Goal: Transaction & Acquisition: Purchase product/service

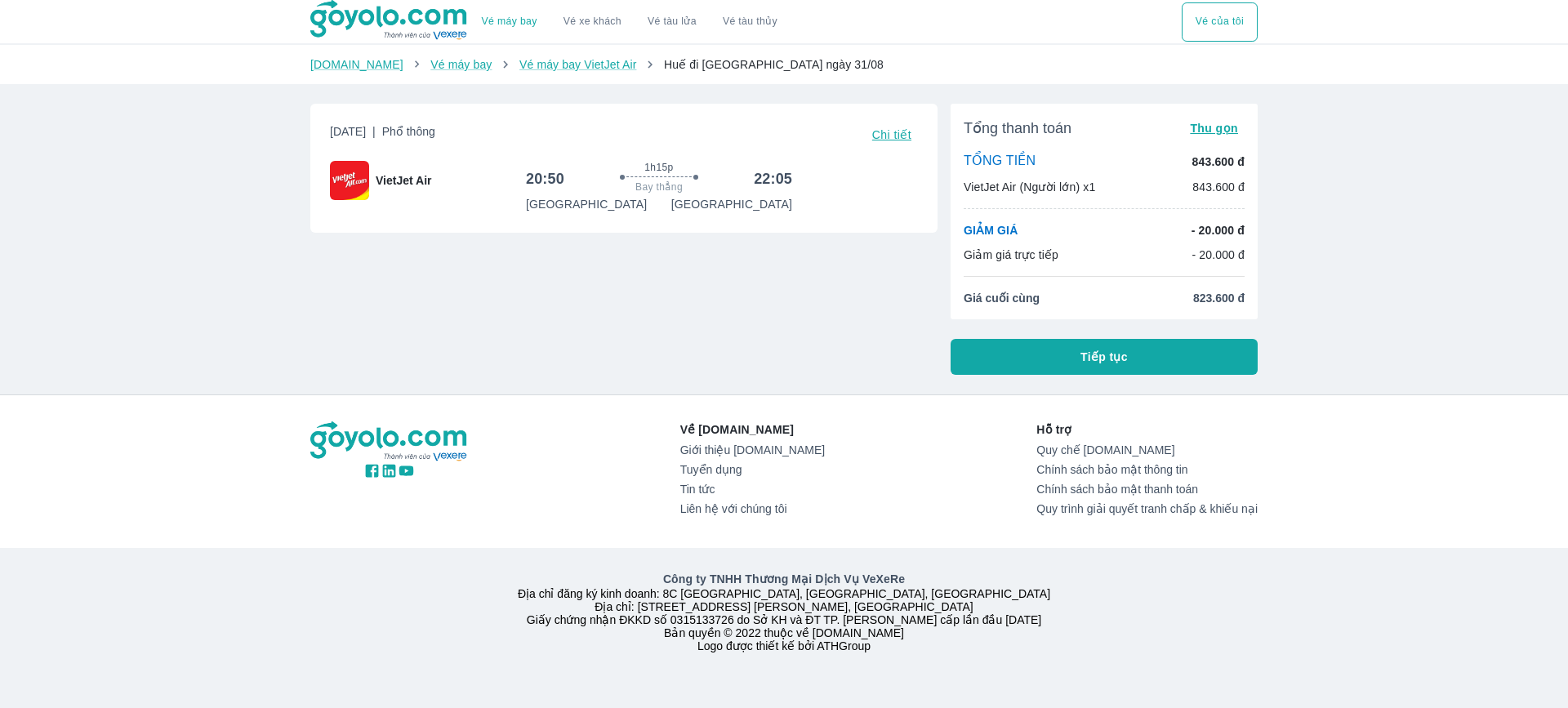
click at [521, 29] on button "Vé máy bay" at bounding box center [510, 22] width 82 height 39
click at [1043, 340] on button "Tiếp tục" at bounding box center [1104, 357] width 307 height 36
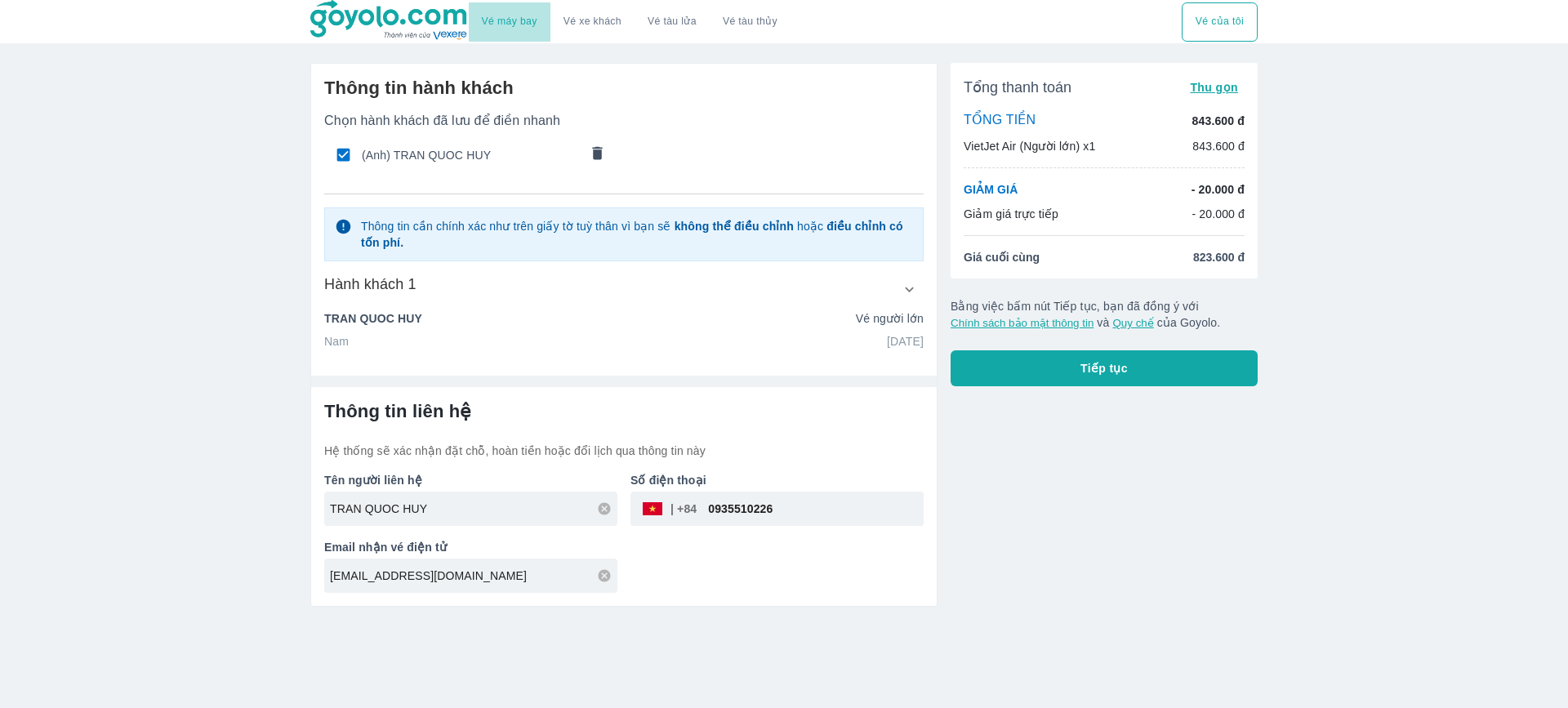
click at [520, 11] on button "Vé máy bay" at bounding box center [510, 22] width 82 height 39
click at [462, 503] on input "TRAN QUOC HUY" at bounding box center [473, 509] width 287 height 16
drag, startPoint x: 462, startPoint y: 509, endPoint x: 300, endPoint y: 501, distance: 162.2
click at [300, 501] on div "Thông tin hành khách Chọn hành khách đã lưu để điền nhanh (Anh) TRAN QUOC HUY T…" at bounding box center [618, 328] width 640 height 557
click at [448, 508] on input "TRAN QUOC HUY" at bounding box center [473, 509] width 287 height 16
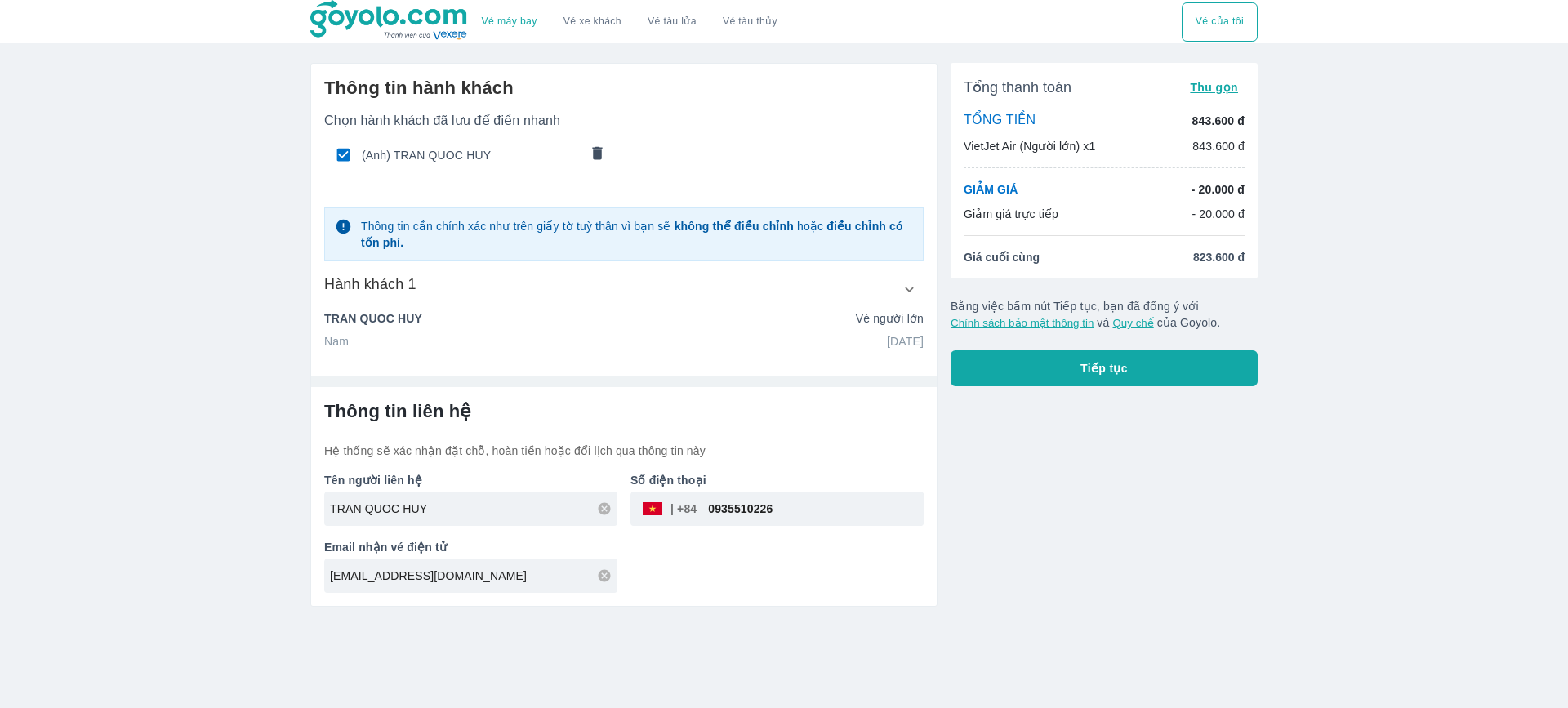
drag, startPoint x: 467, startPoint y: 509, endPoint x: 245, endPoint y: 503, distance: 222.1
click at [245, 503] on div "Vé máy bay Vé xe khách Vé tàu lửa Vé tàu thủy Vé của tôi Thông tin hành khách C…" at bounding box center [784, 354] width 1568 height 708
click at [418, 510] on input "TRAN QUOC HUY" at bounding box center [473, 509] width 287 height 16
drag, startPoint x: 465, startPoint y: 511, endPoint x: 220, endPoint y: 502, distance: 245.2
click at [220, 502] on div "Vé máy bay Vé xe khách Vé tàu lửa Vé tàu thủy Vé của tôi Thông tin hành khách C…" at bounding box center [784, 354] width 1568 height 708
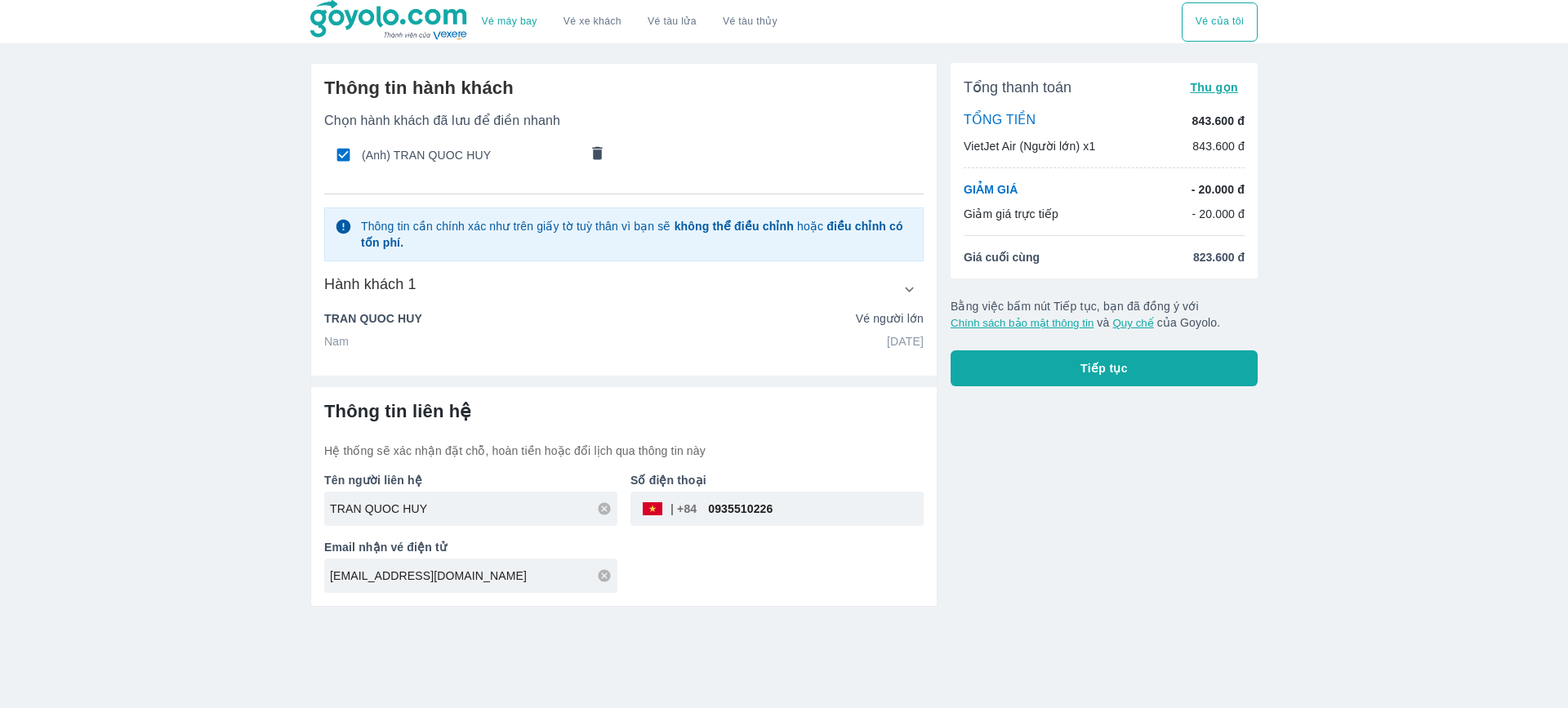
click at [1095, 387] on div "Tổng thanh toán Thu gọn TỔNG TIỀN 843.600 đ VietJet Air (Người lớn) x1 843.600 …" at bounding box center [1097, 328] width 320 height 557
click at [1087, 382] on button "Tiếp tục" at bounding box center [1104, 368] width 307 height 36
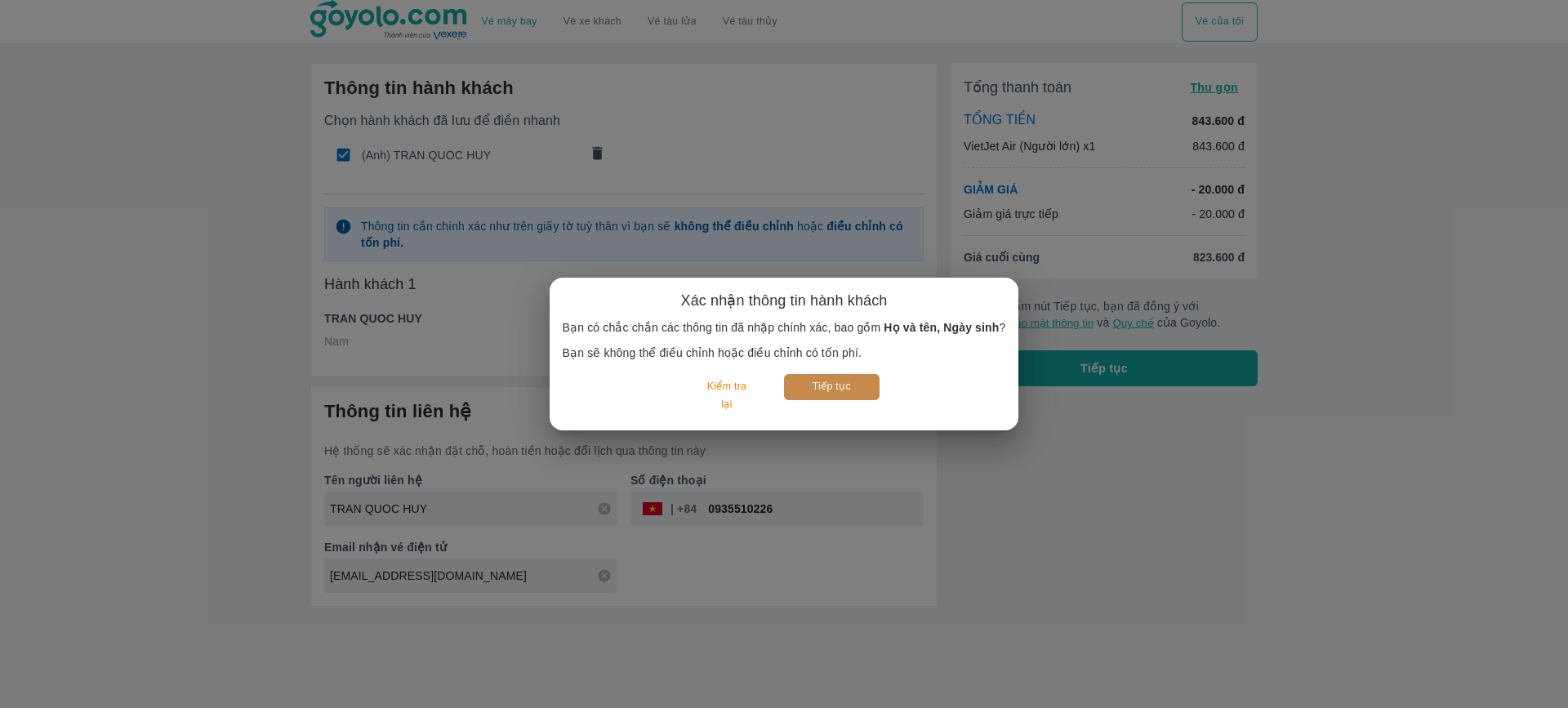
click at [842, 399] on button "Tiếp tục" at bounding box center [832, 387] width 95 height 25
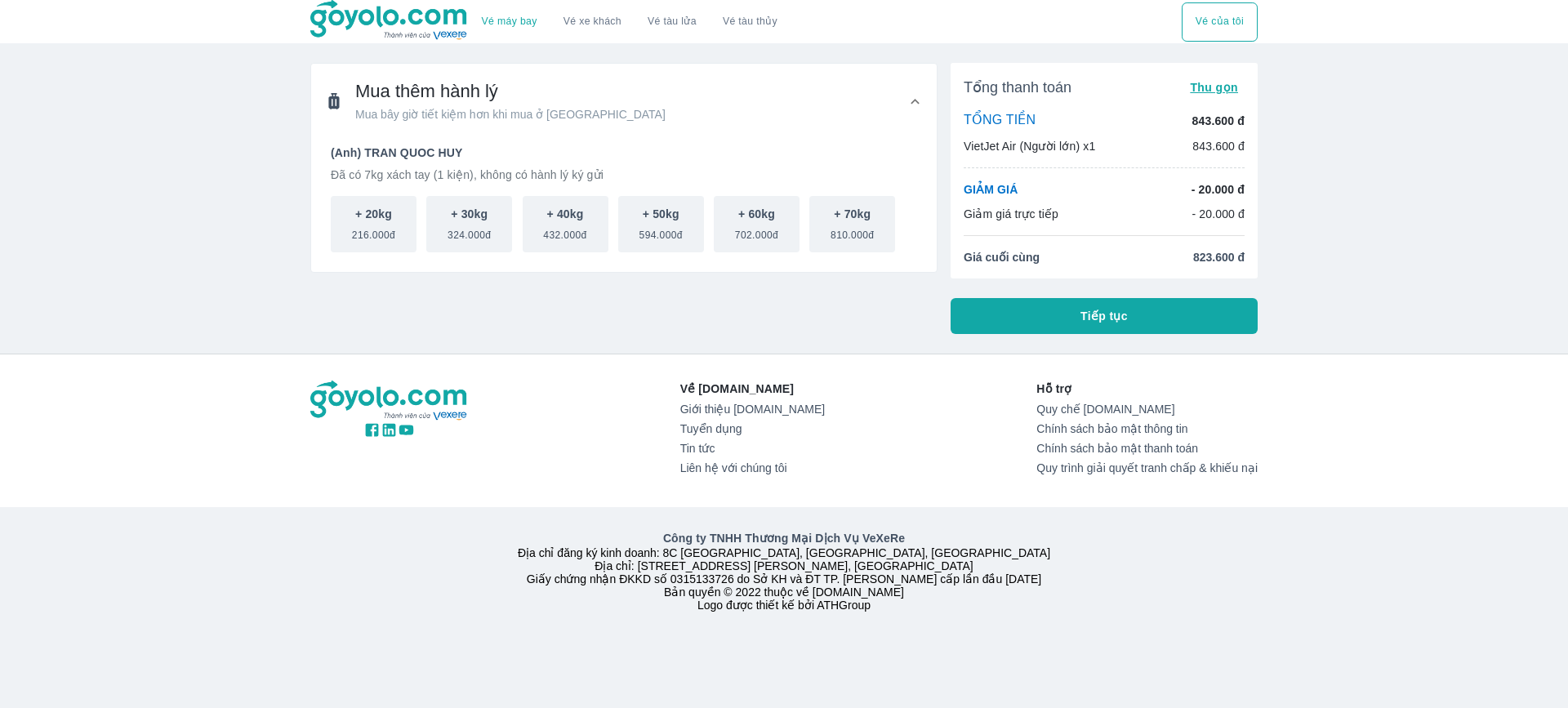
click at [1033, 328] on button "Tiếp tục" at bounding box center [1104, 316] width 307 height 36
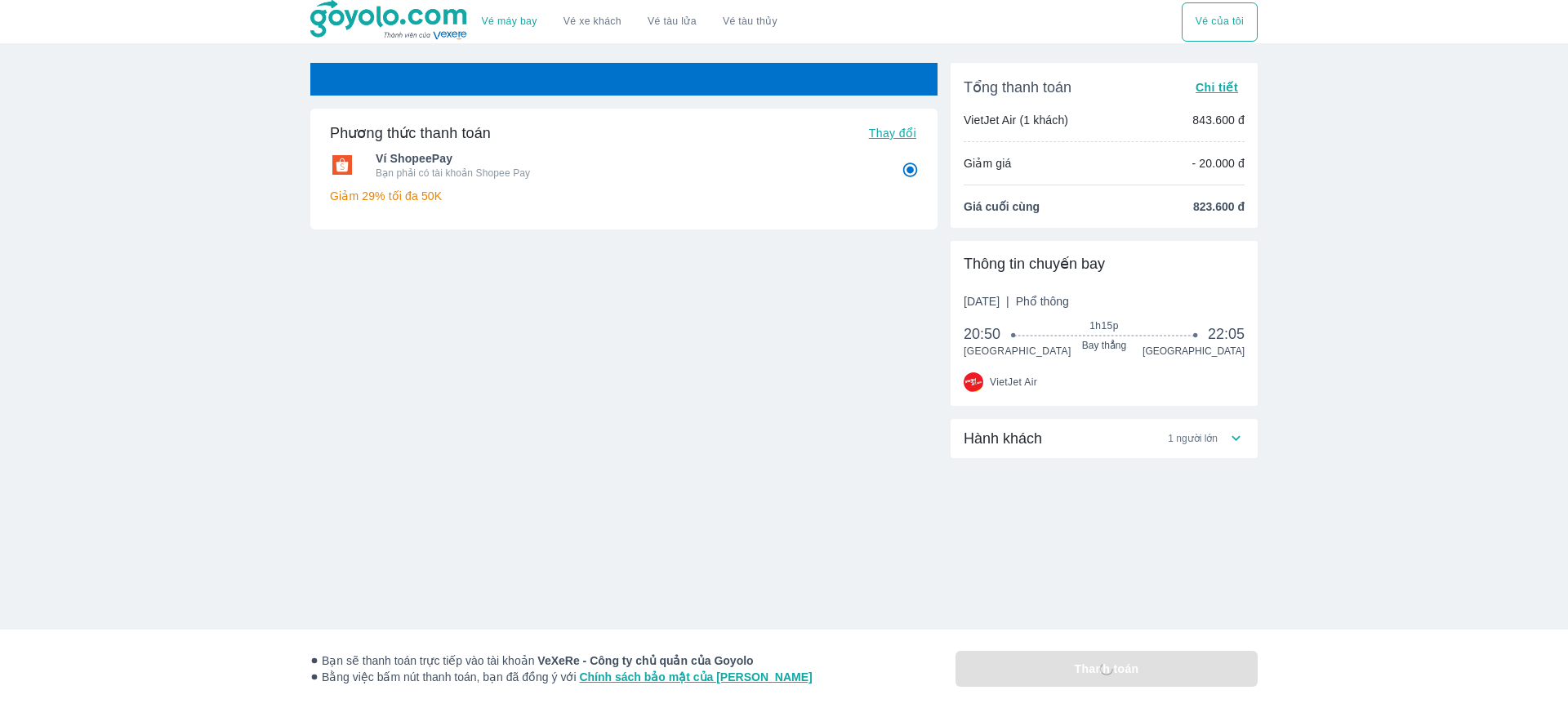
radio input "false"
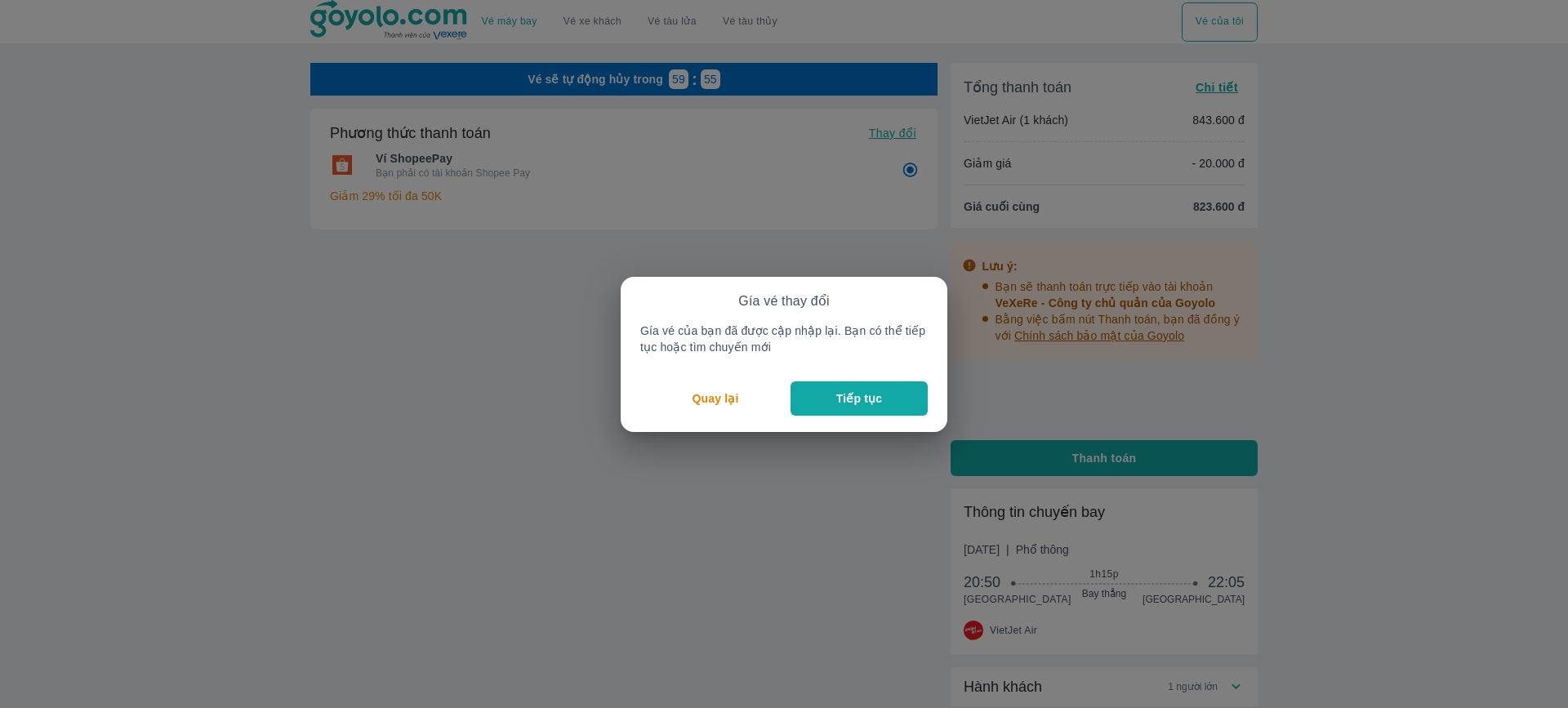
click at [857, 392] on p "Tiếp tục" at bounding box center [859, 399] width 45 height 16
radio input "false"
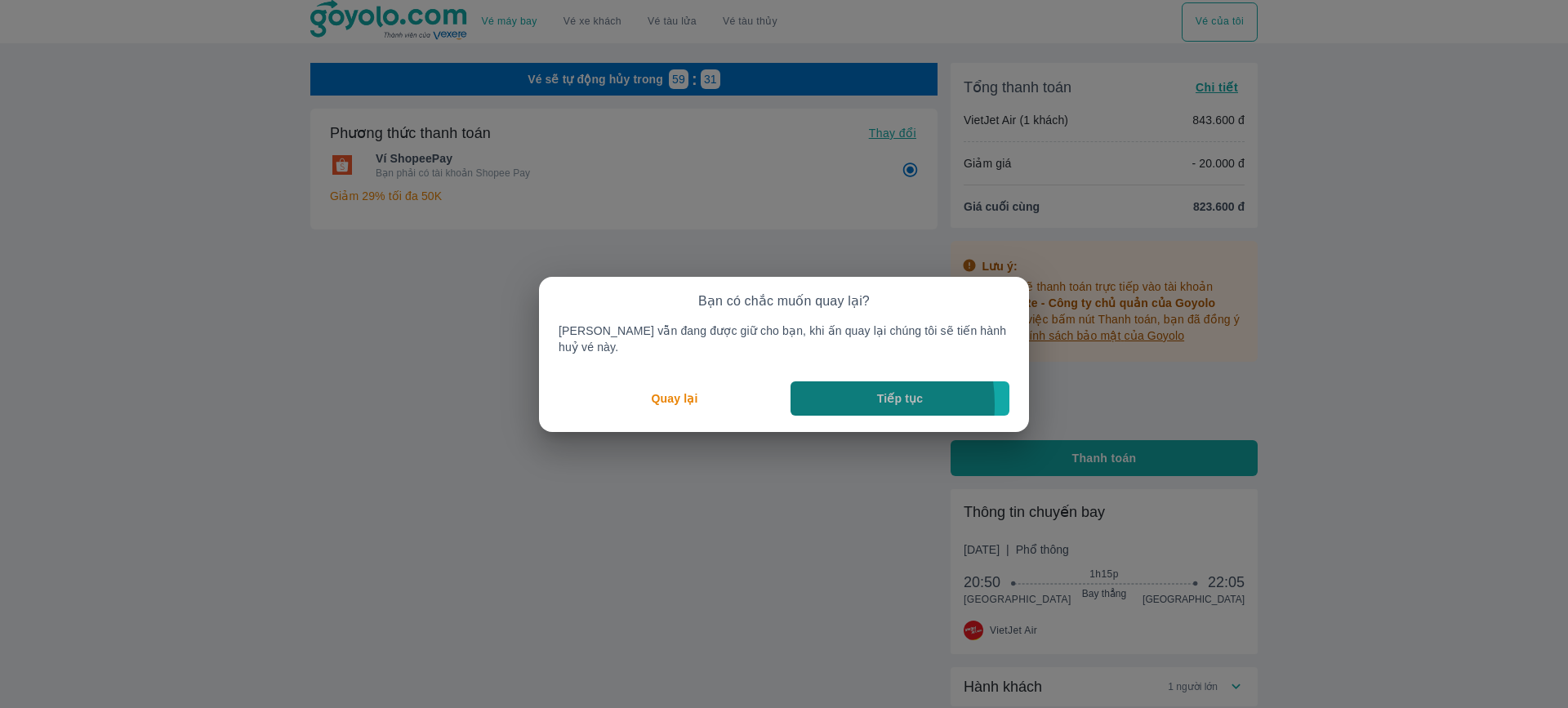
click at [826, 396] on button "Tiếp tục" at bounding box center [900, 399] width 219 height 34
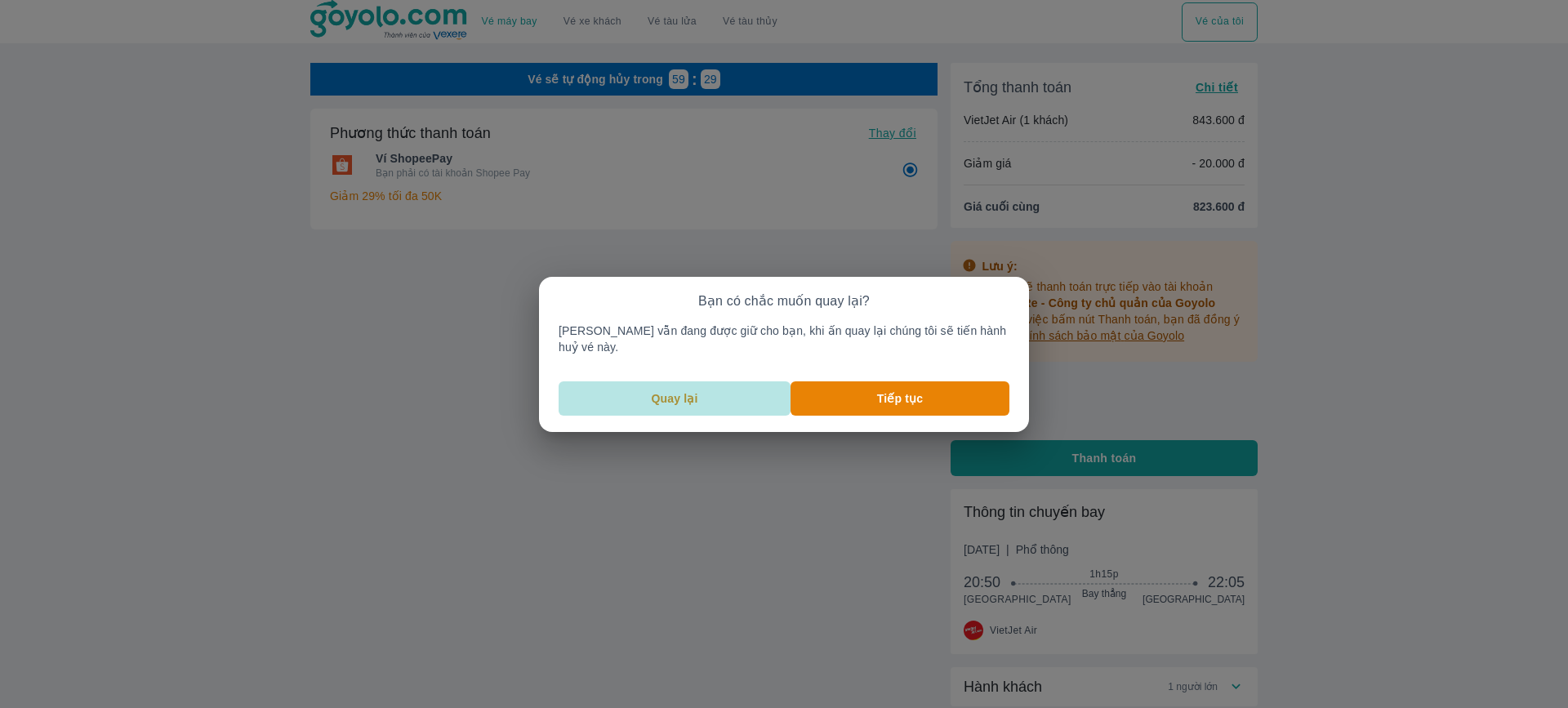
click at [698, 394] on p "Quay lại" at bounding box center [675, 399] width 46 height 16
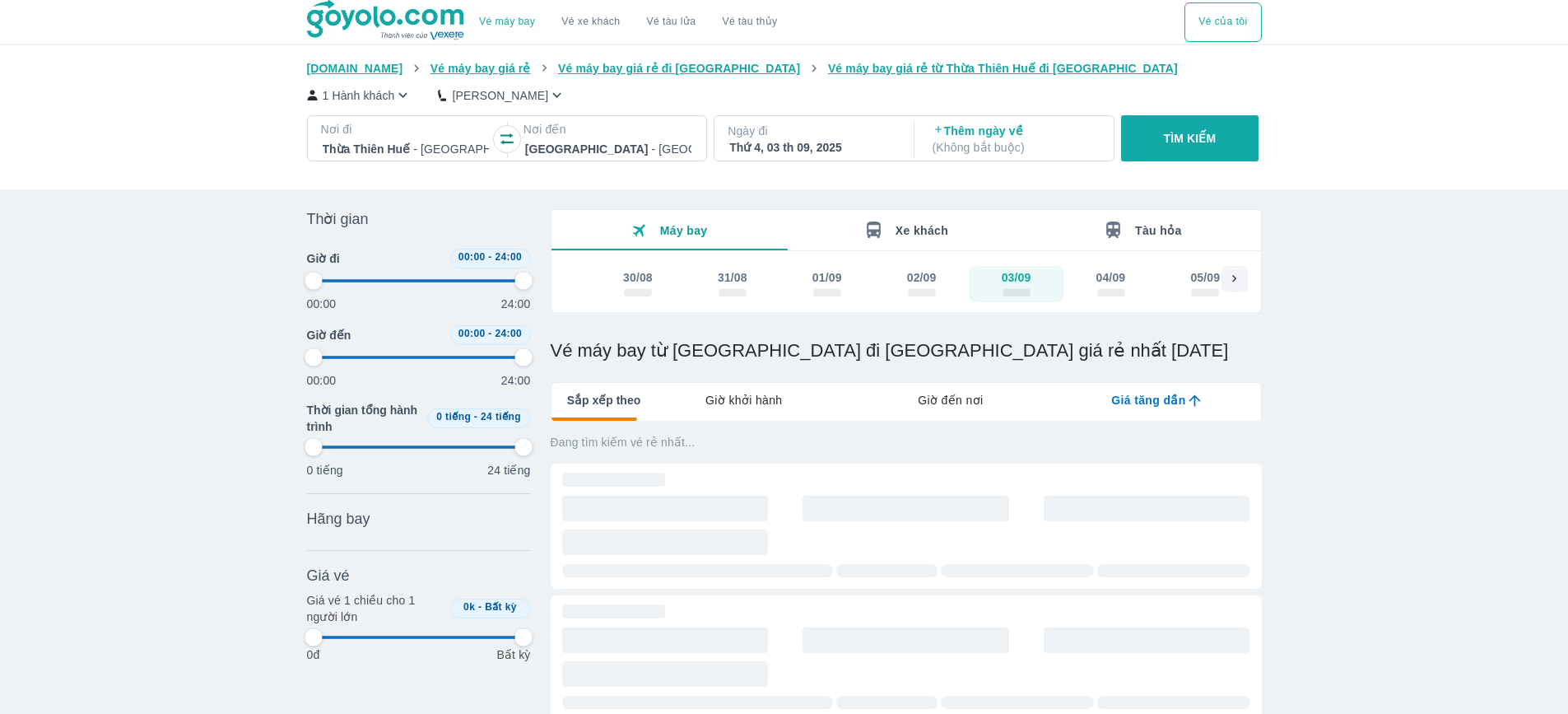
type input "97.9166666666667"
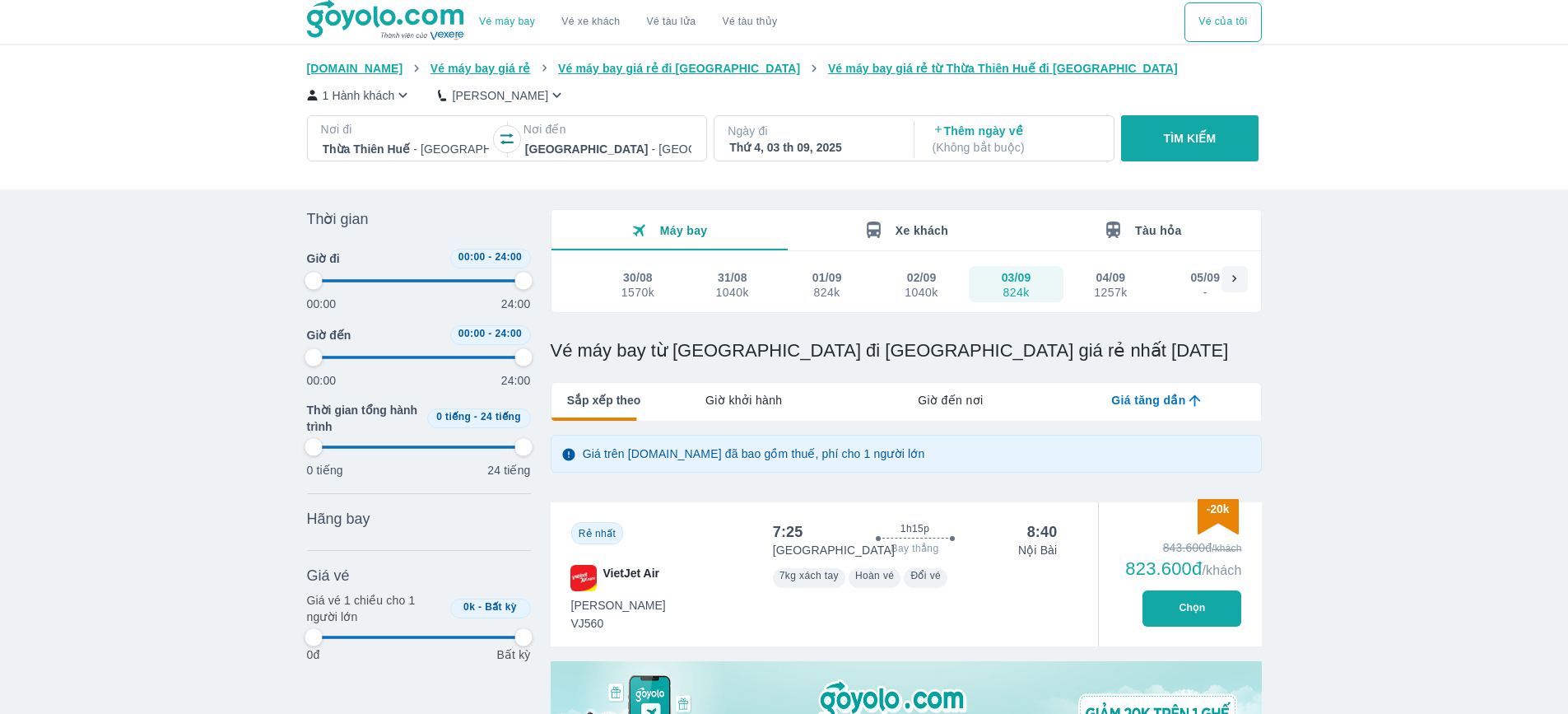
click at [737, 294] on div "1040k" at bounding box center [733, 293] width 33 height 13
type input "97.9166666666667"
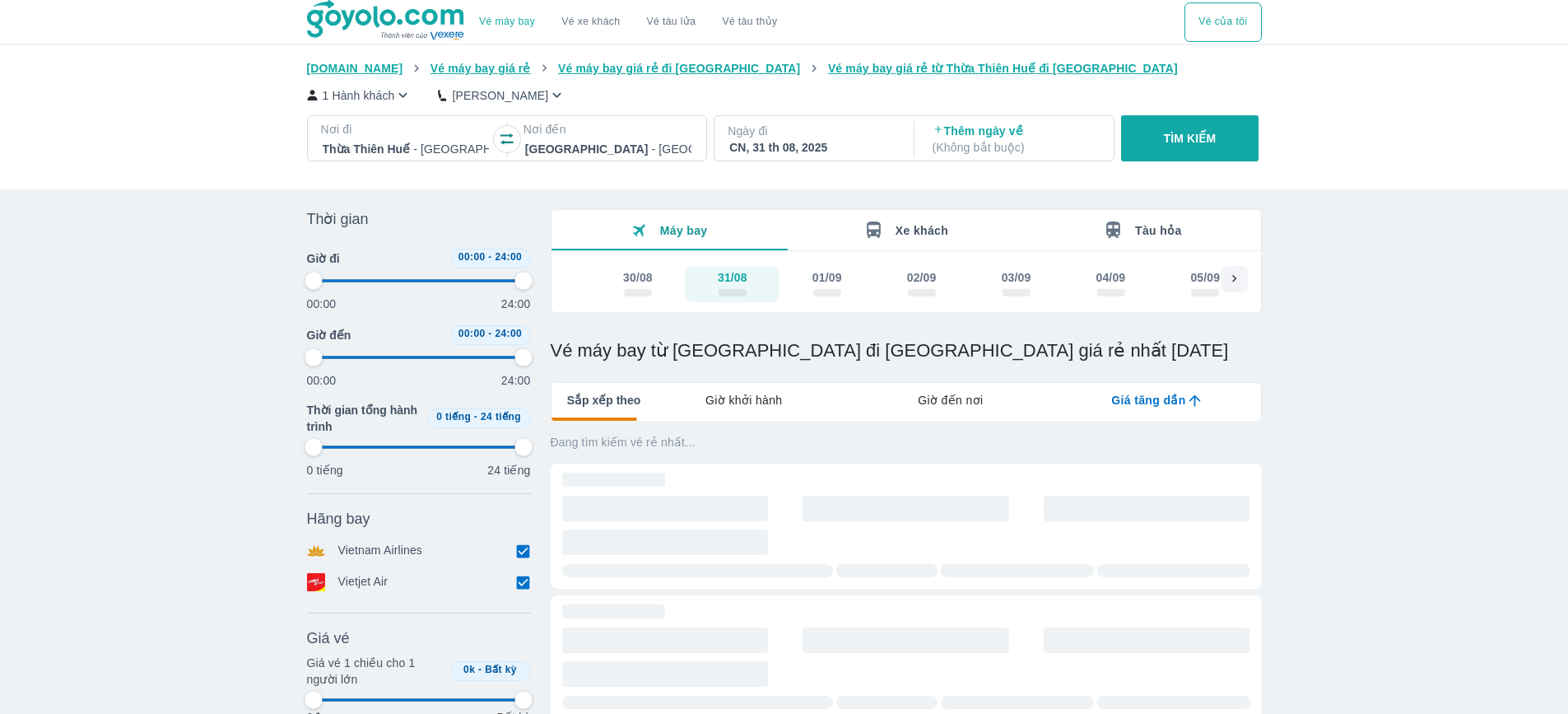
type input "97.9166666666667"
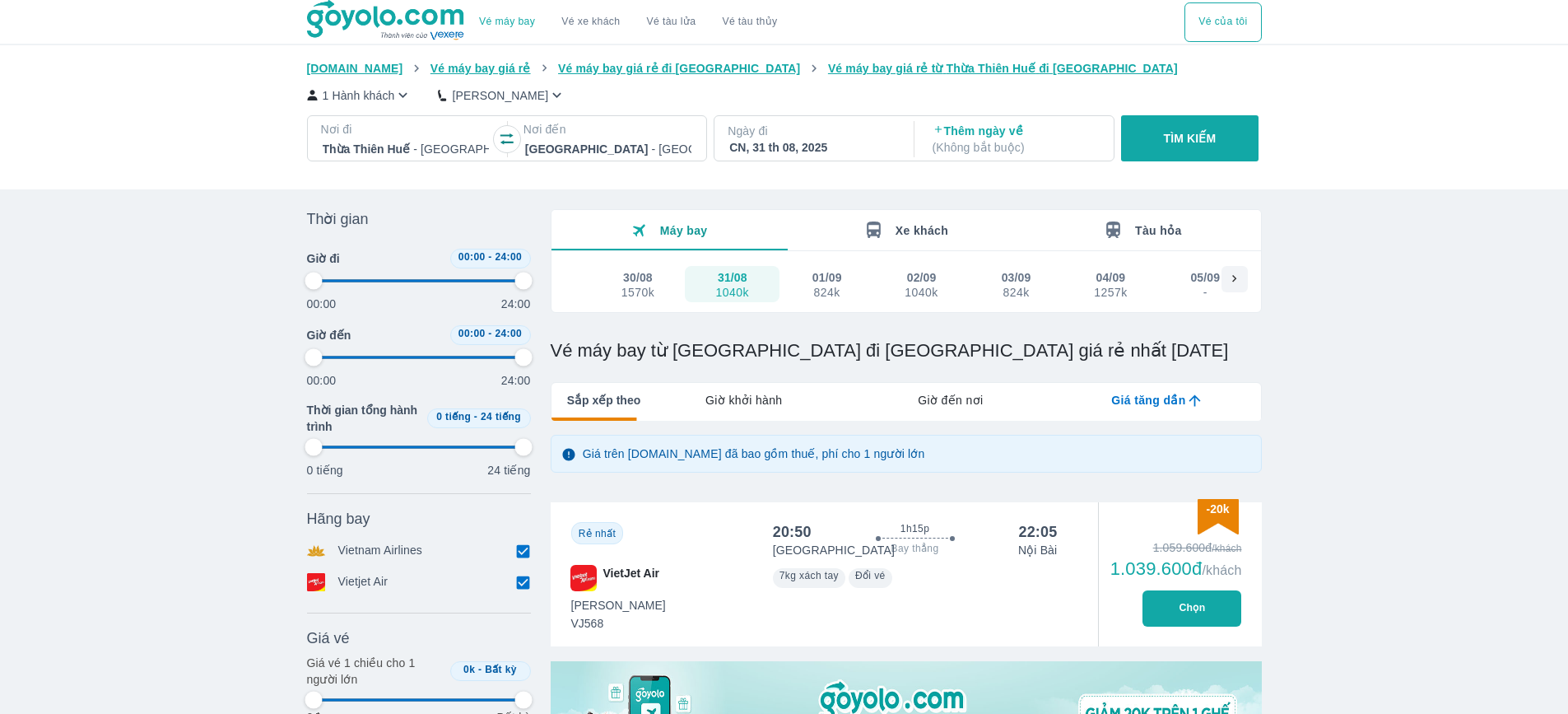
type input "97.9166666666667"
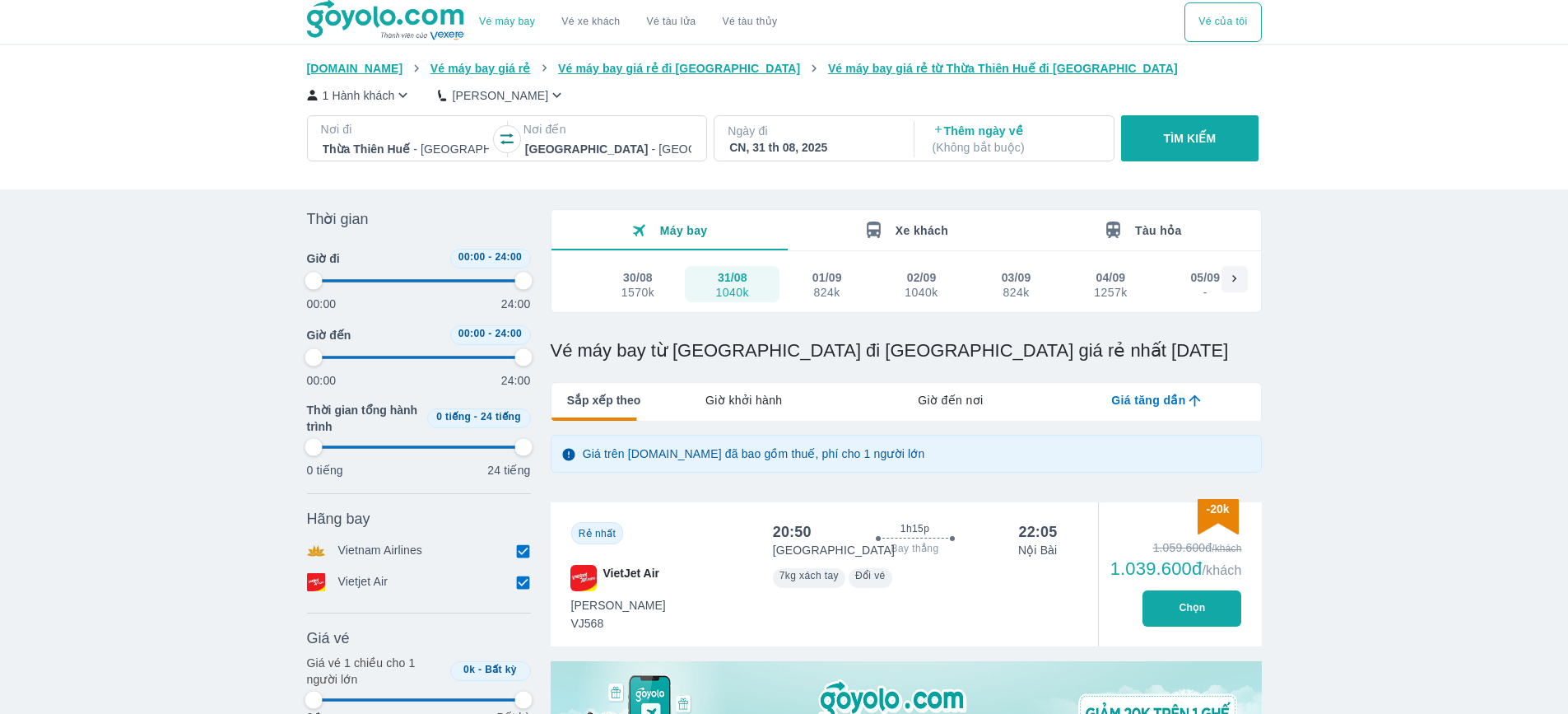
type input "97.9166666666667"
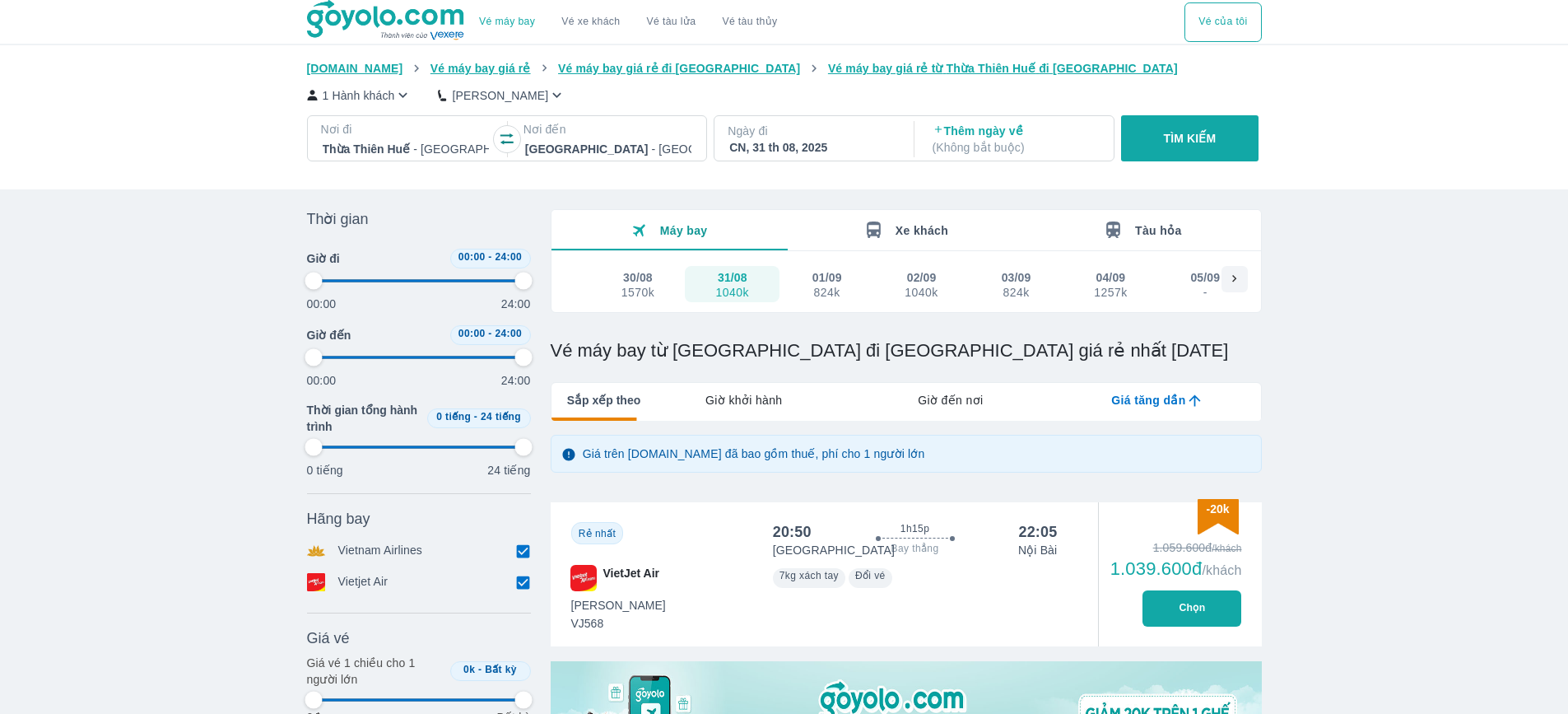
type input "97.9166666666667"
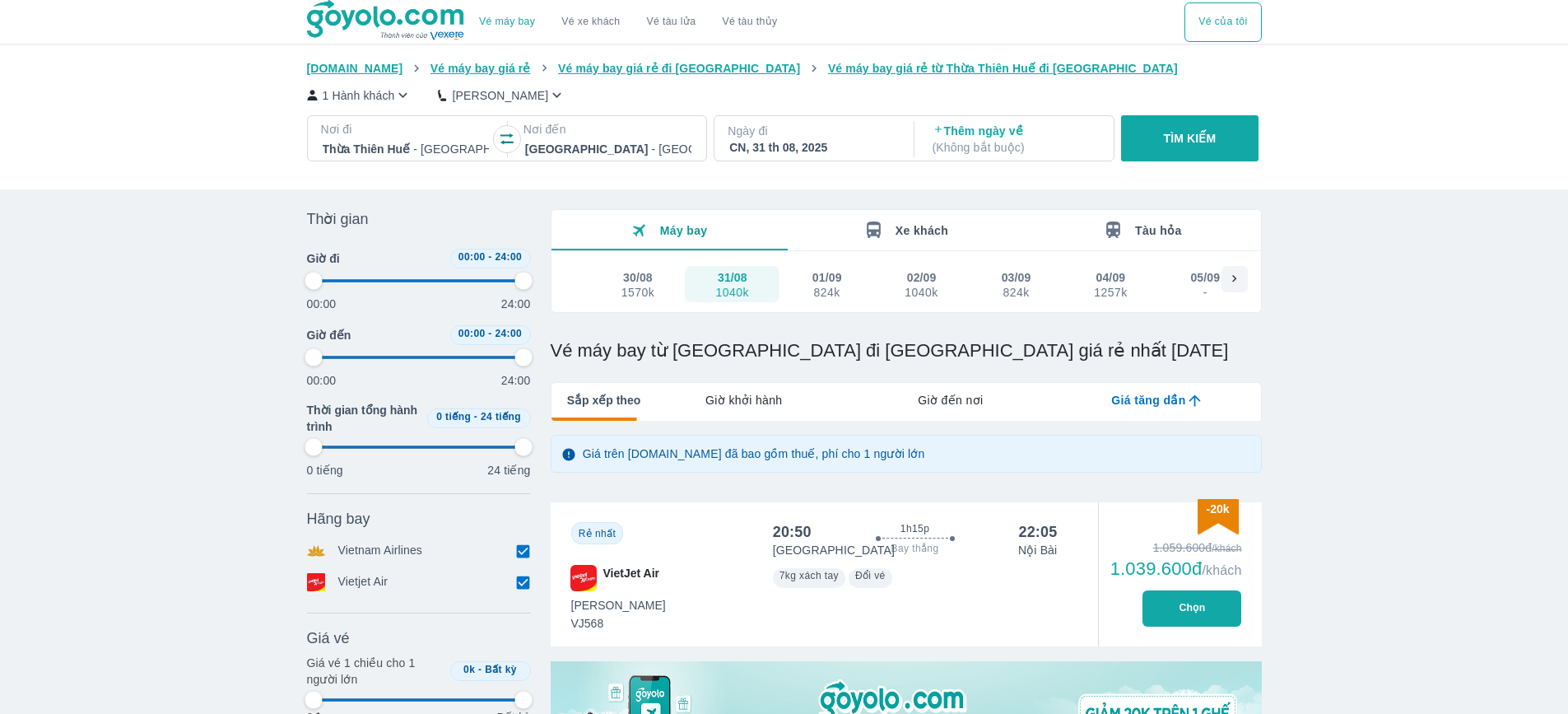
type input "97.9166666666667"
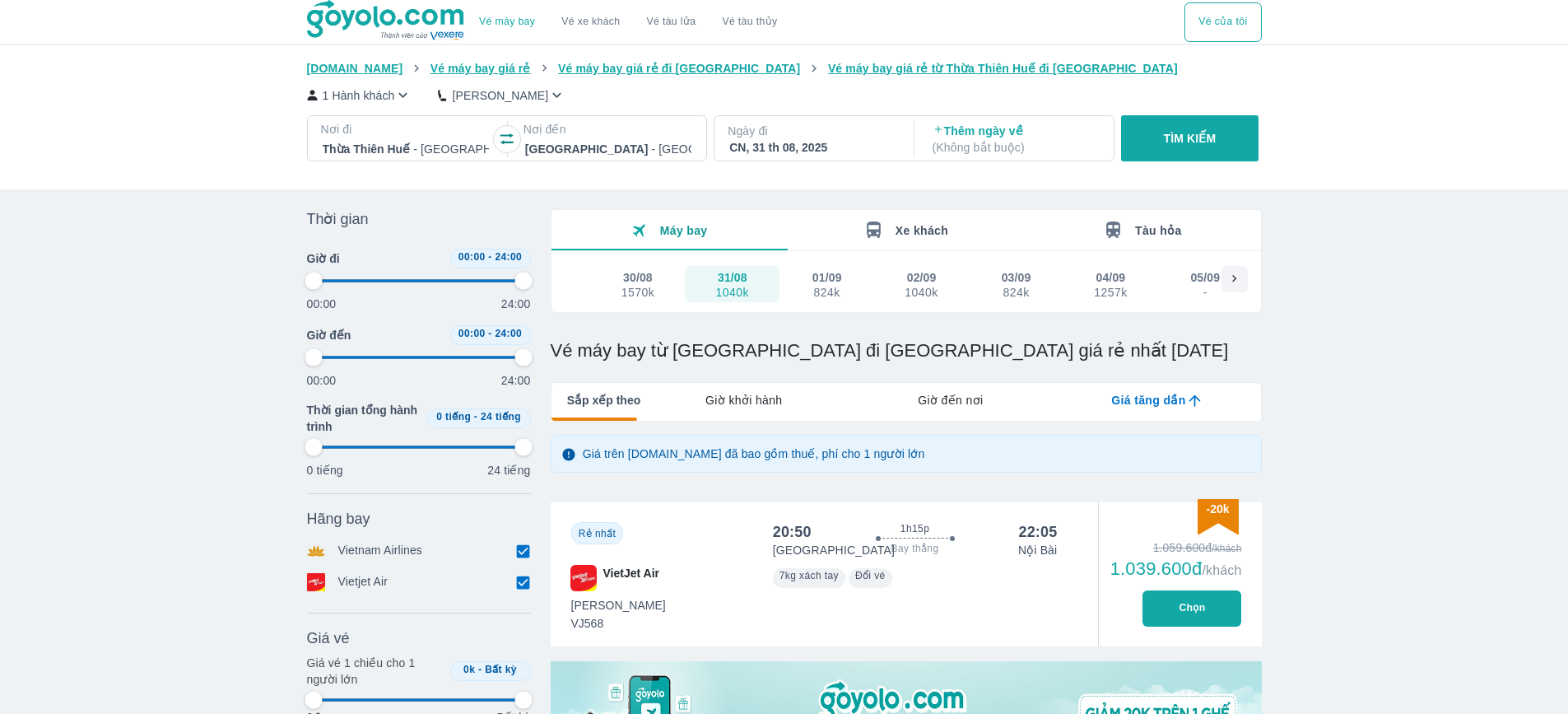
type input "97.9166666666667"
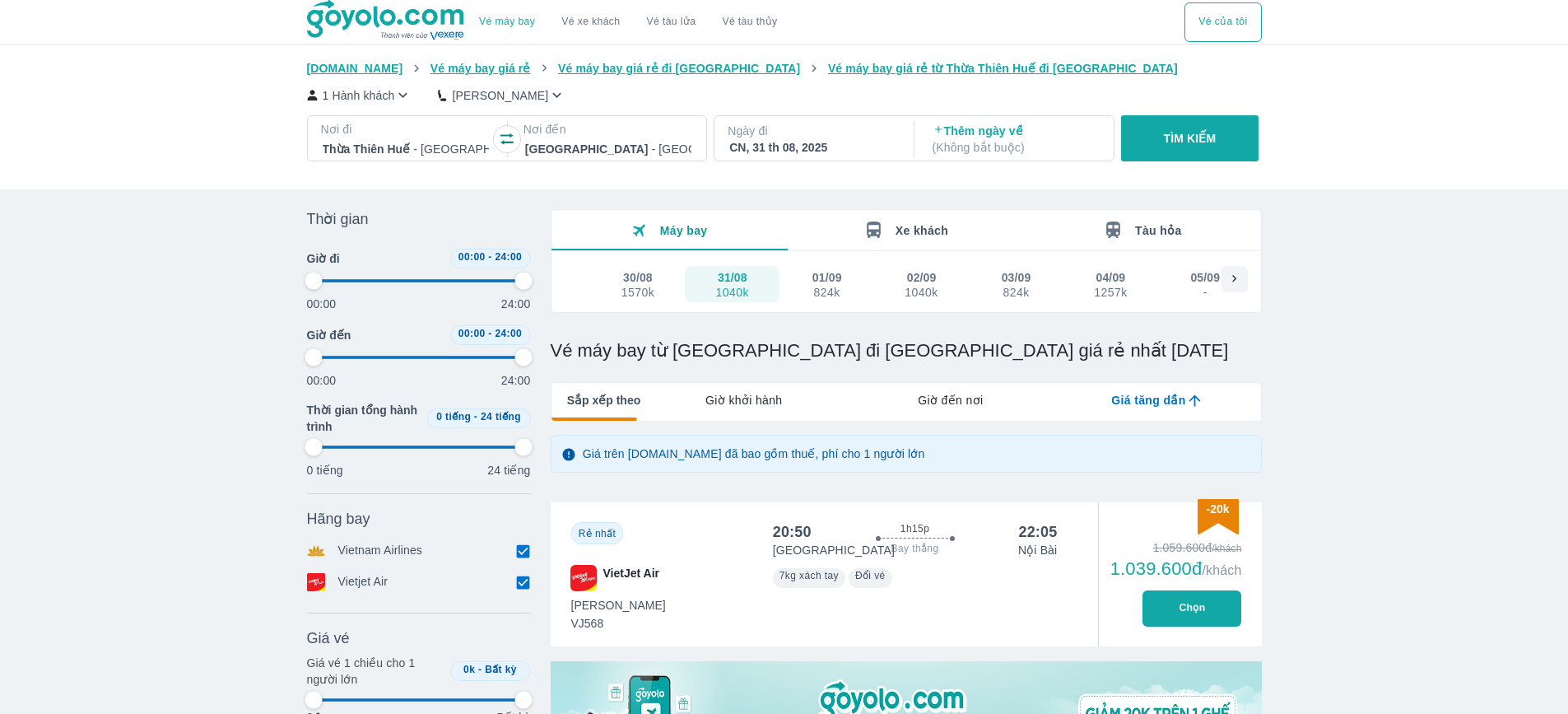
type input "97.9166666666667"
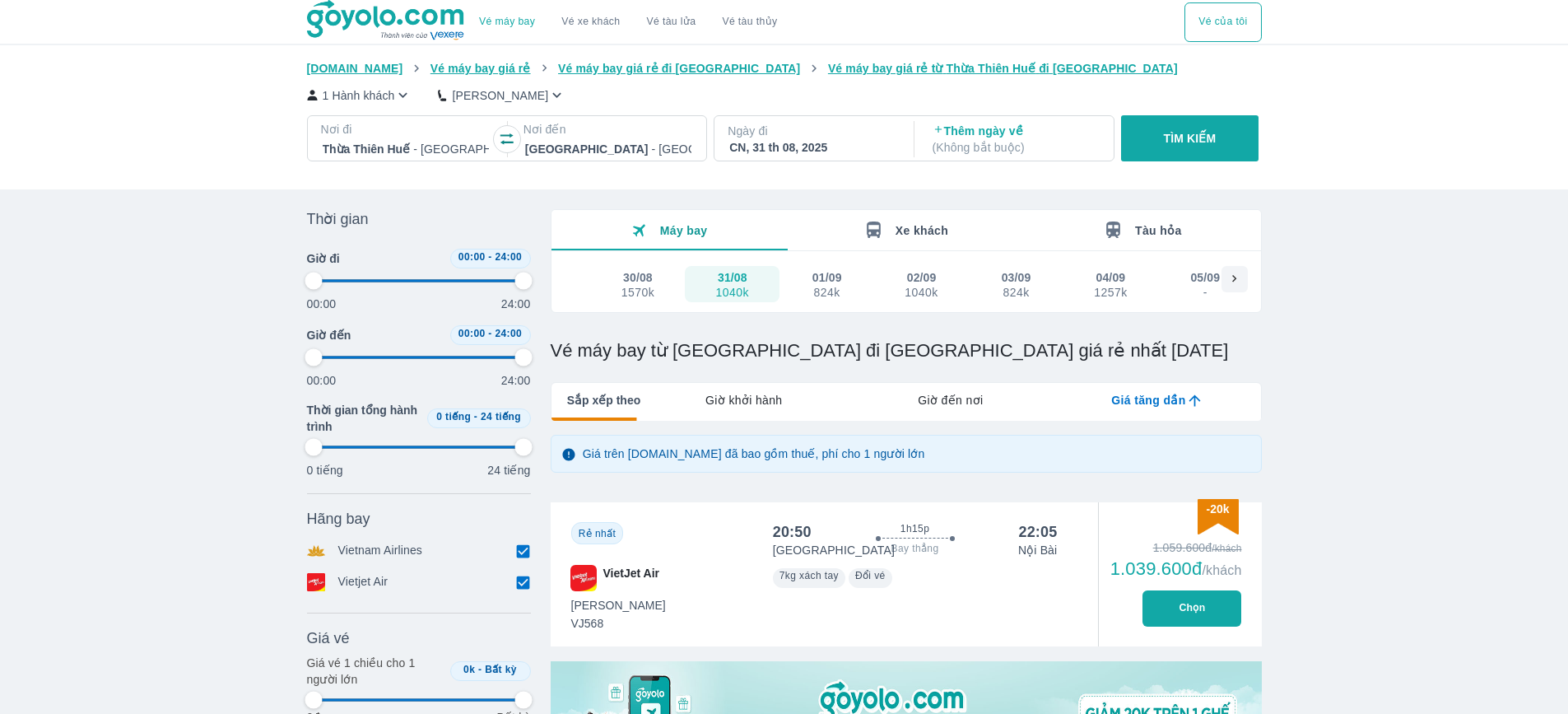
type input "97.9166666666667"
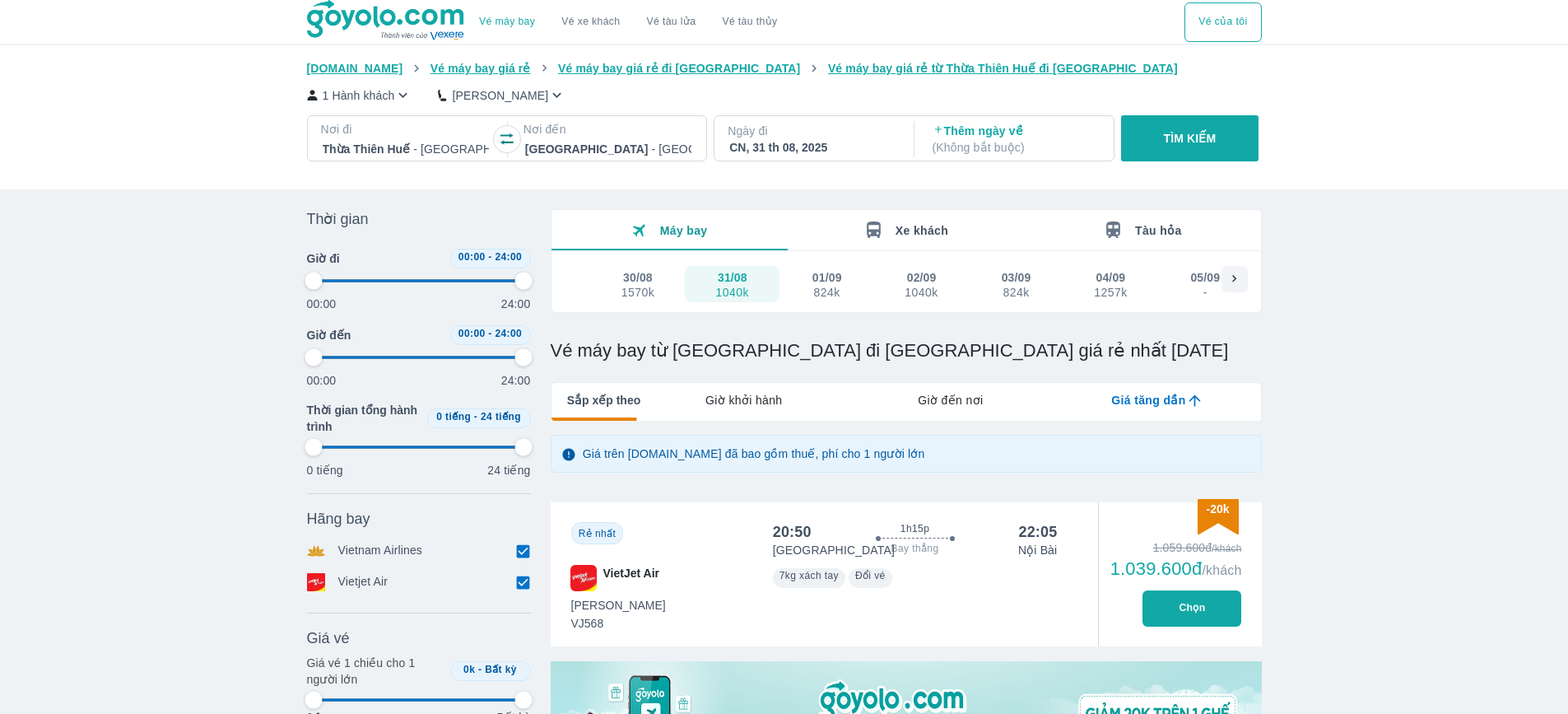
type input "97.9166666666667"
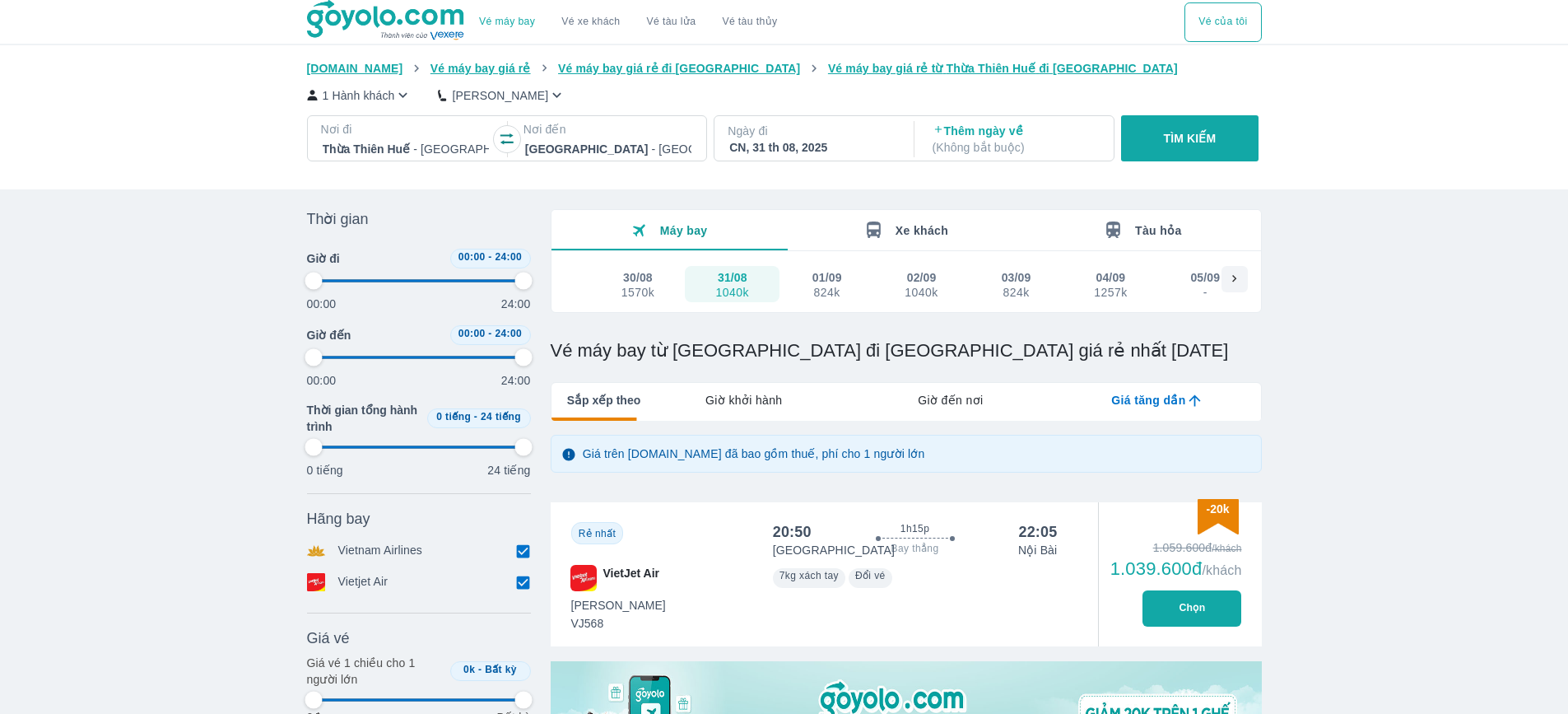
type input "97.9166666666667"
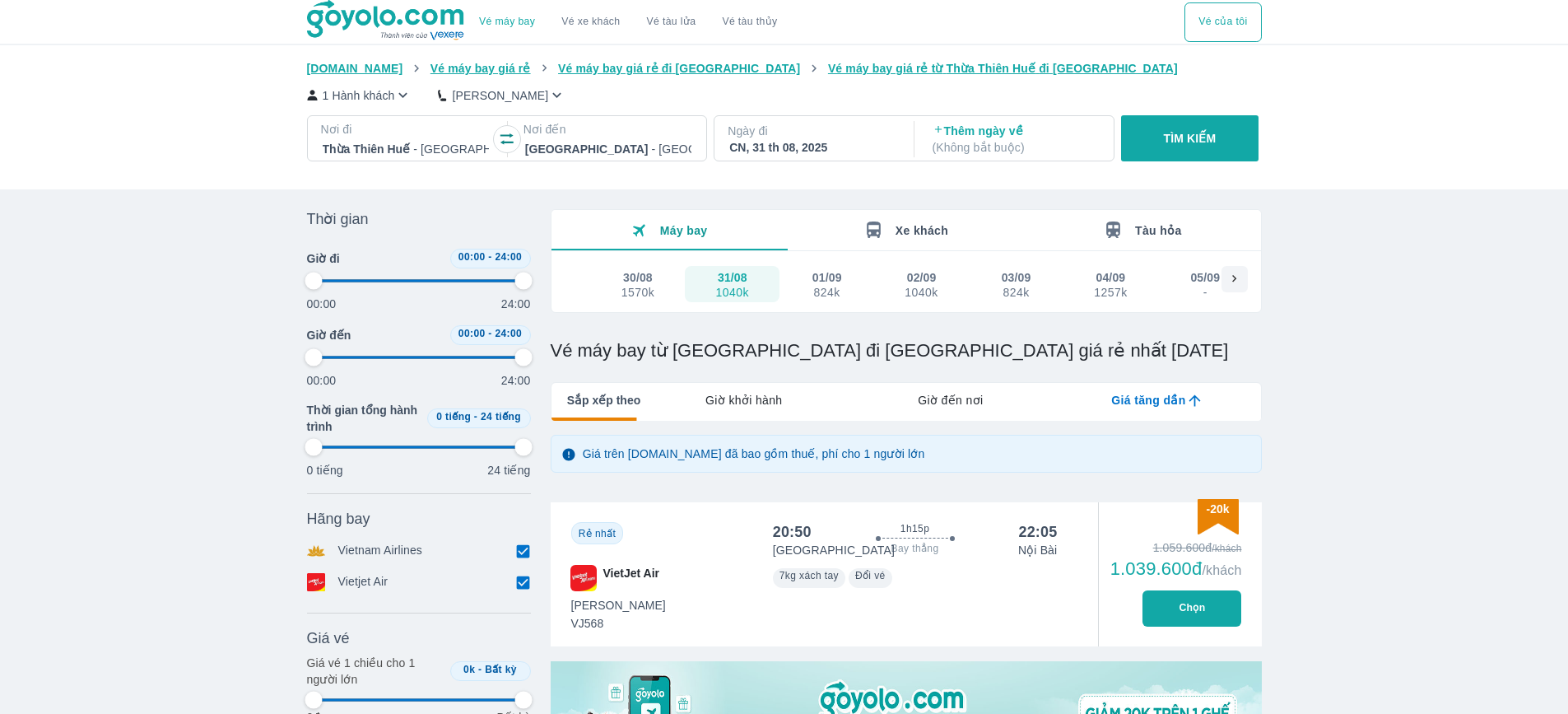
type input "97.9166666666667"
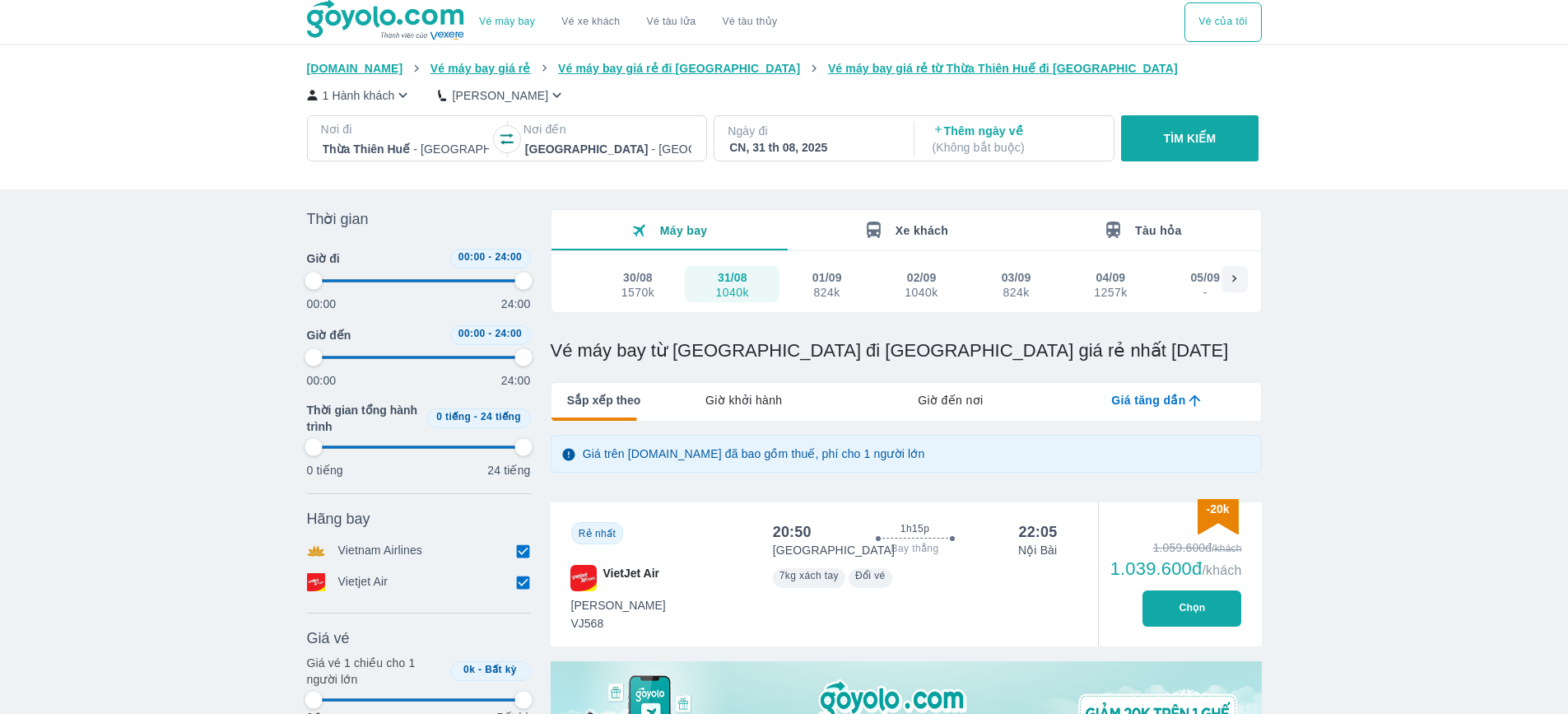
type input "97.9166666666667"
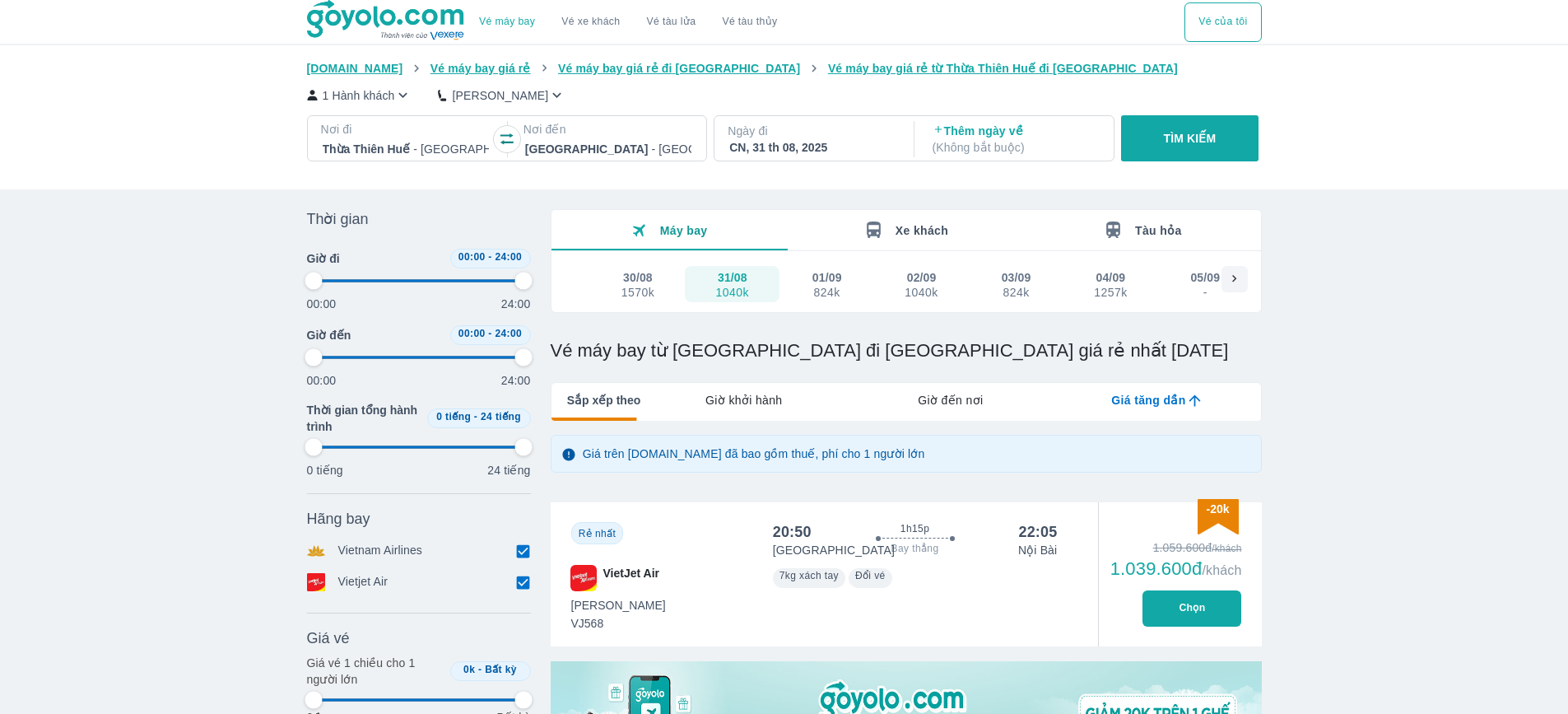
type input "97.9166666666667"
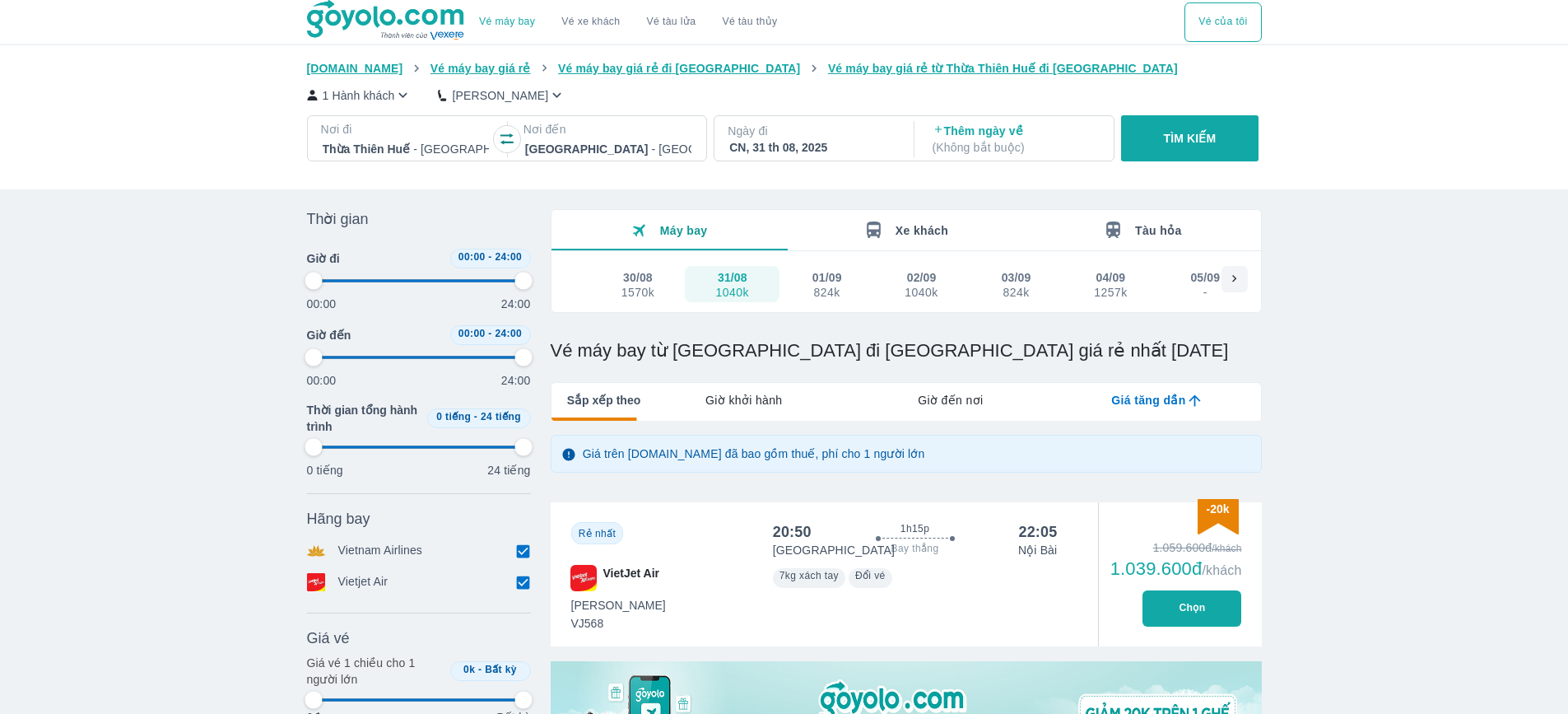
type input "97.9166666666667"
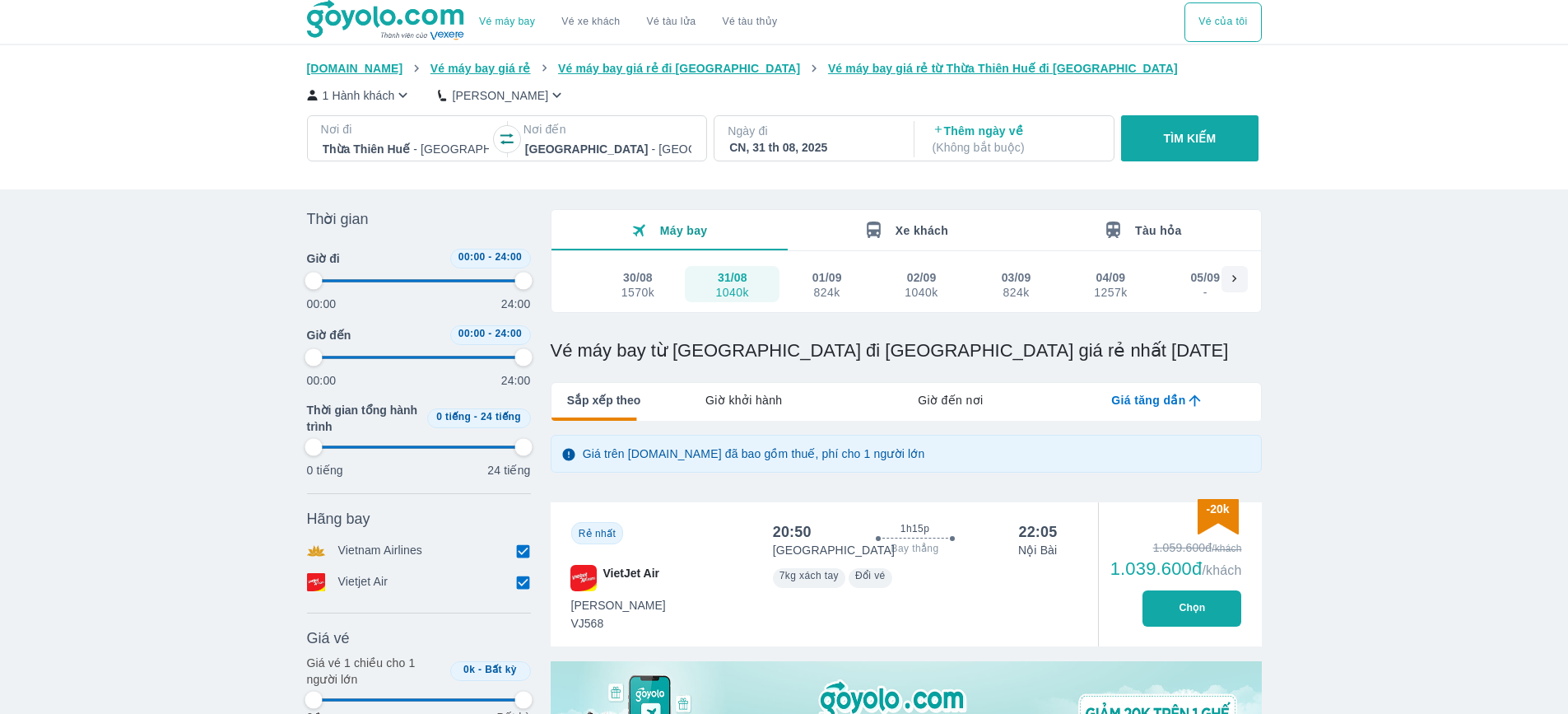
type input "97.9166666666667"
click at [743, 282] on div "31/08" at bounding box center [732, 278] width 29 height 16
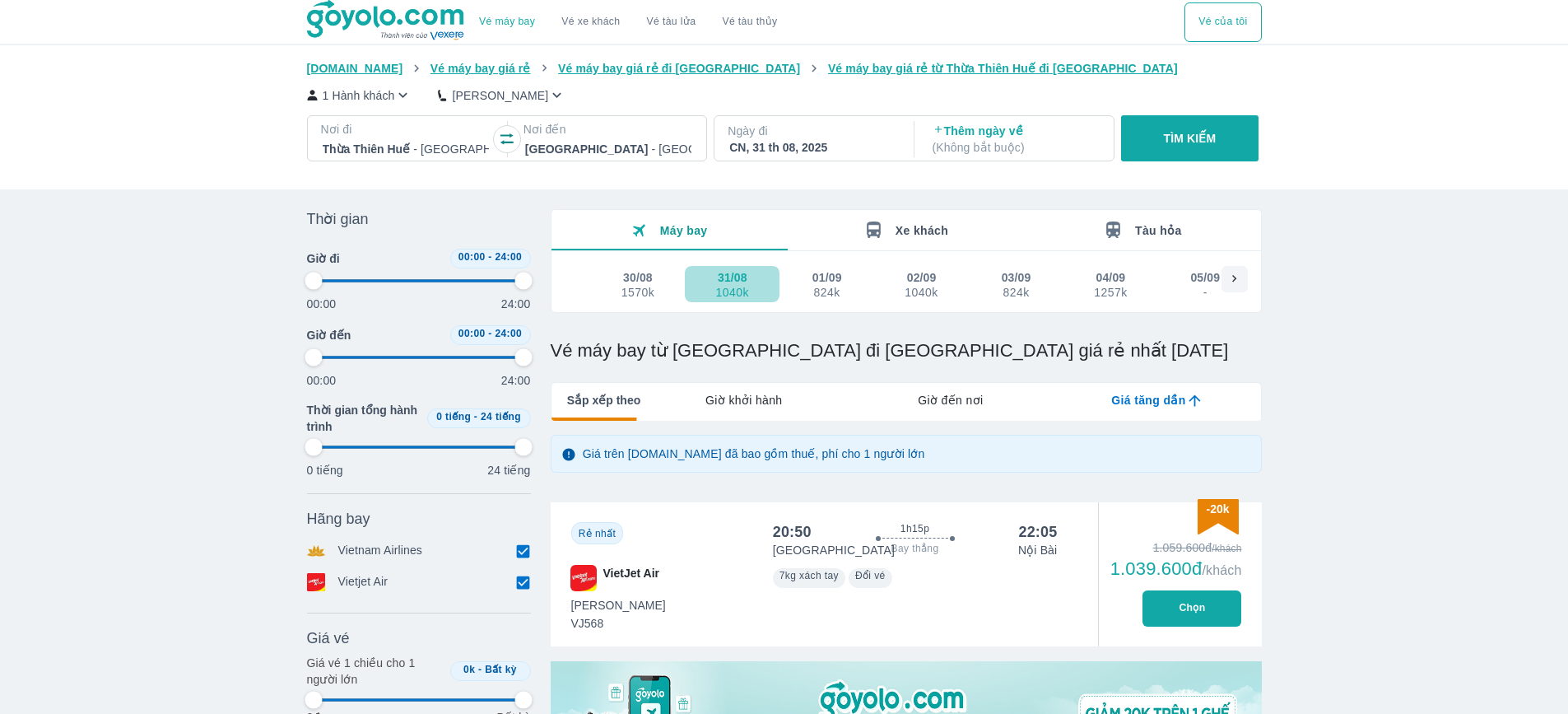
type input "97.9166666666667"
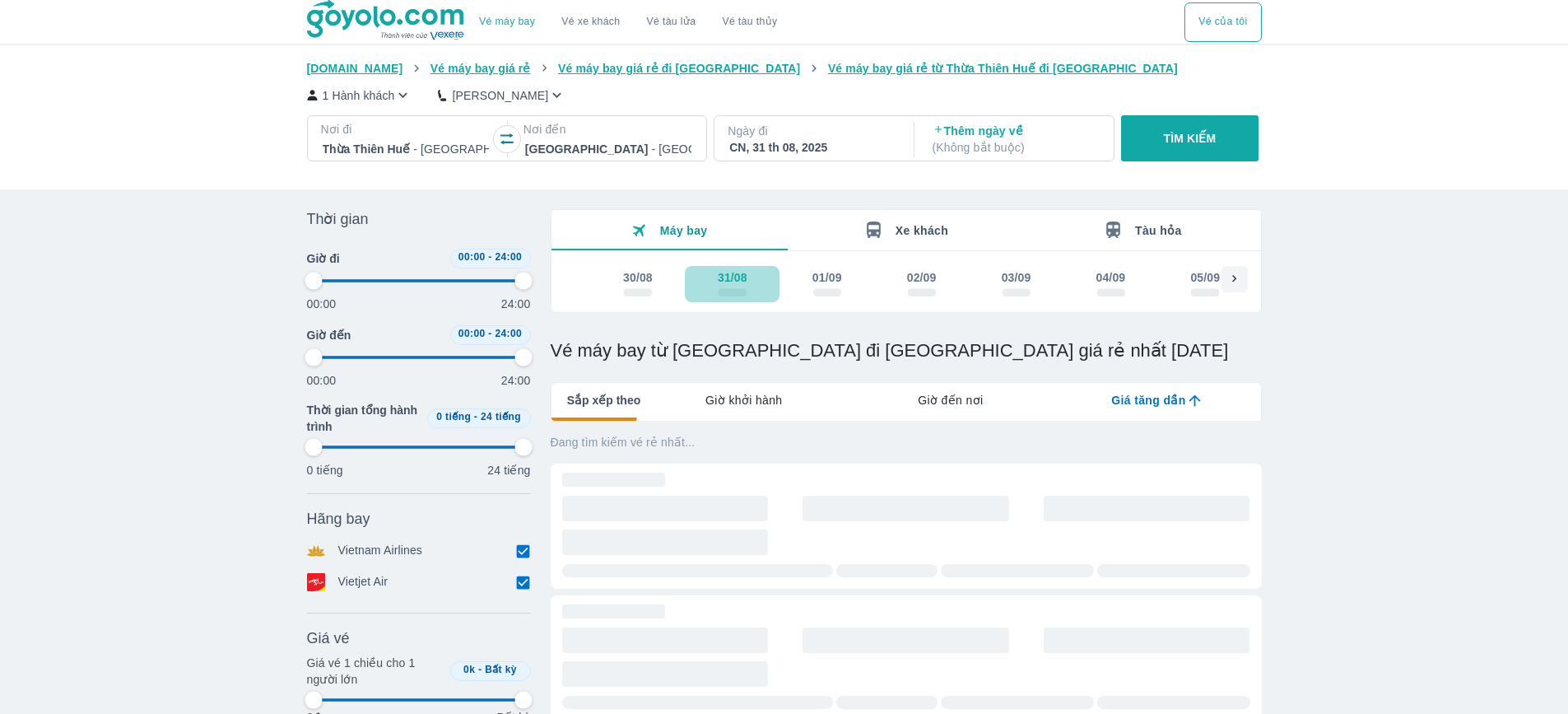
click at [743, 282] on div "31/08" at bounding box center [732, 278] width 29 height 16
type input "97.9166666666667"
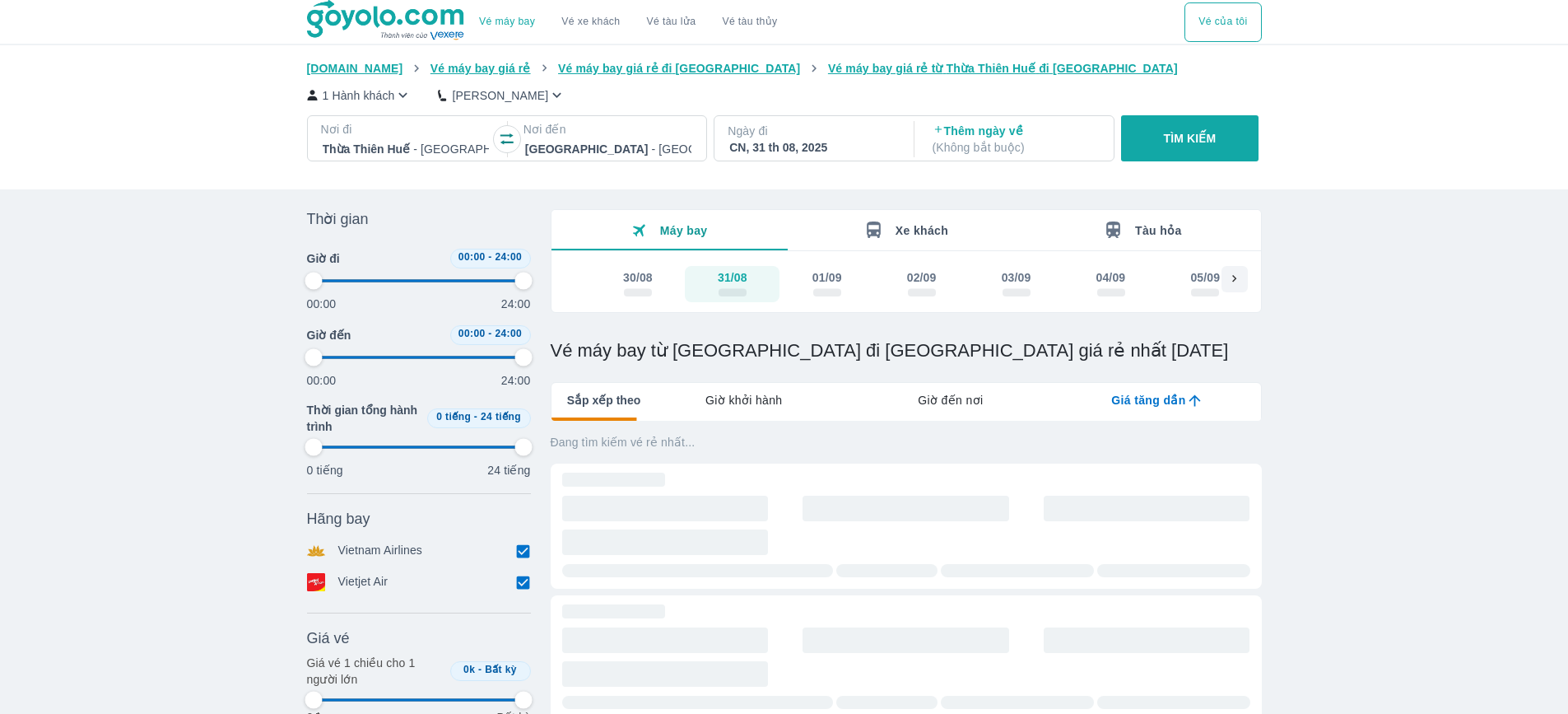
type input "97.9166666666667"
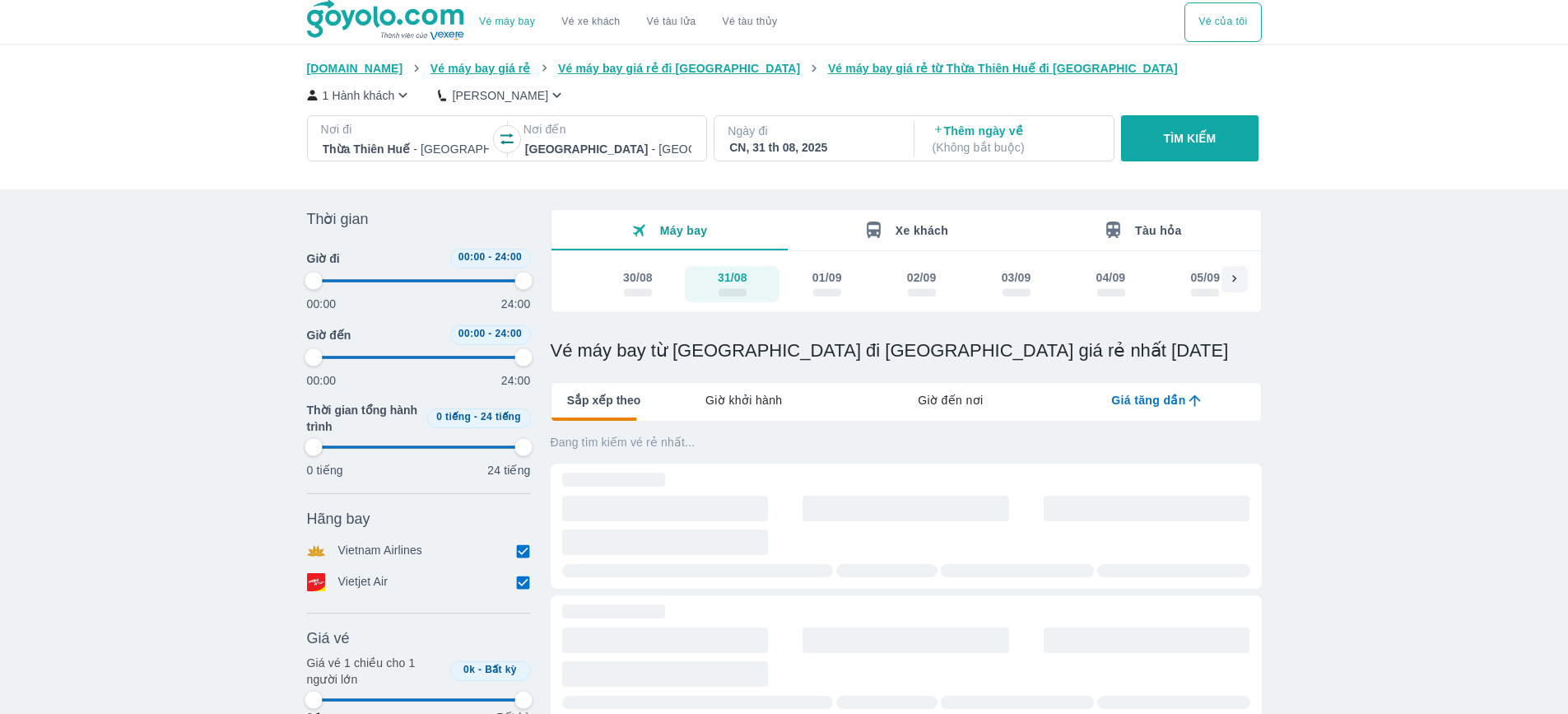
type input "97.9166666666667"
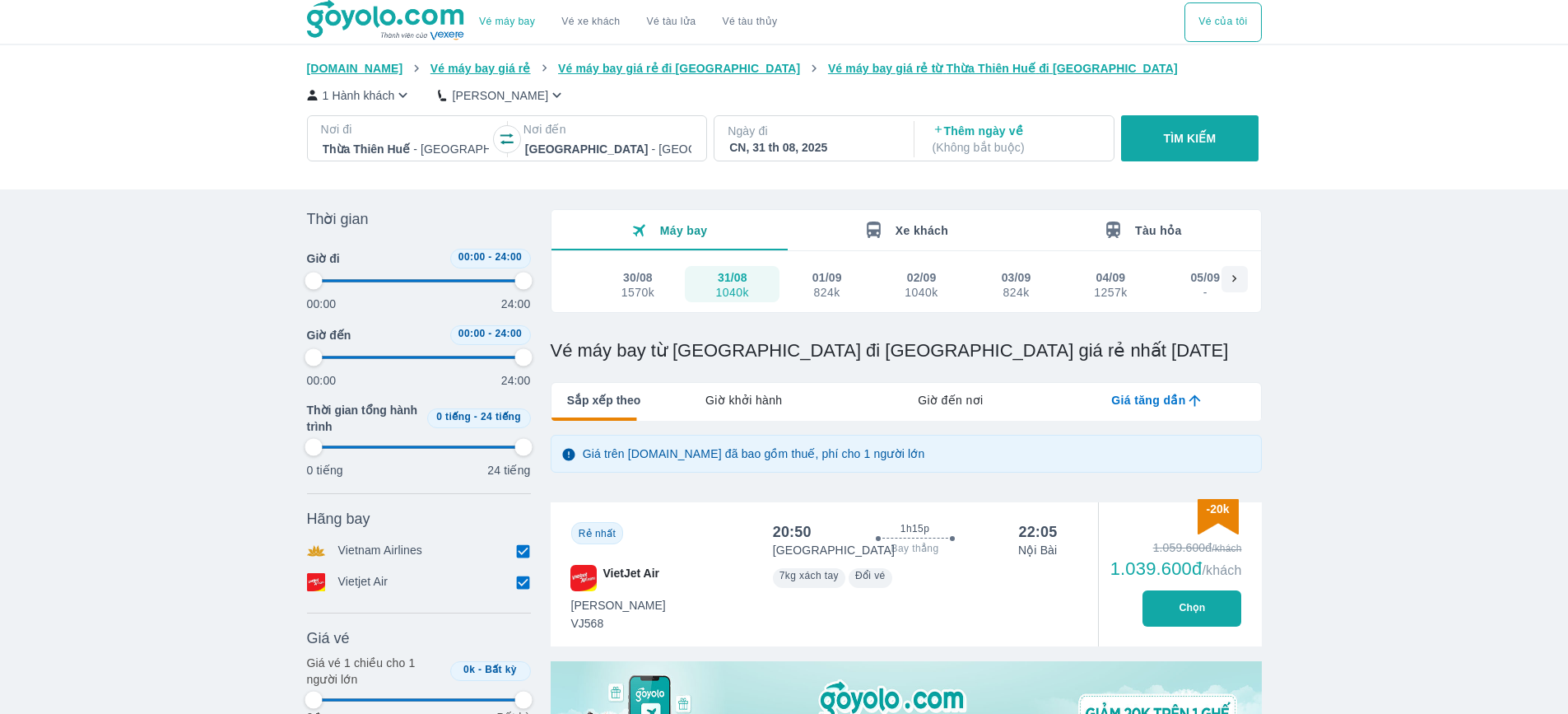
click at [741, 291] on div "1040k" at bounding box center [733, 293] width 33 height 13
type input "97.9166666666667"
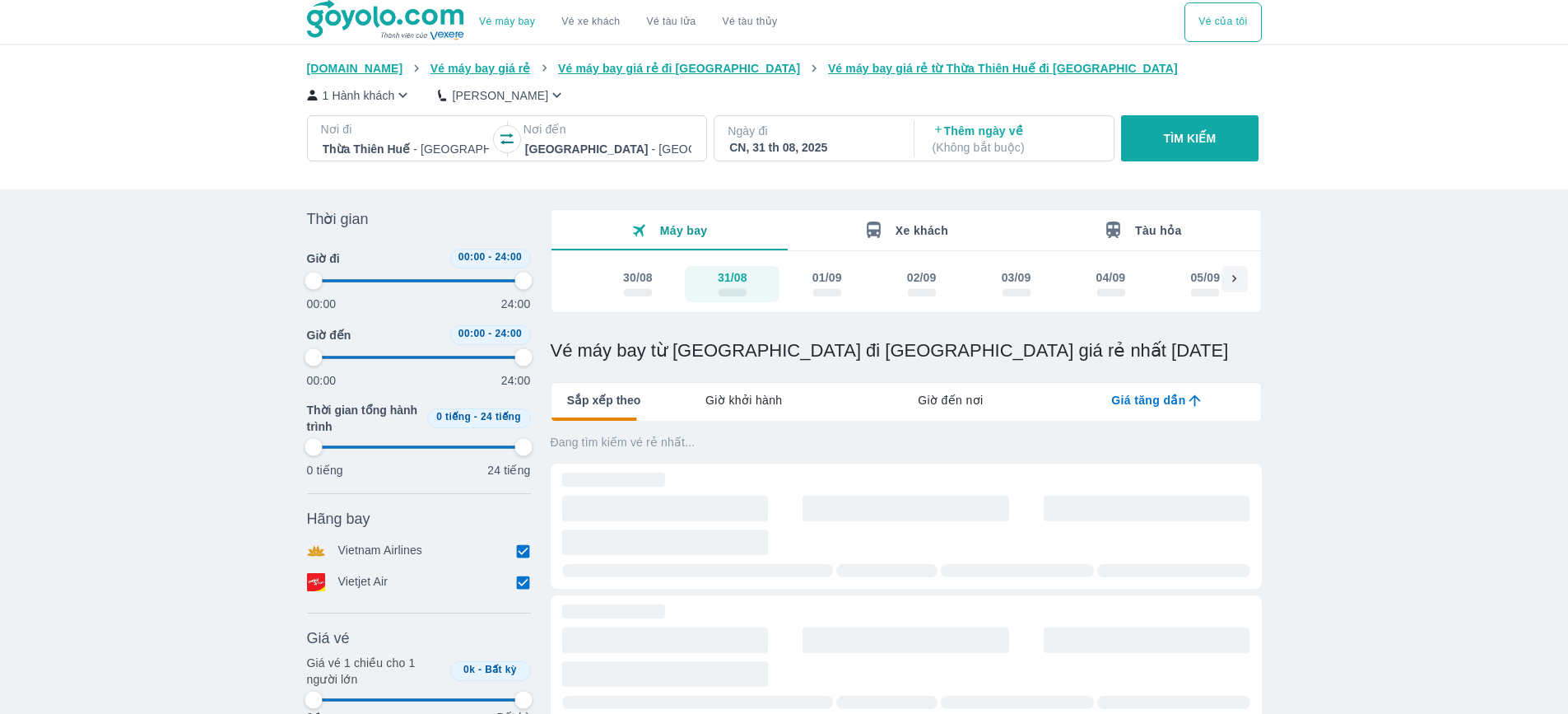
click at [741, 291] on span "scrollable day and price" at bounding box center [732, 293] width 28 height 8
type input "97.9166666666667"
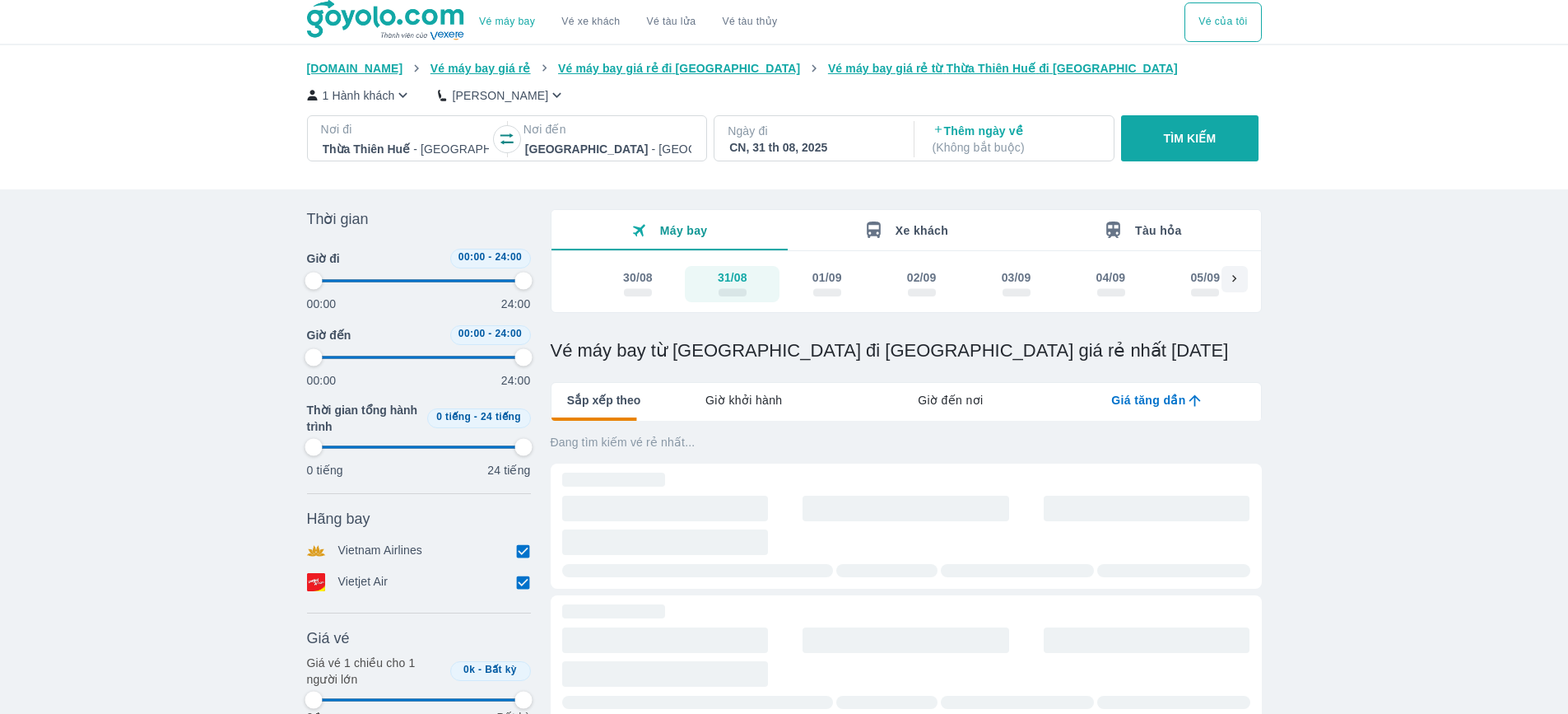
type input "97.9166666666667"
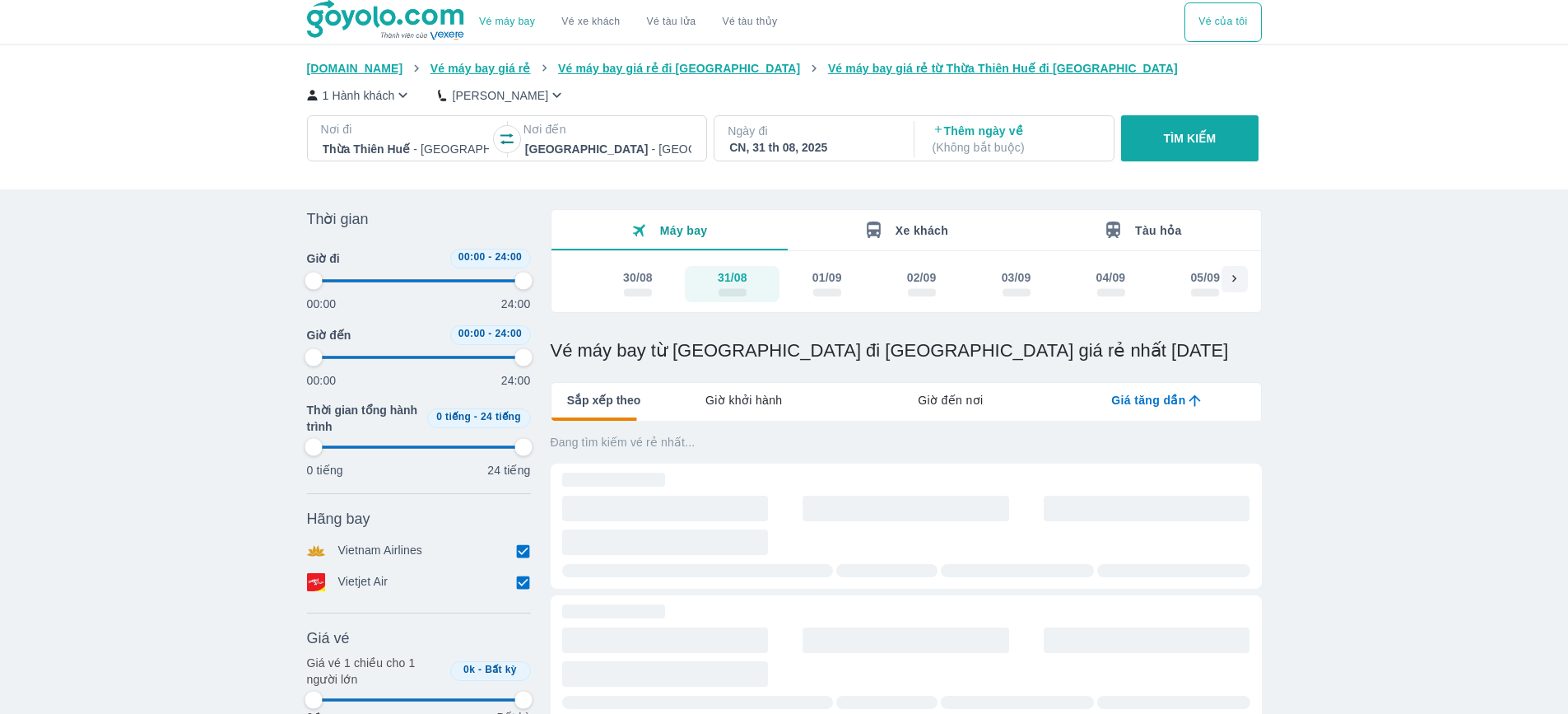
type input "97.9166666666667"
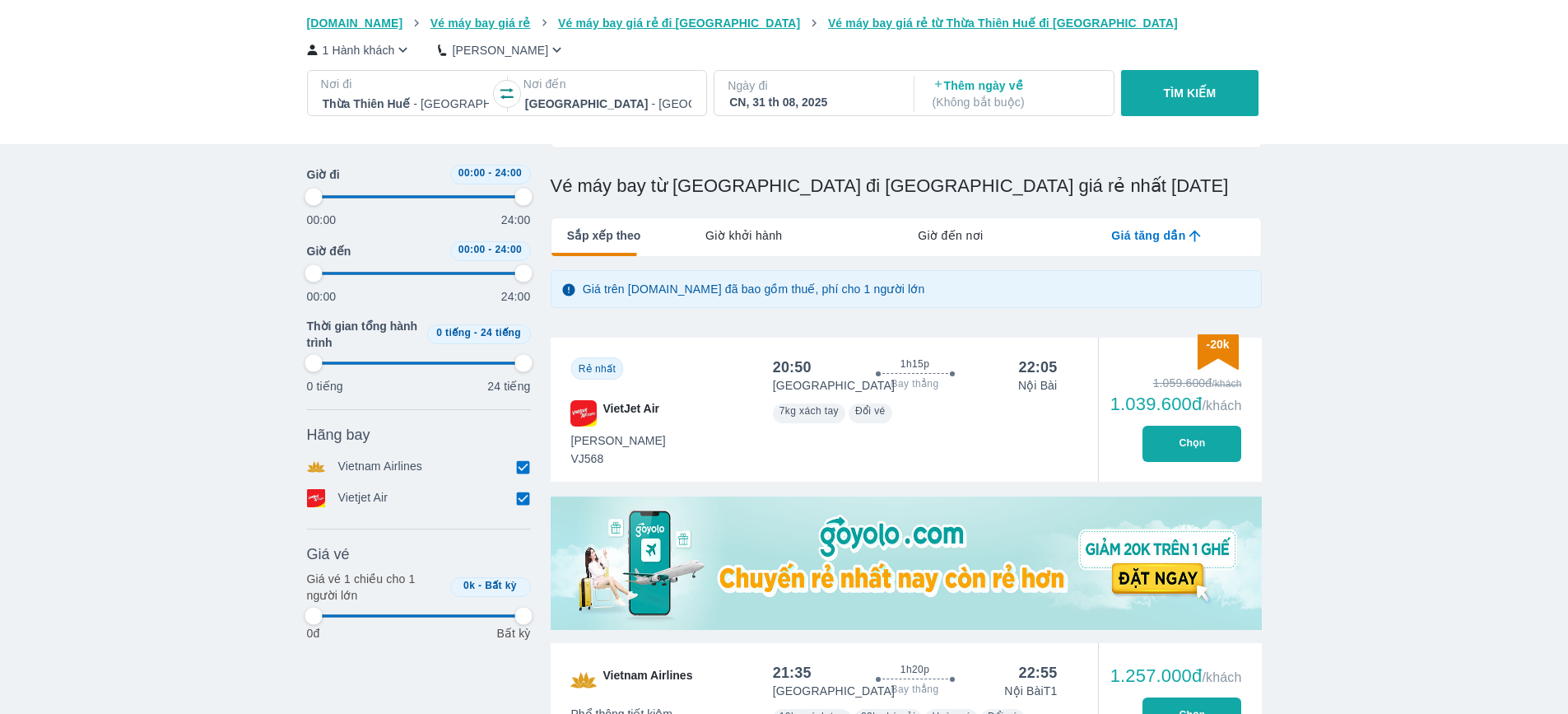
scroll to position [329, 0]
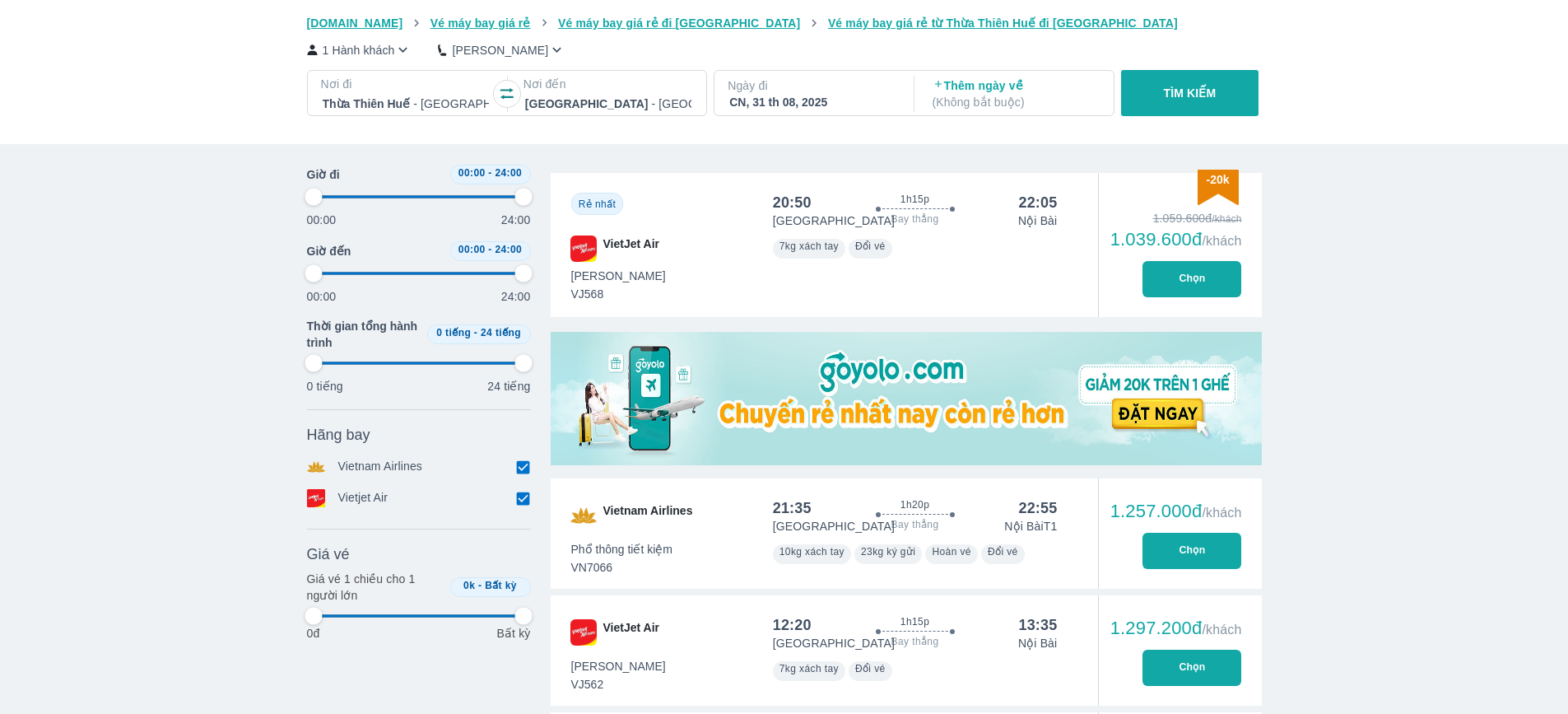
type input "97.9166666666667"
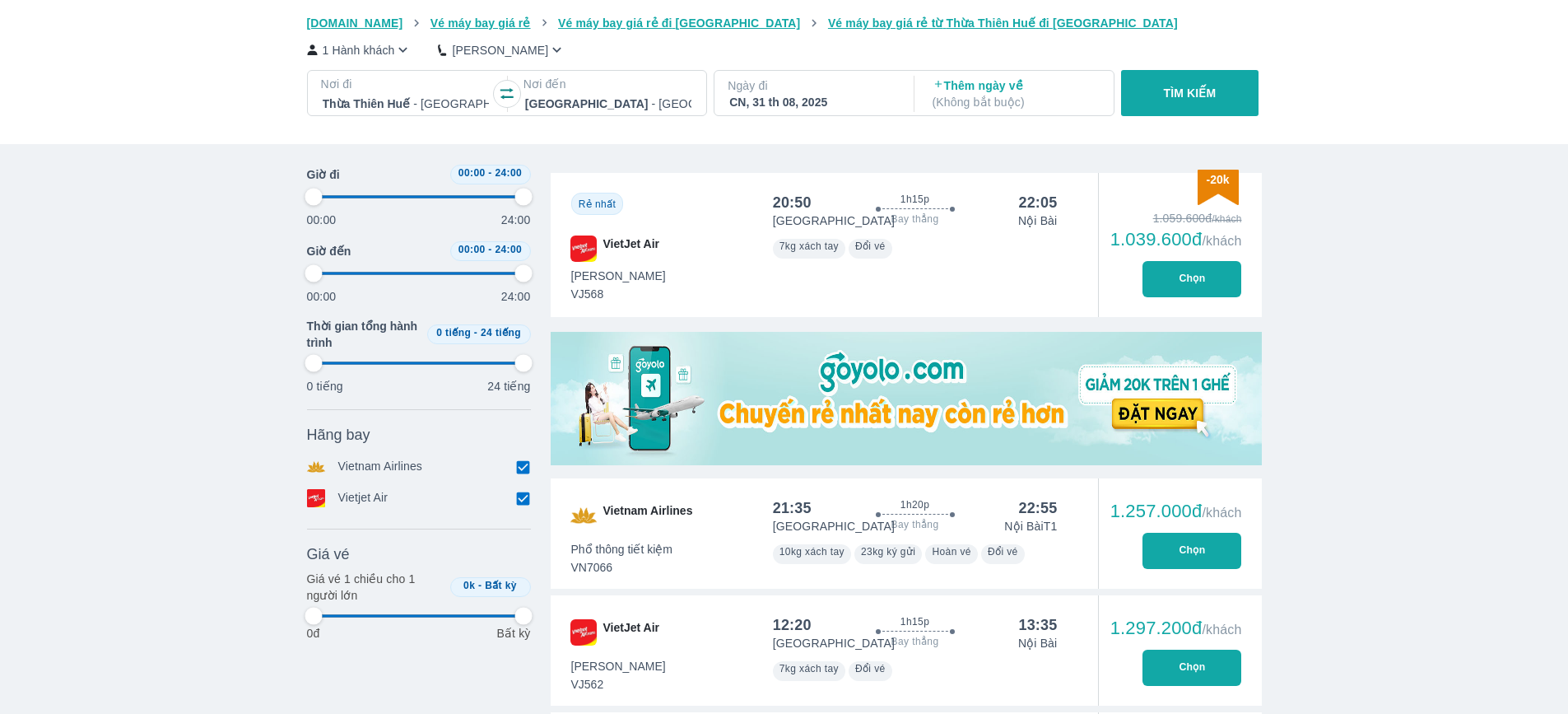
type input "97.9166666666667"
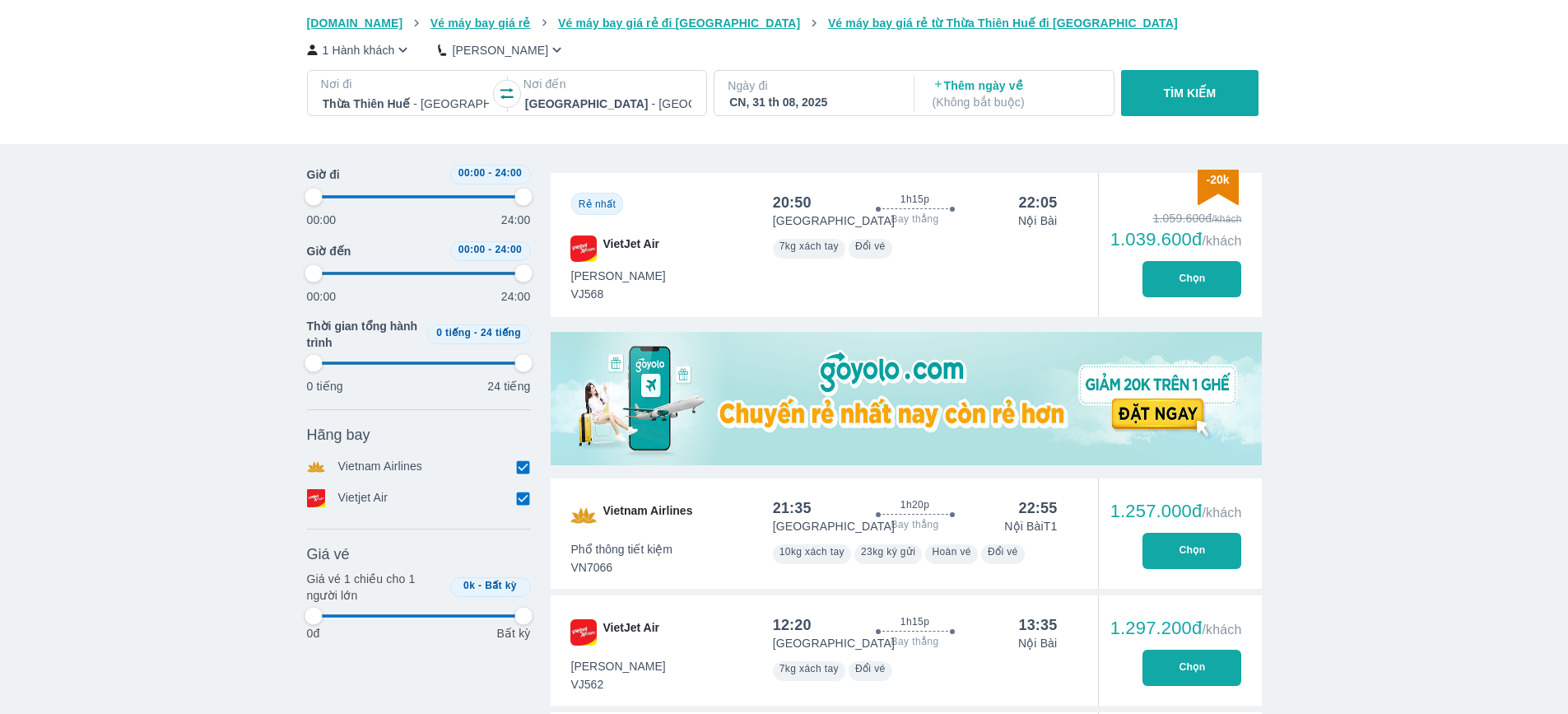
type input "97.9166666666667"
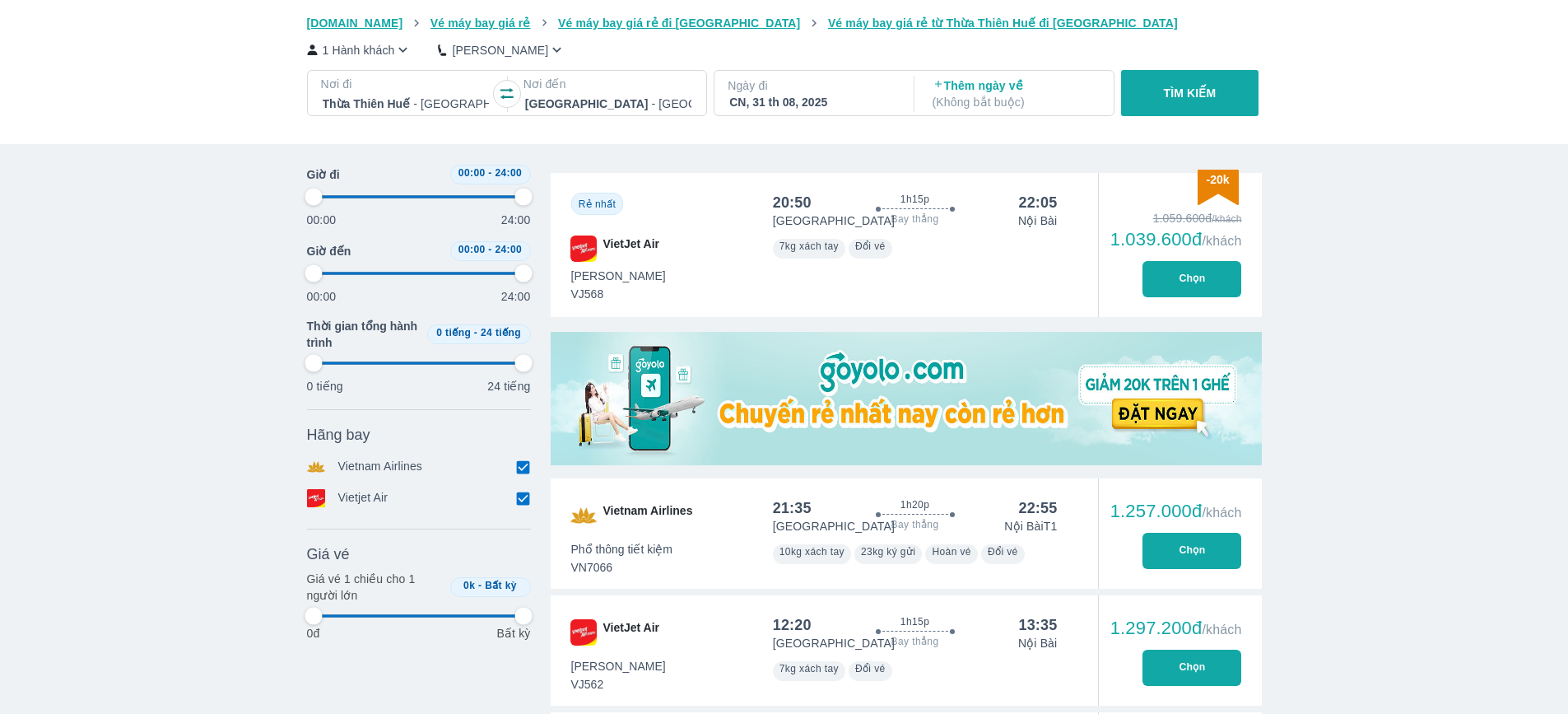
type input "97.9166666666667"
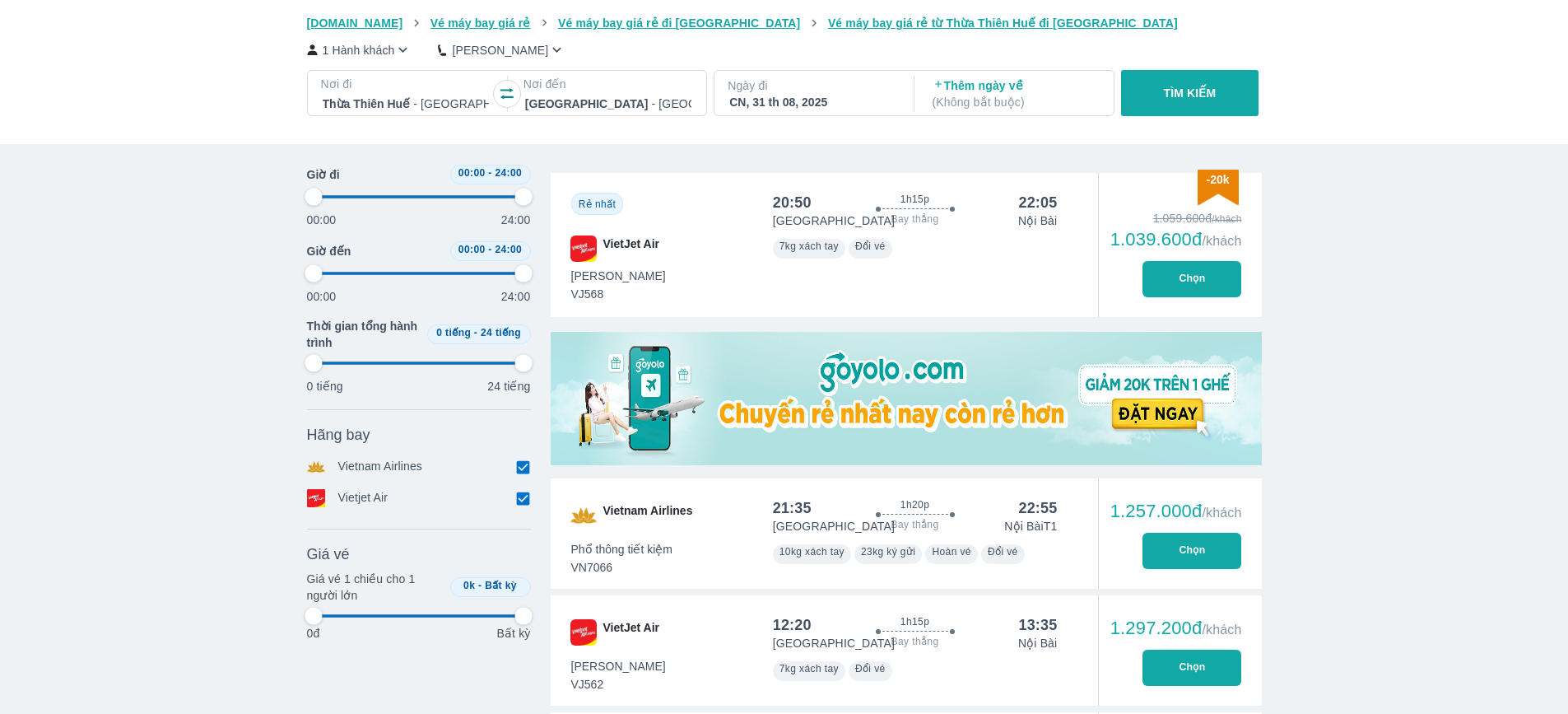
type input "97.9166666666667"
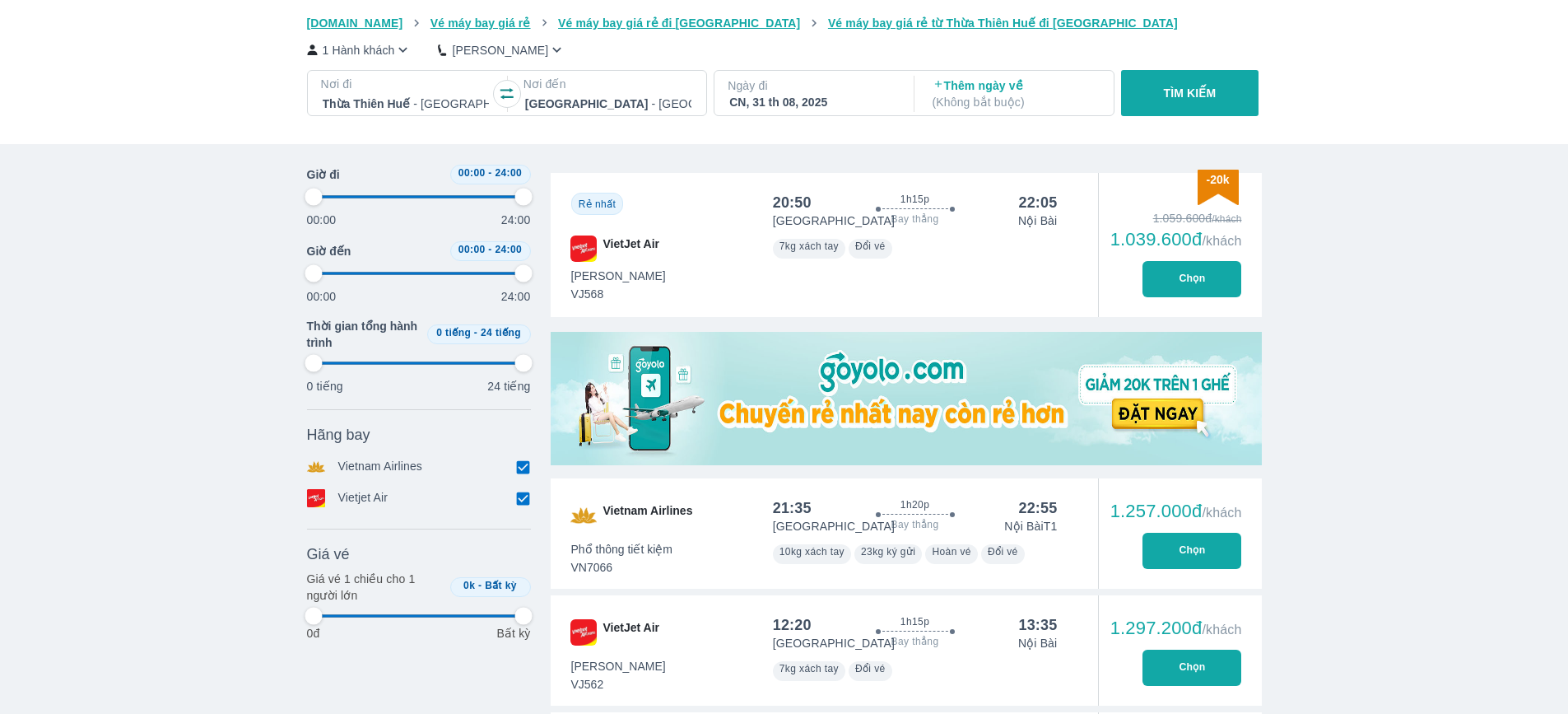
type input "97.9166666666667"
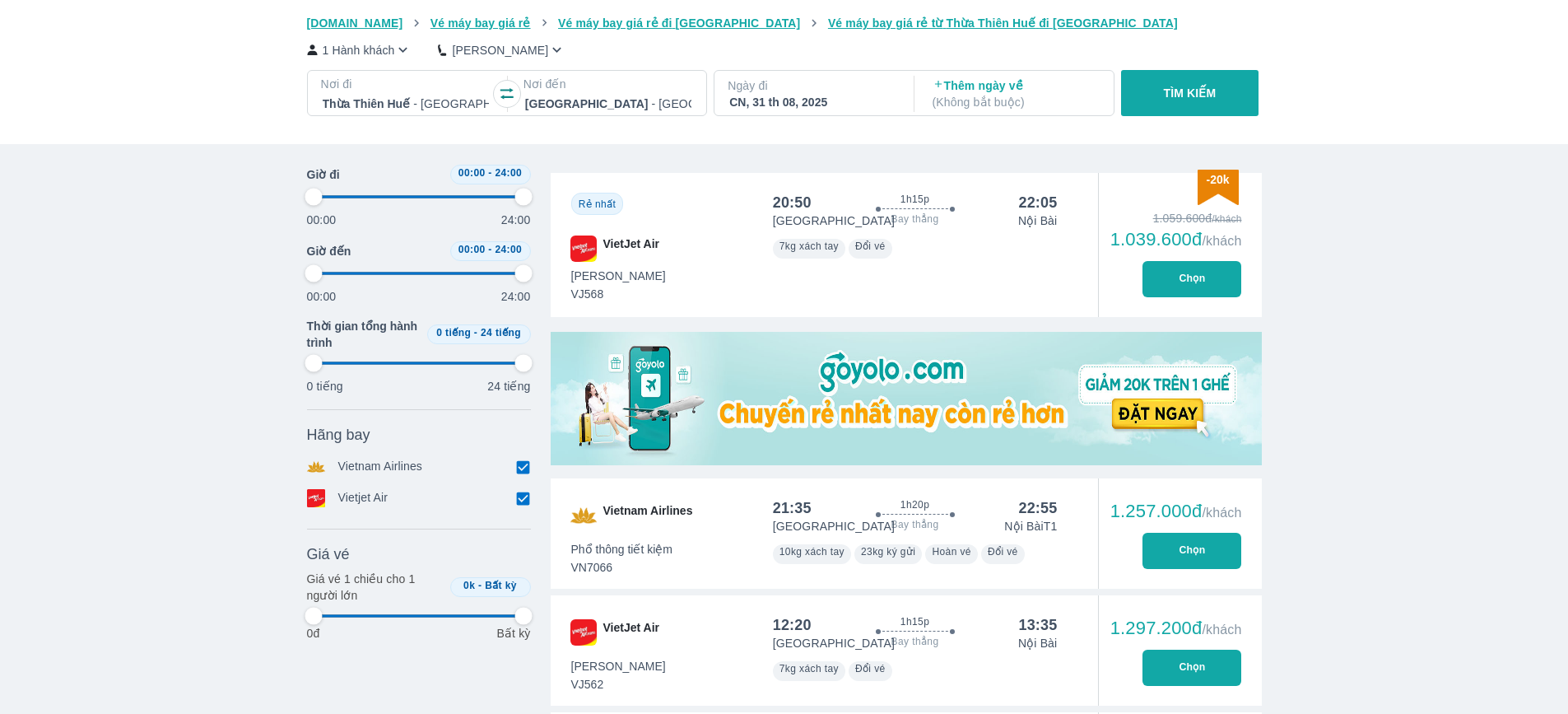
type input "97.9166666666667"
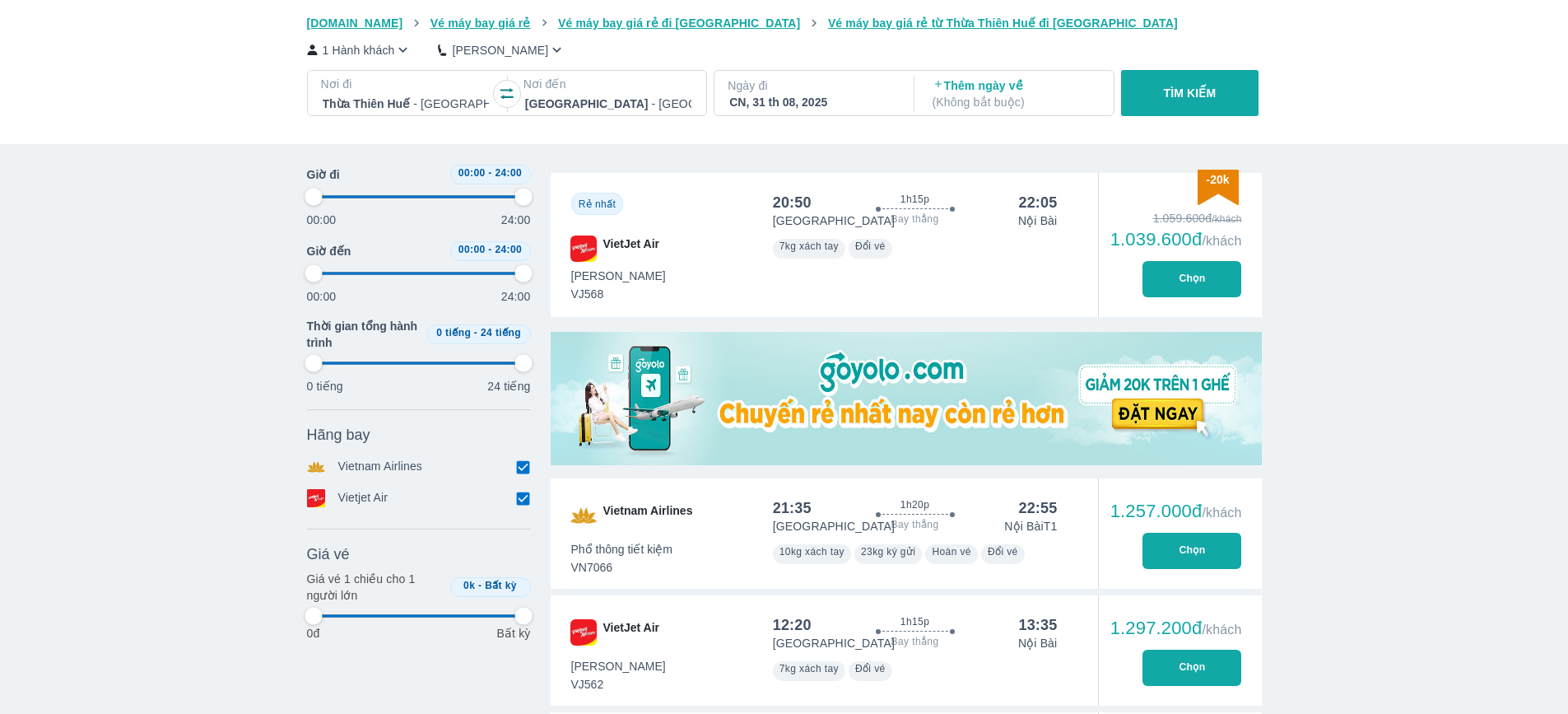
type input "97.9166666666667"
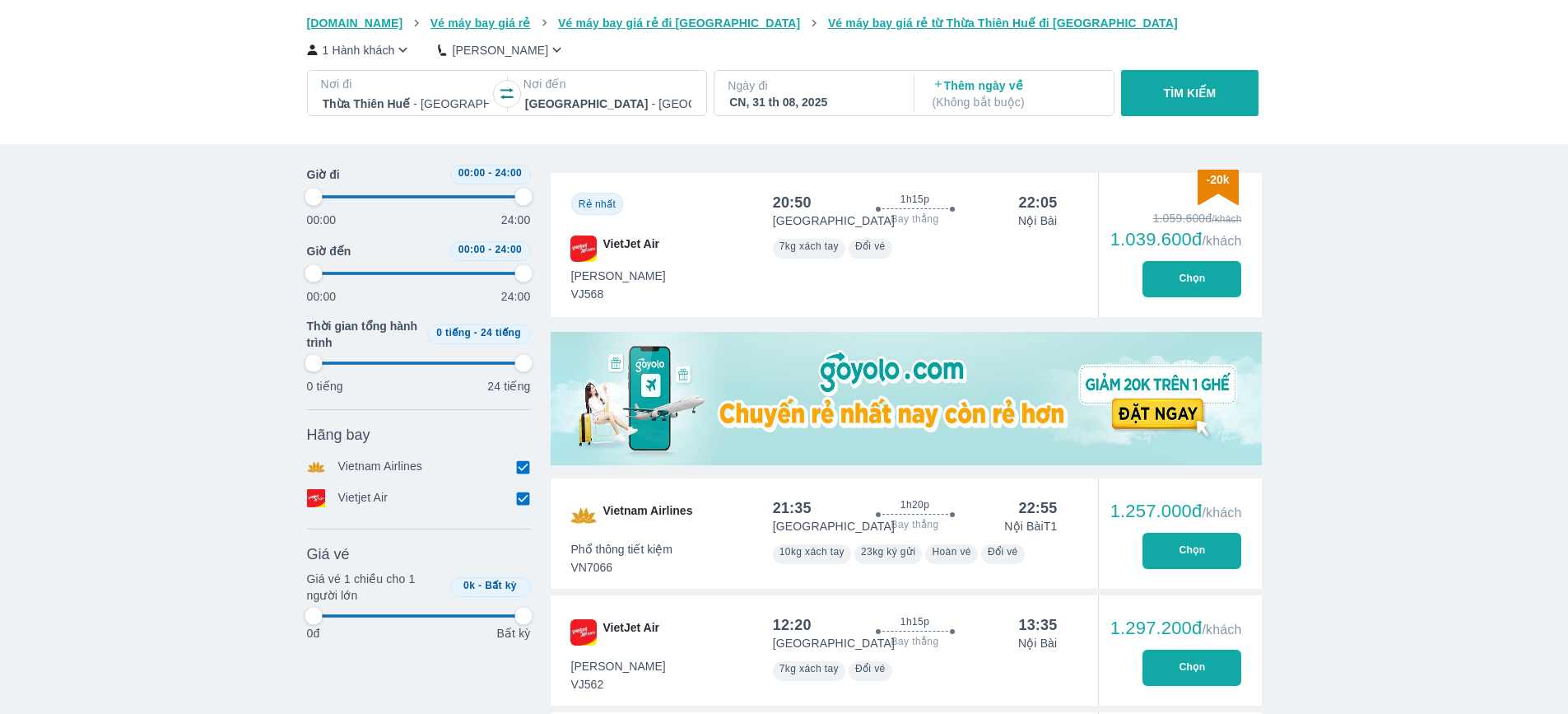
type input "97.9166666666667"
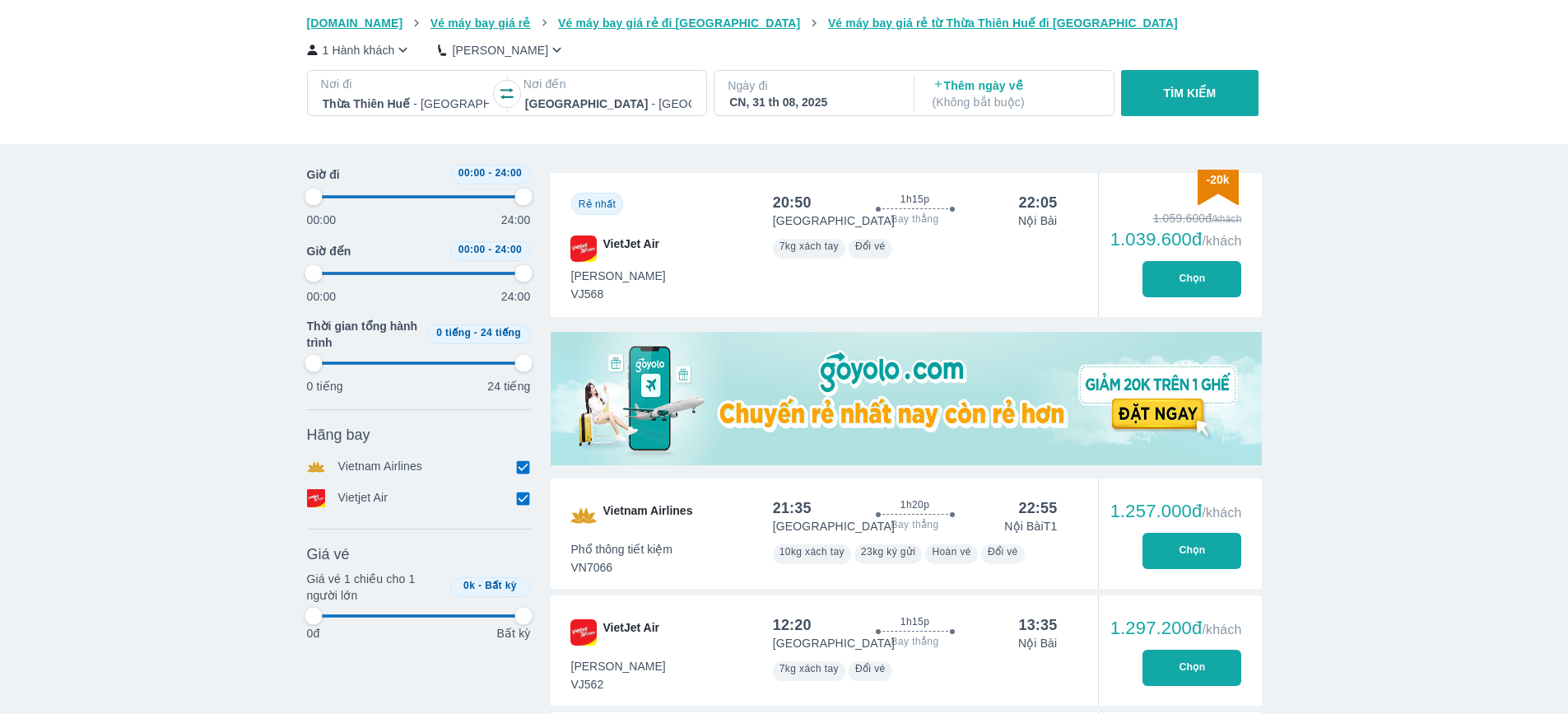
click at [1200, 275] on button "Chọn" at bounding box center [1192, 280] width 99 height 37
type input "97.9166666666667"
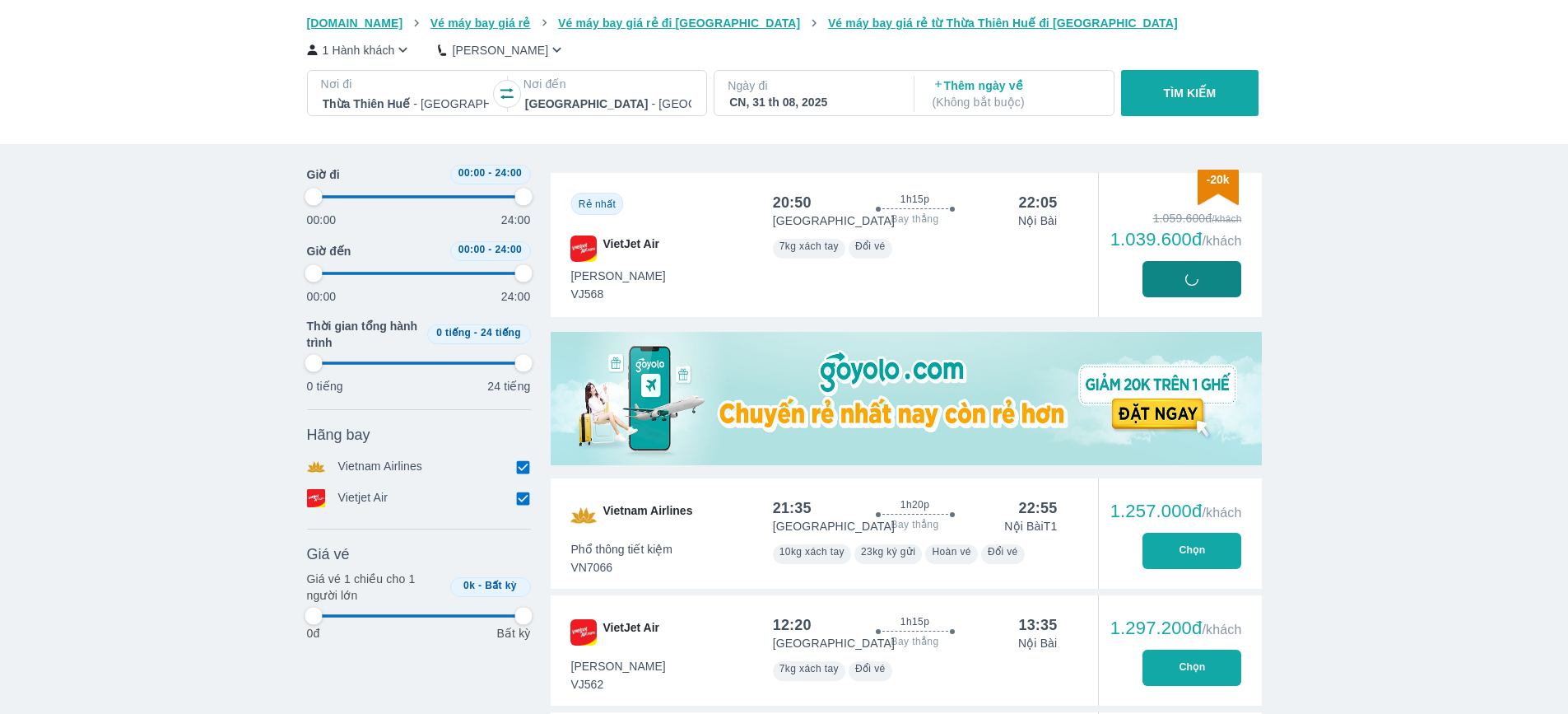
type input "97.9166666666667"
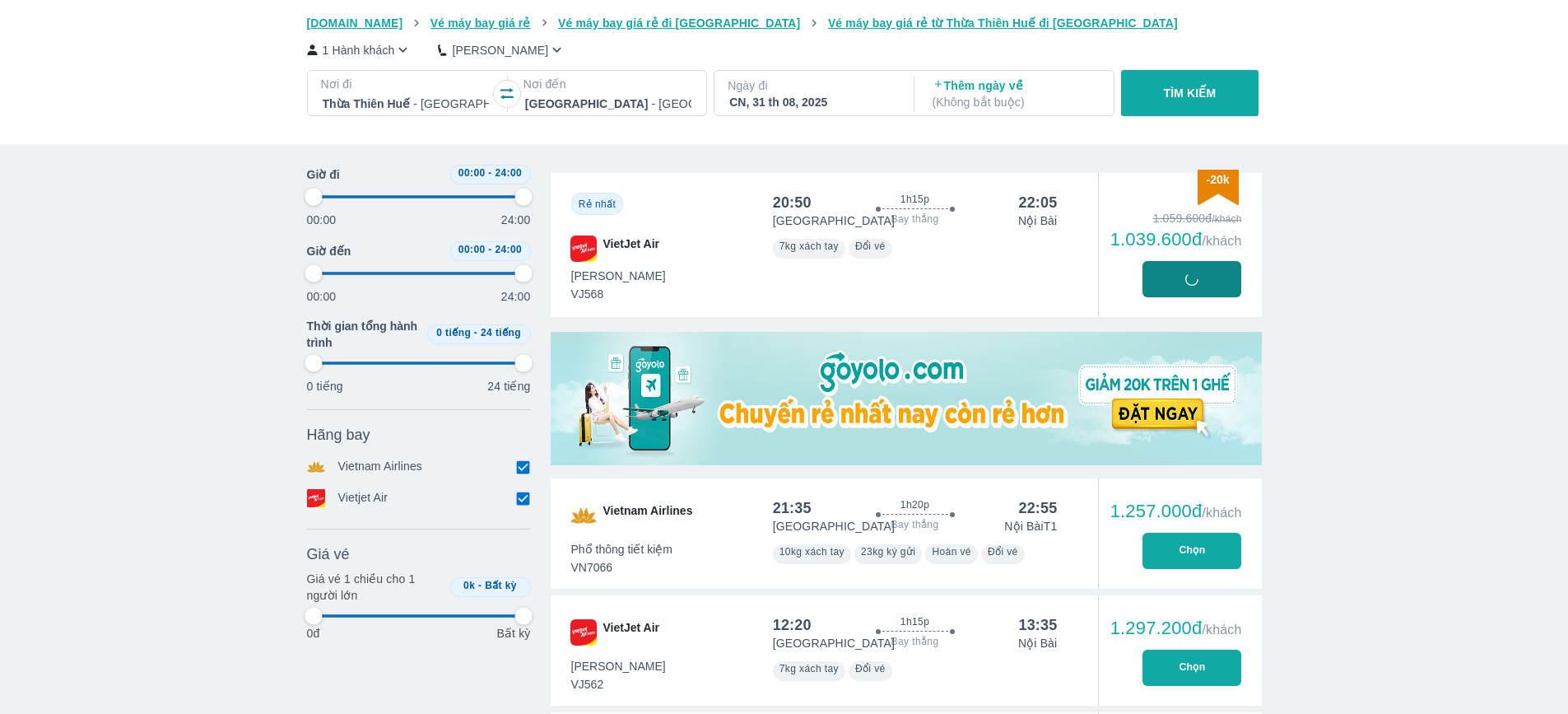
type input "97.9166666666667"
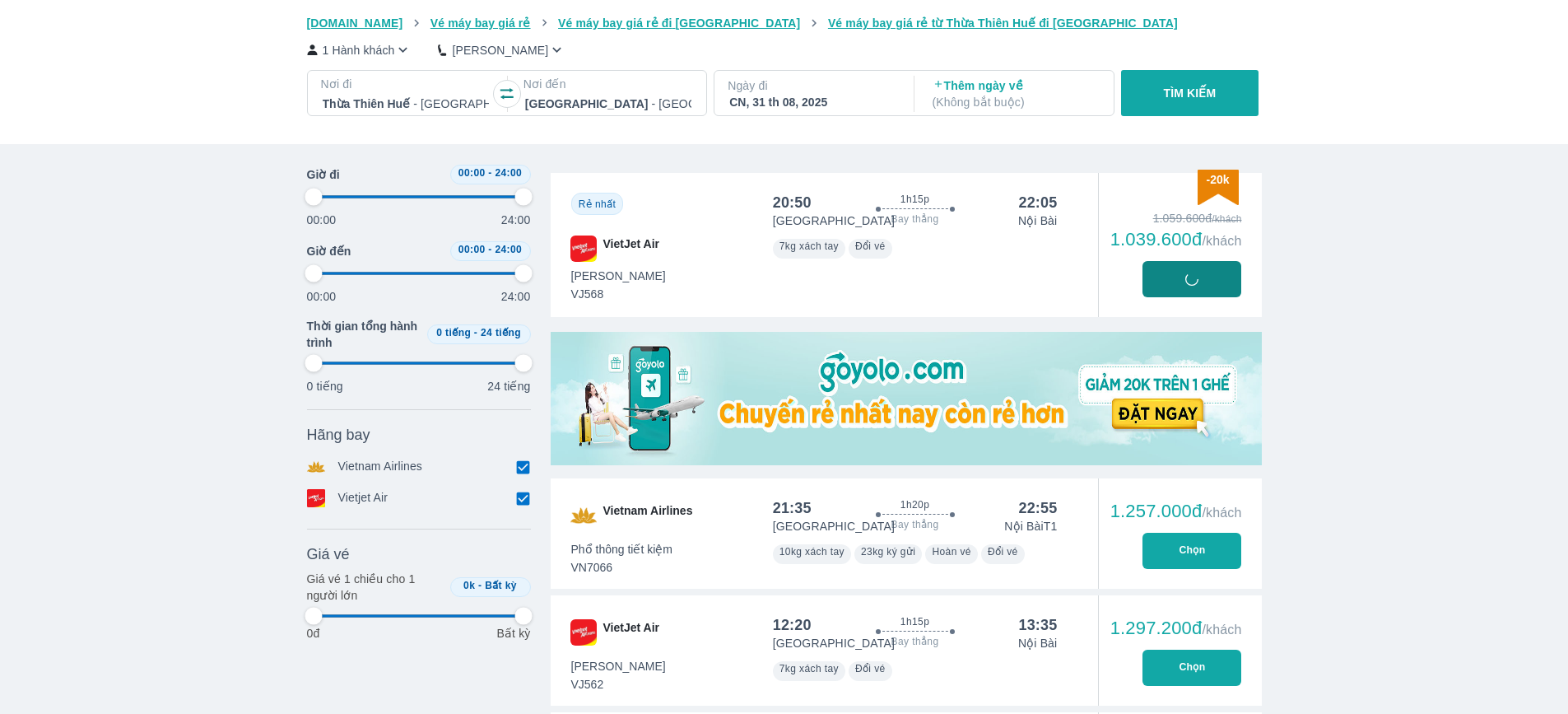
type input "97.9166666666667"
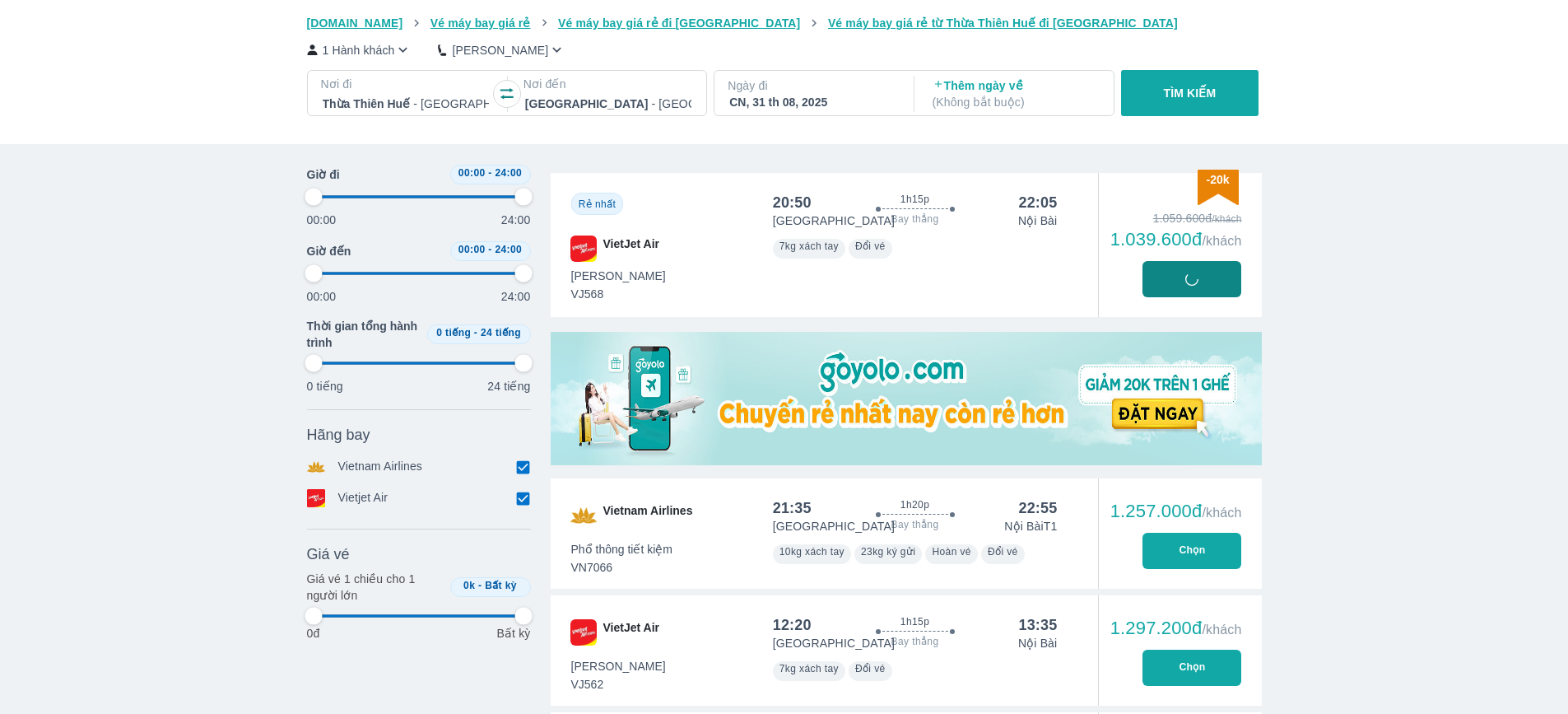
type input "97.9166666666667"
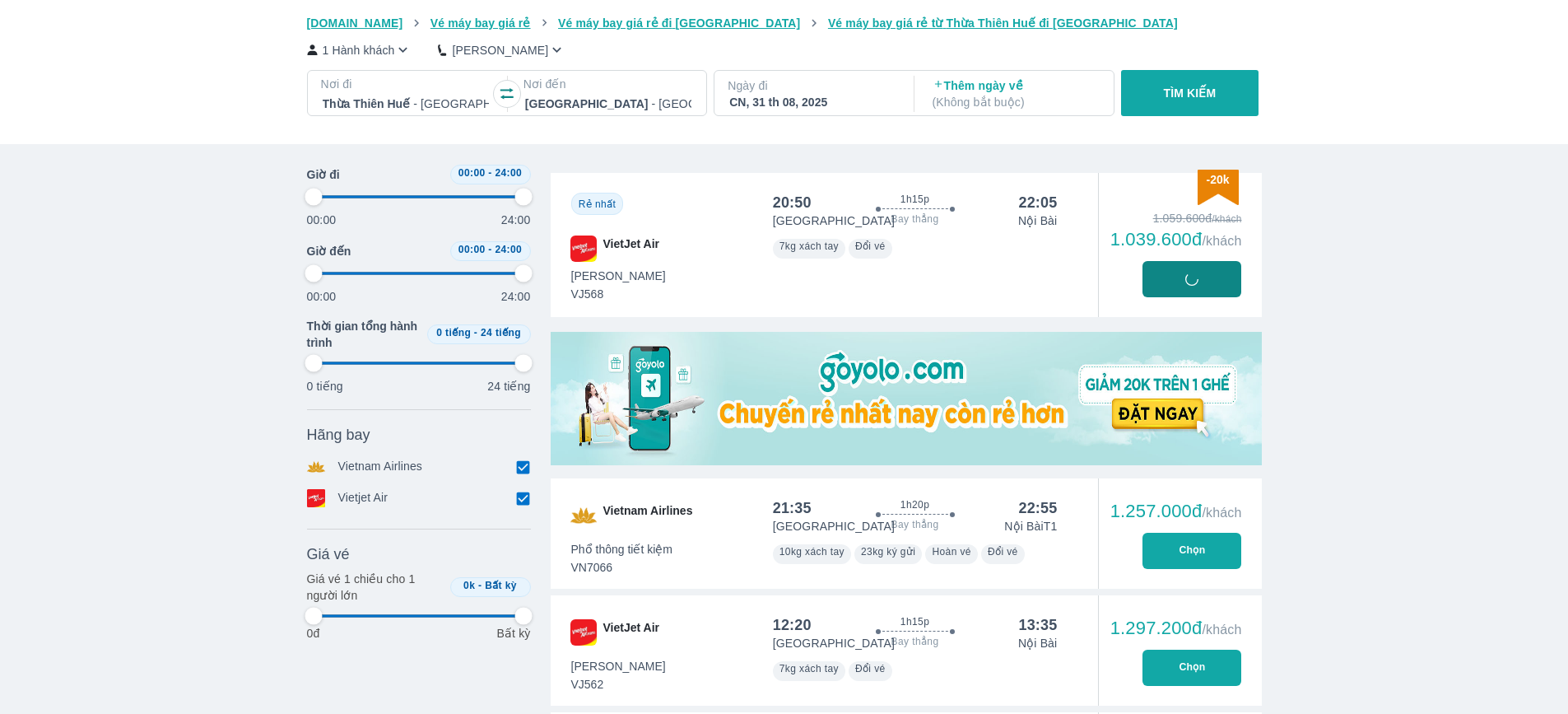
type input "97.9166666666667"
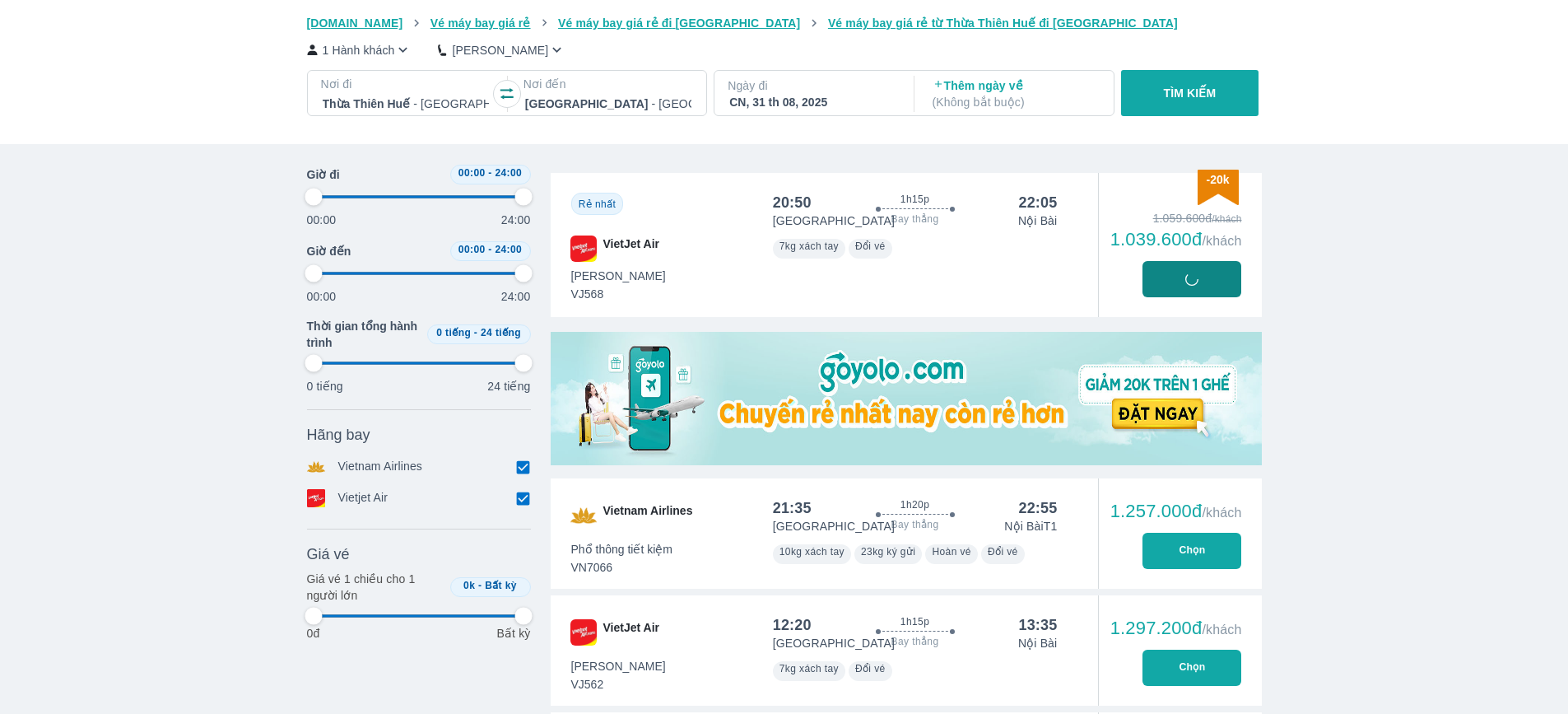
type input "97.9166666666667"
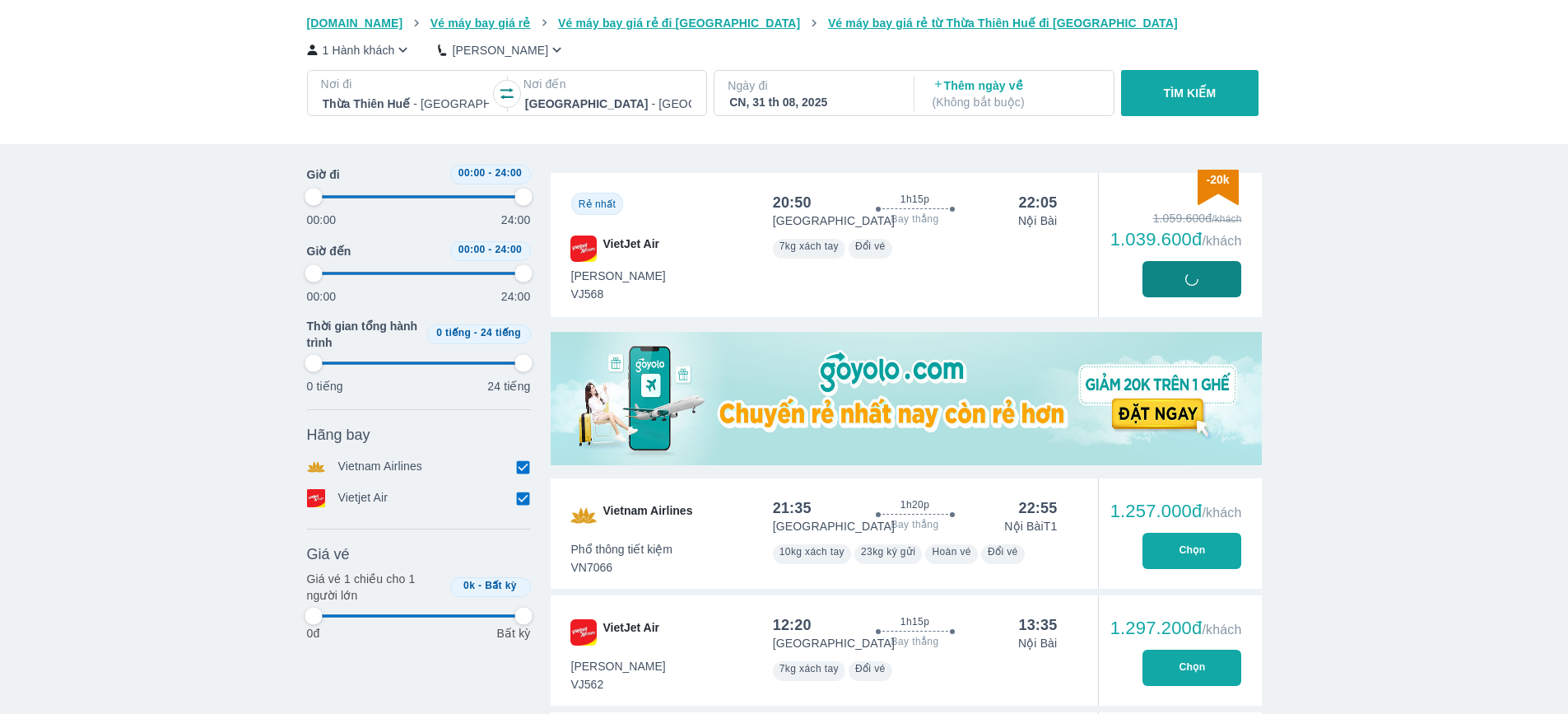
type input "97.9166666666667"
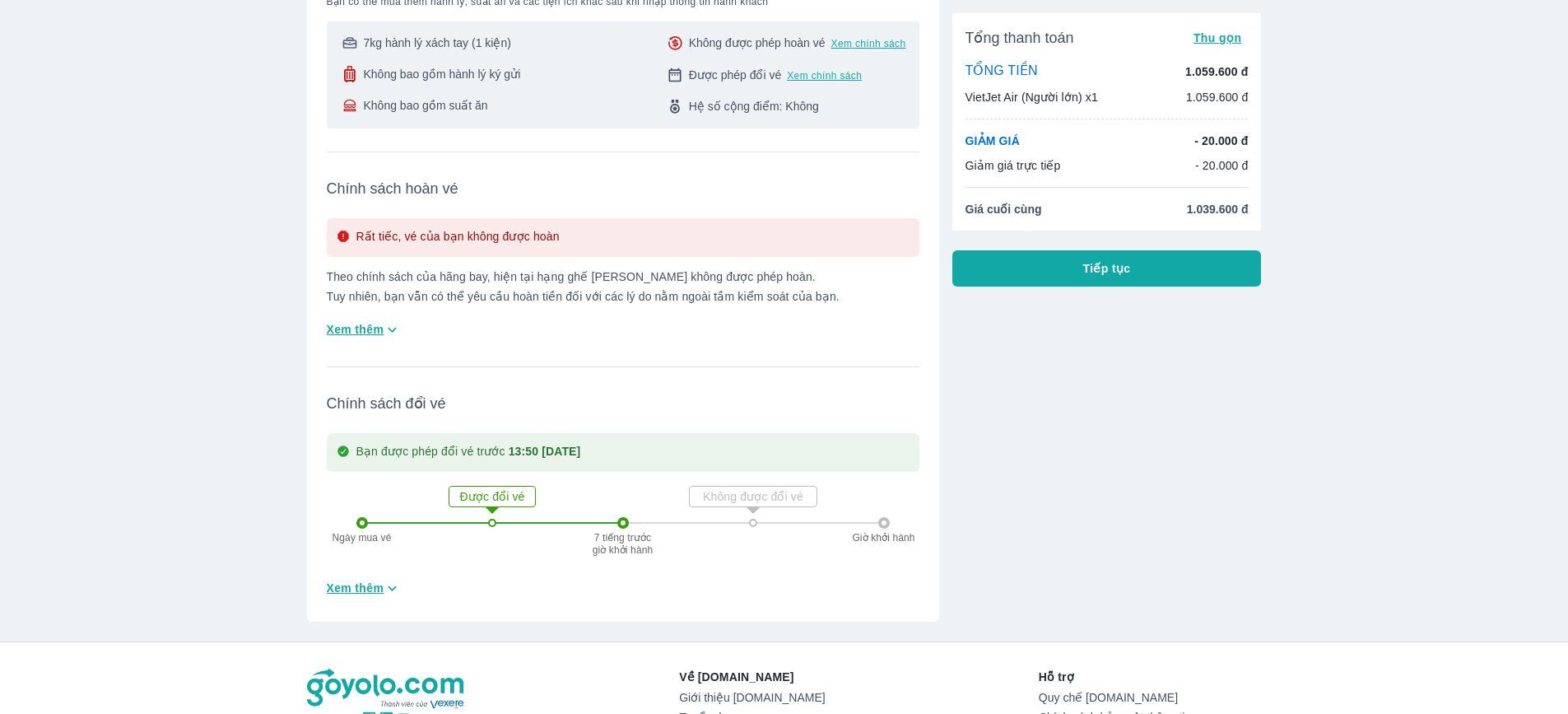
scroll to position [329, 0]
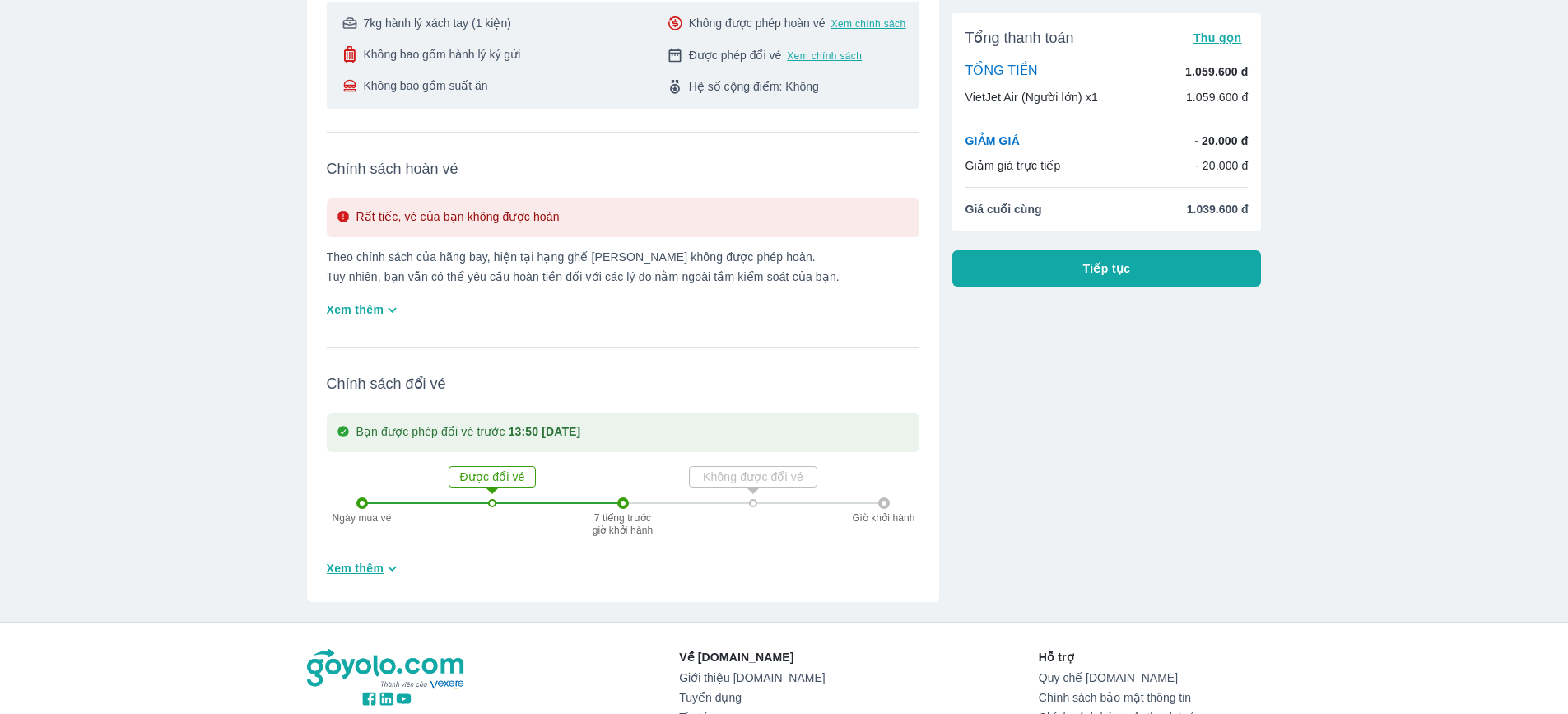
click at [493, 482] on icon at bounding box center [493, 490] width 33 height 33
click at [376, 576] on span "Xem thêm" at bounding box center [355, 568] width 58 height 16
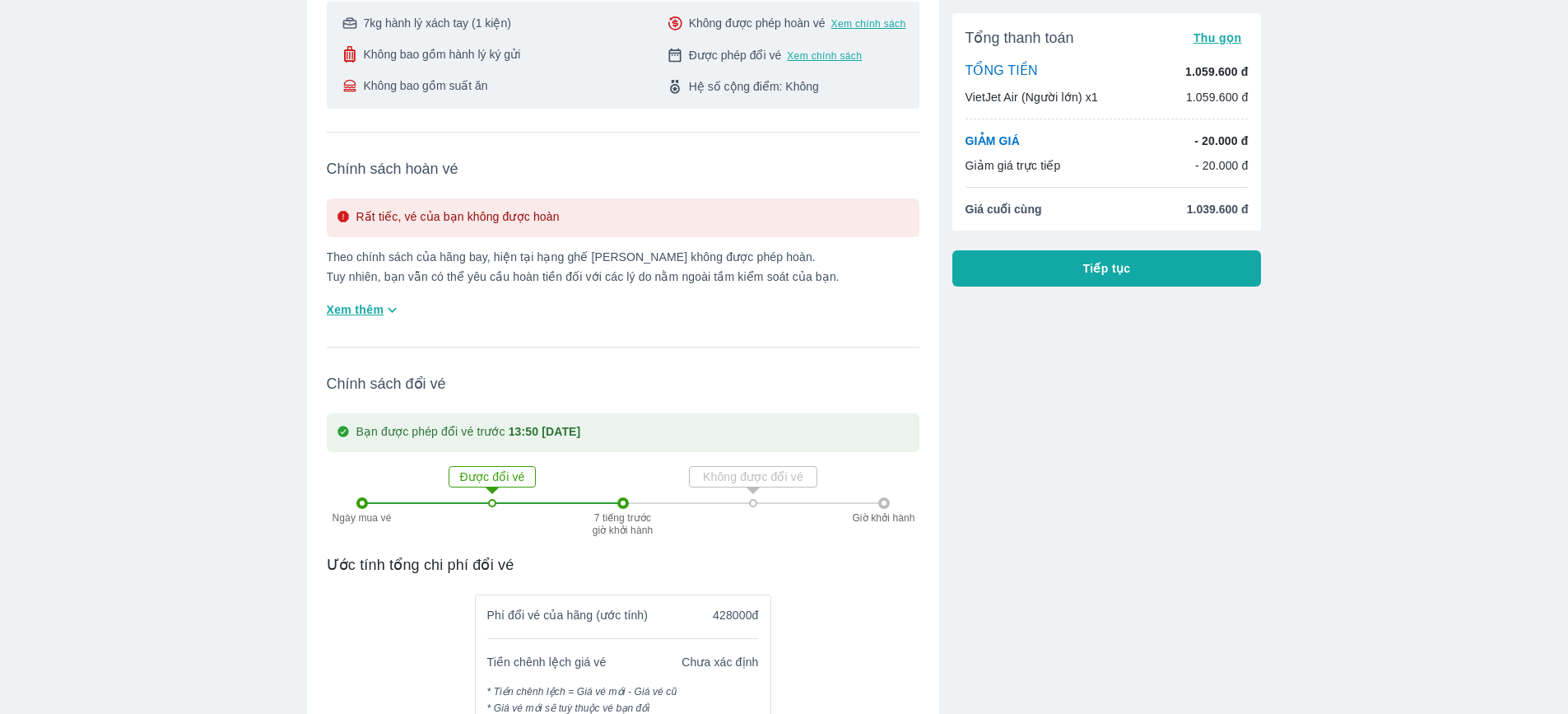
scroll to position [576, 0]
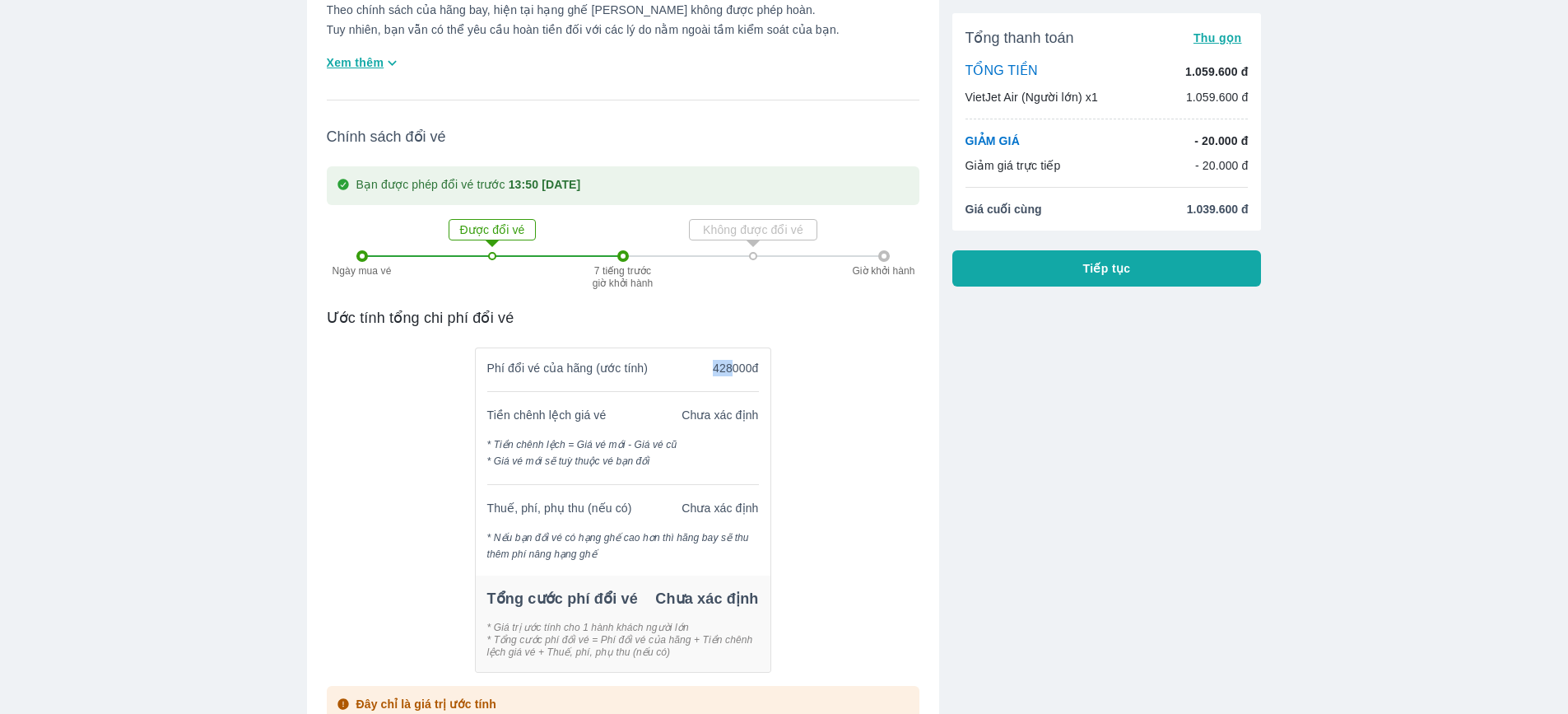
drag, startPoint x: 730, startPoint y: 370, endPoint x: 702, endPoint y: 370, distance: 28.0
click at [702, 370] on div "Phí đổi vé của hãng (ước tính) 428000đ" at bounding box center [623, 362] width 294 height 28
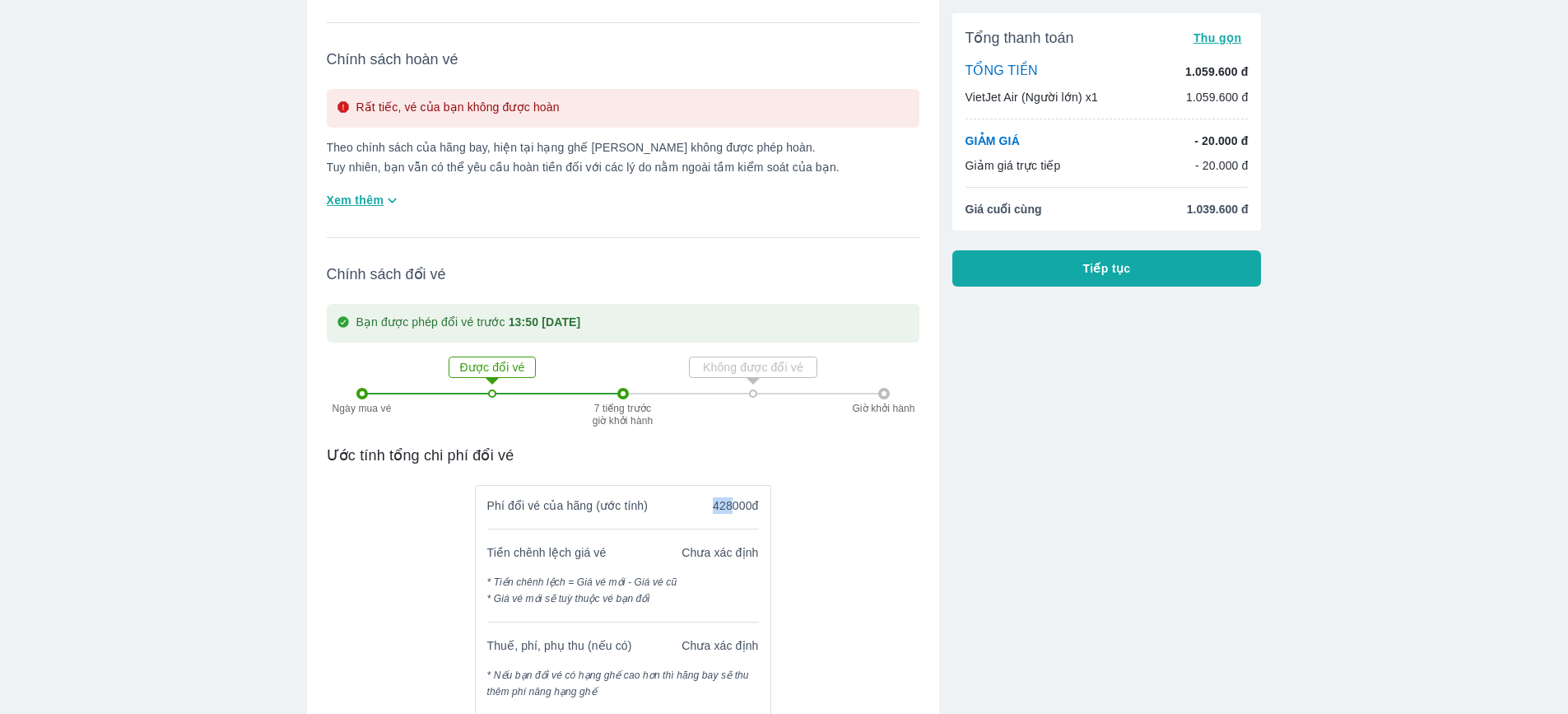
scroll to position [0, 0]
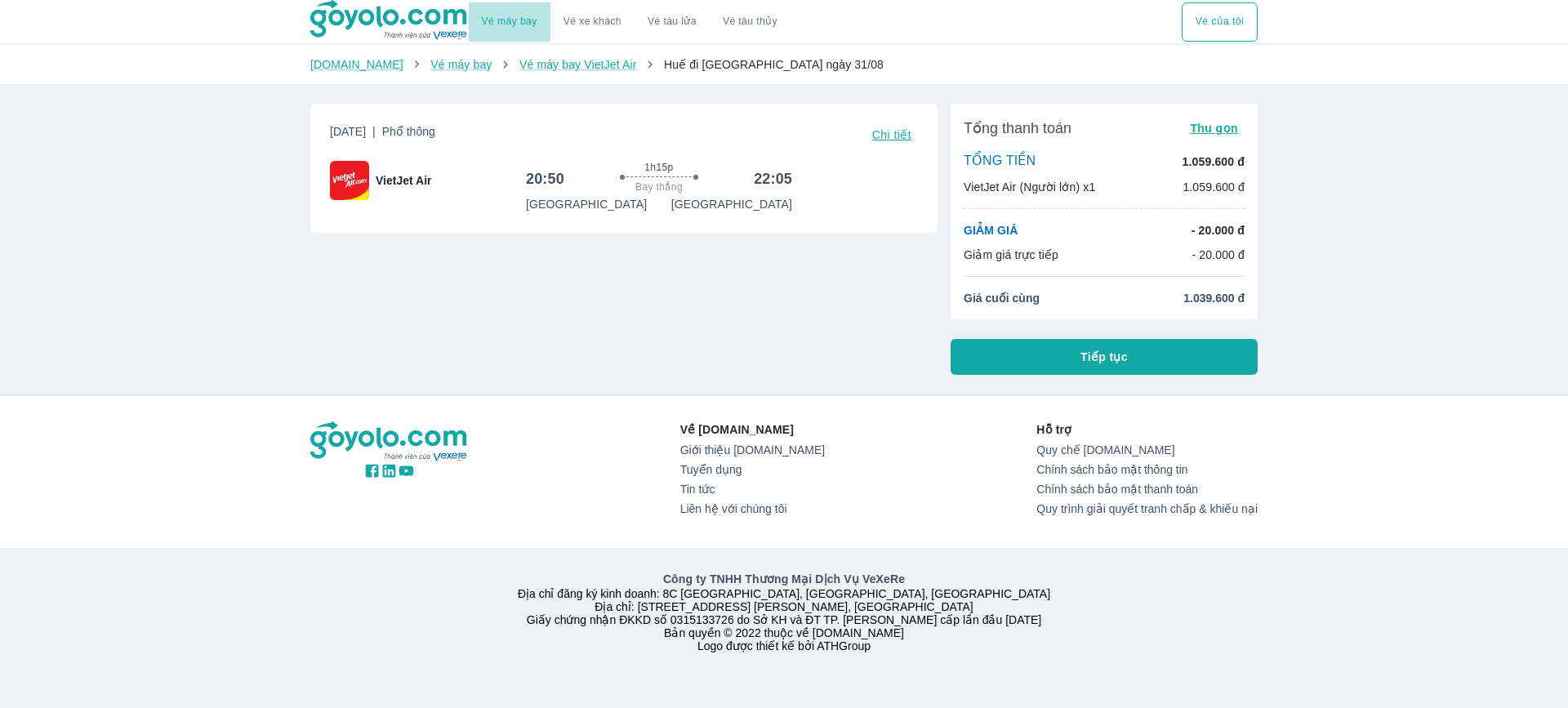
click at [503, 24] on link "Vé máy bay" at bounding box center [509, 22] width 55 height 13
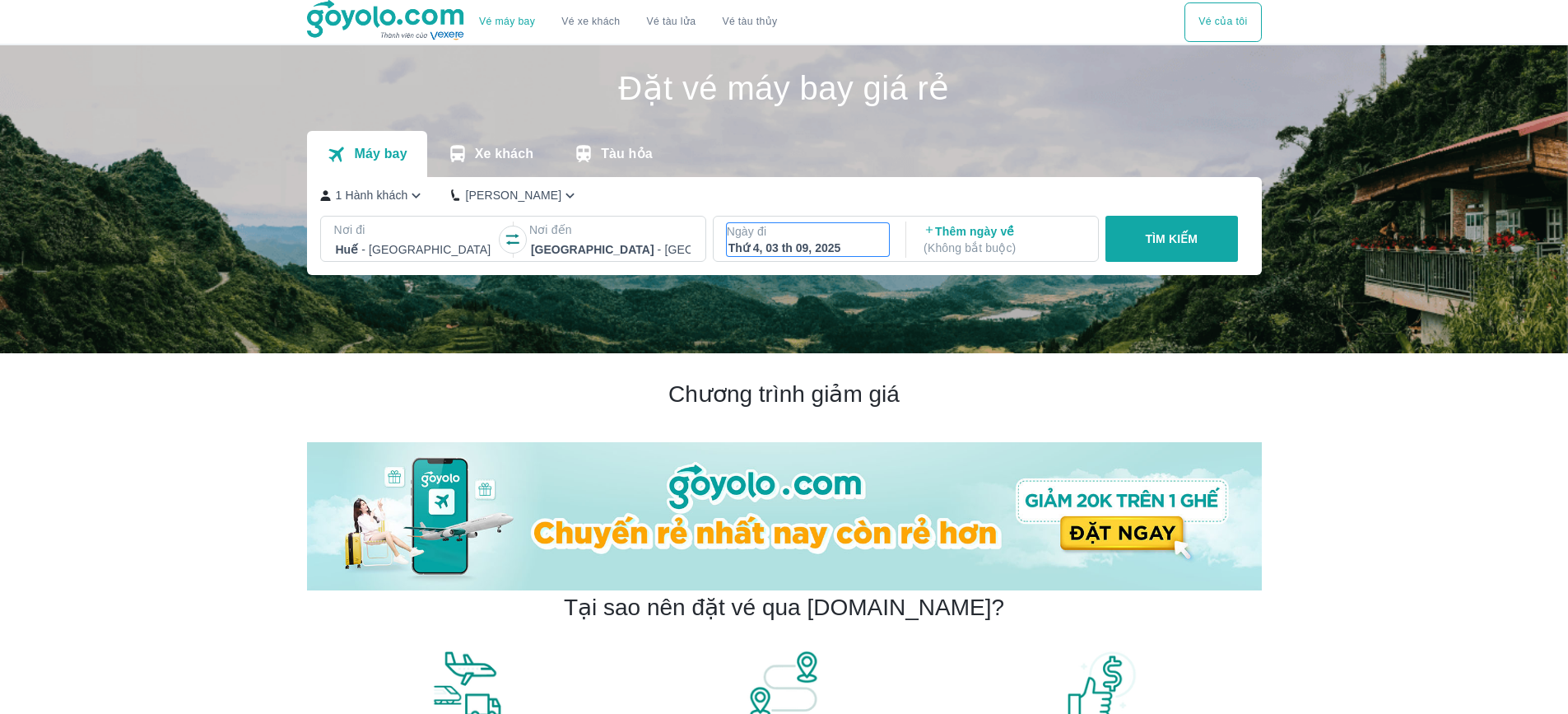
click at [795, 245] on div "Thứ 4, 03 th 09, 2025" at bounding box center [808, 248] width 160 height 16
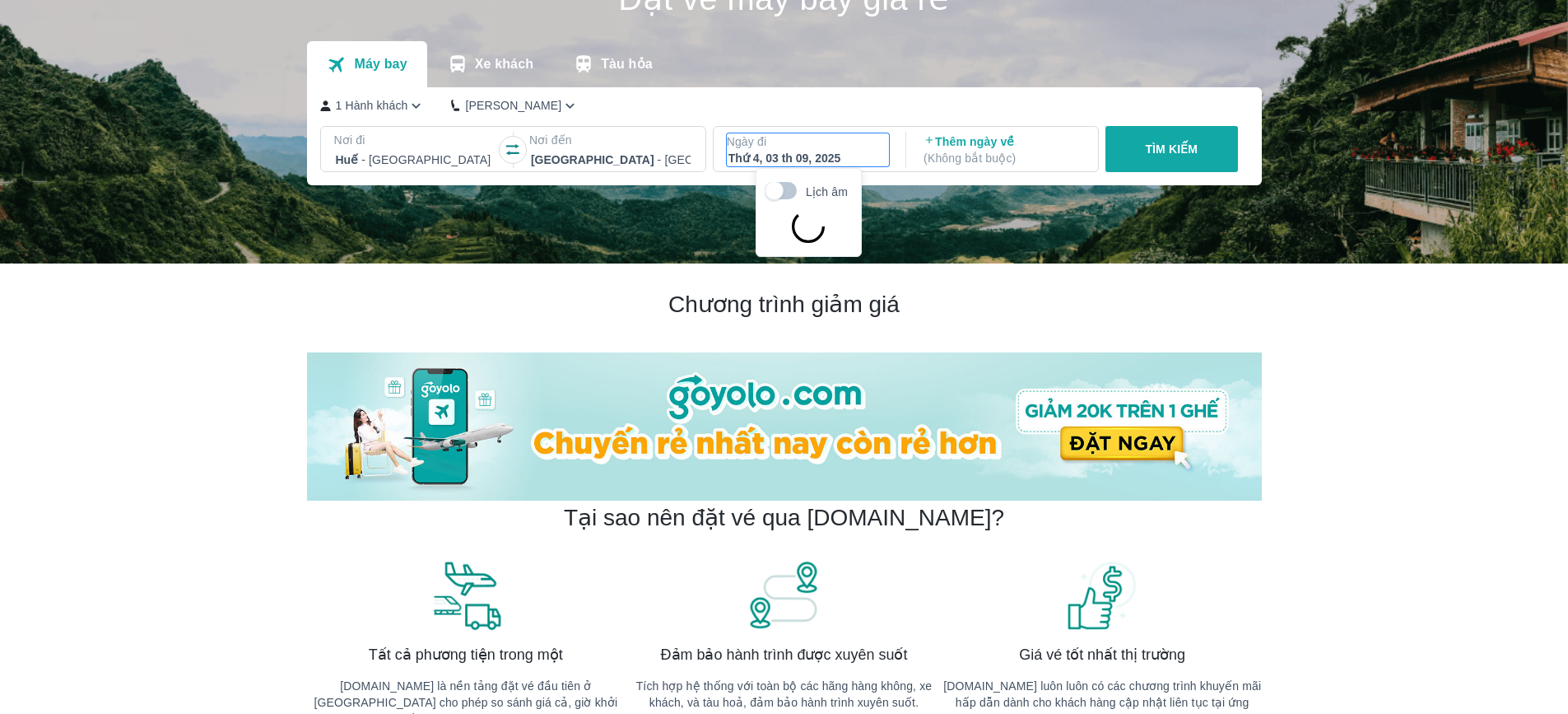
scroll to position [95, 0]
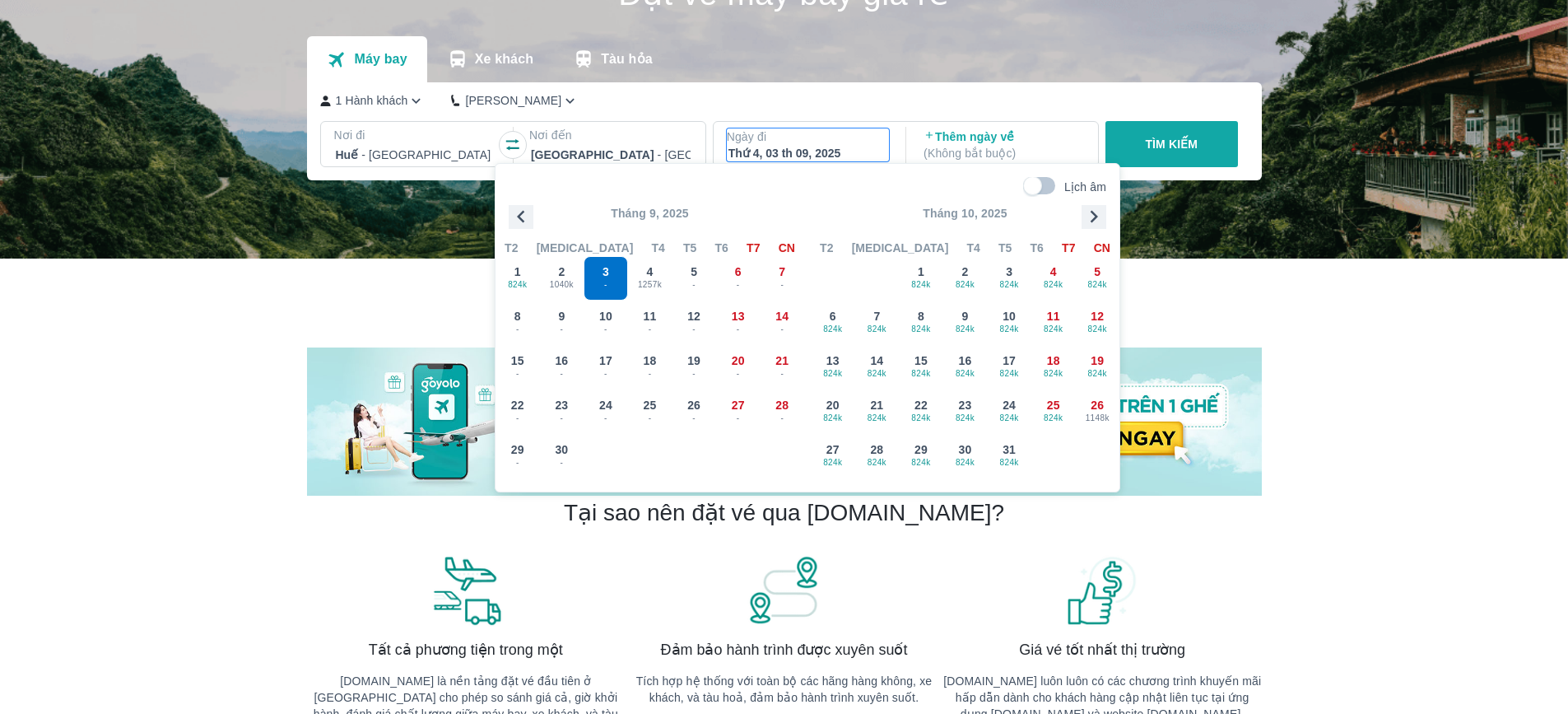
click at [526, 220] on icon "button" at bounding box center [521, 216] width 25 height 25
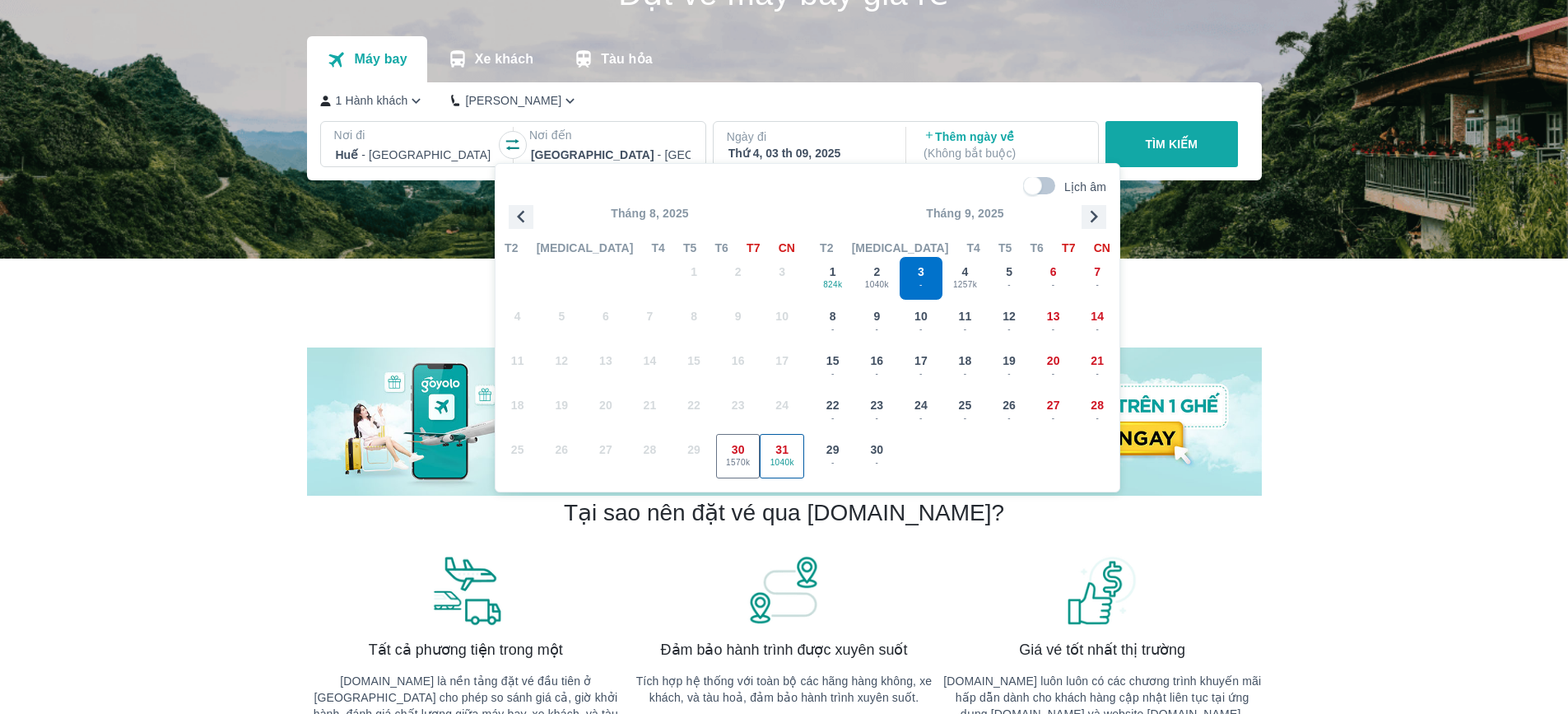
click at [788, 442] on span "31" at bounding box center [781, 450] width 13 height 16
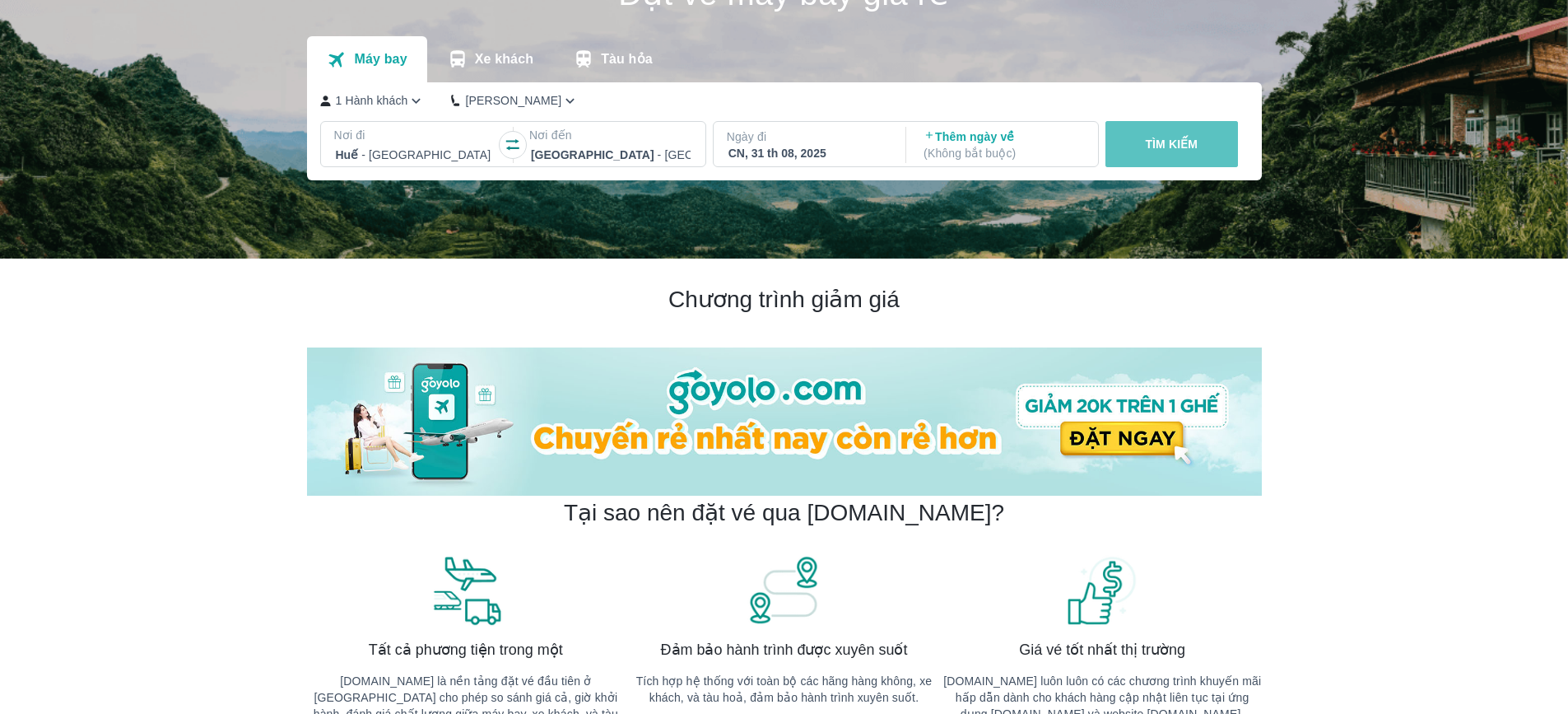
click at [1181, 137] on button "TÌM KIẾM" at bounding box center [1171, 144] width 132 height 46
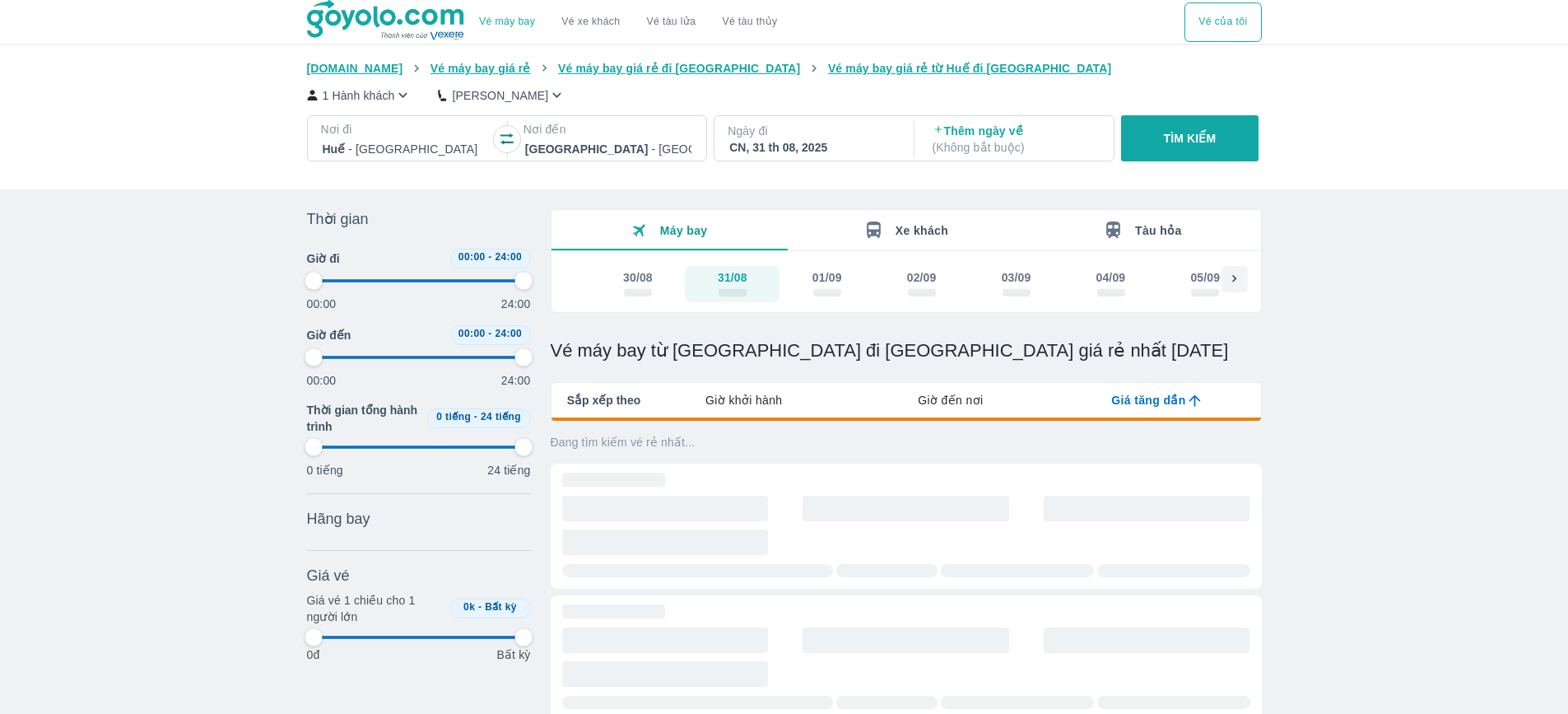
type input "97.9166666666667"
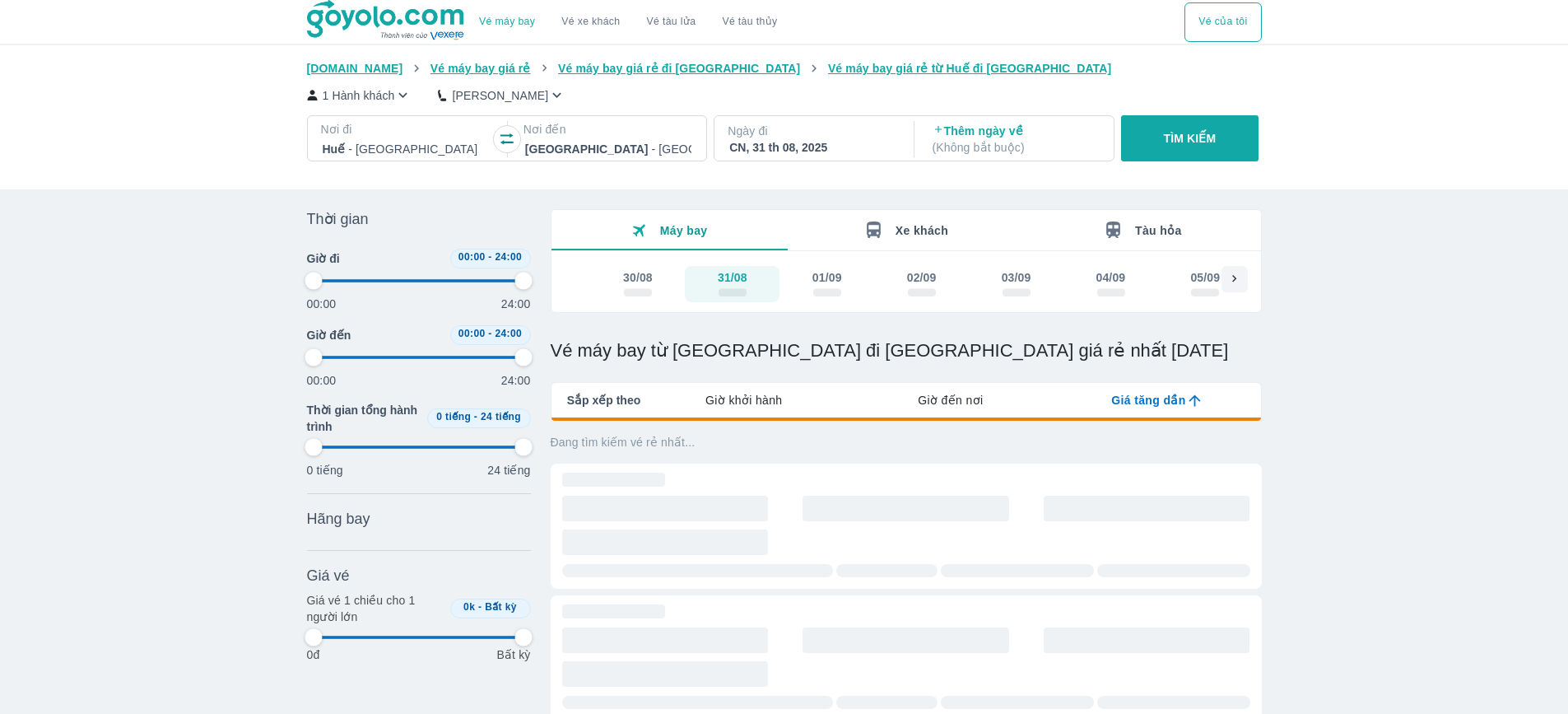
type input "97.9166666666667"
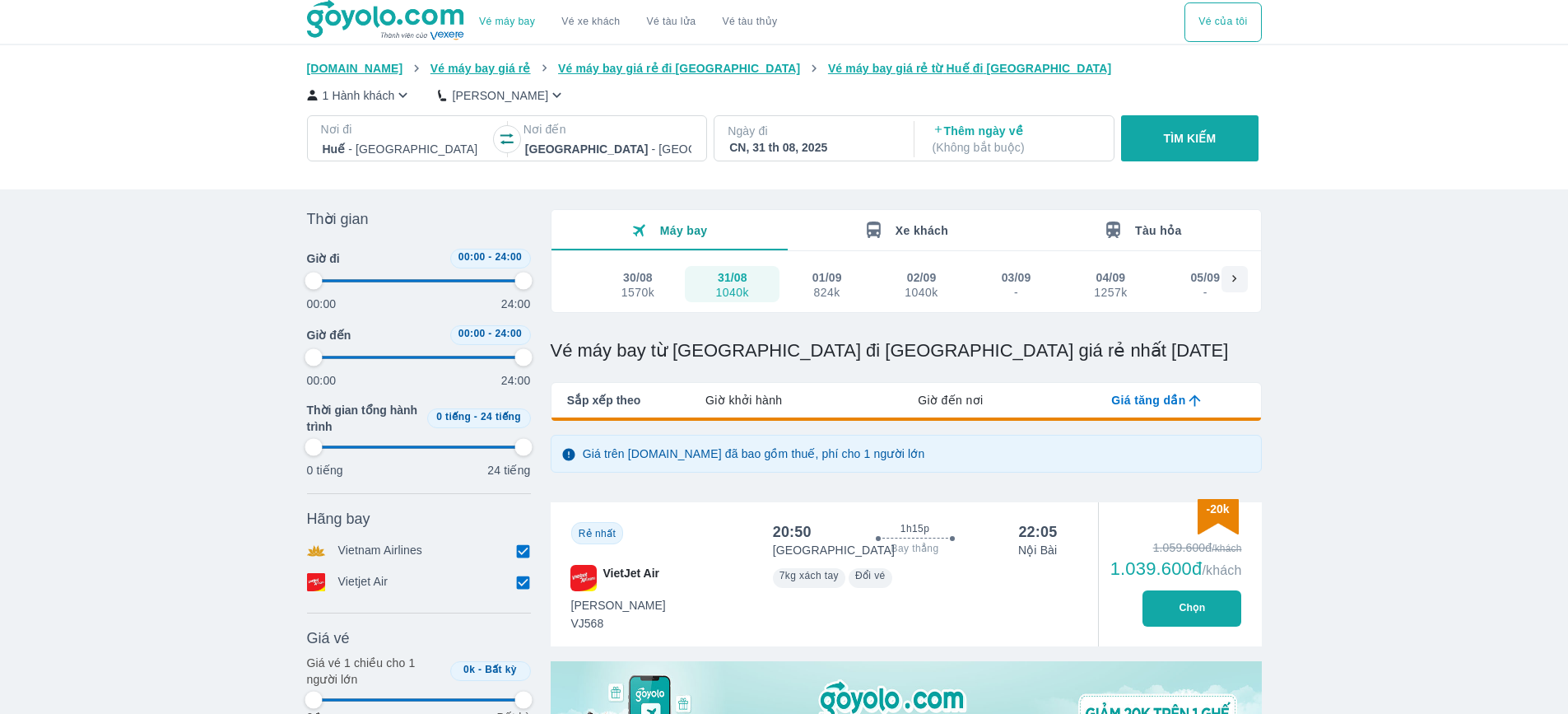
type input "97.9166666666667"
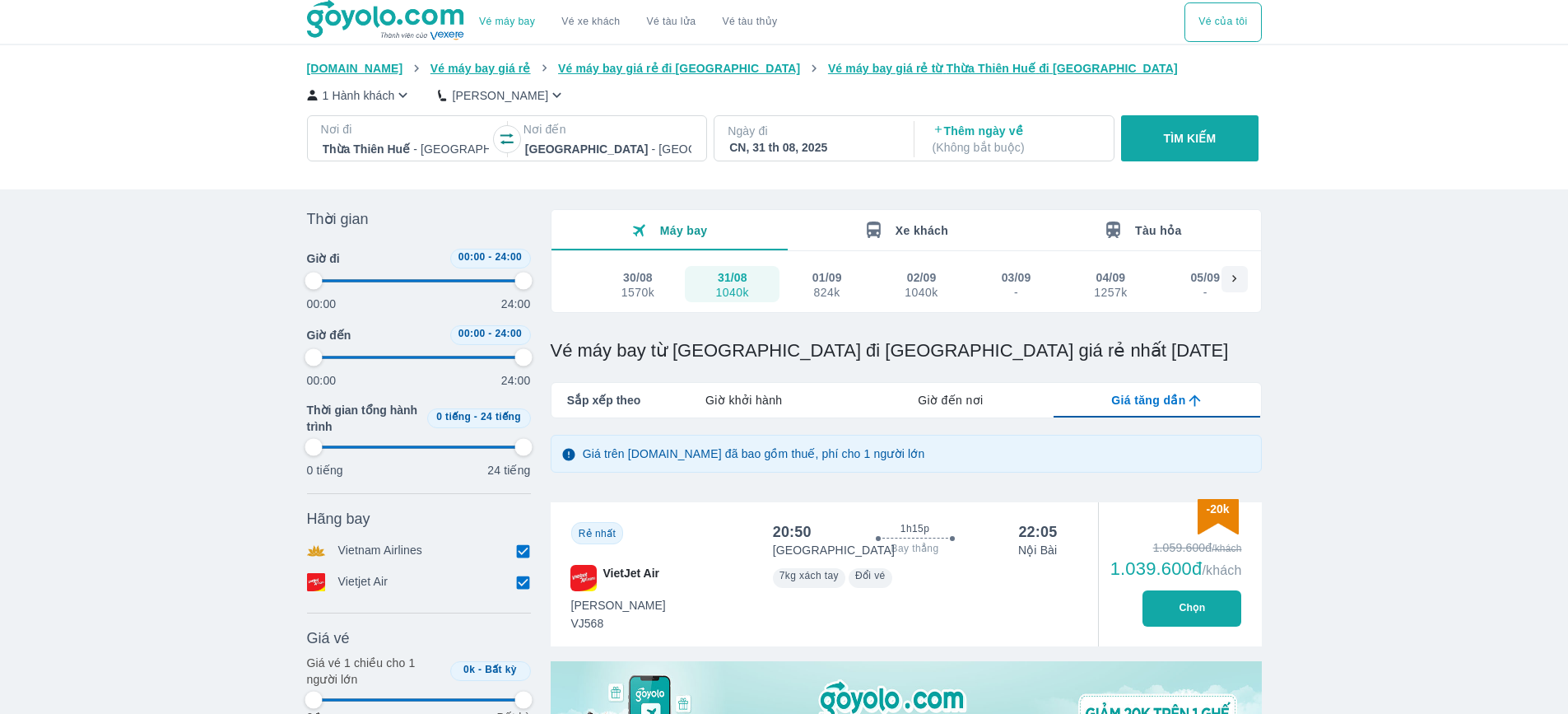
type input "97.9166666666667"
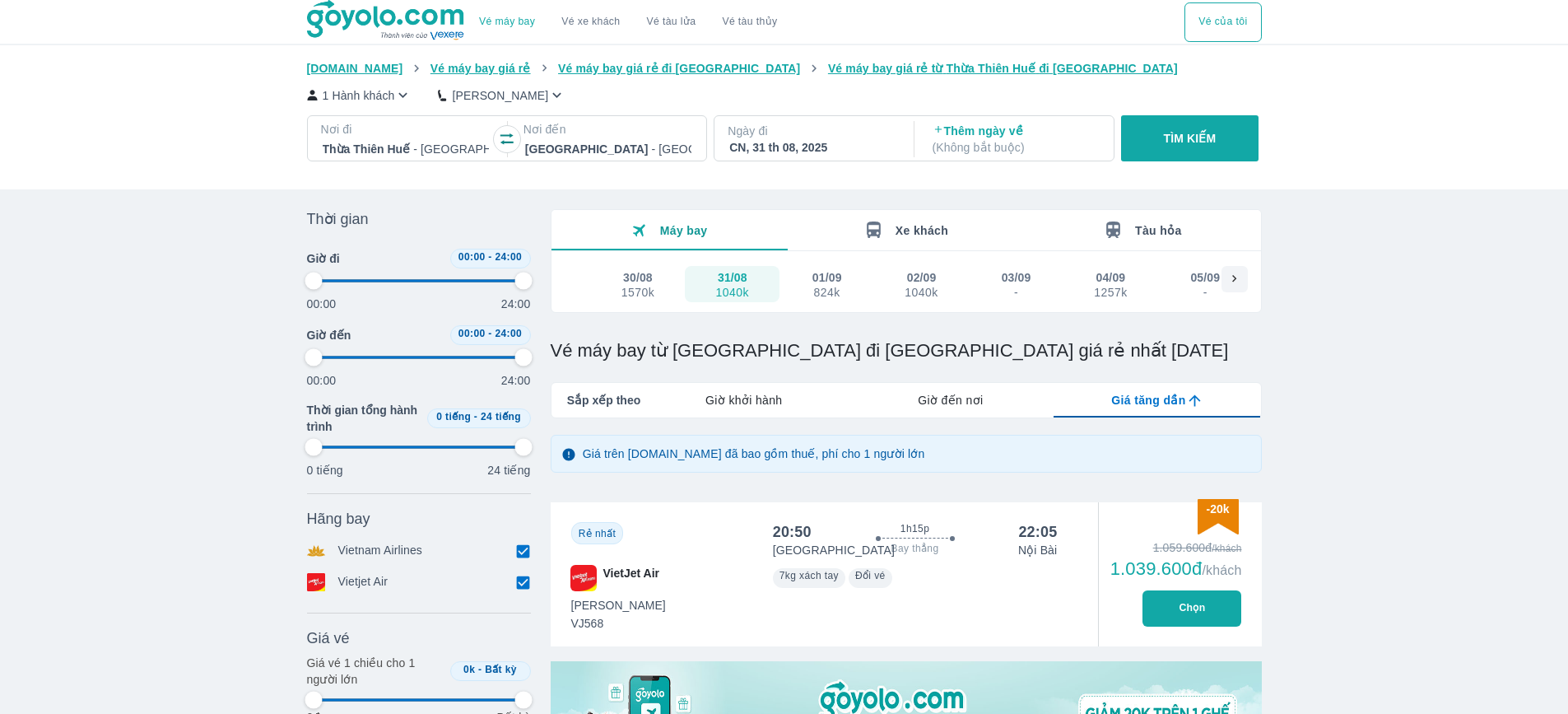
type input "97.9166666666667"
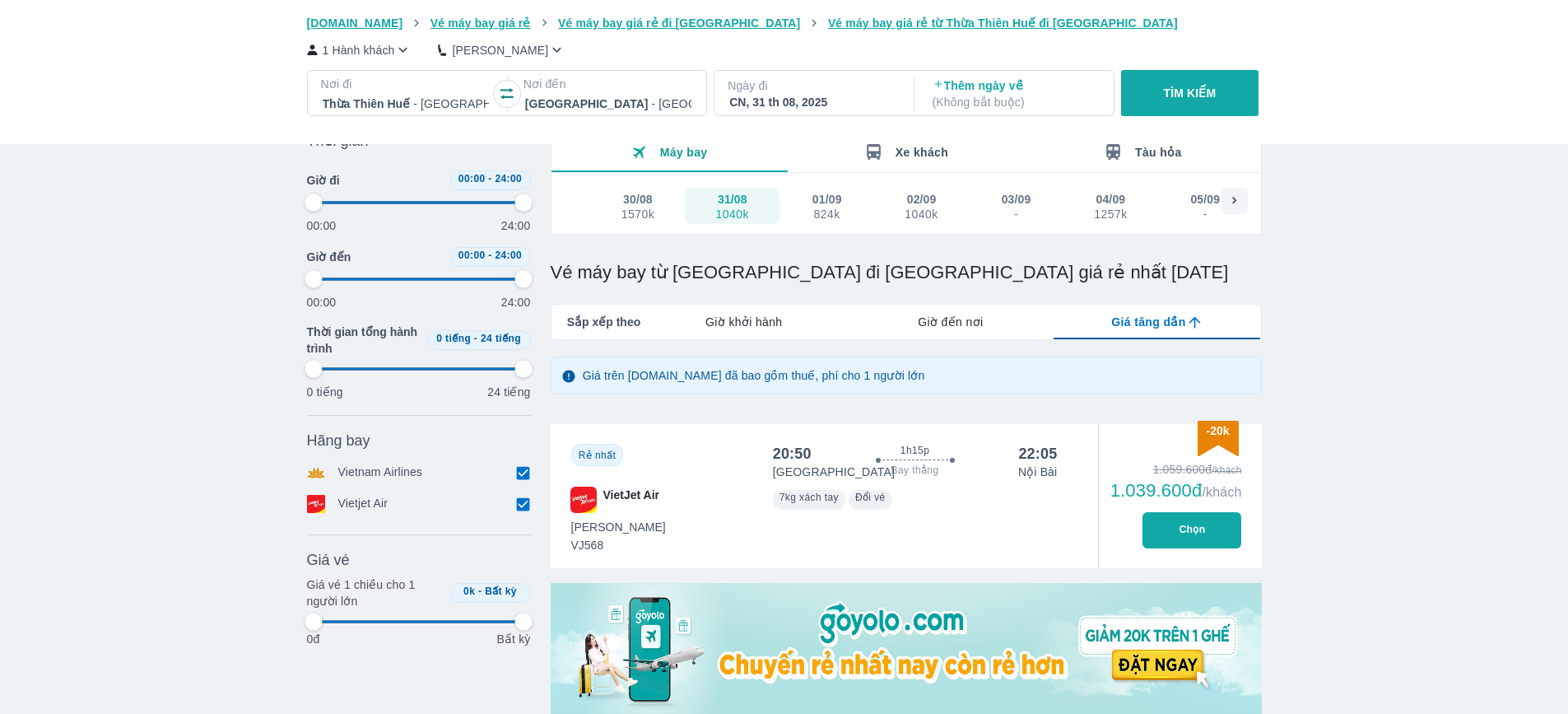
scroll to position [82, 0]
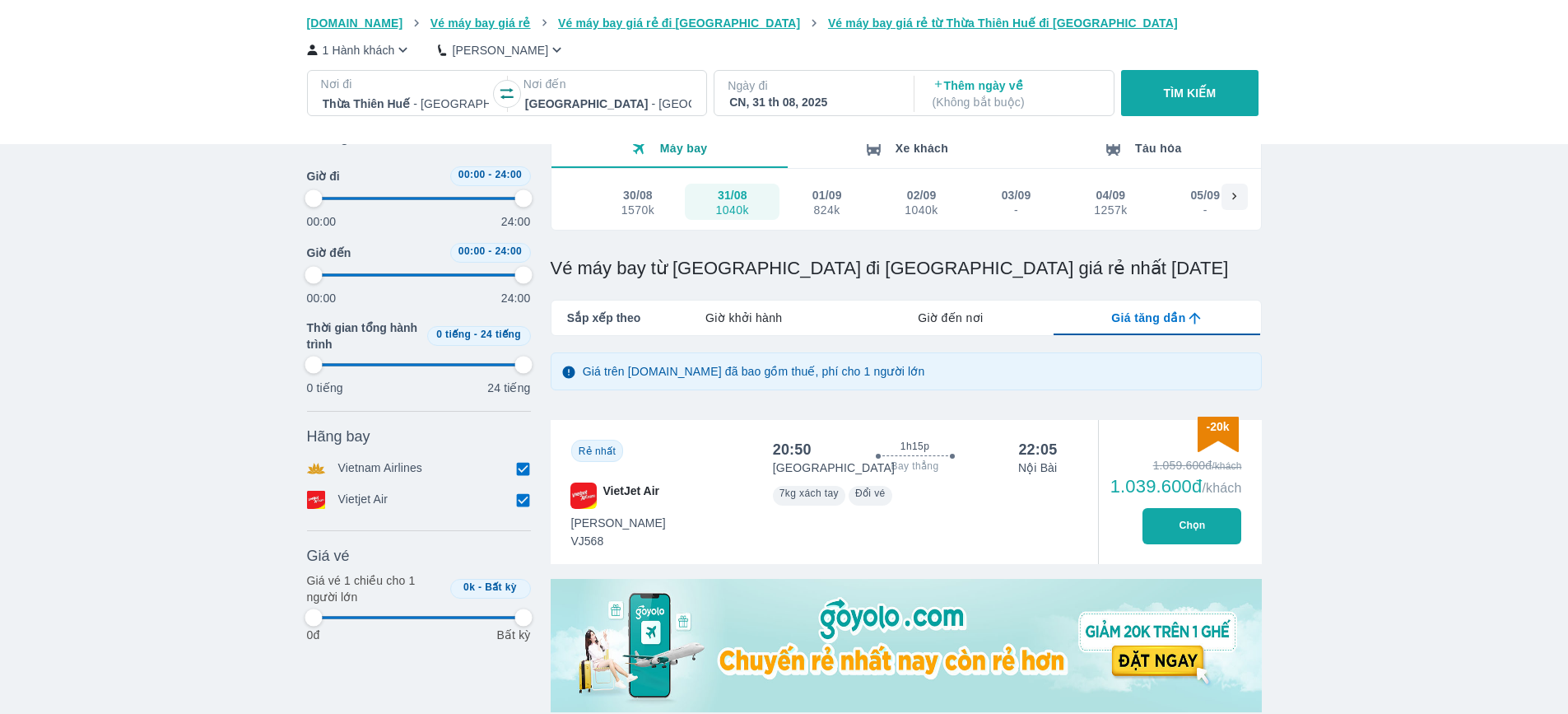
type input "97.9166666666667"
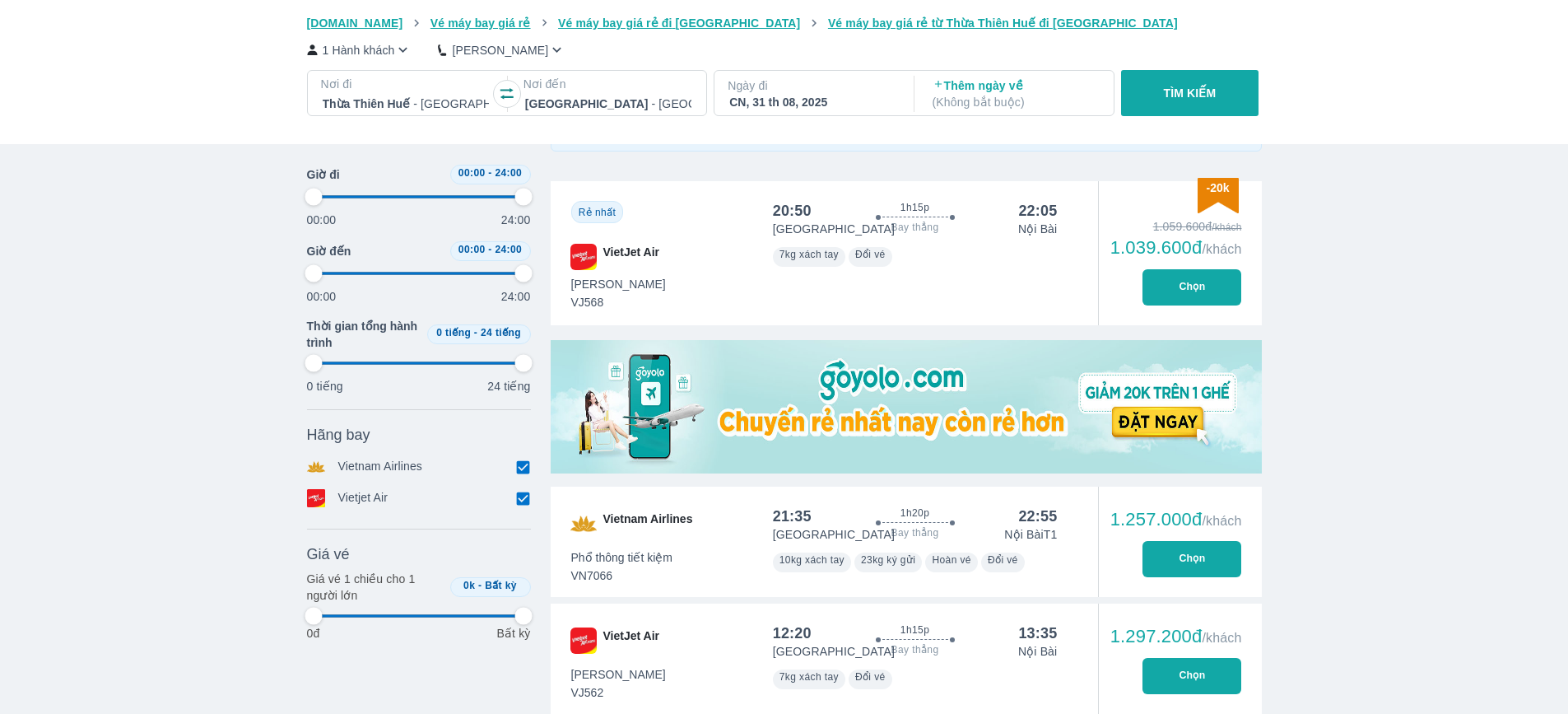
scroll to position [329, 0]
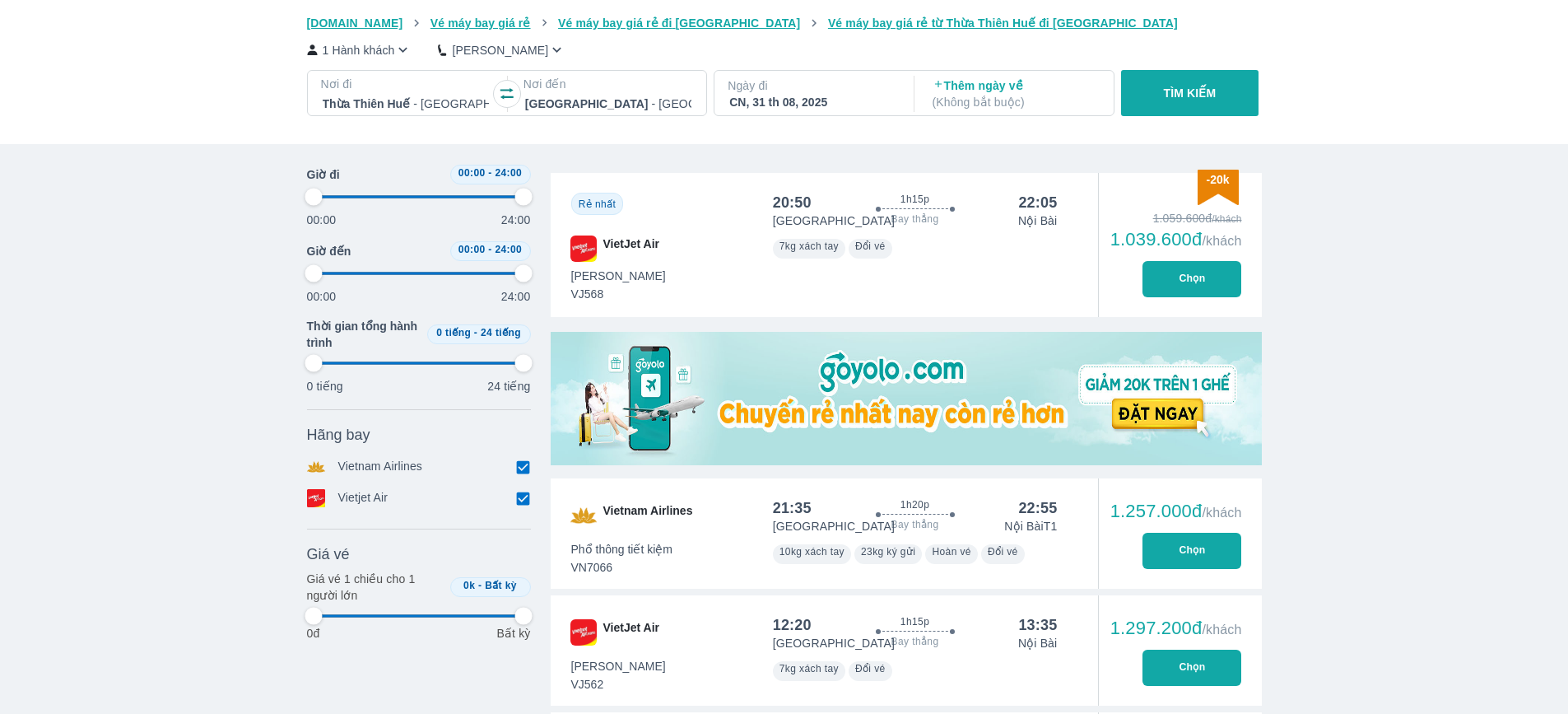
type input "97.9166666666667"
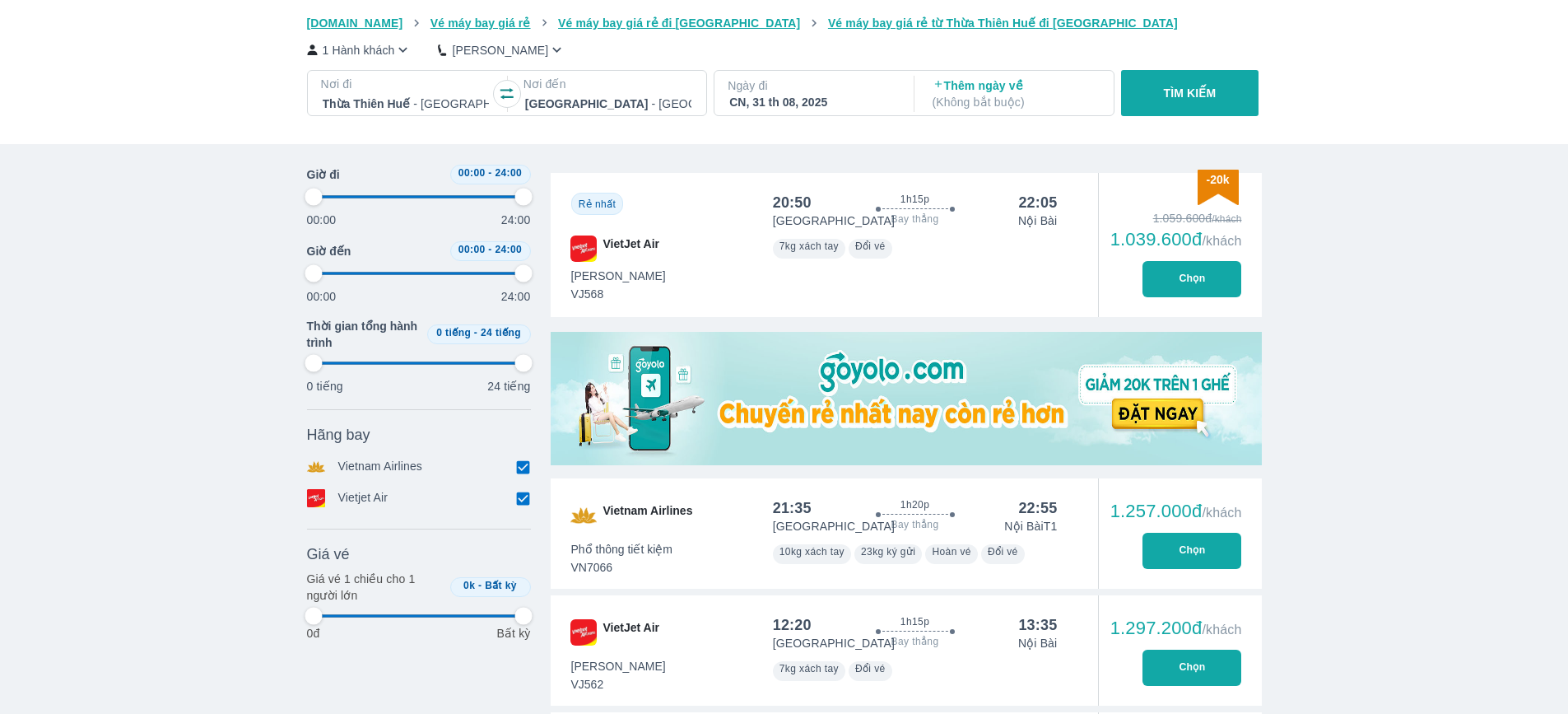
type input "97.9166666666667"
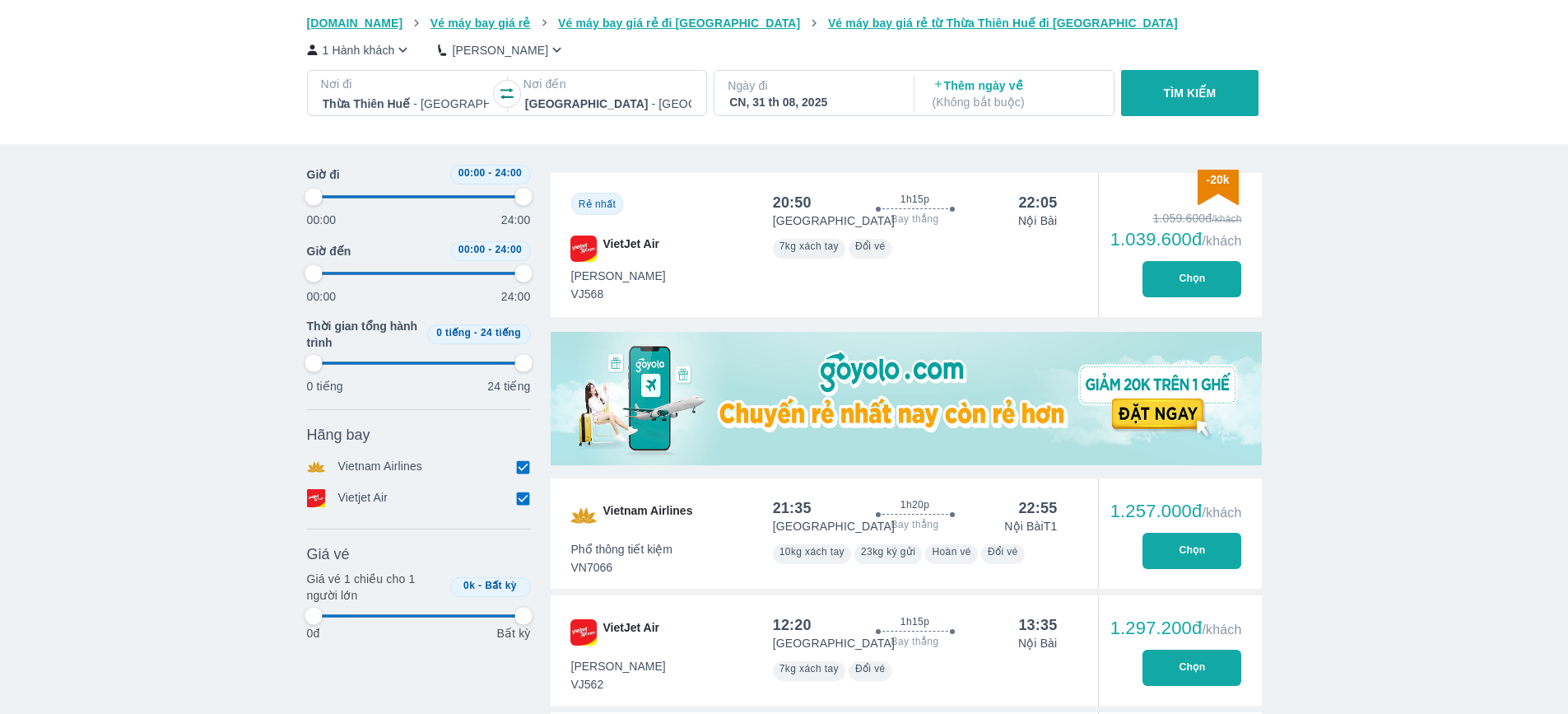
type input "97.9166666666667"
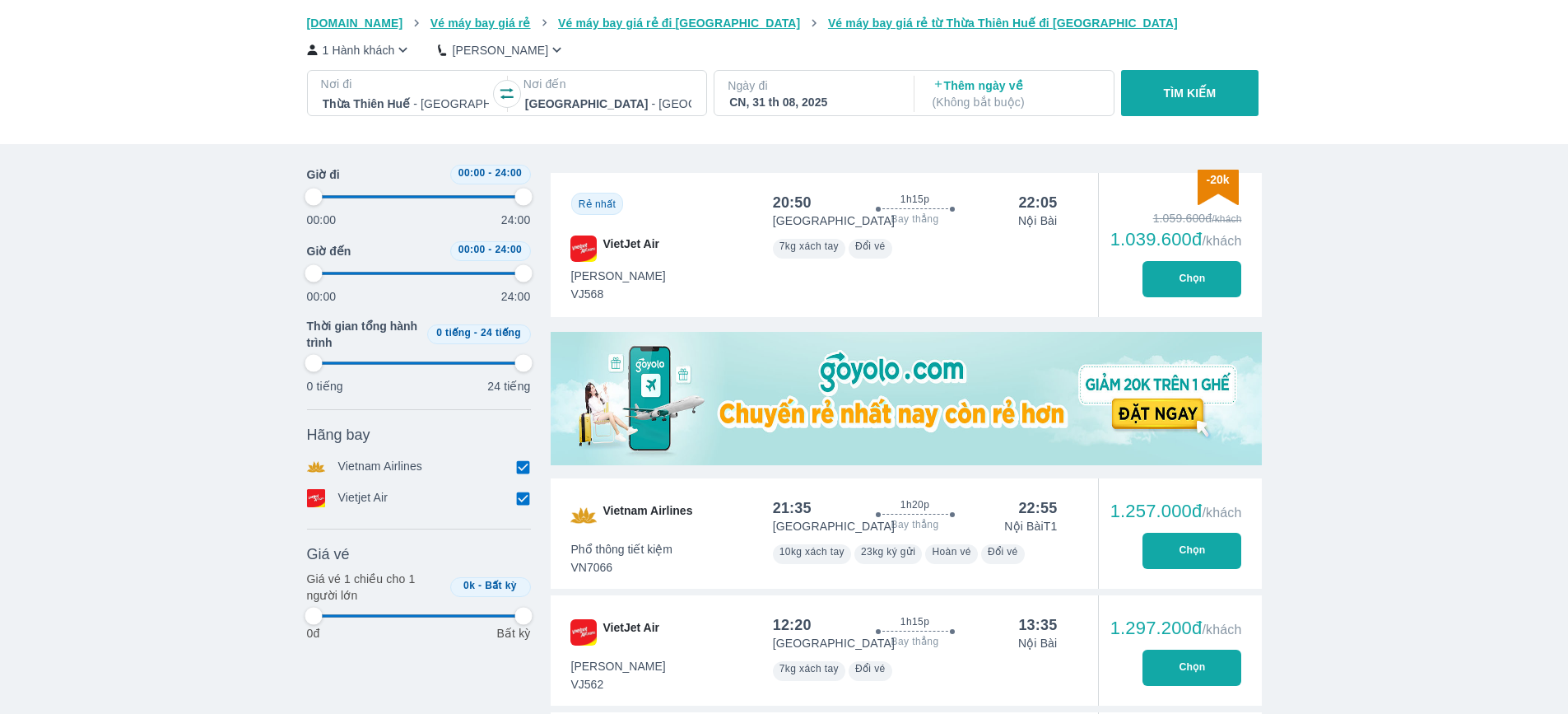
type input "97.9166666666667"
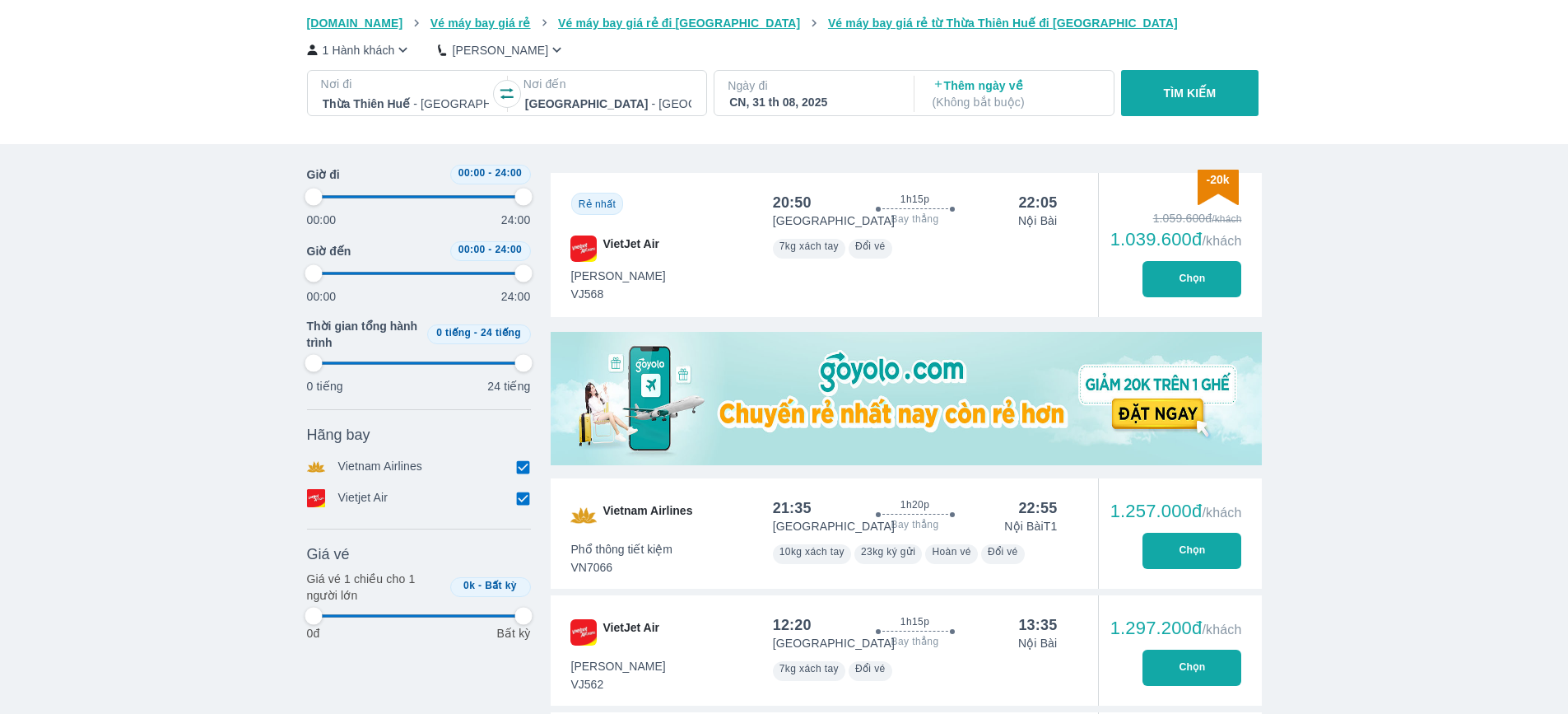
type input "97.9166666666667"
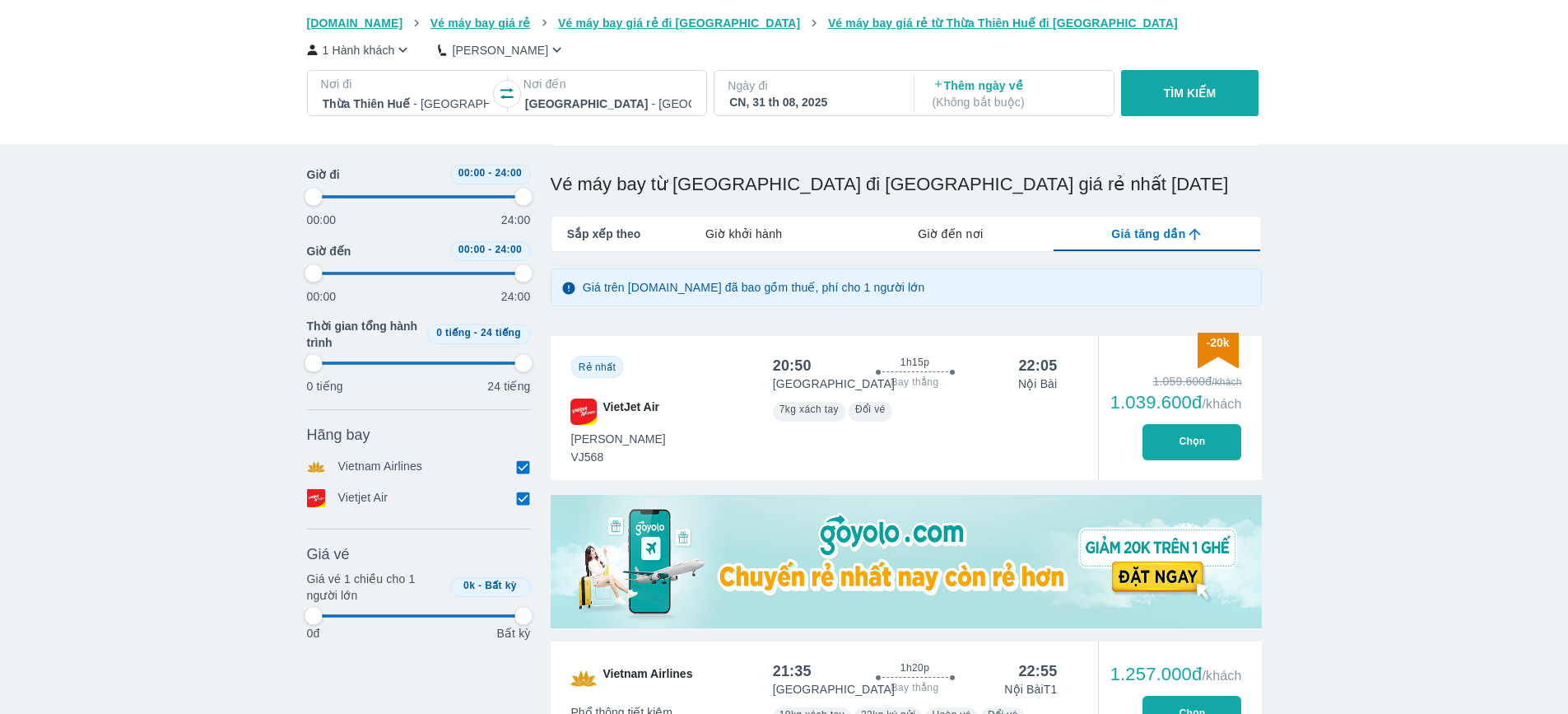
type input "97.9166666666667"
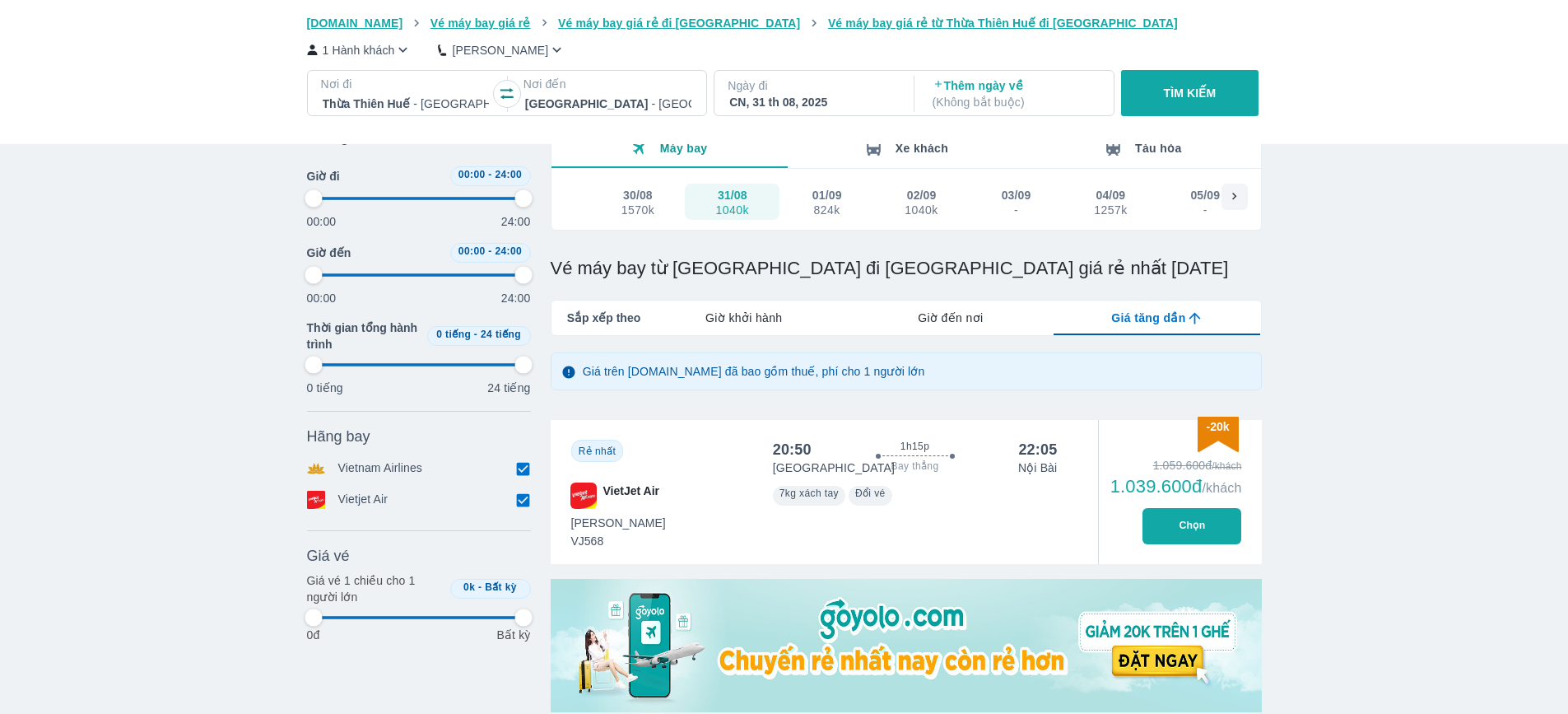
type input "97.9166666666667"
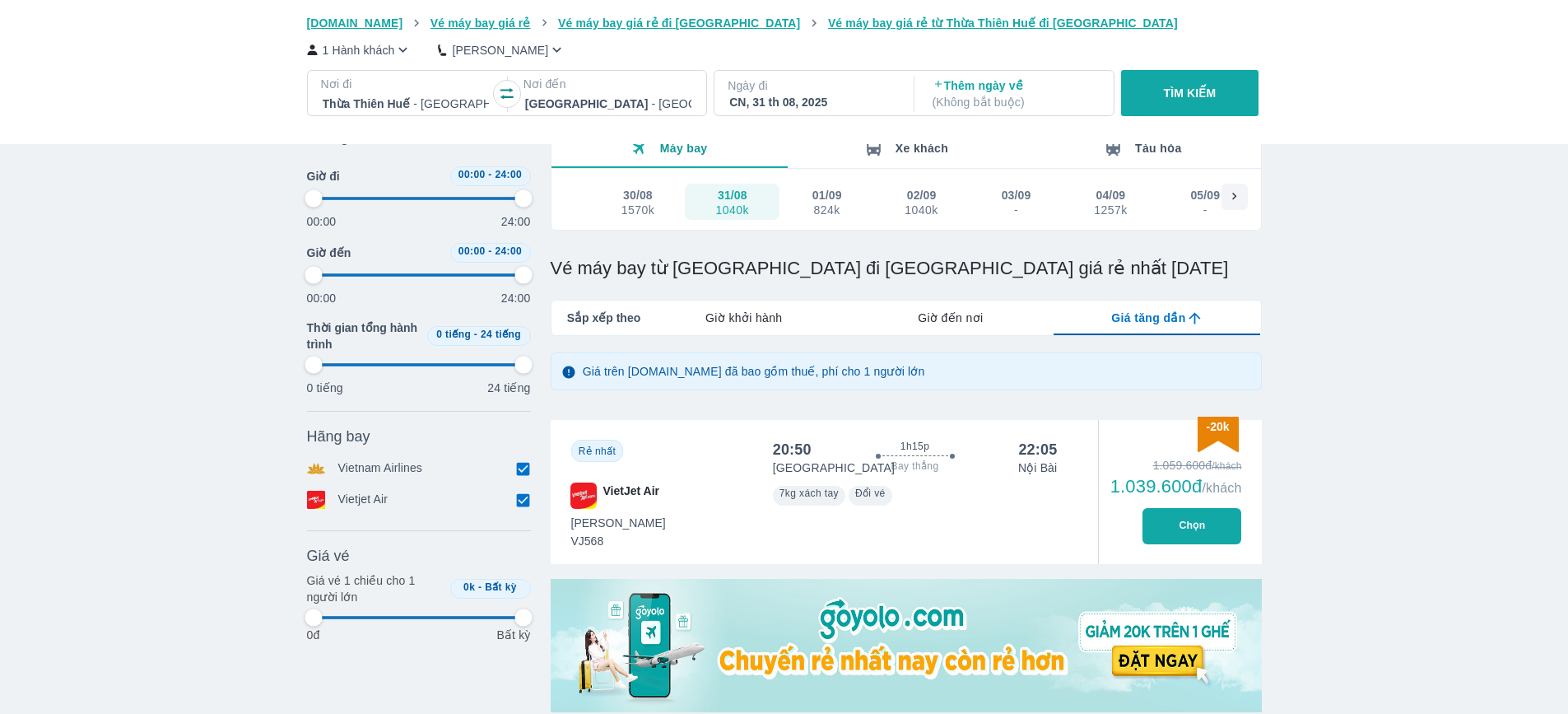
type input "97.9166666666667"
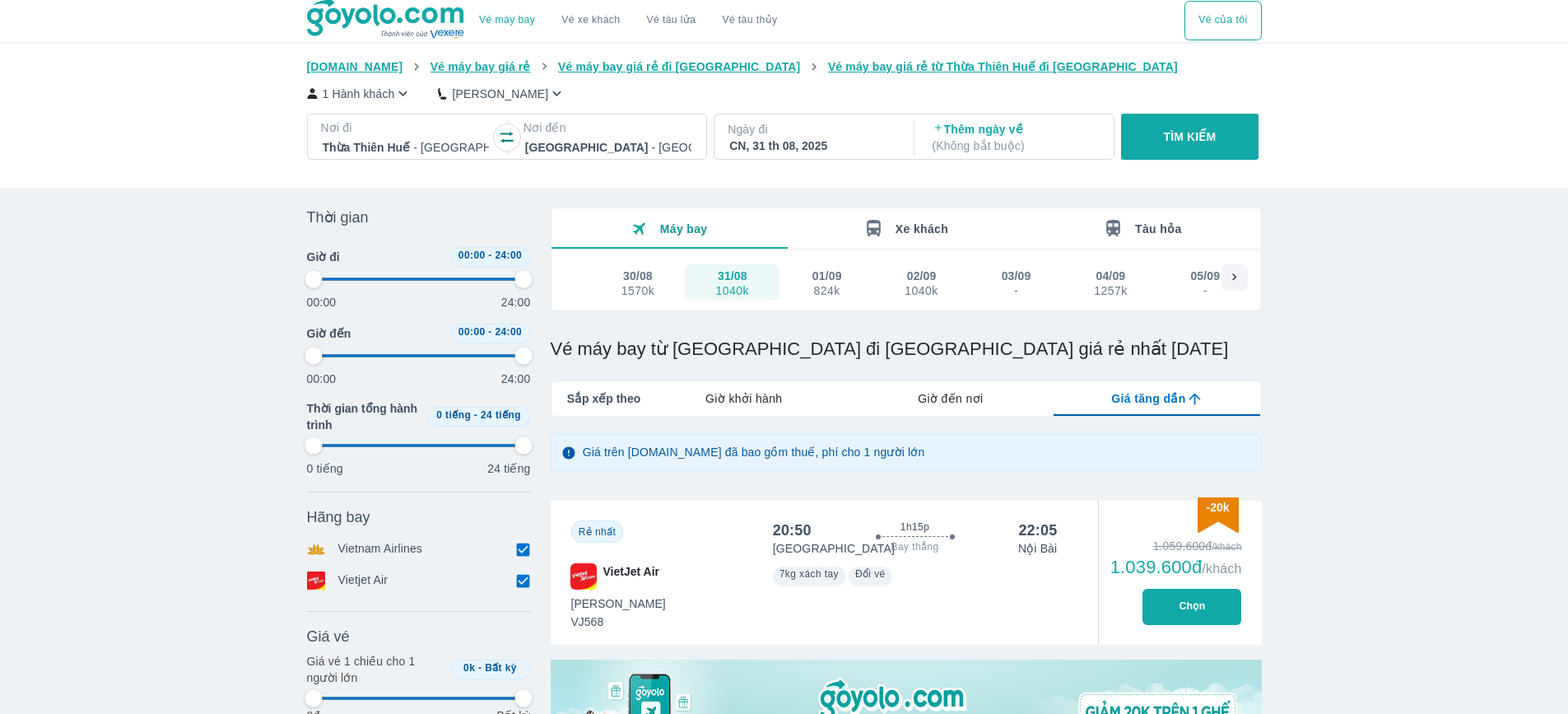
scroll to position [0, 0]
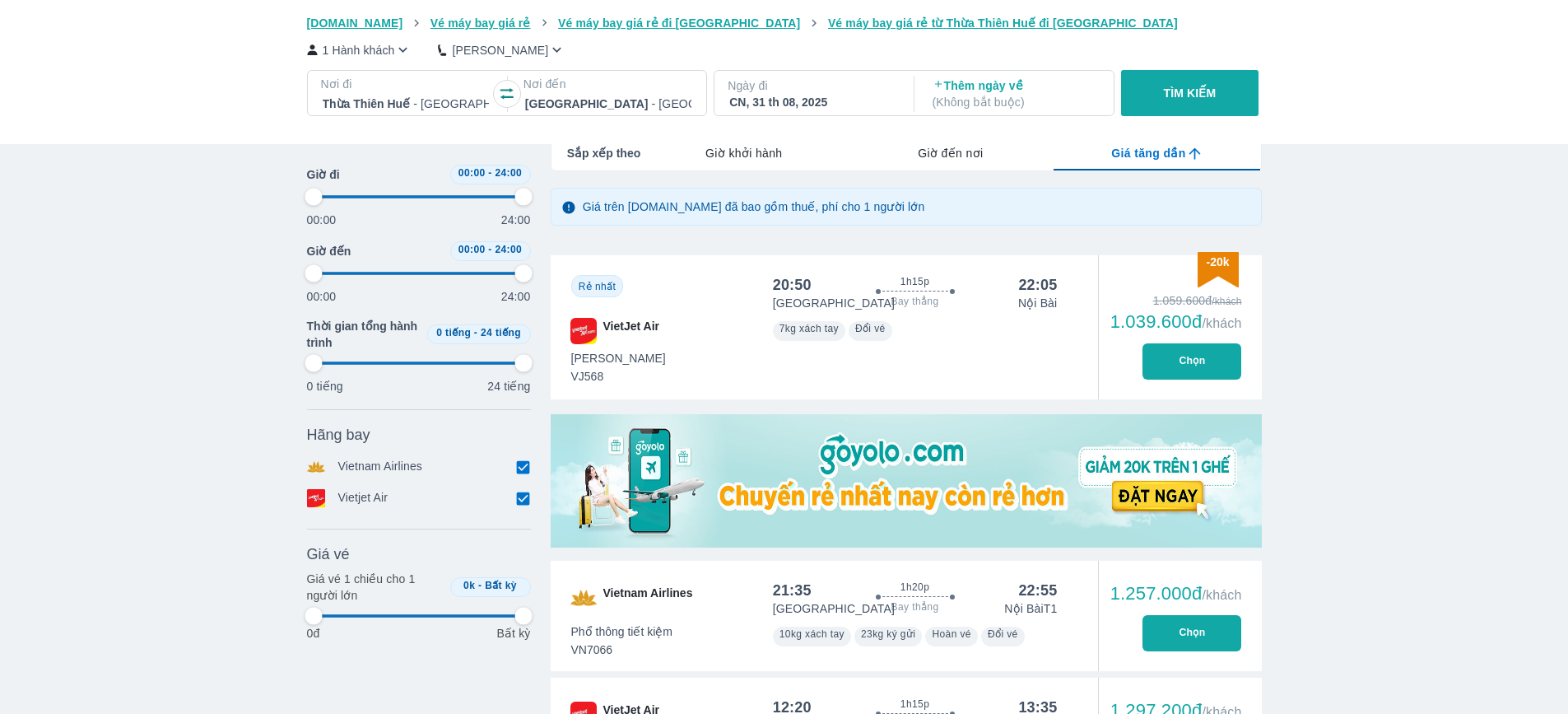
type input "97.9166666666667"
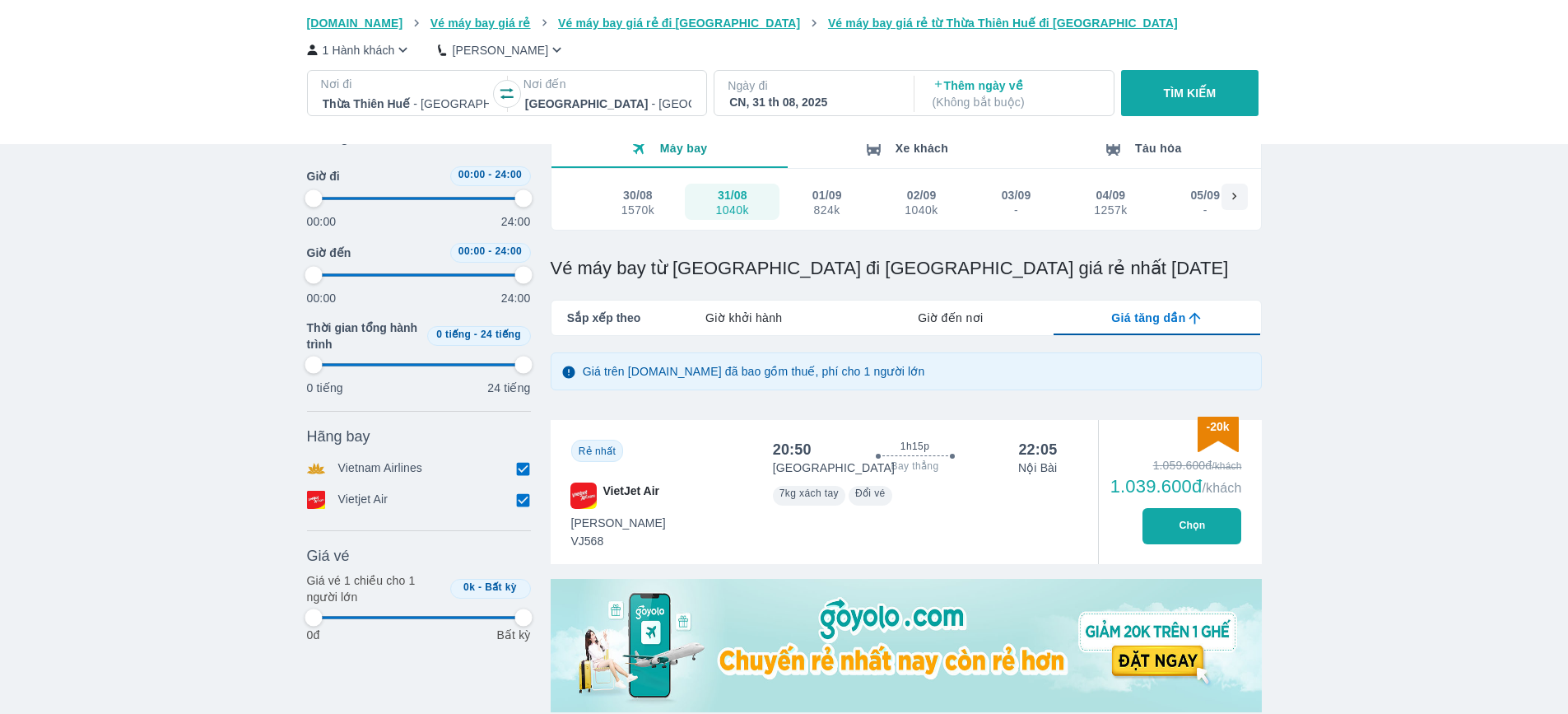
type input "97.9166666666667"
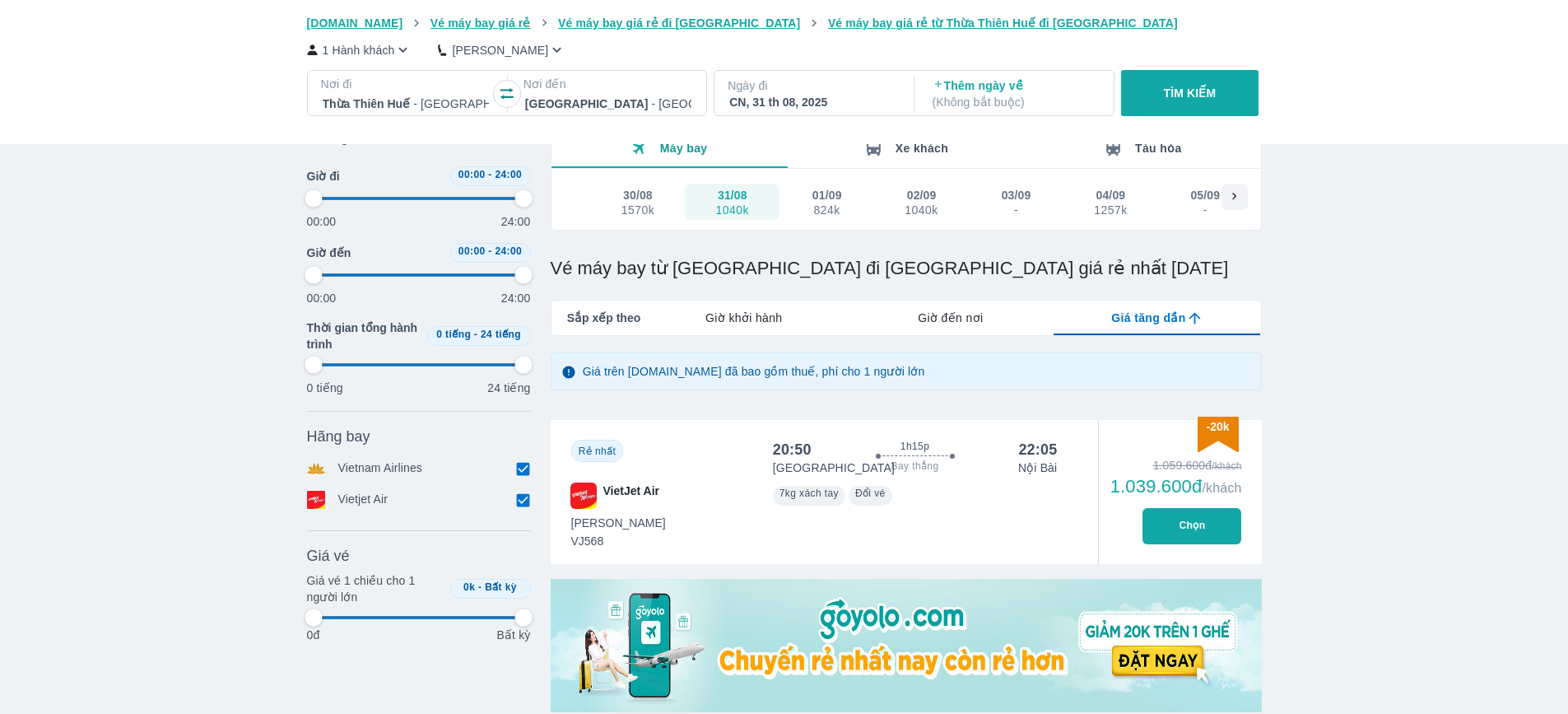
type input "97.9166666666667"
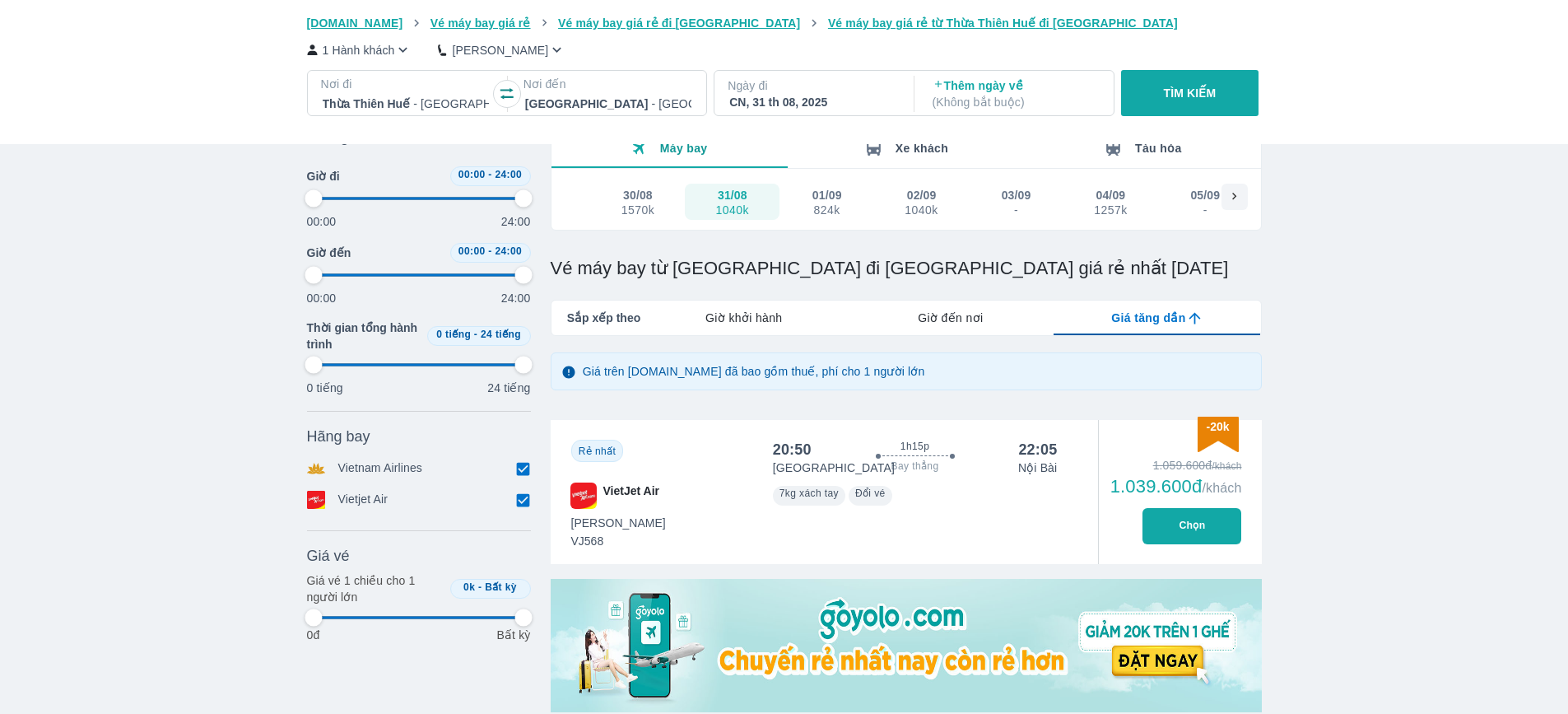
type input "97.9166666666667"
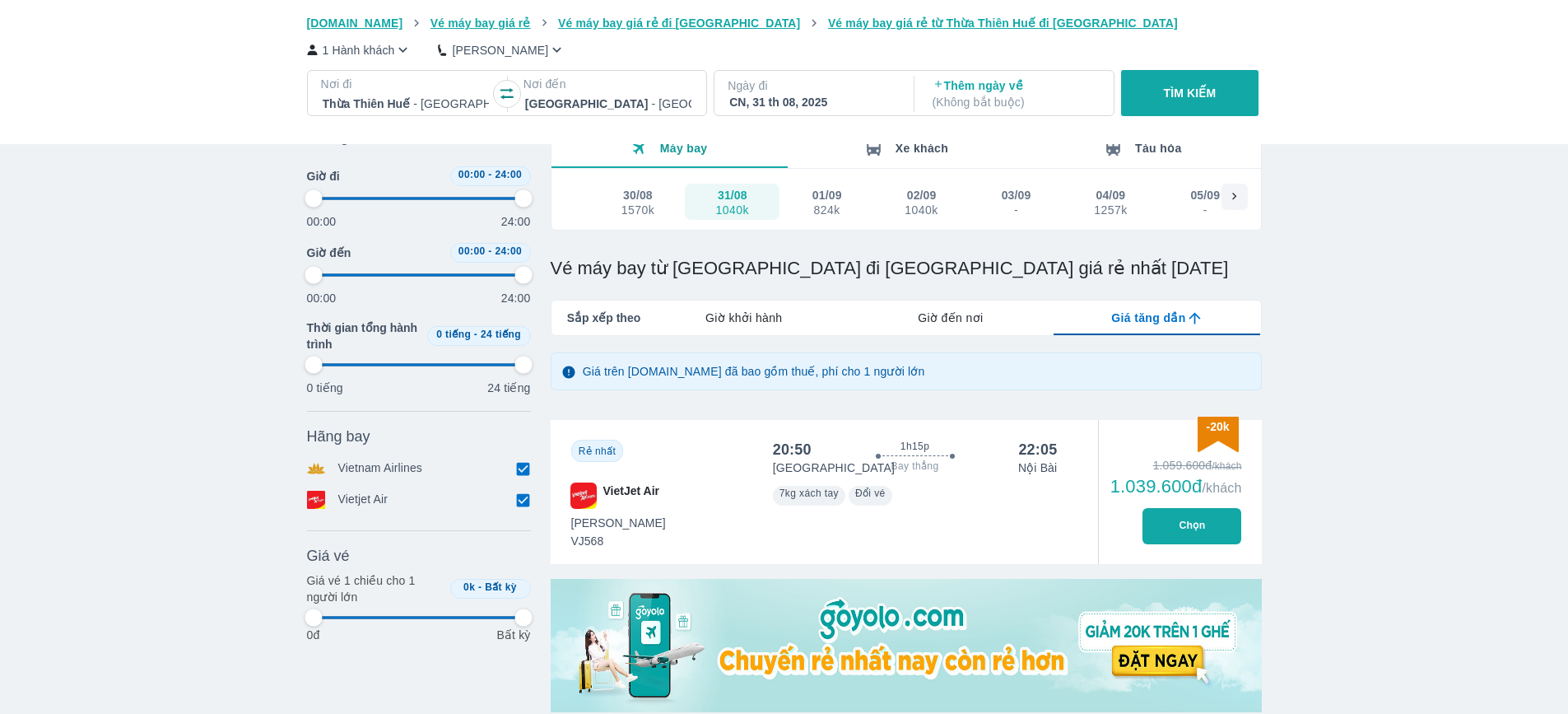
type input "97.9166666666667"
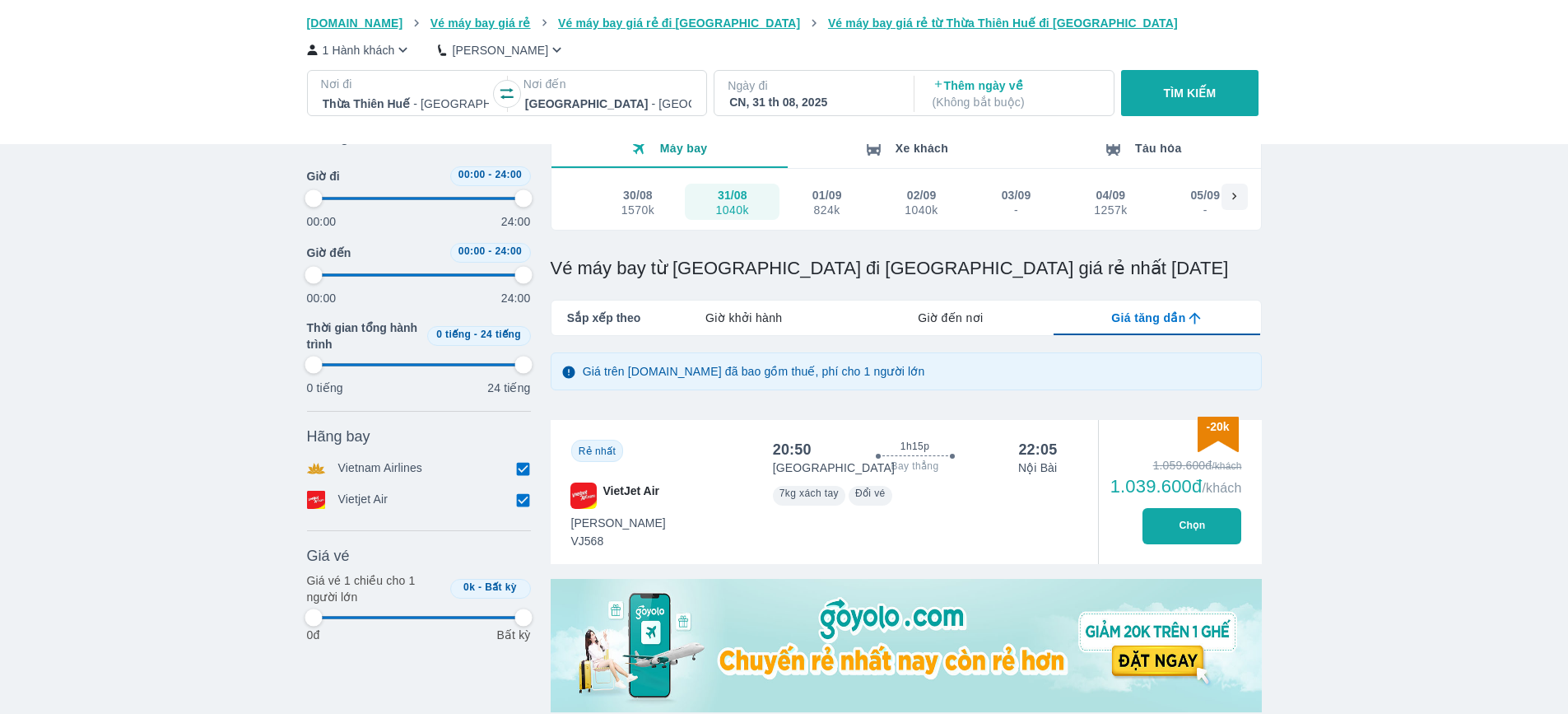
type input "97.9166666666667"
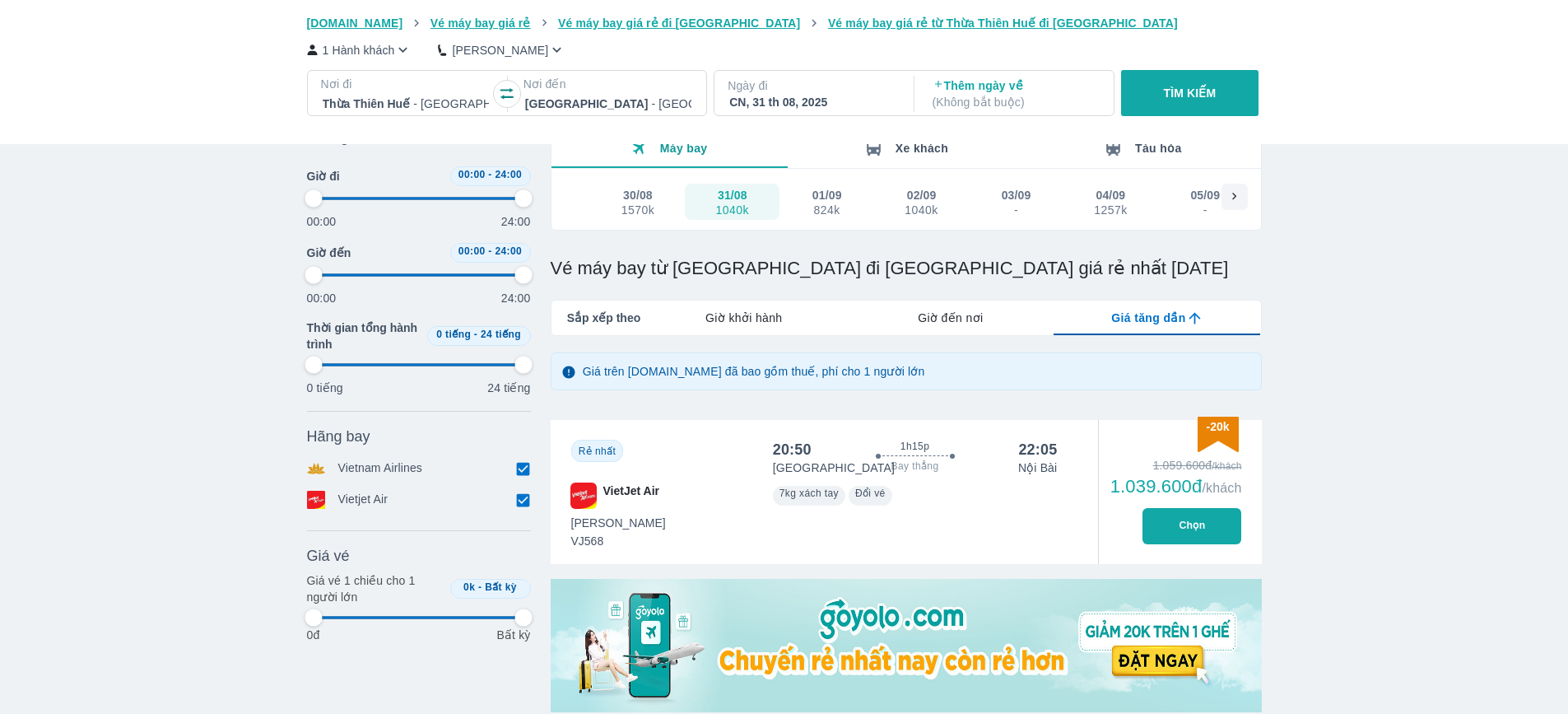
type input "97.9166666666667"
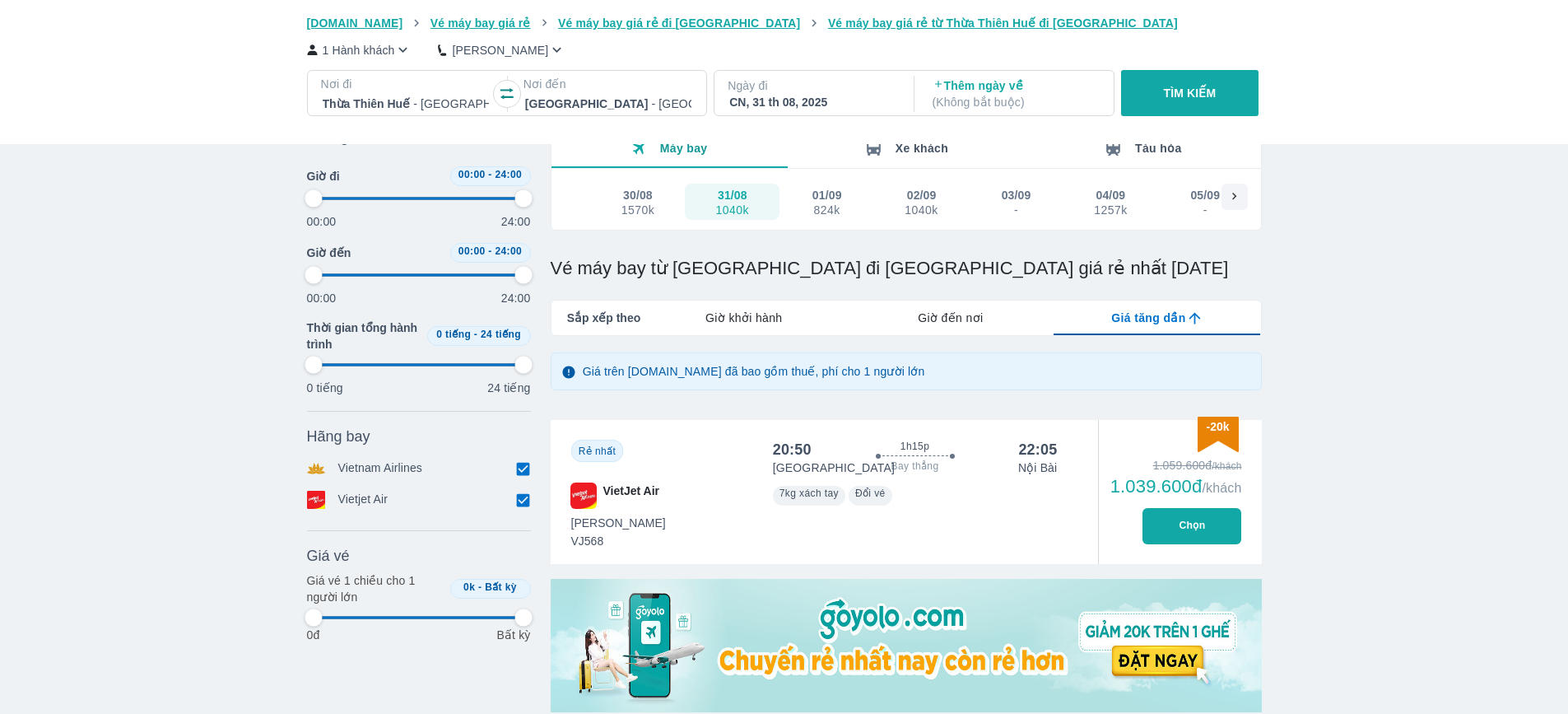
type input "97.9166666666667"
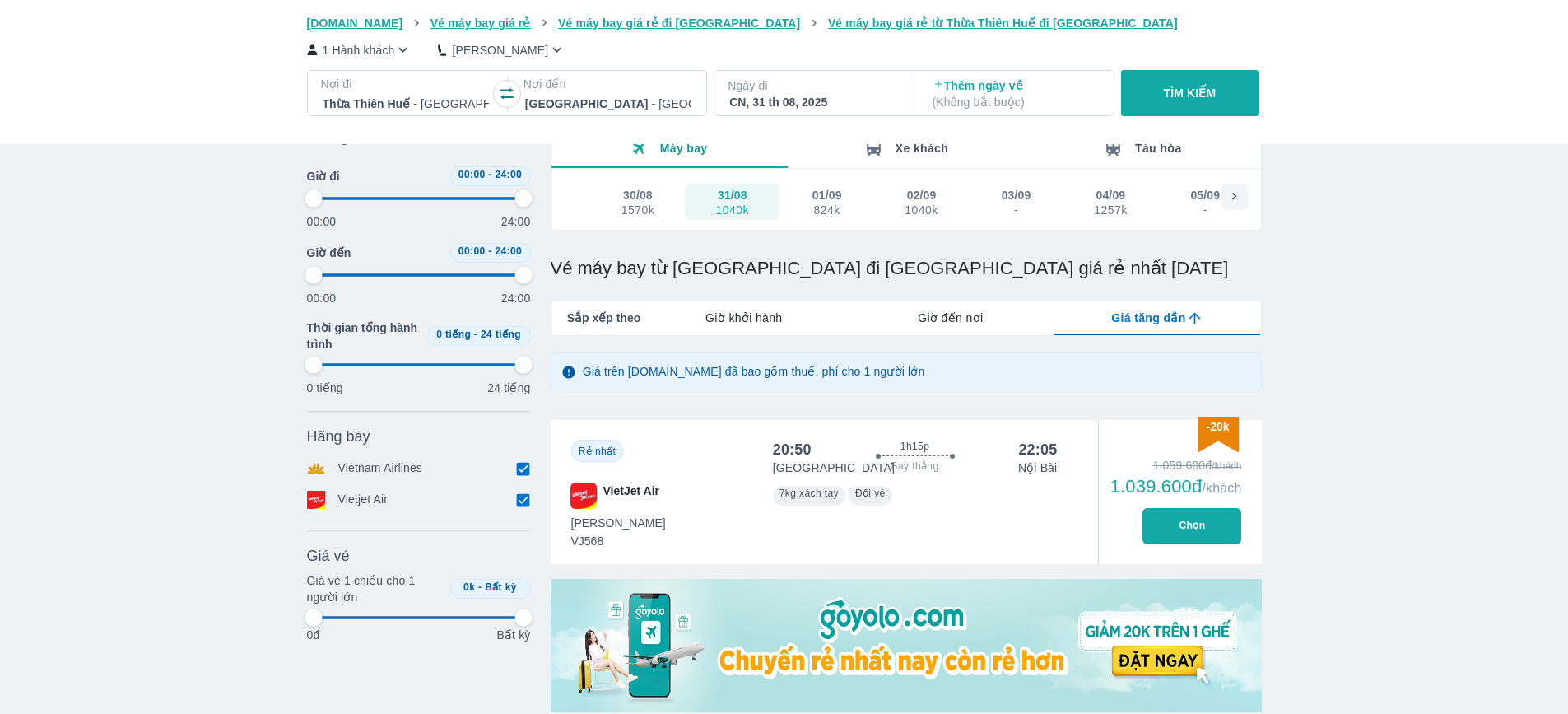
type input "97.9166666666667"
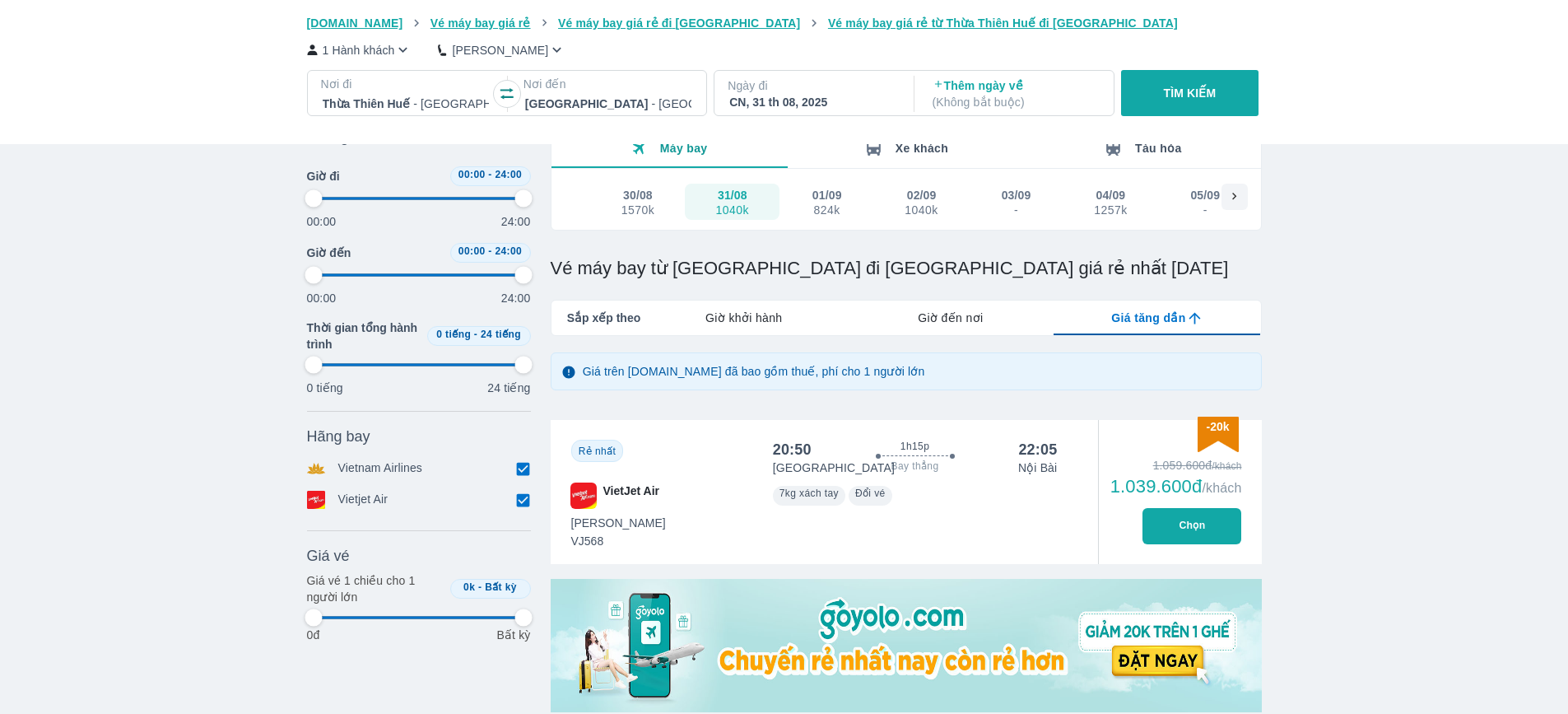
type input "97.9166666666667"
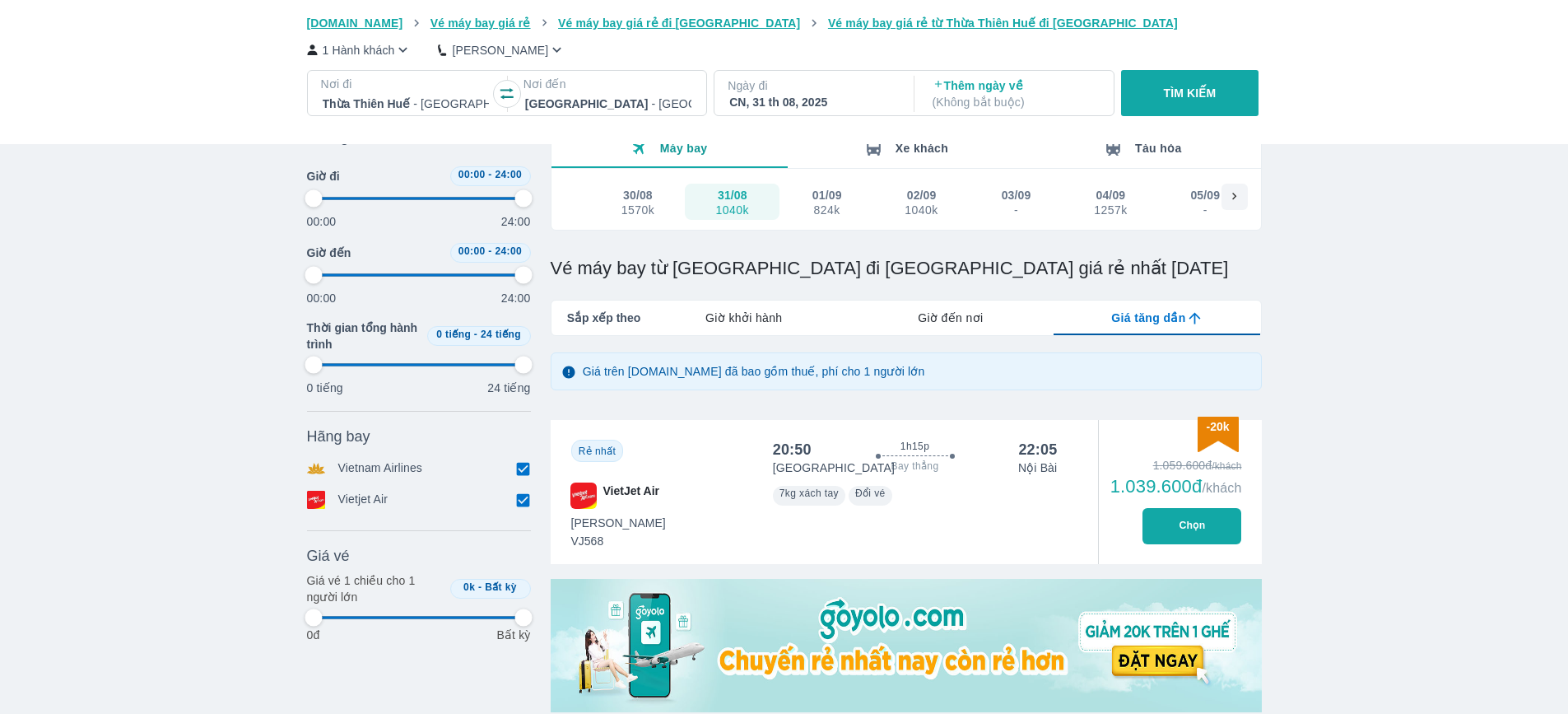
type input "97.9166666666667"
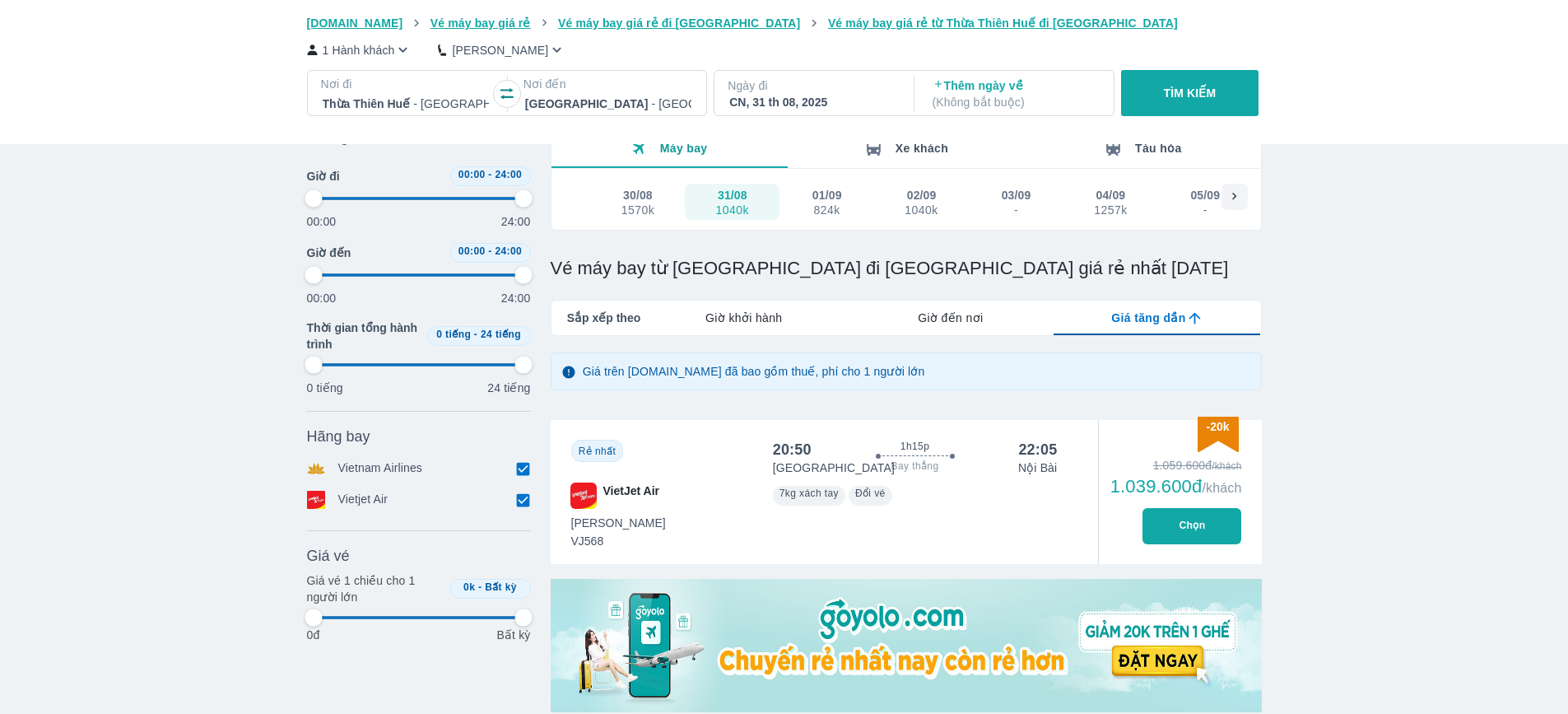
type input "97.9166666666667"
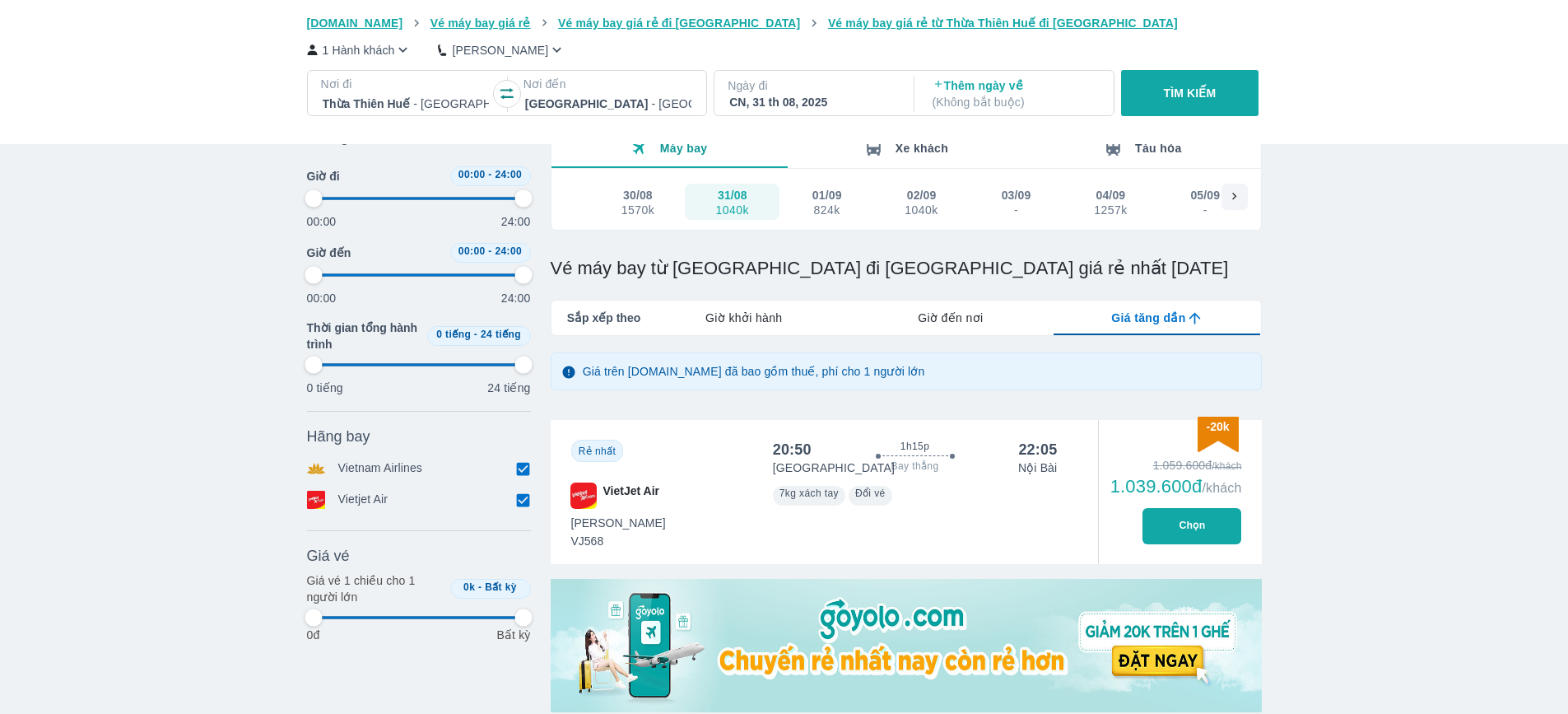
type input "97.9166666666667"
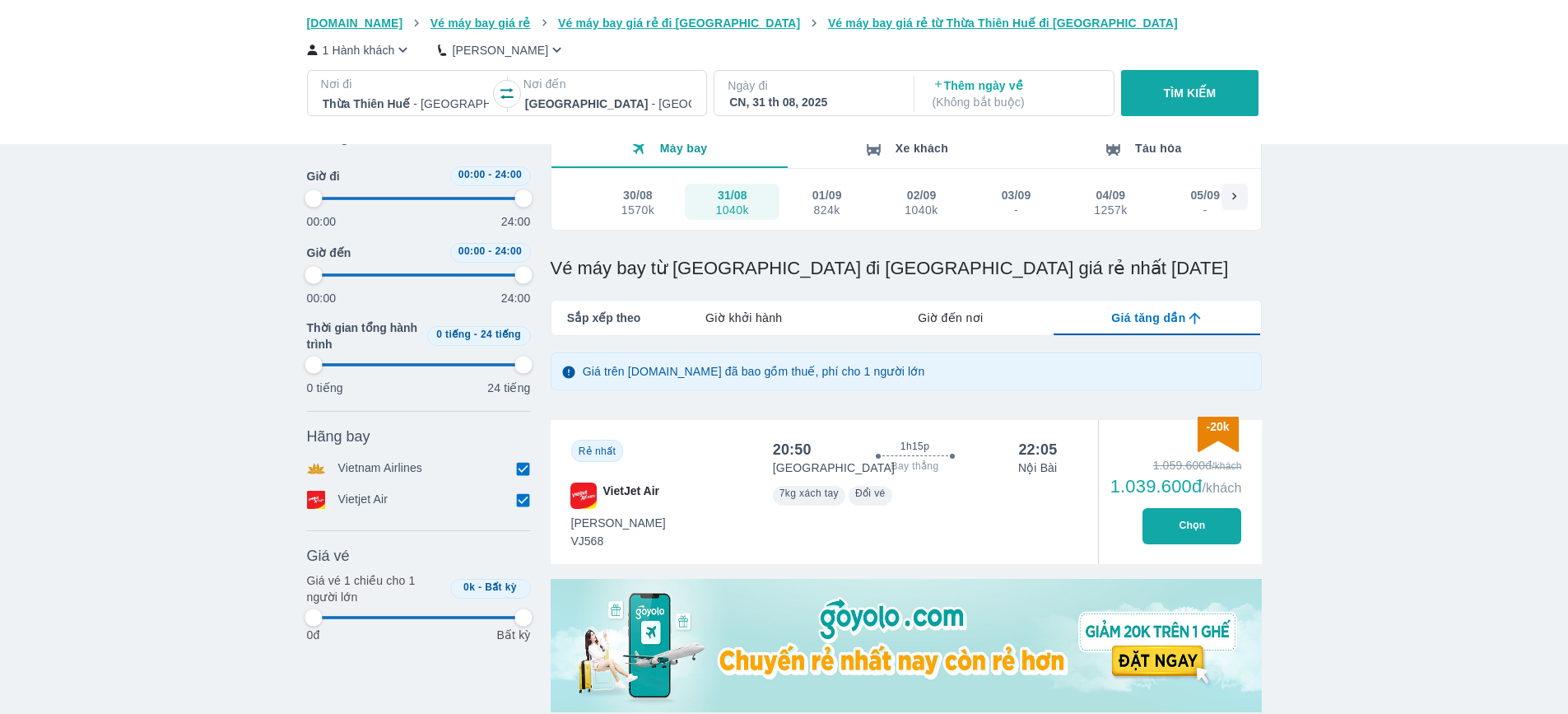
type input "97.9166666666667"
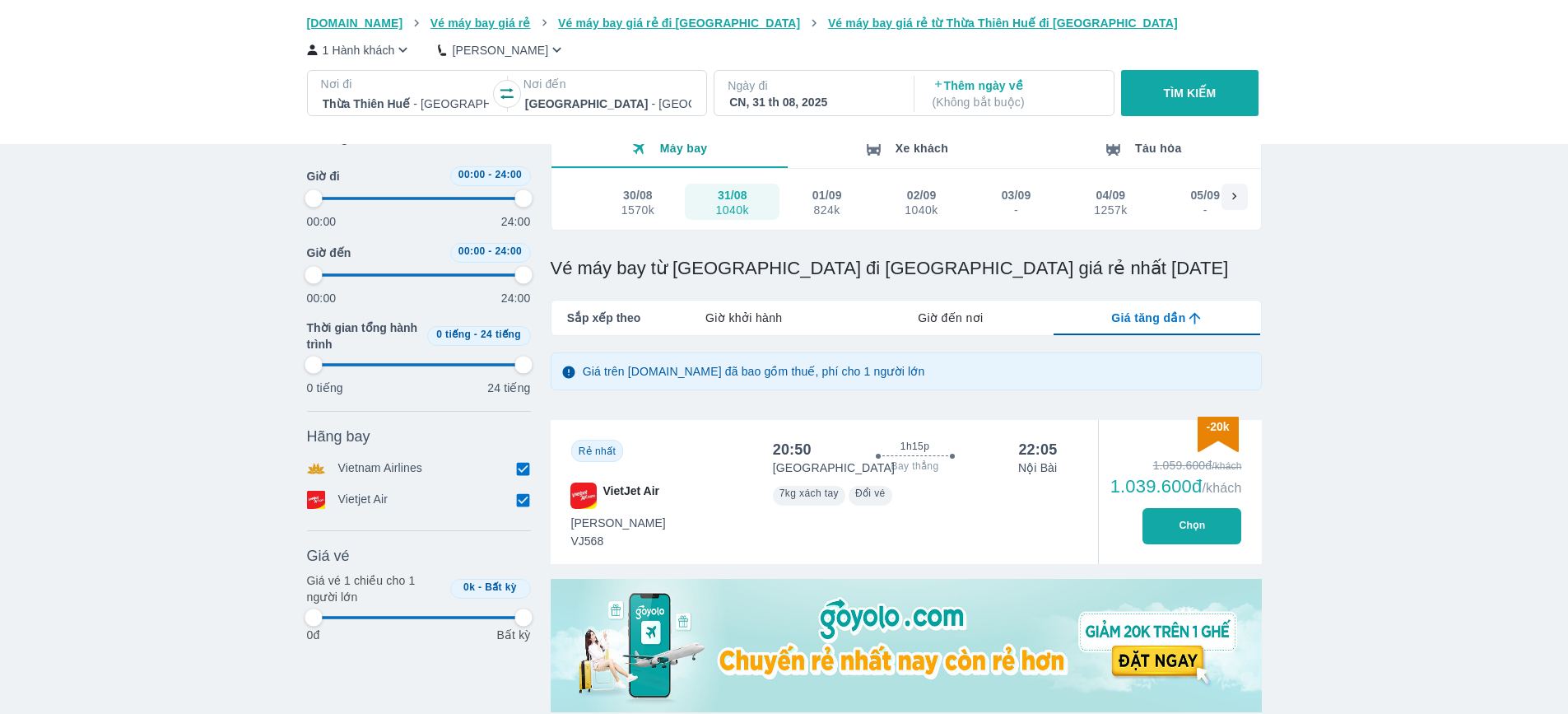
type input "97.9166666666667"
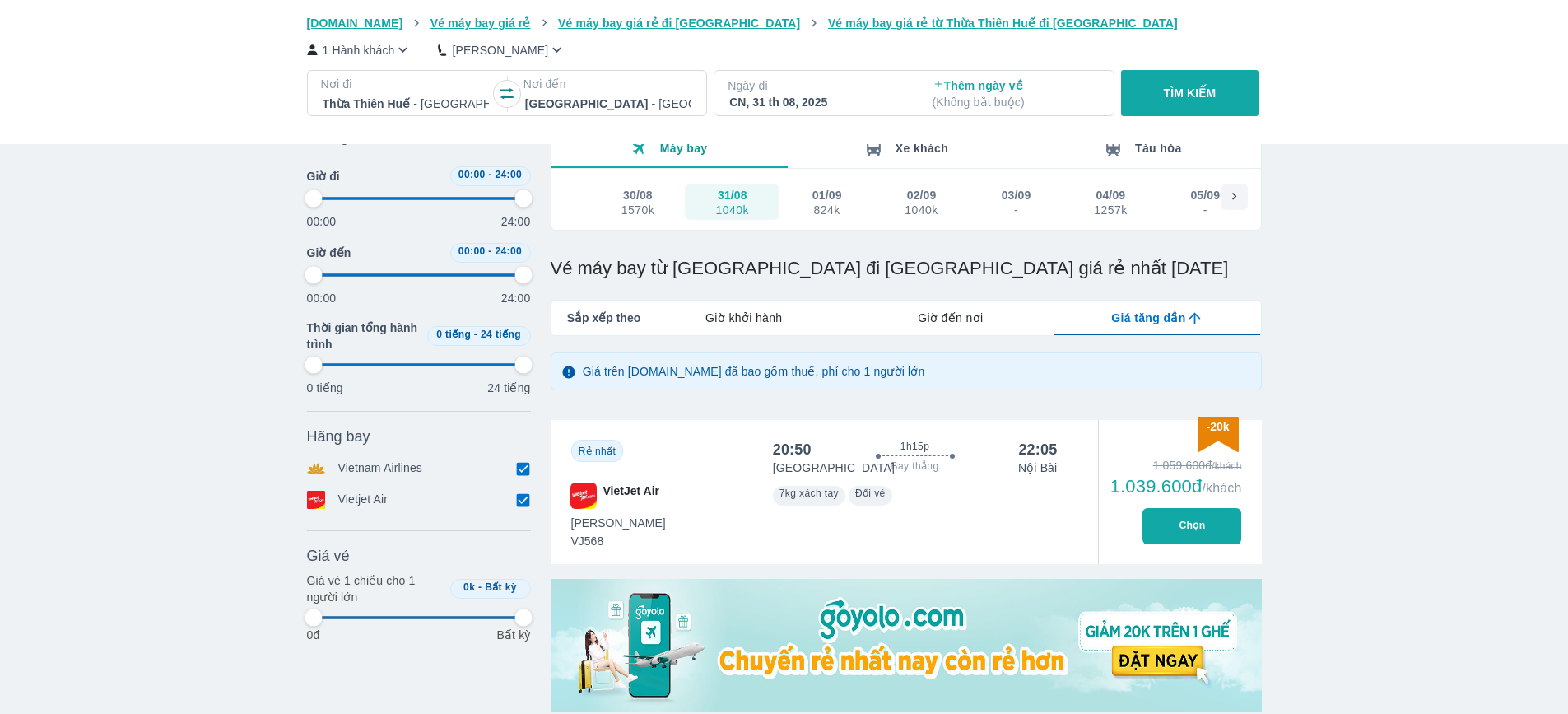
type input "97.9166666666667"
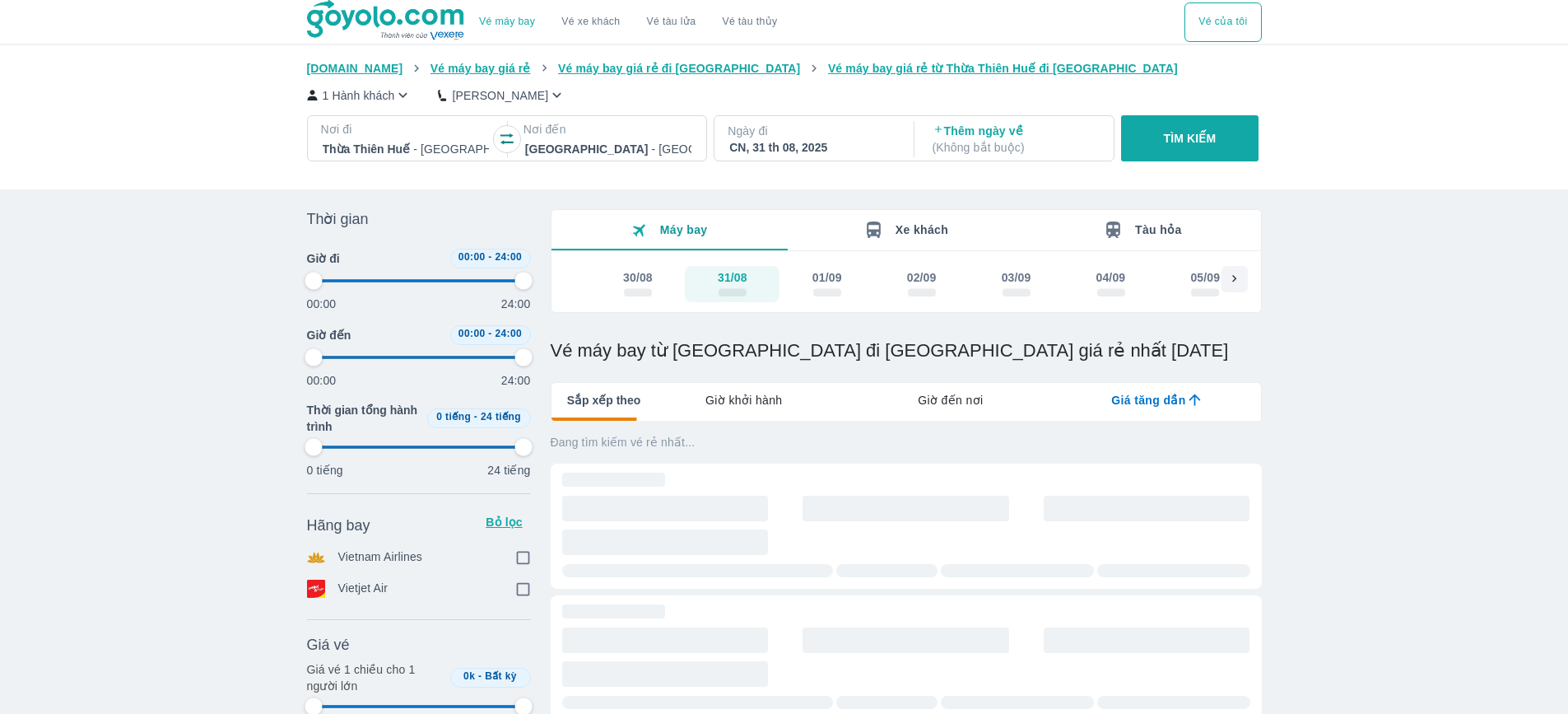
scroll to position [82, 0]
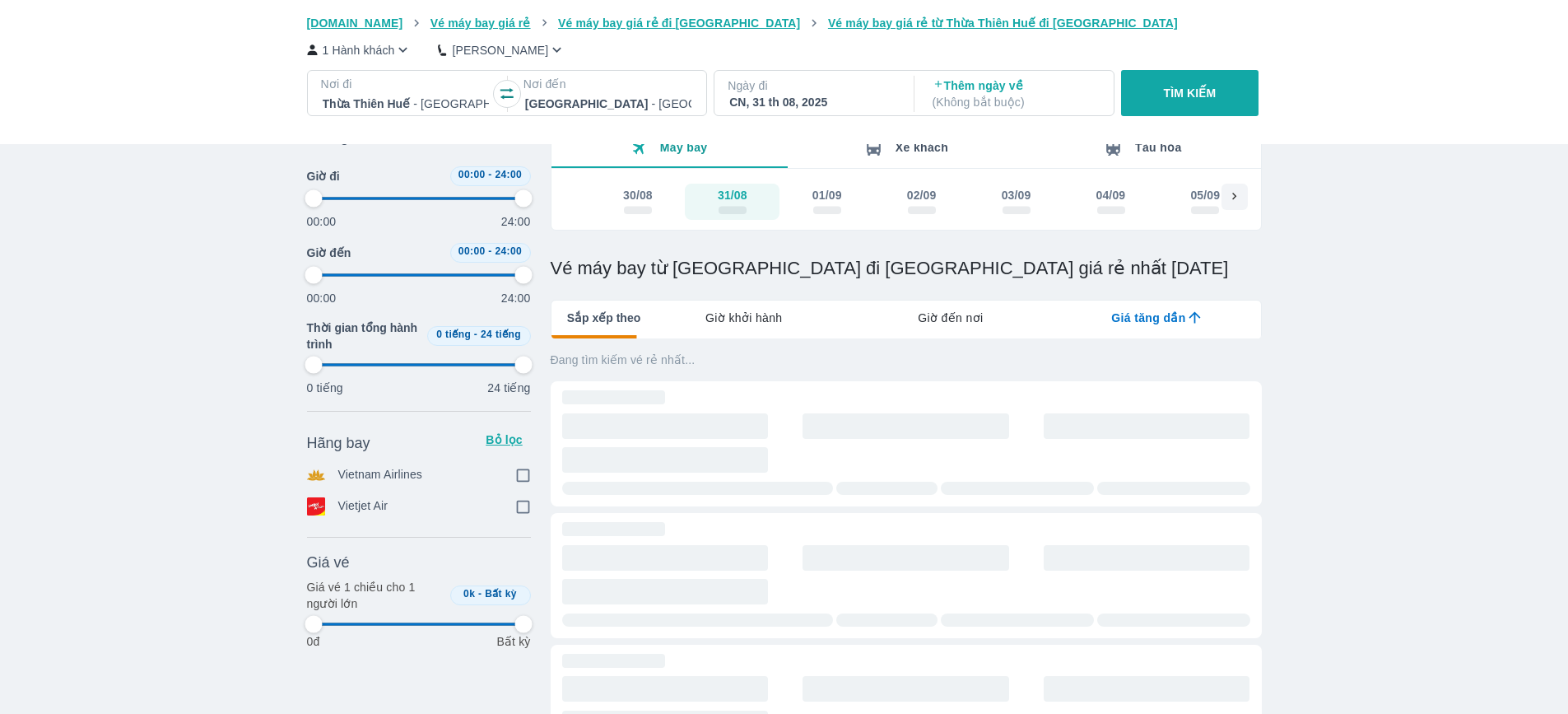
type input "97.9166666666667"
checkbox input "true"
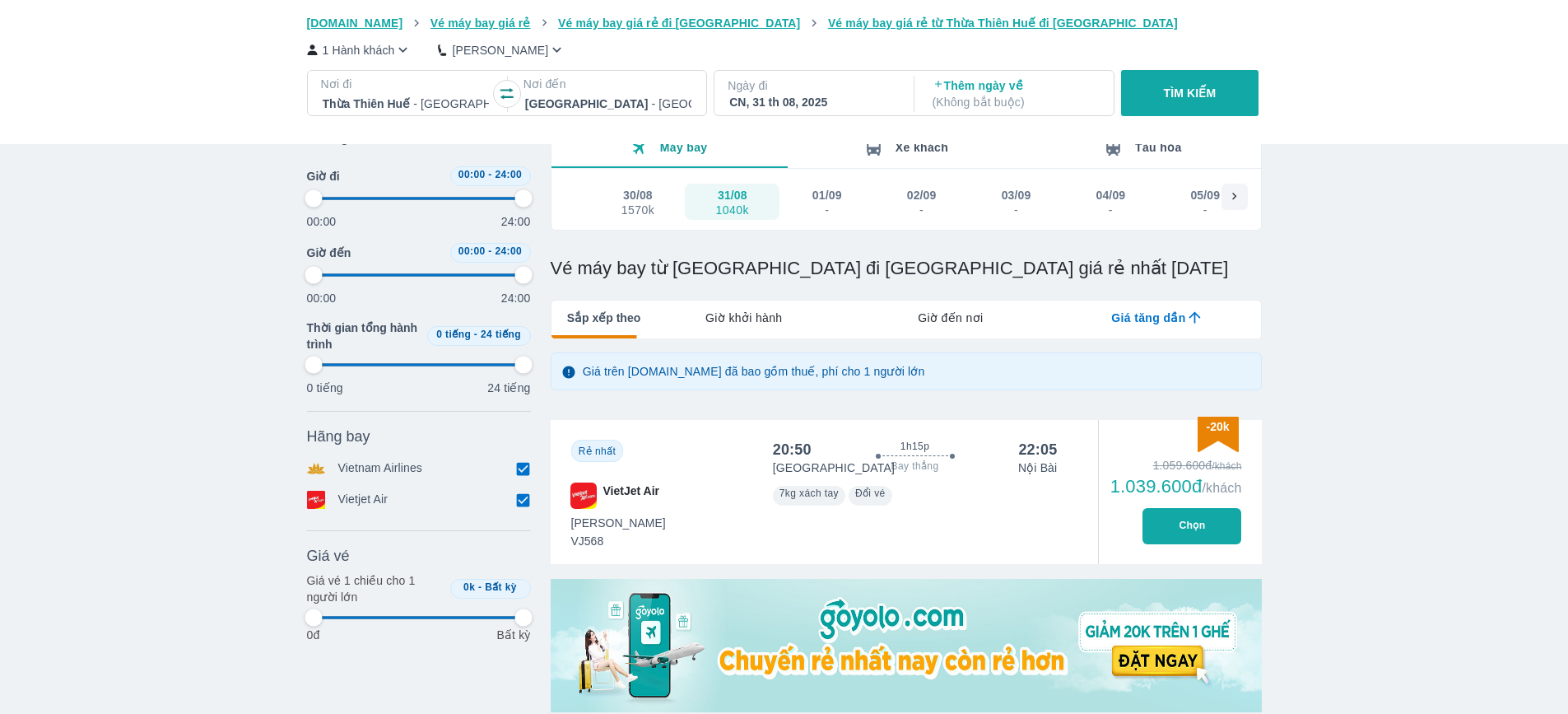
type input "97.9166666666667"
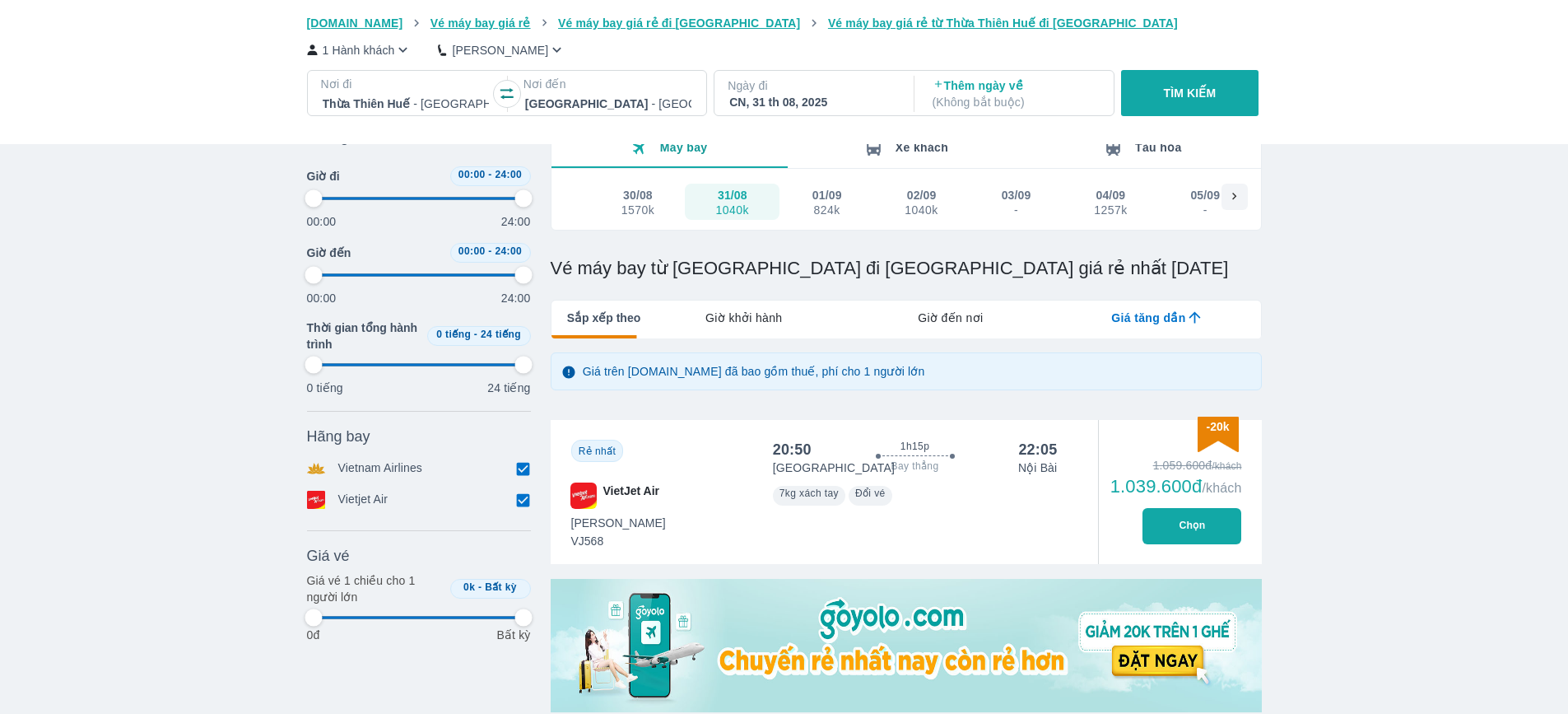
type input "97.9166666666667"
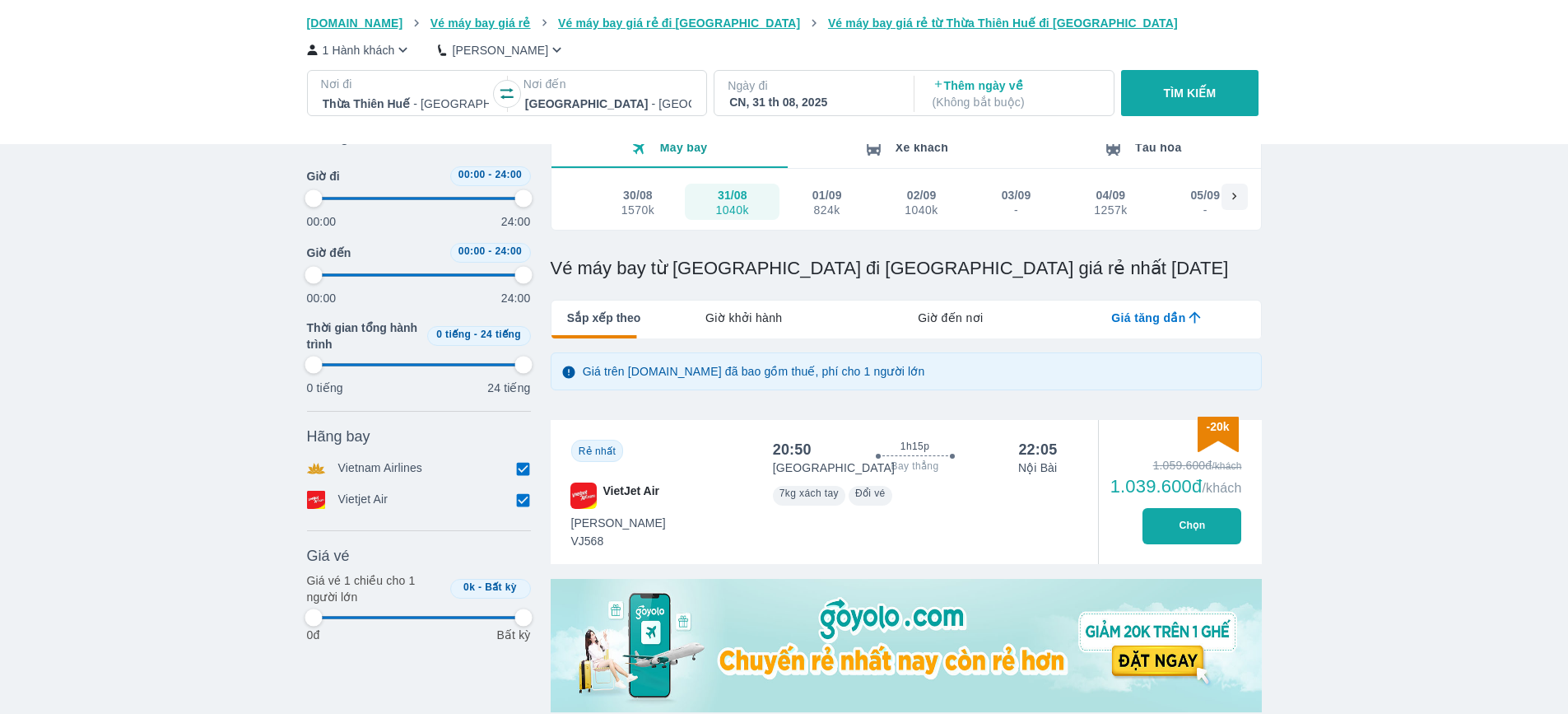
type input "97.9166666666667"
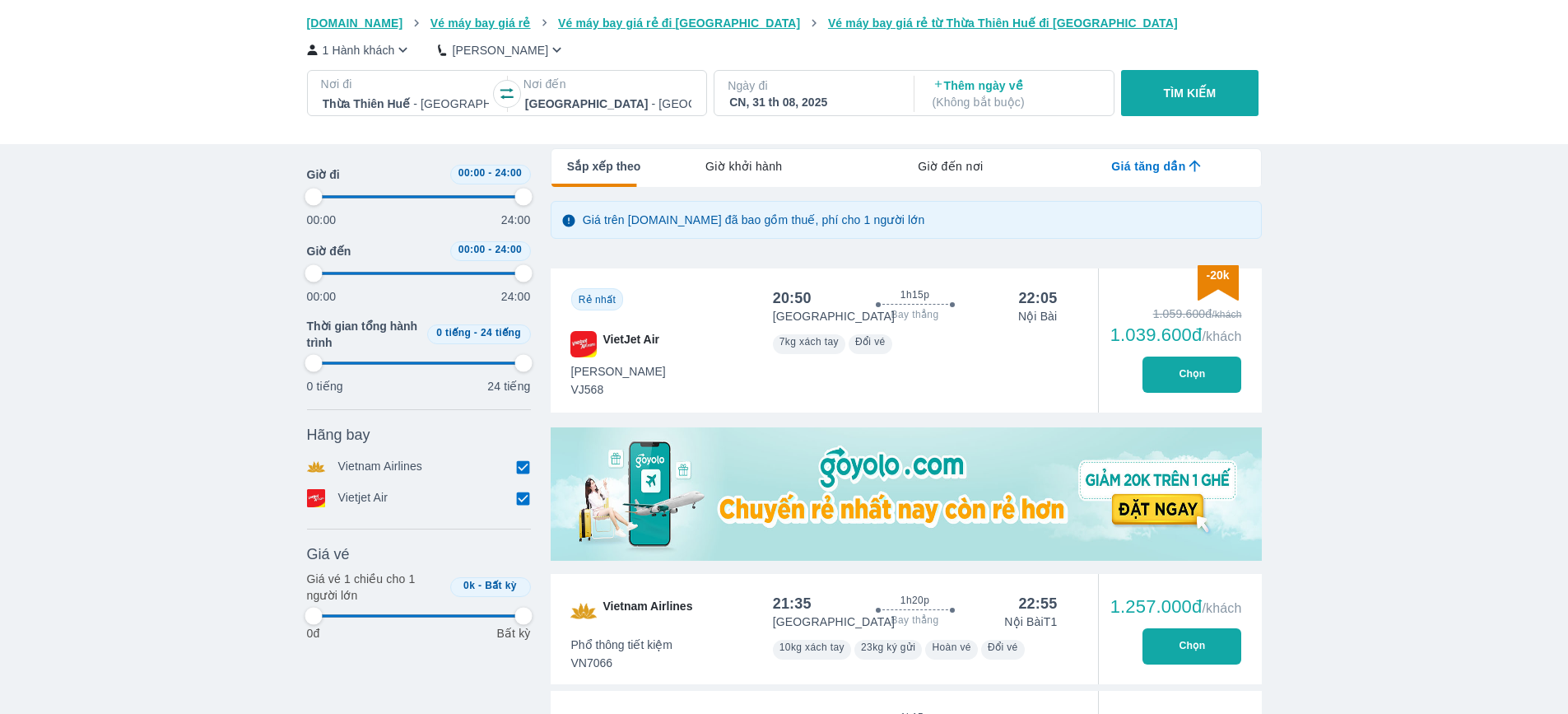
scroll to position [165, 0]
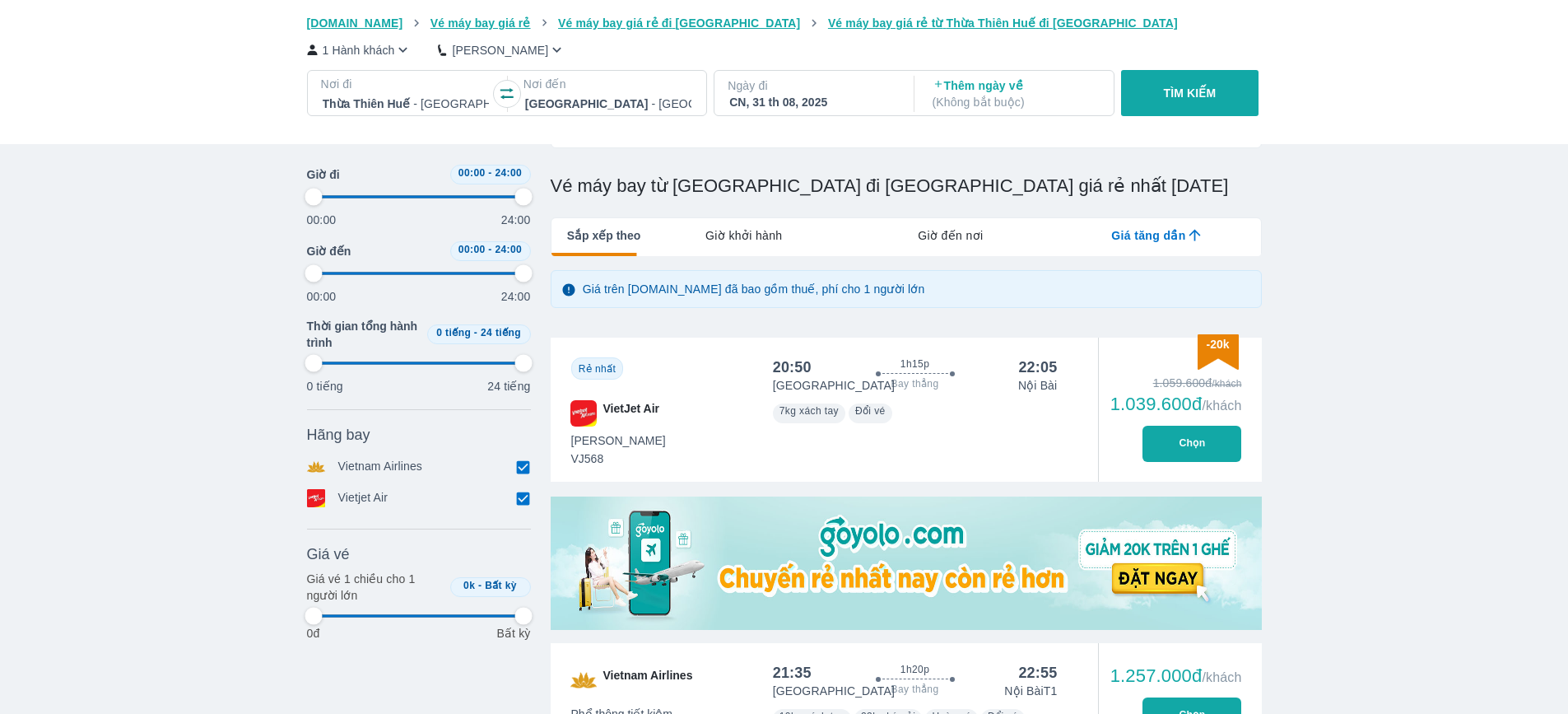
type input "97.9166666666667"
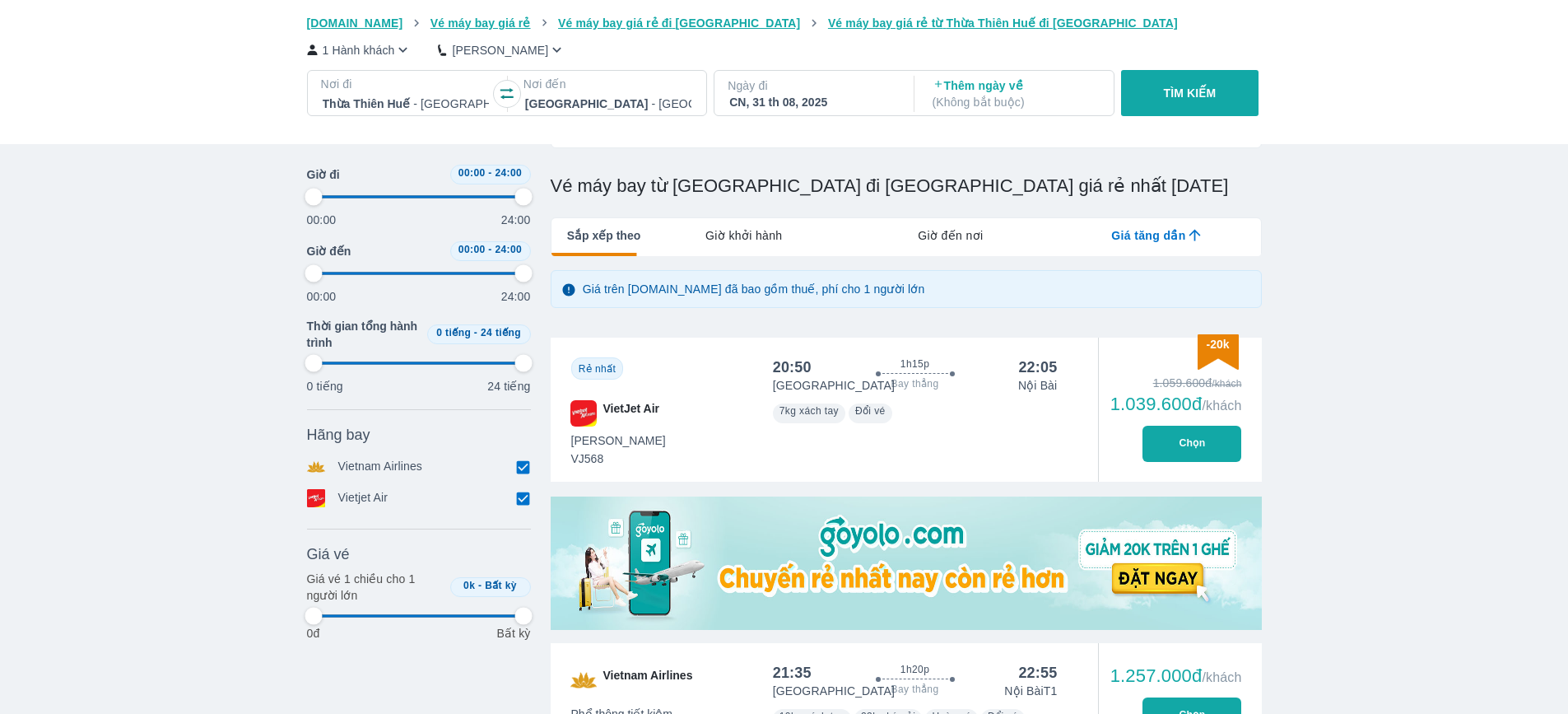
type input "97.9166666666667"
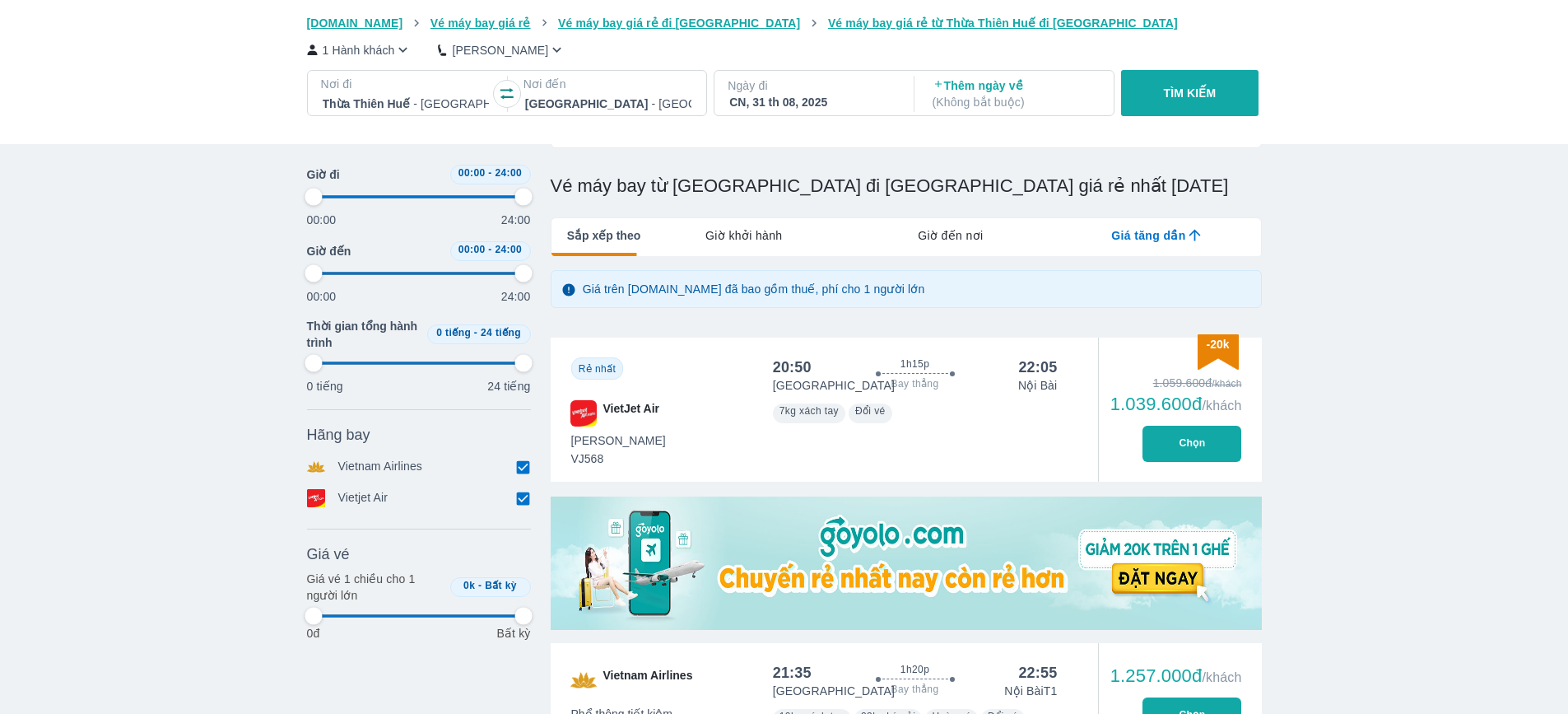
type input "97.9166666666667"
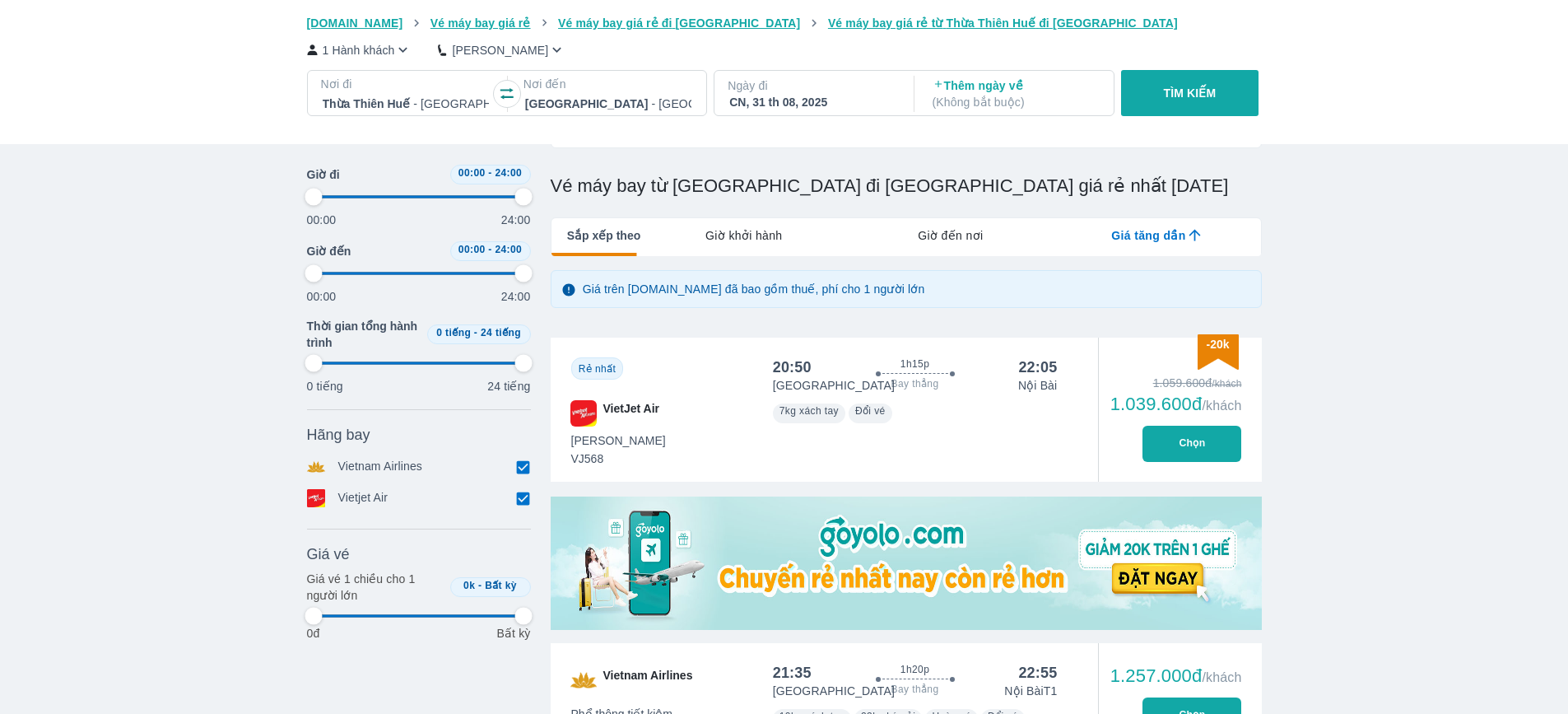
type input "97.9166666666667"
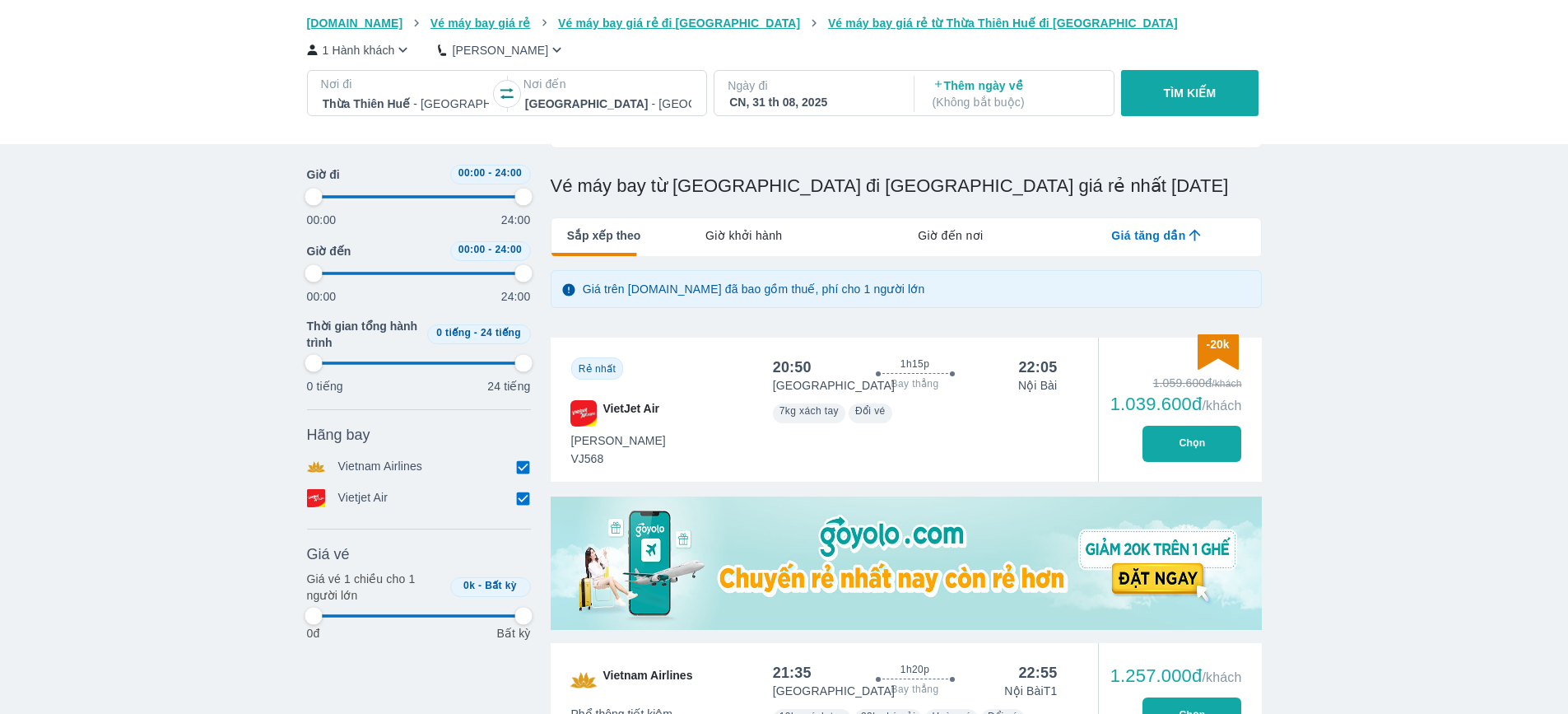
type input "97.9166666666667"
drag, startPoint x: 52, startPoint y: 331, endPoint x: 62, endPoint y: 331, distance: 10.0
type input "97.9166666666667"
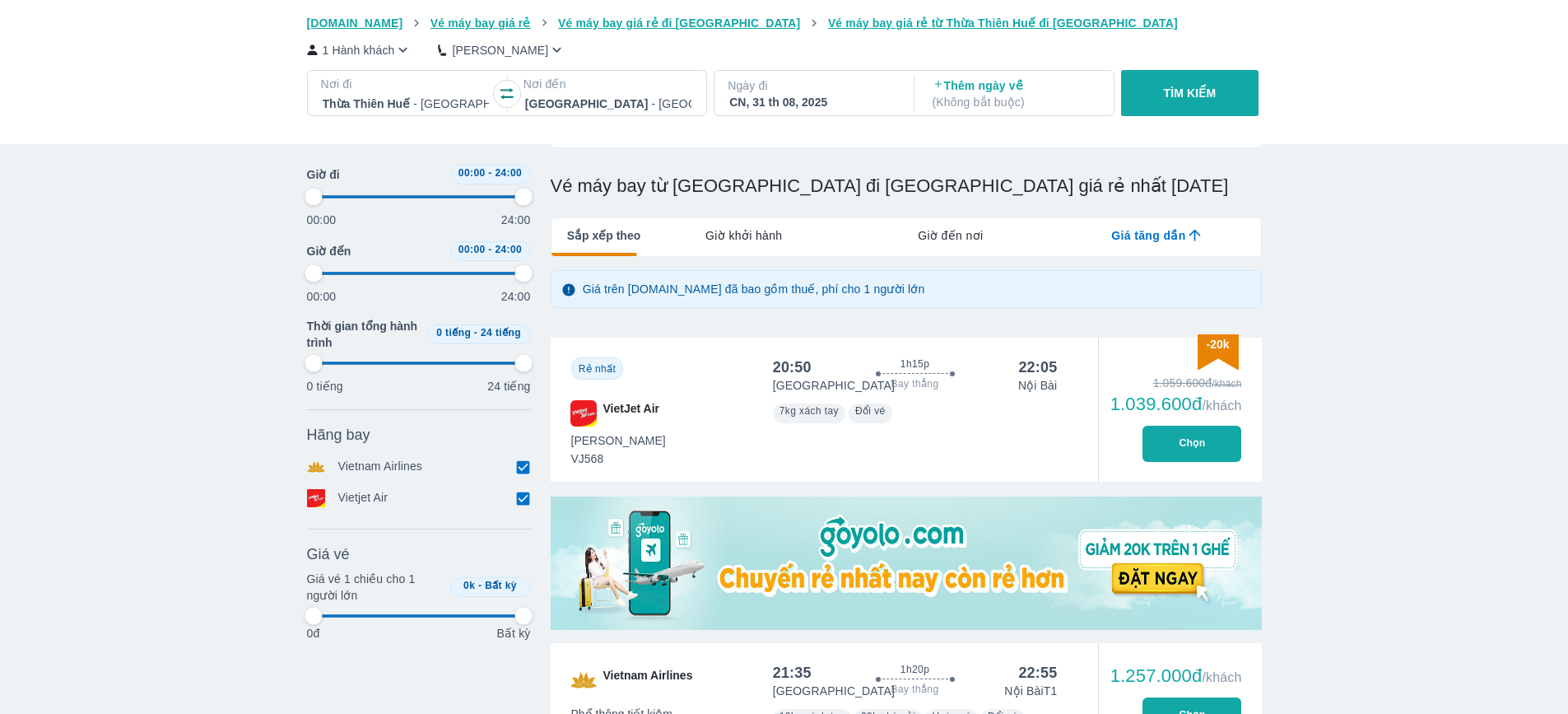
type input "97.9166666666667"
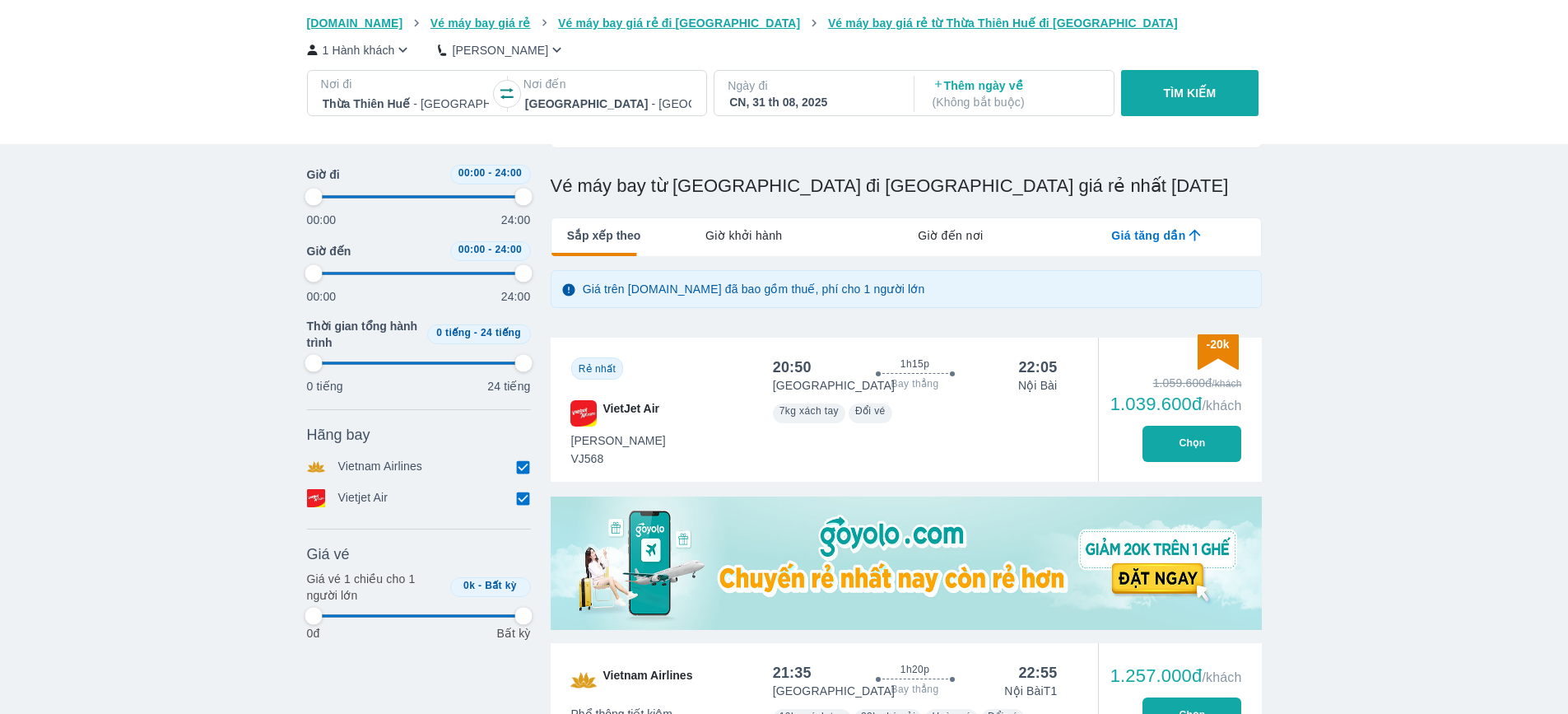
type input "97.9166666666667"
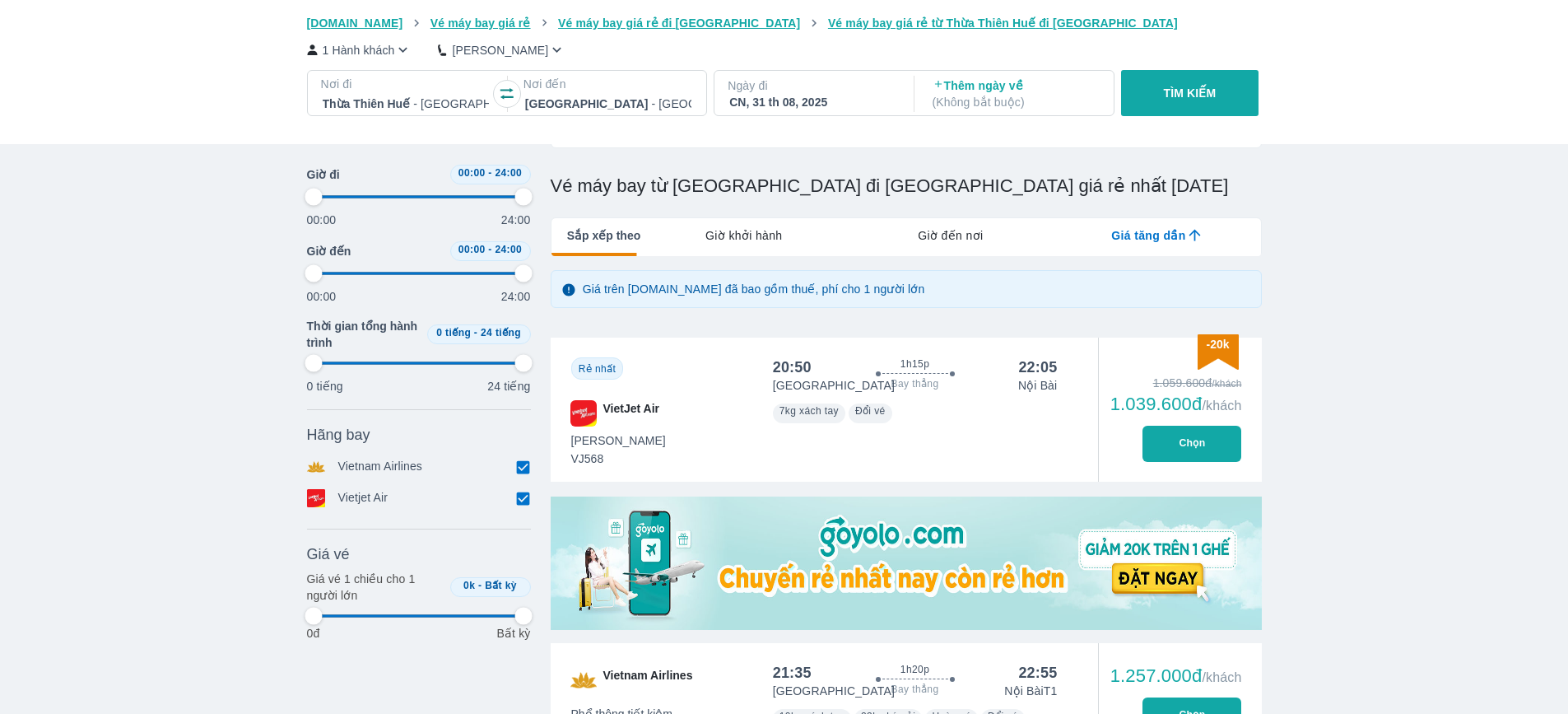
type input "97.9166666666667"
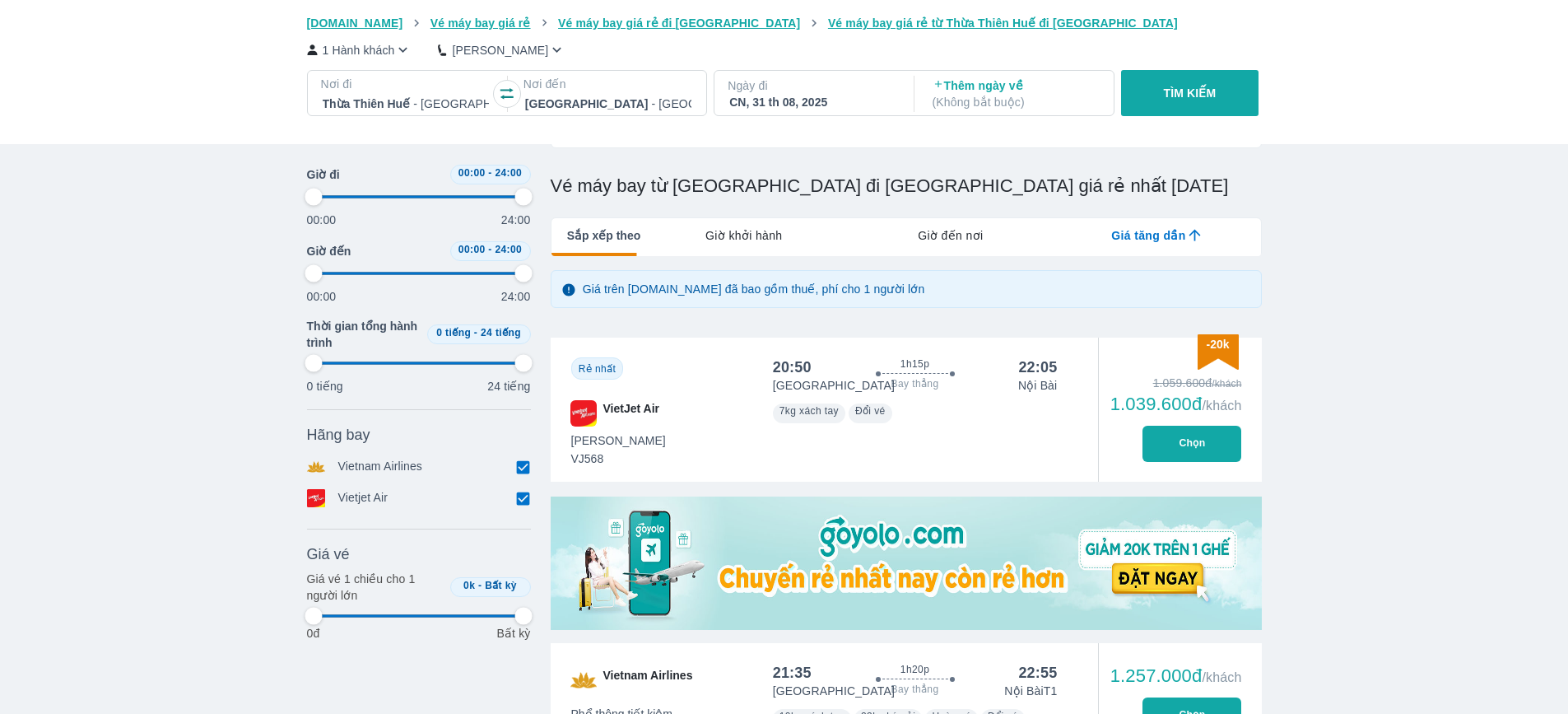
type input "97.9166666666667"
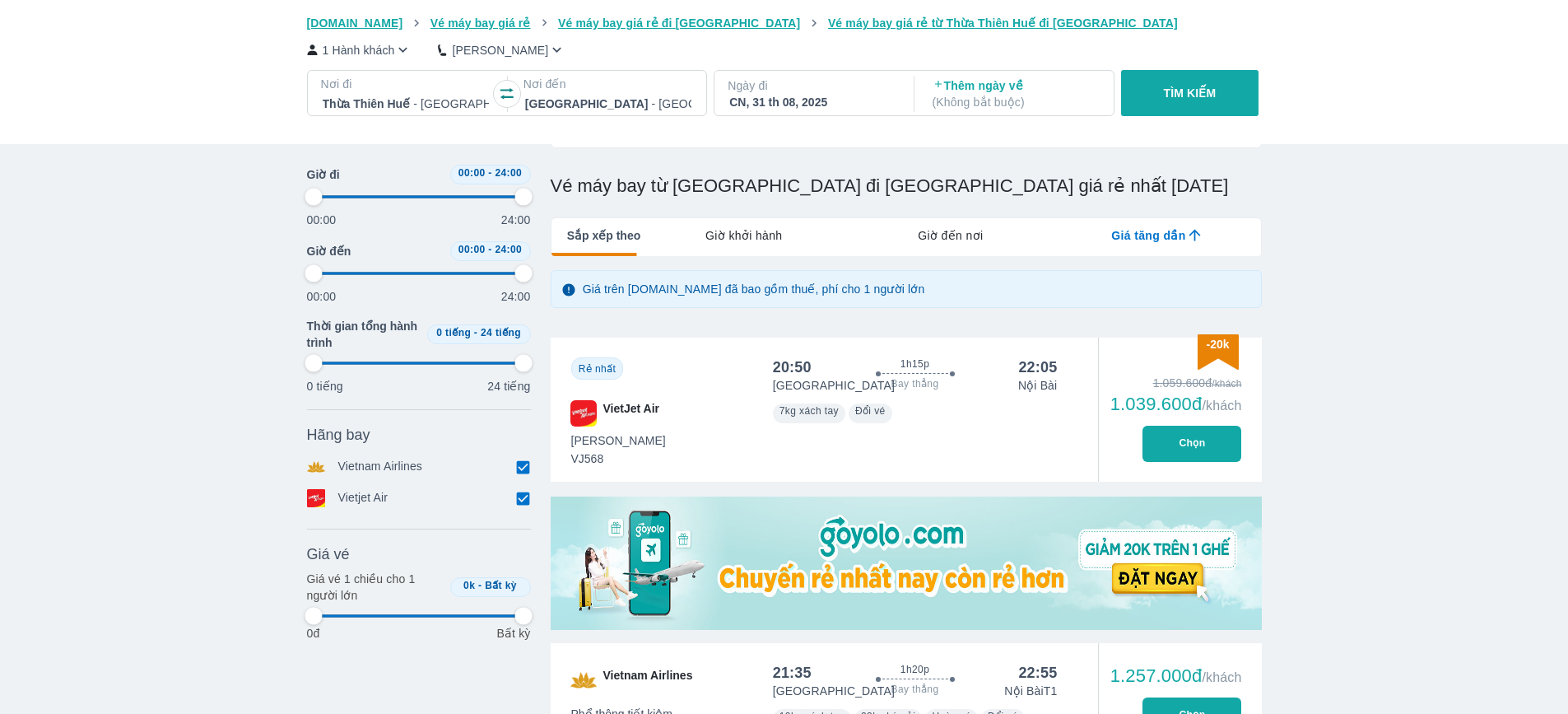
type input "97.9166666666667"
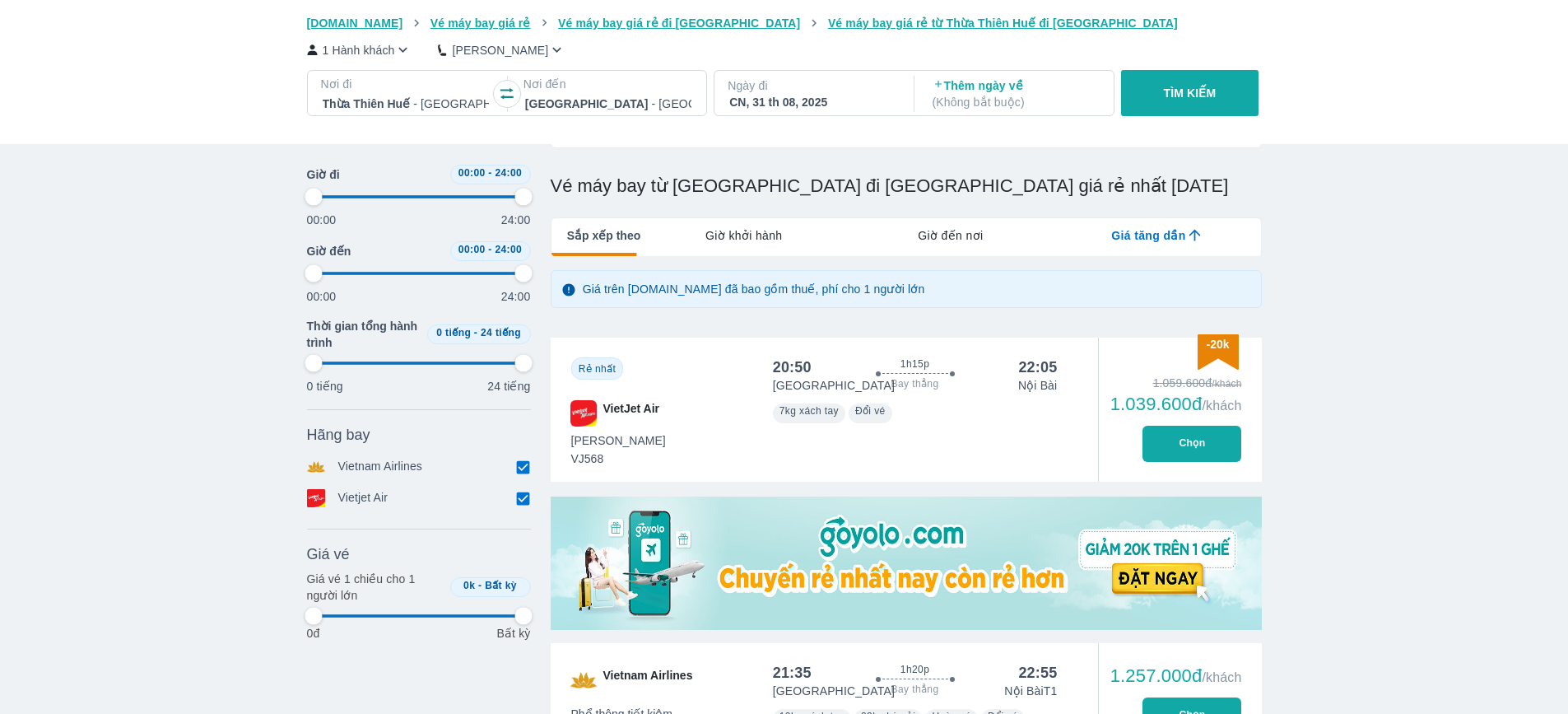
type input "97.9166666666667"
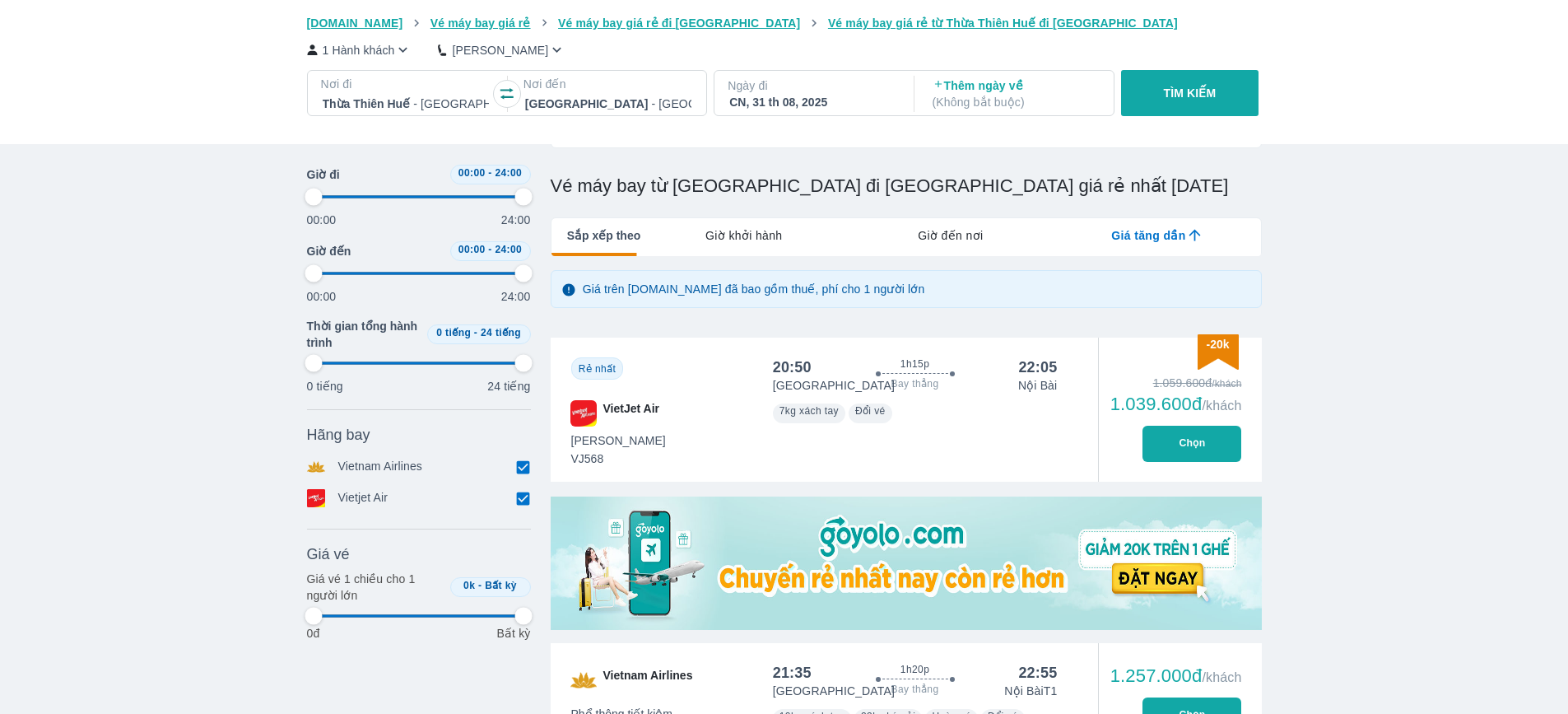
type input "97.9166666666667"
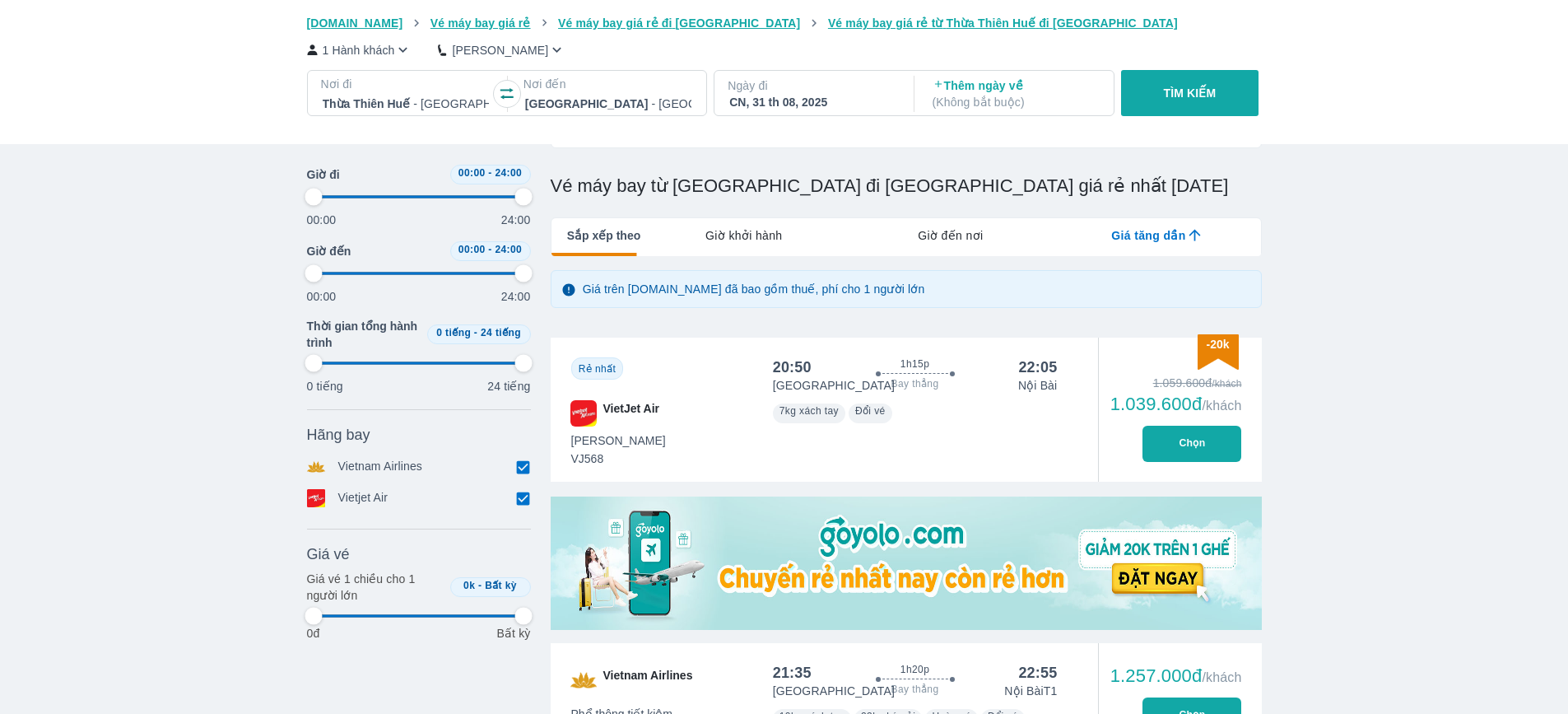
type input "97.9166666666667"
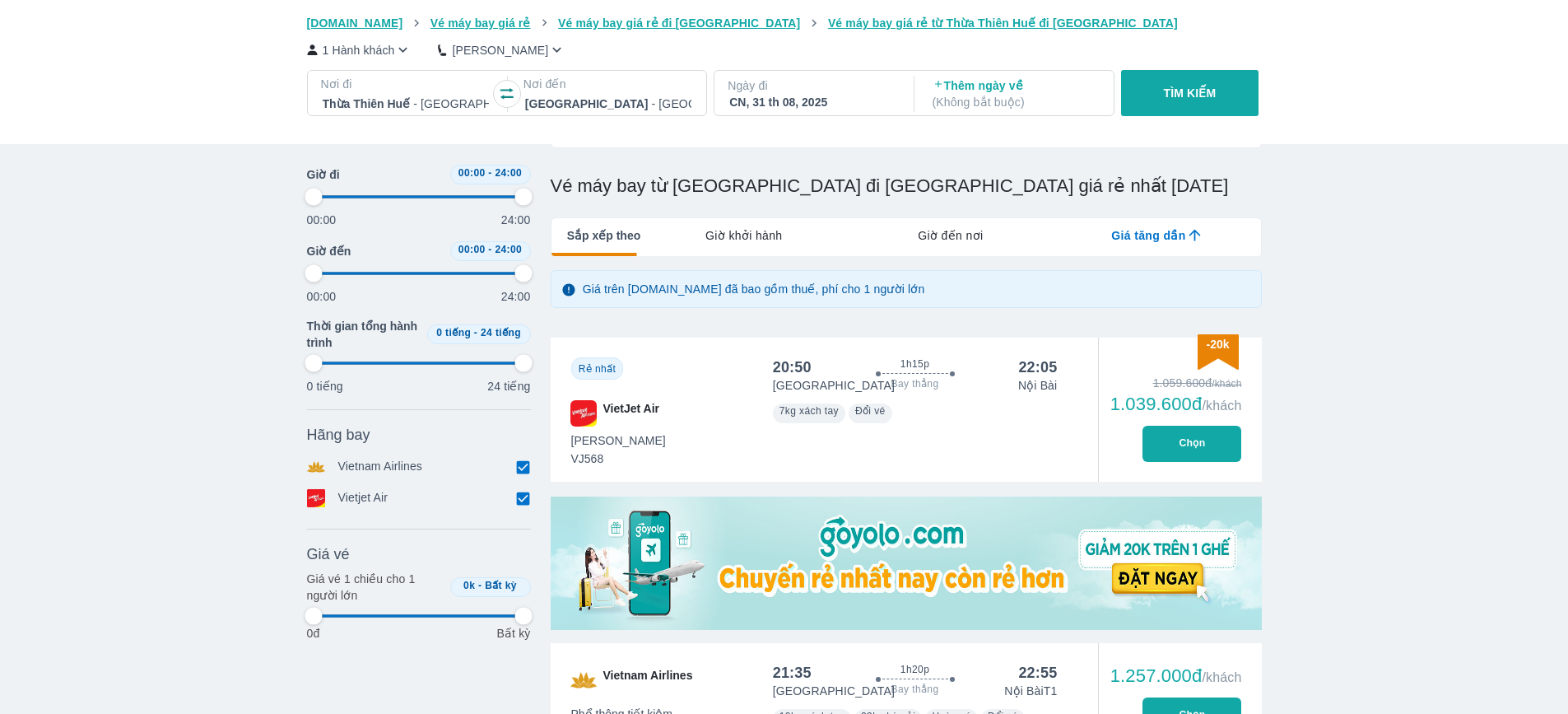
type input "97.9166666666667"
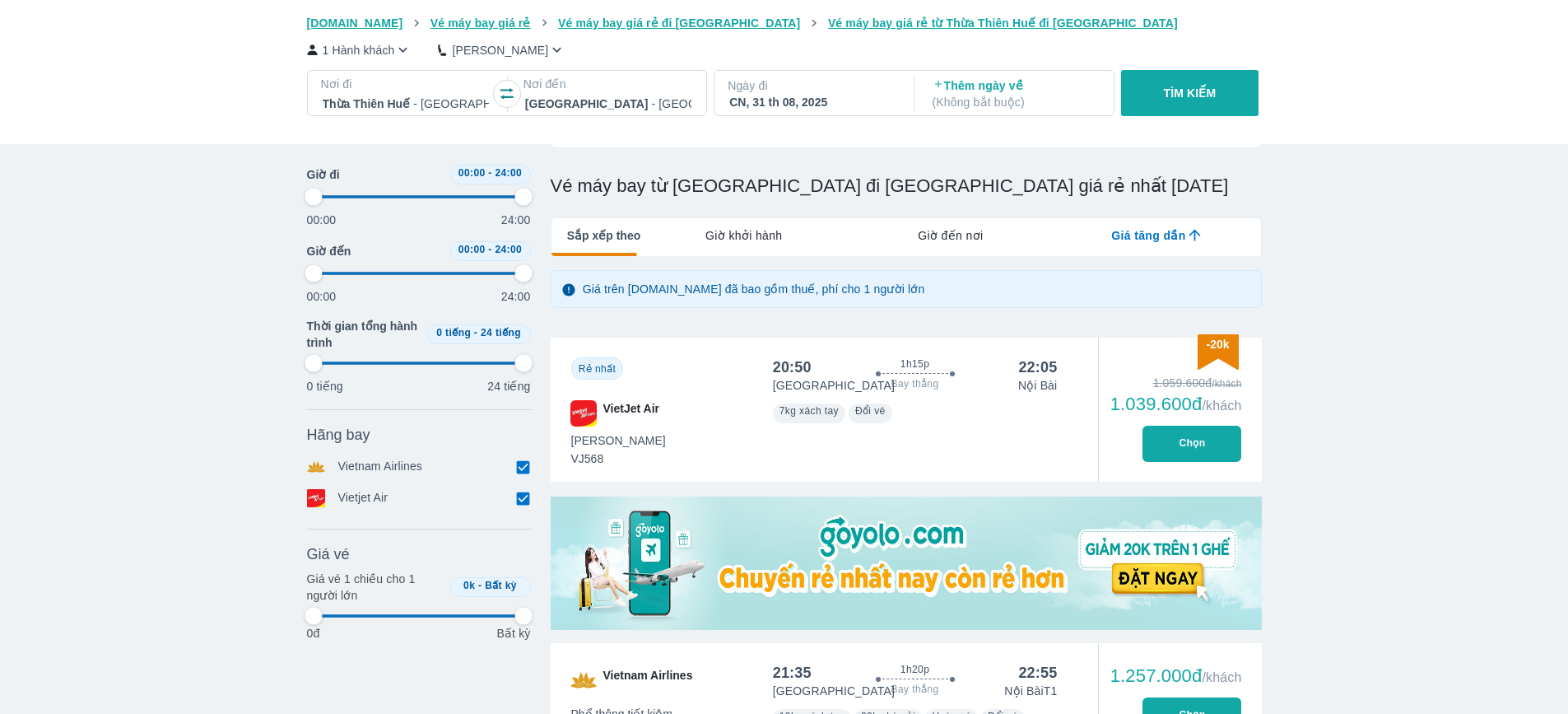
type input "97.9166666666667"
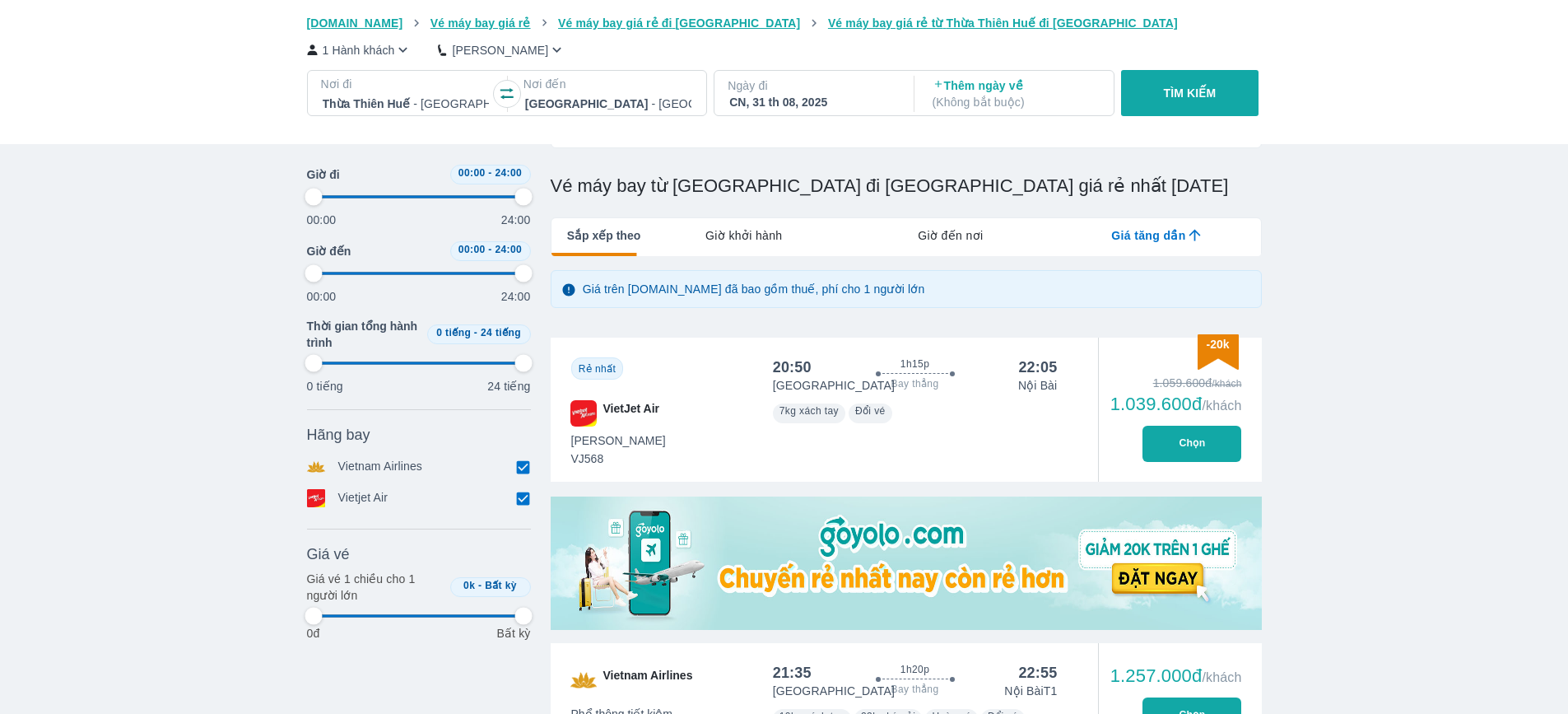
type input "97.9166666666667"
click at [1183, 455] on button "Chọn" at bounding box center [1192, 444] width 99 height 37
type input "97.9166666666667"
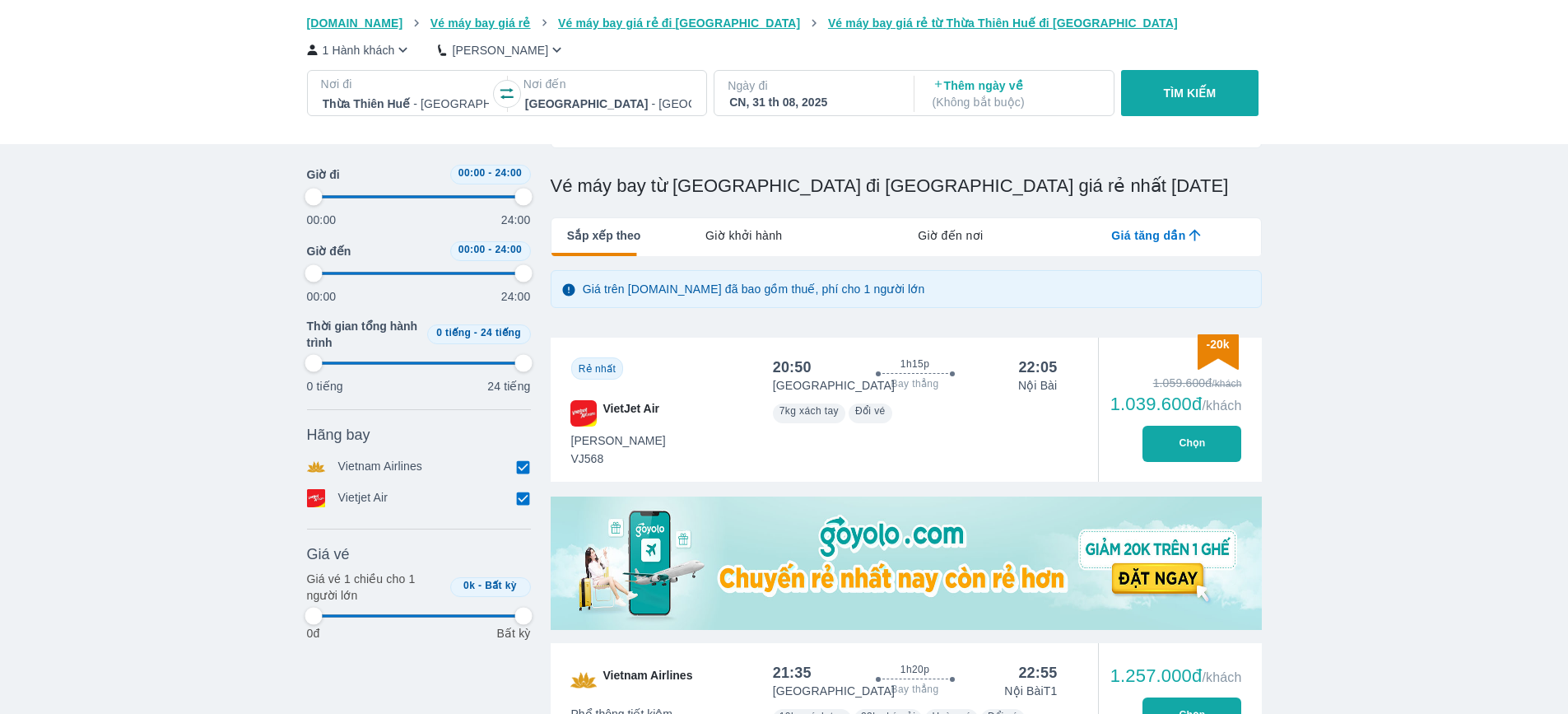
type input "97.9166666666667"
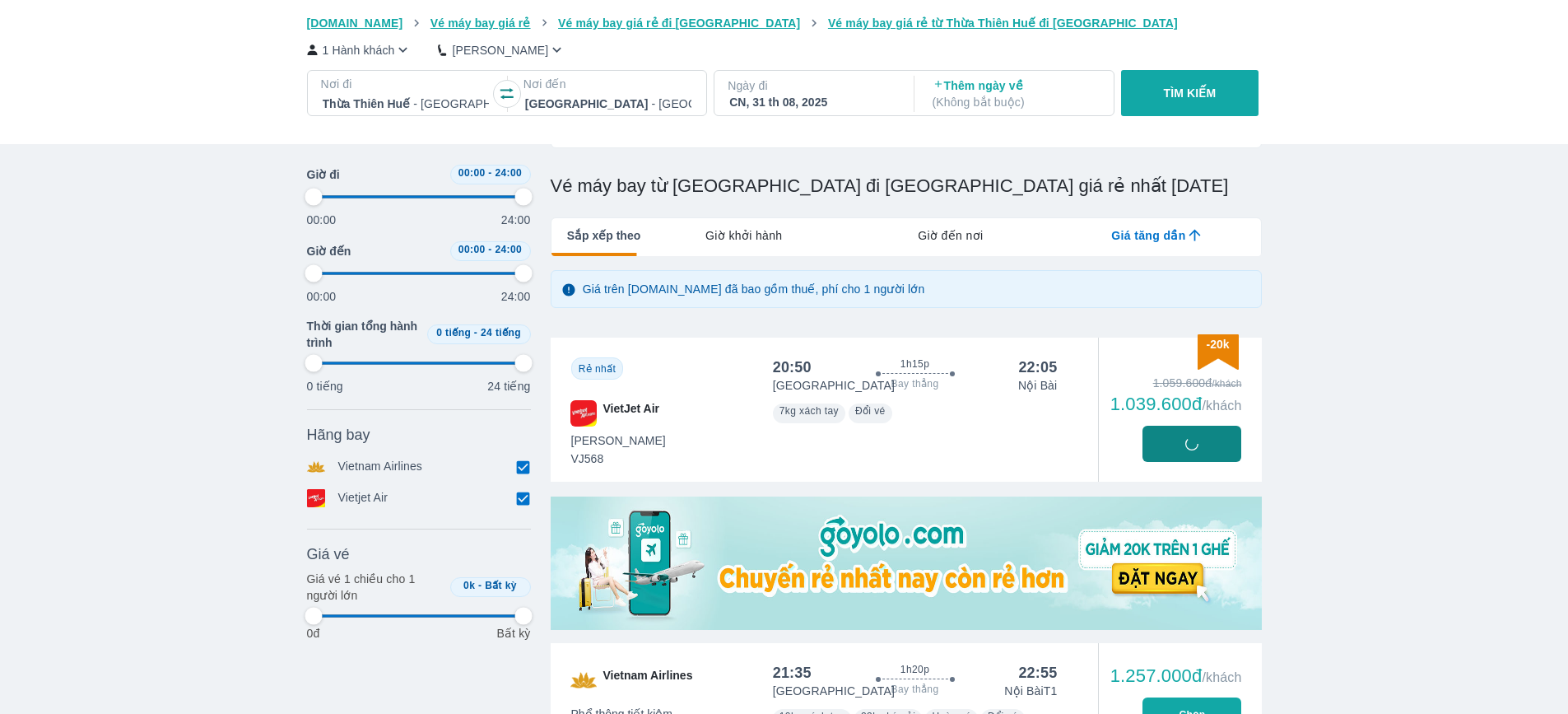
type input "97.9166666666667"
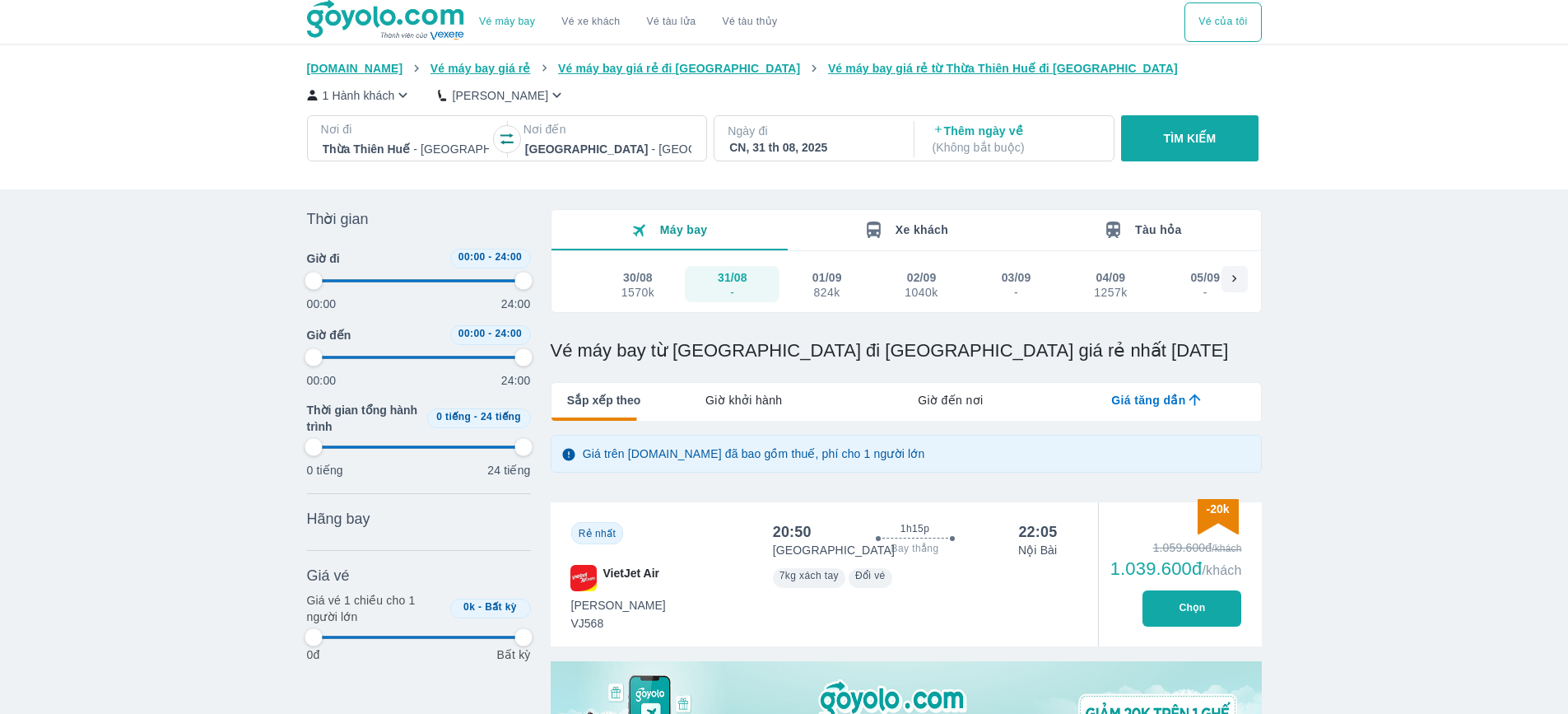
type input "97.9166666666667"
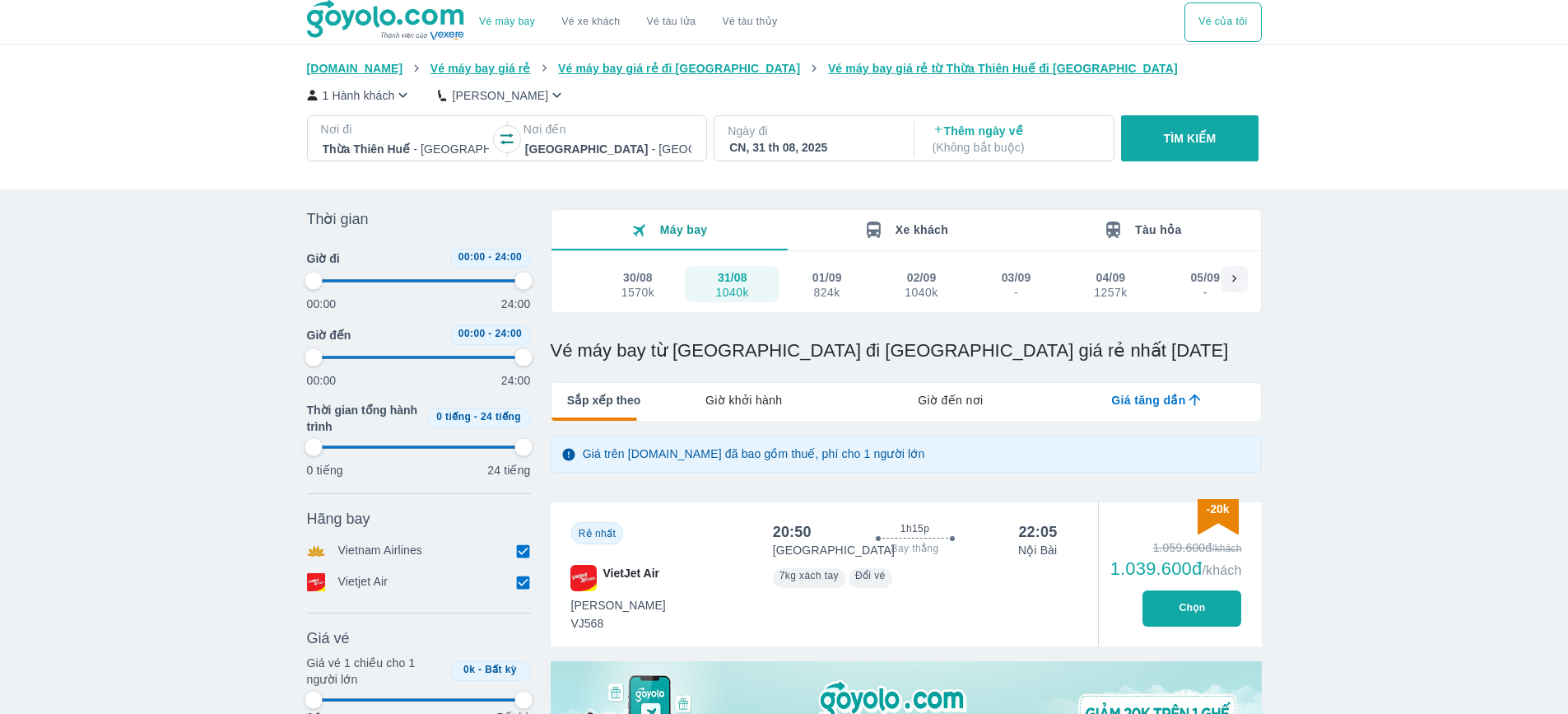
type input "97.9166666666667"
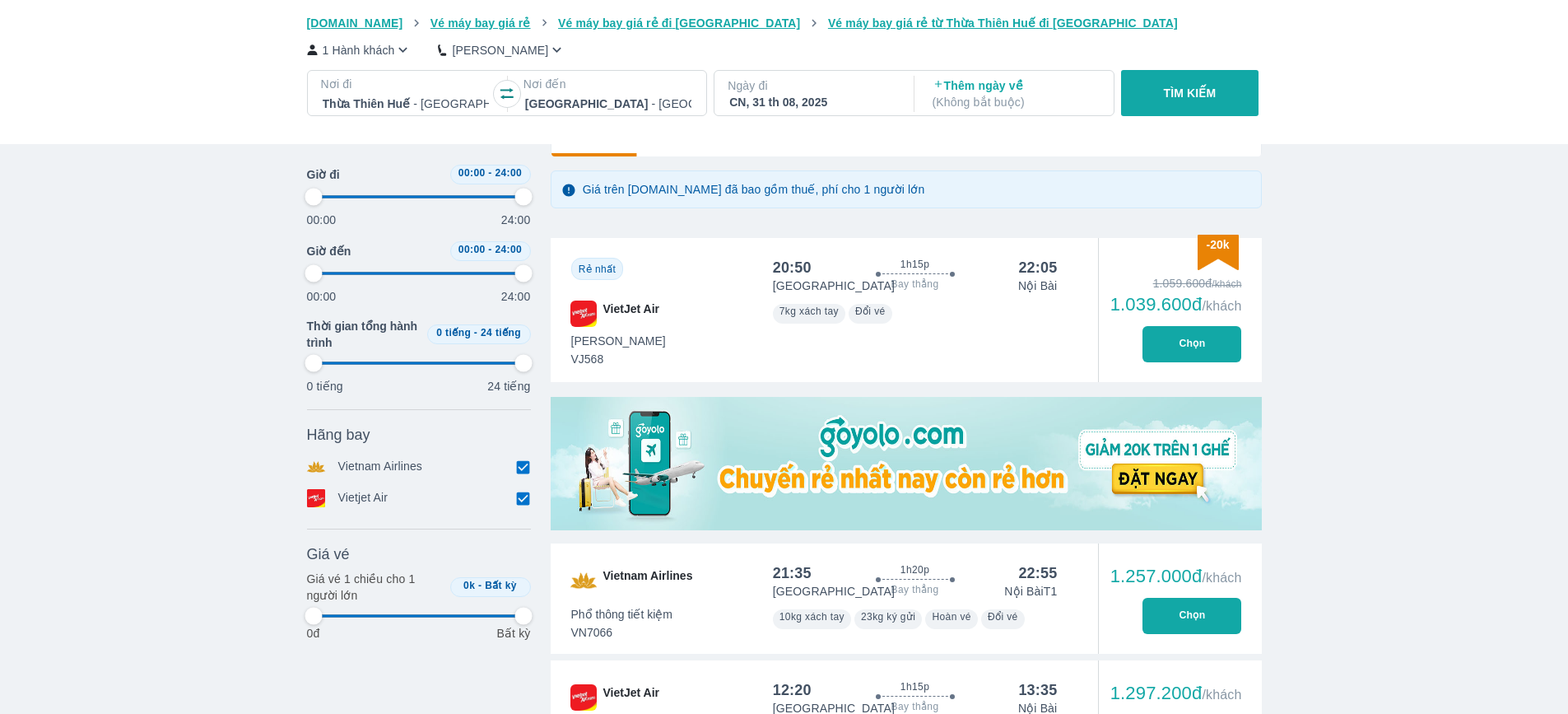
type input "97.9166666666667"
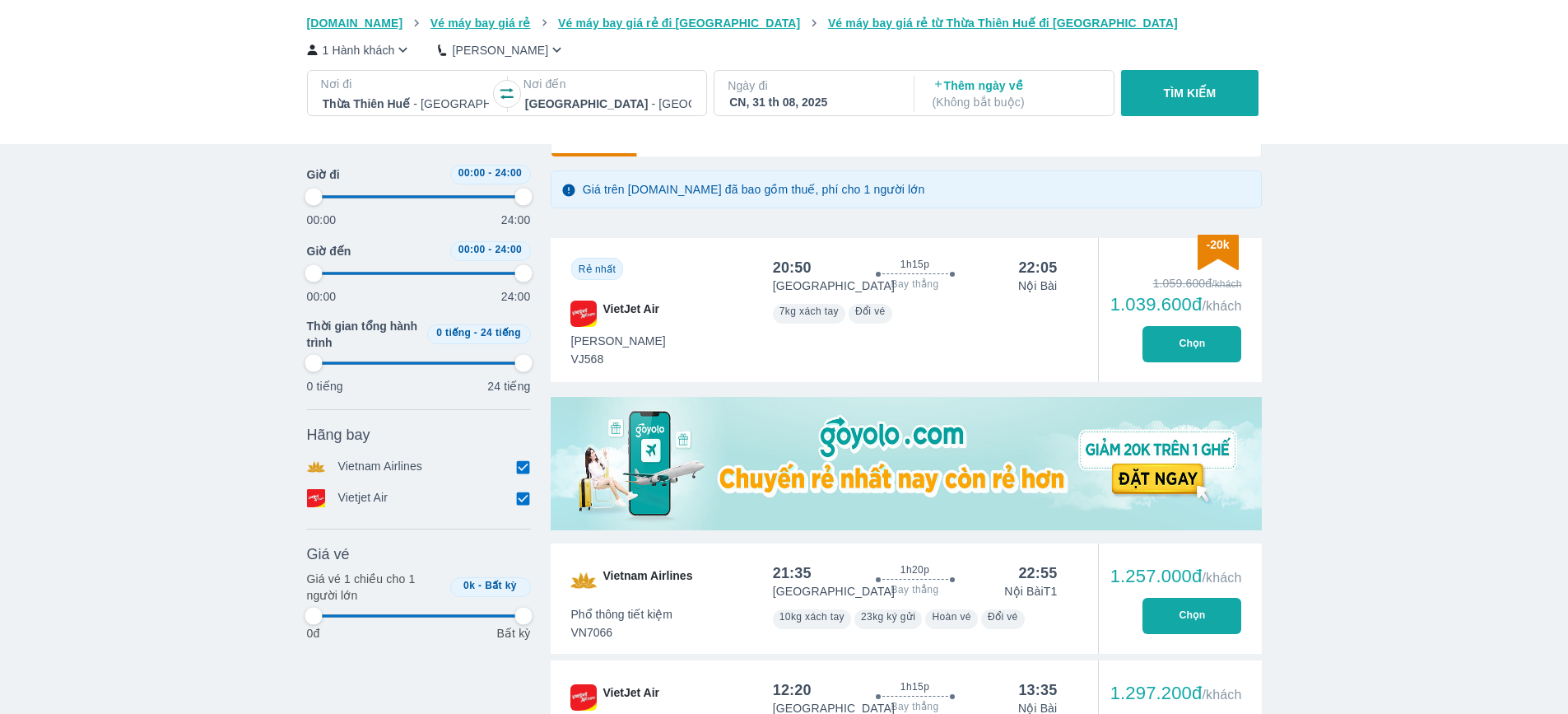
type input "97.9166666666667"
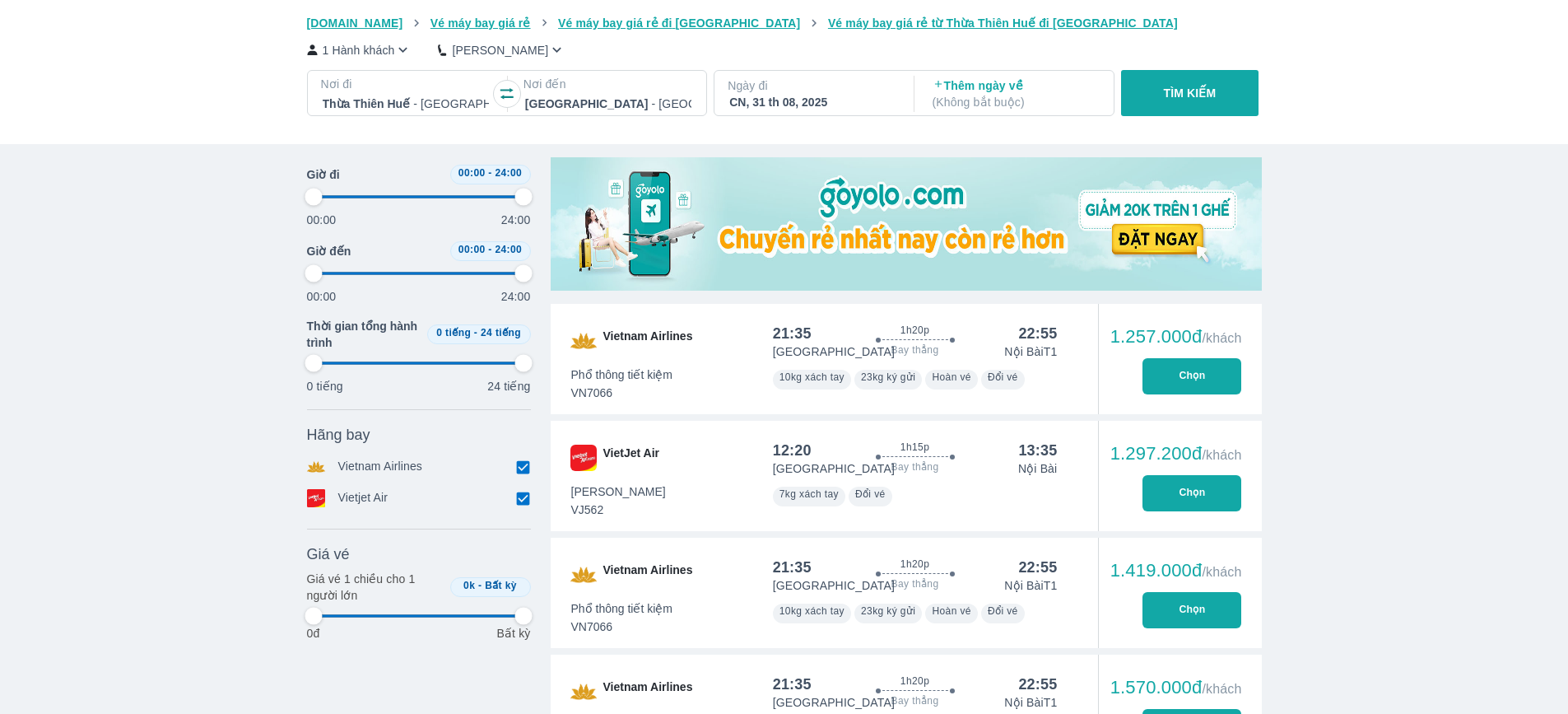
scroll to position [92, 0]
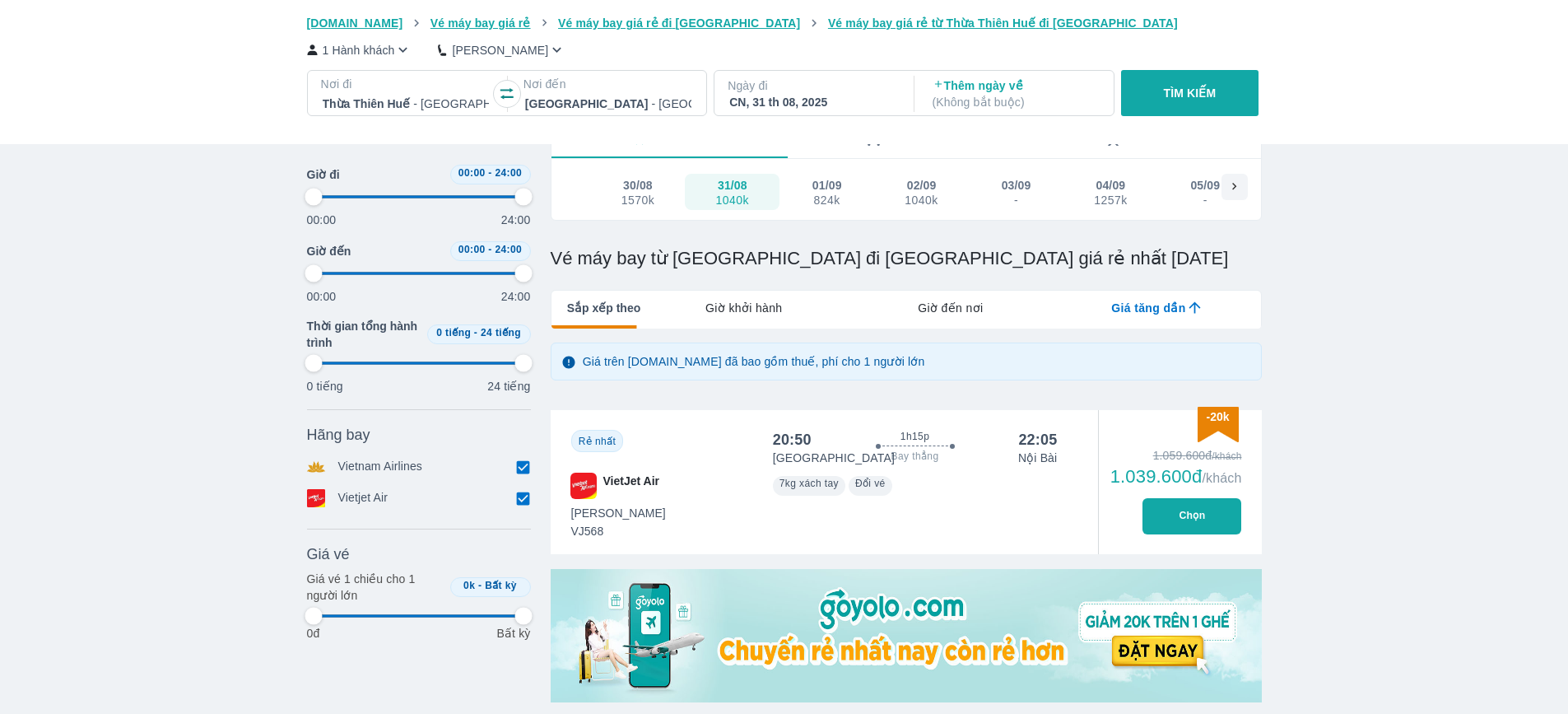
type input "97.9166666666667"
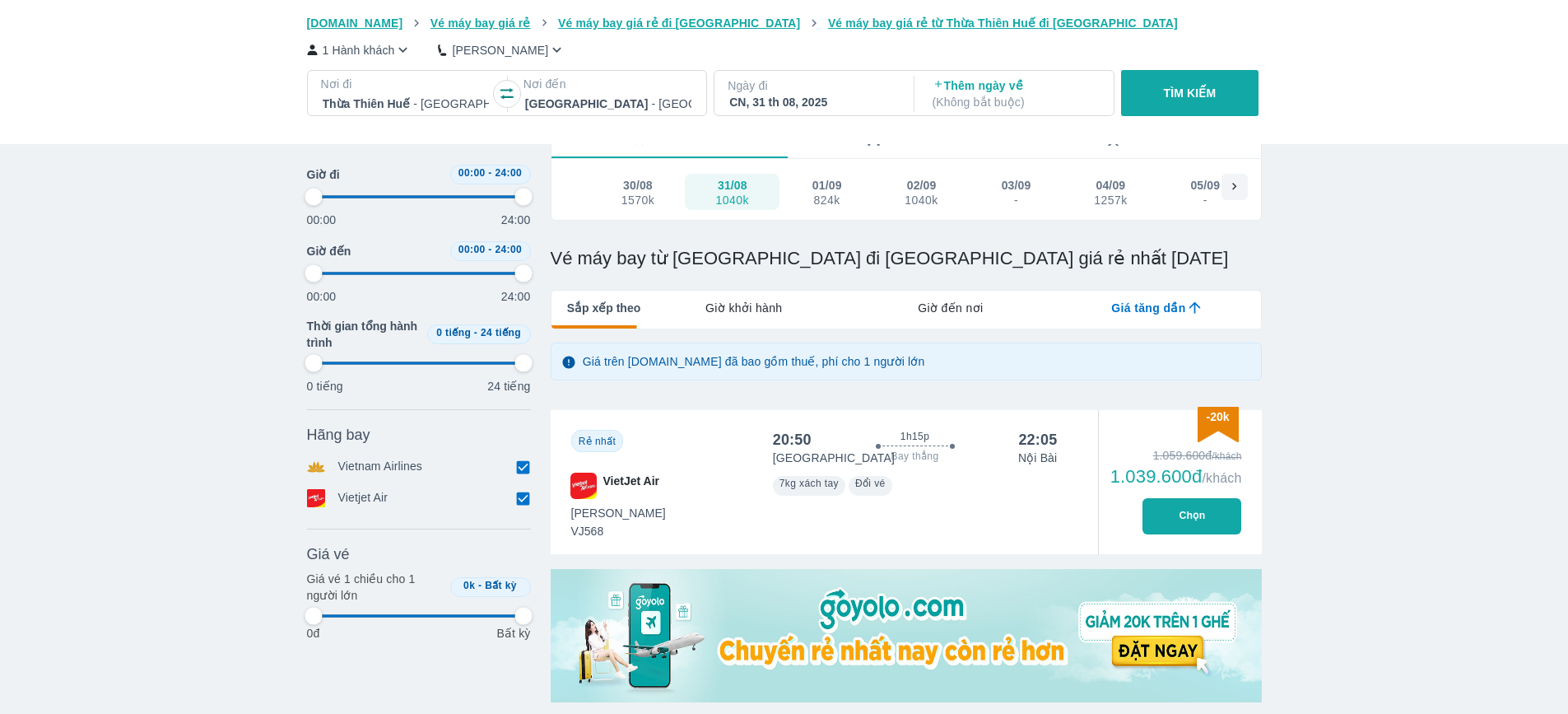
type input "97.9166666666667"
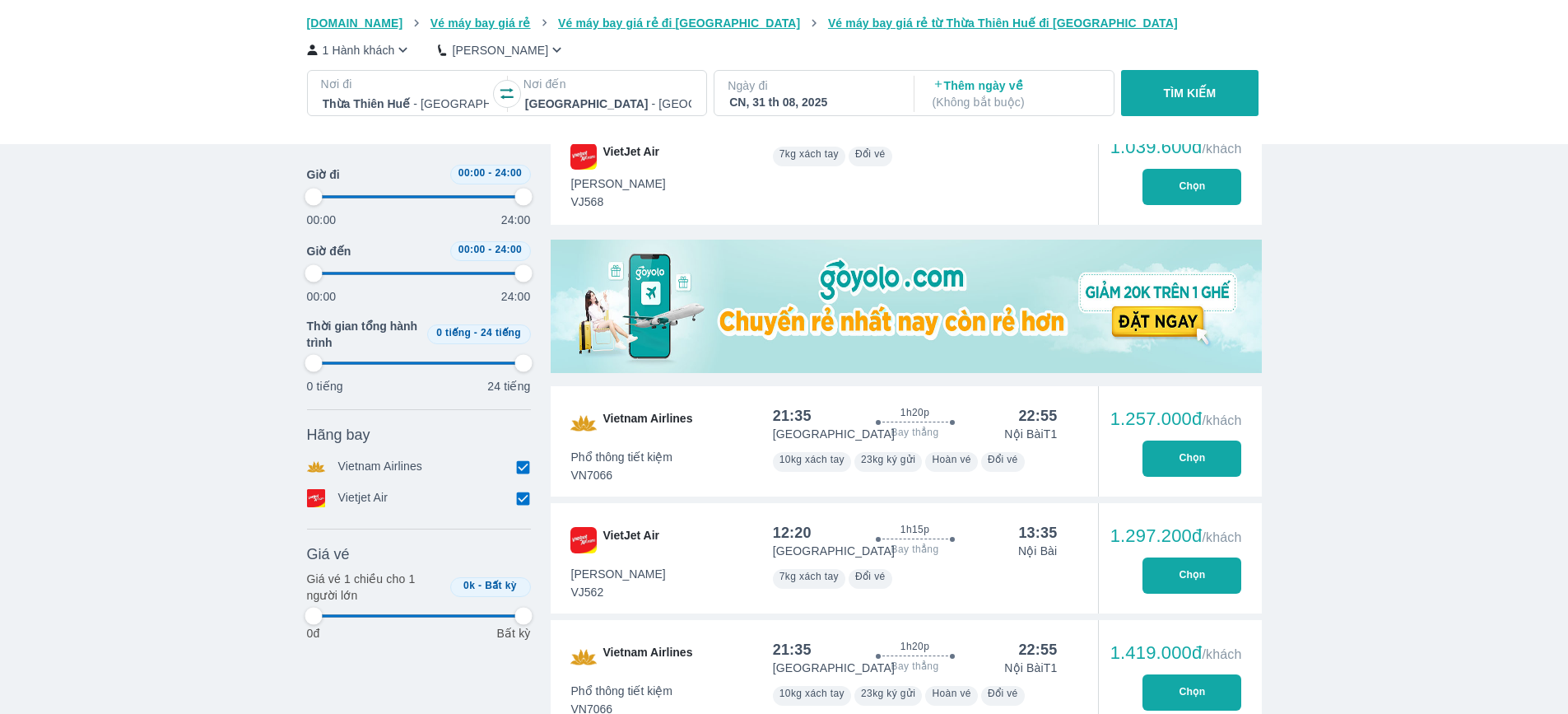
type input "97.9166666666667"
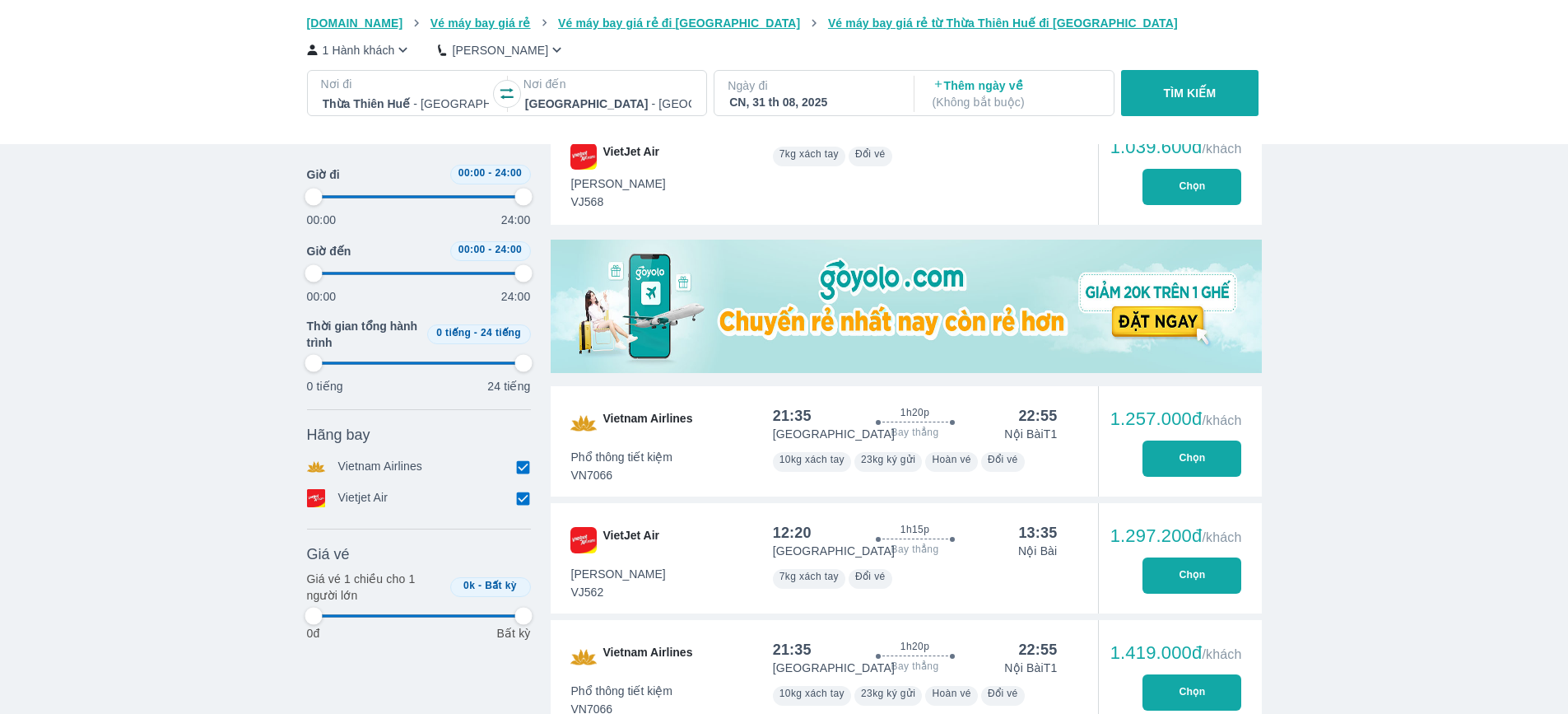
type input "97.9166666666667"
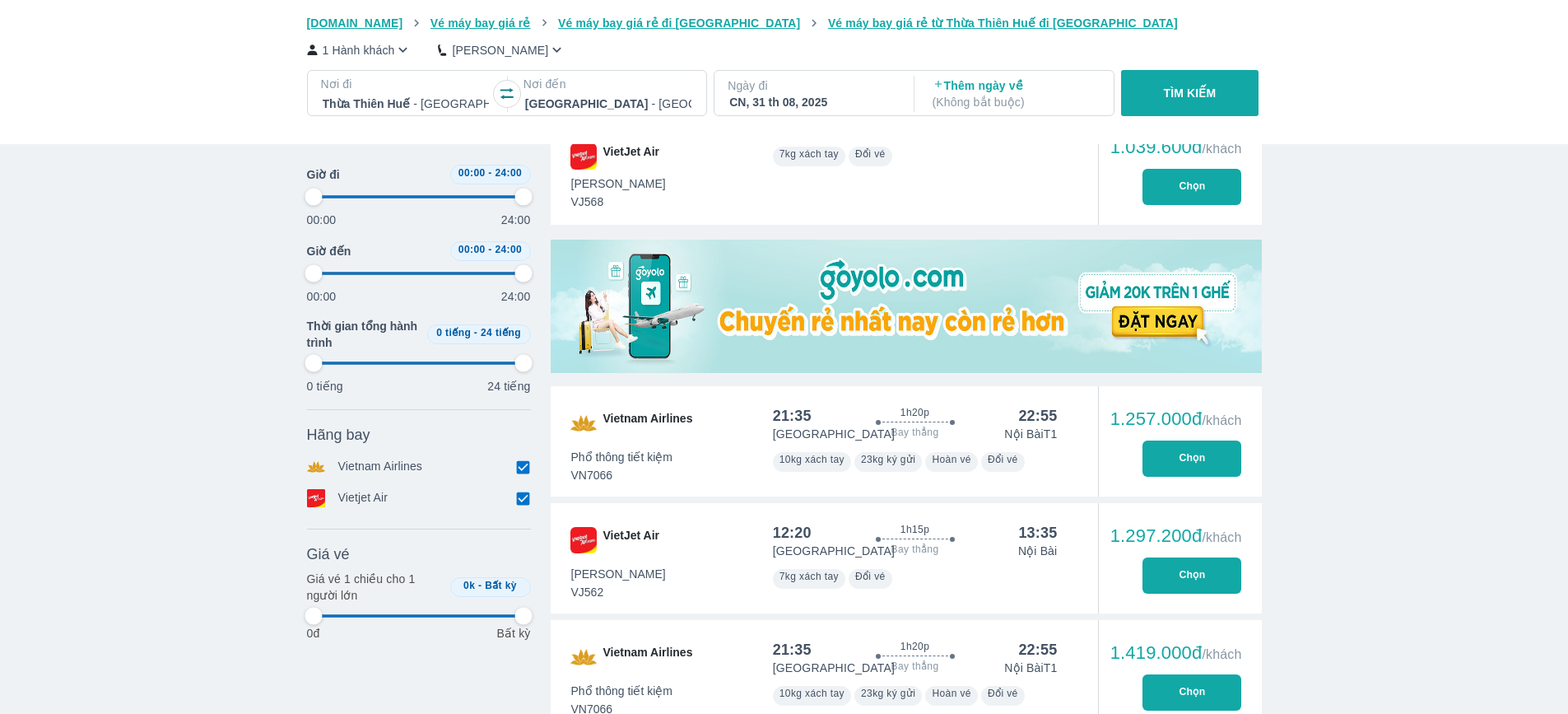
type input "97.9166666666667"
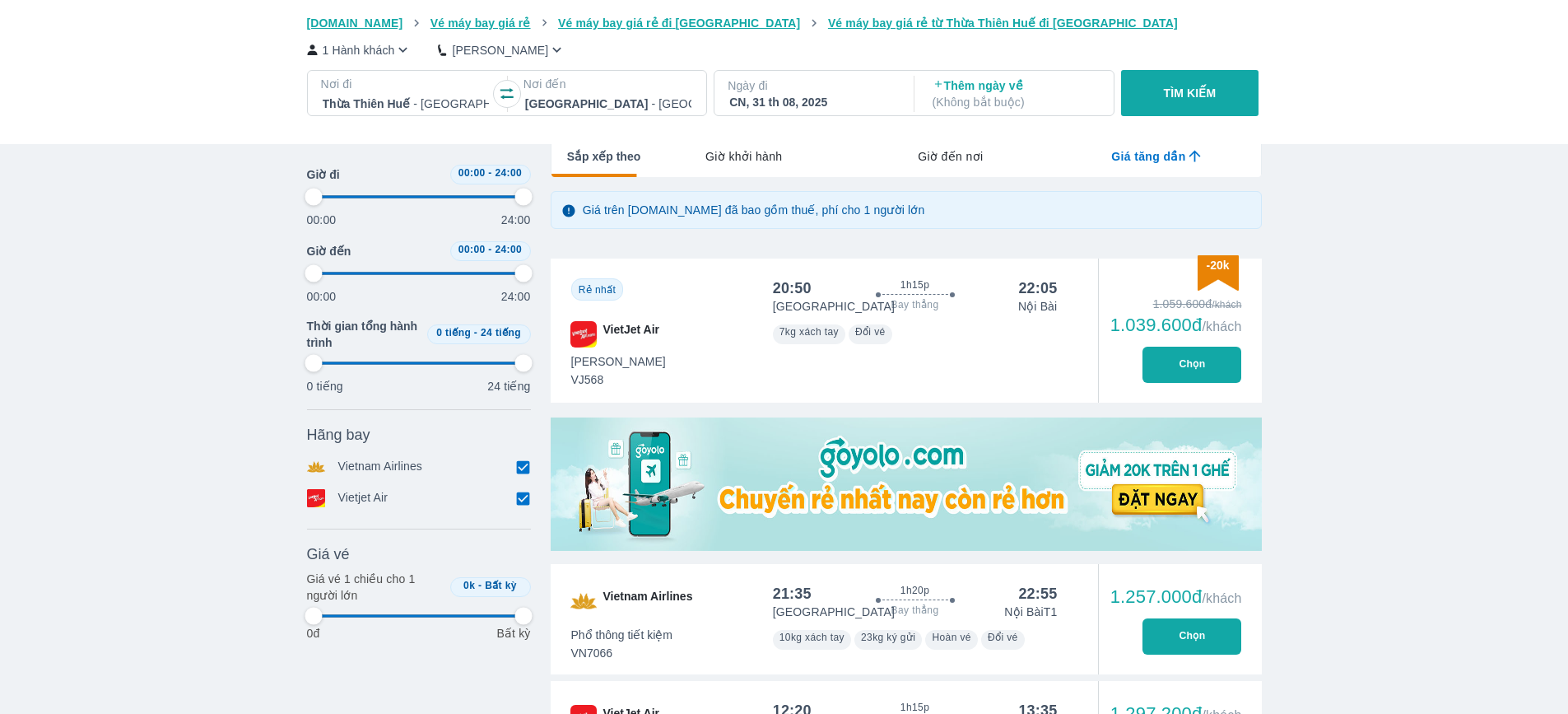
scroll to position [92, 0]
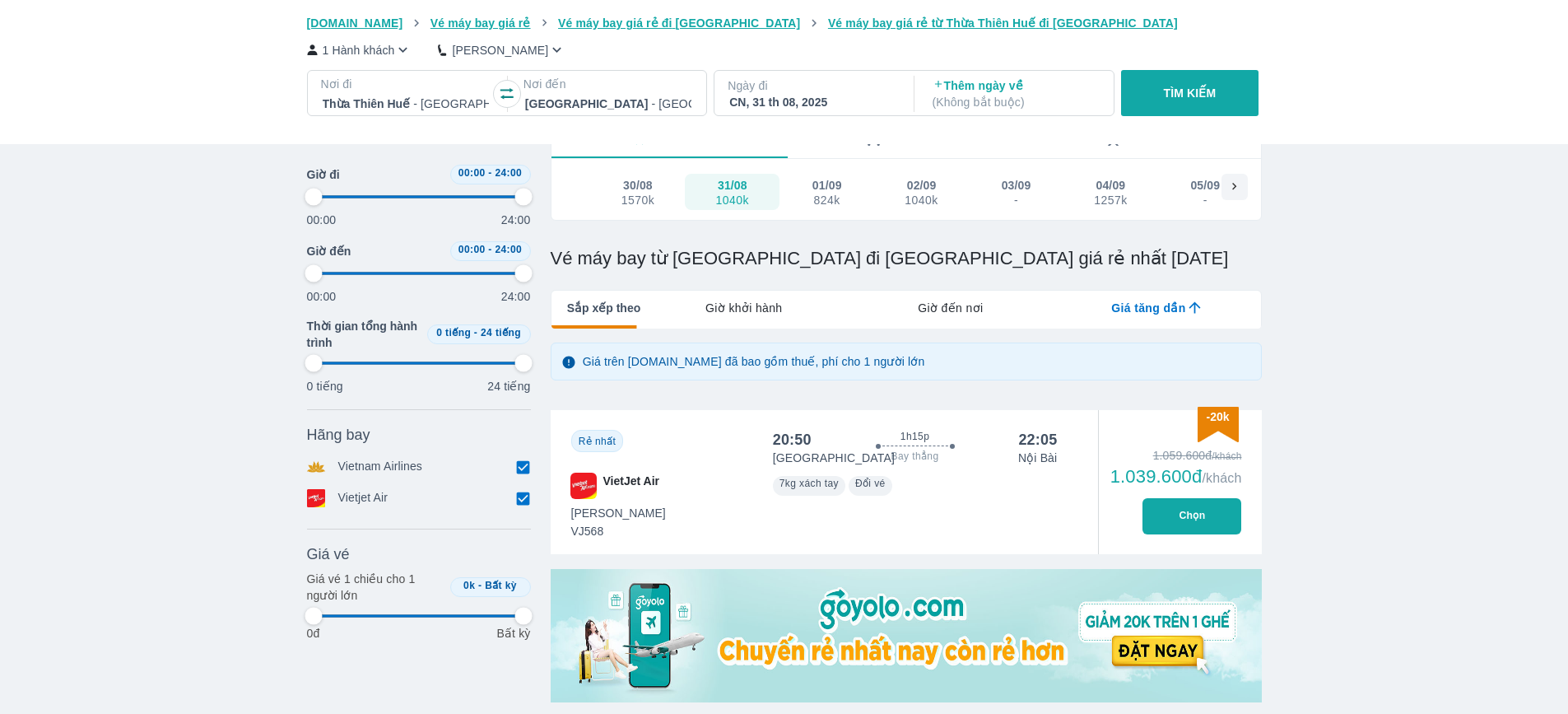
type input "97.9166666666667"
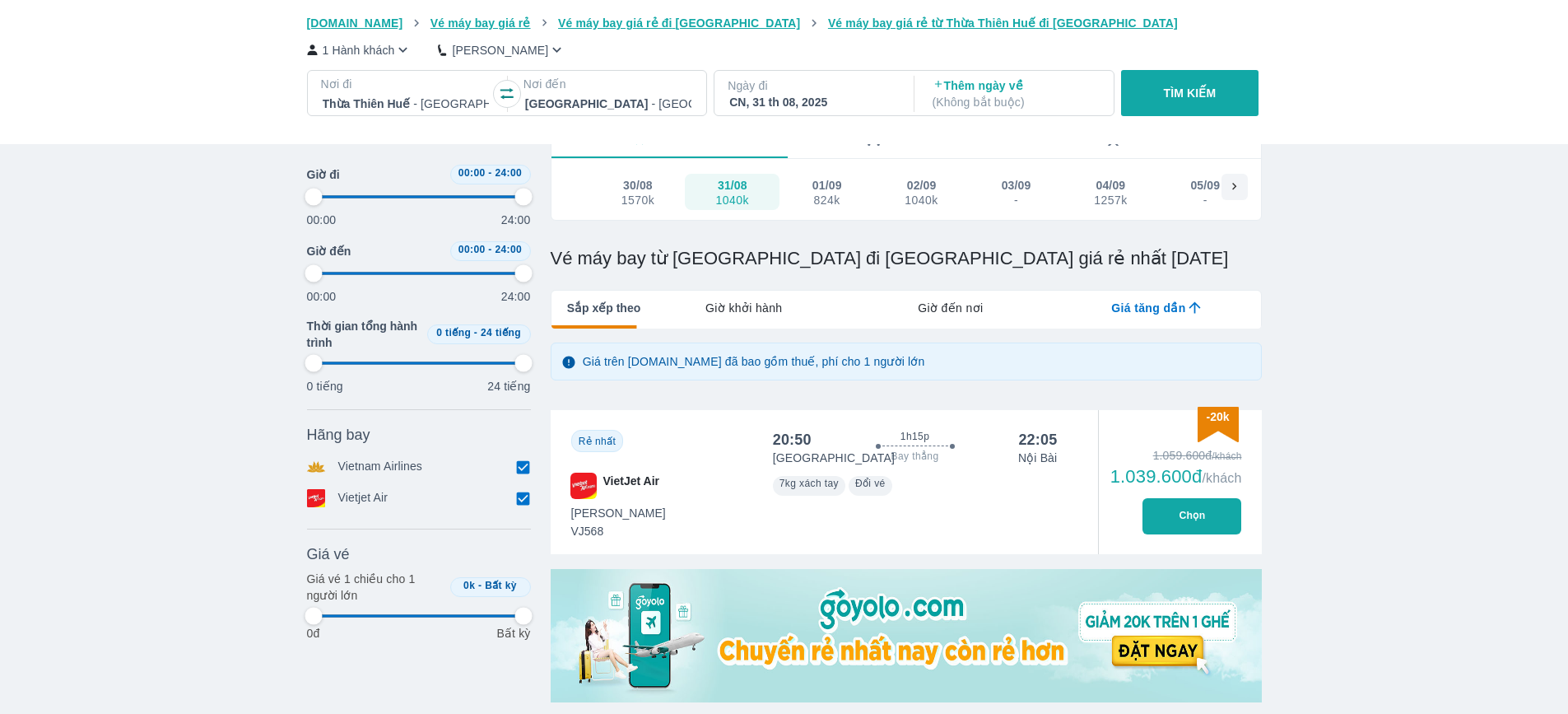
type input "97.9166666666667"
click at [829, 200] on div "824k" at bounding box center [827, 200] width 28 height 13
type input "97.9166666666667"
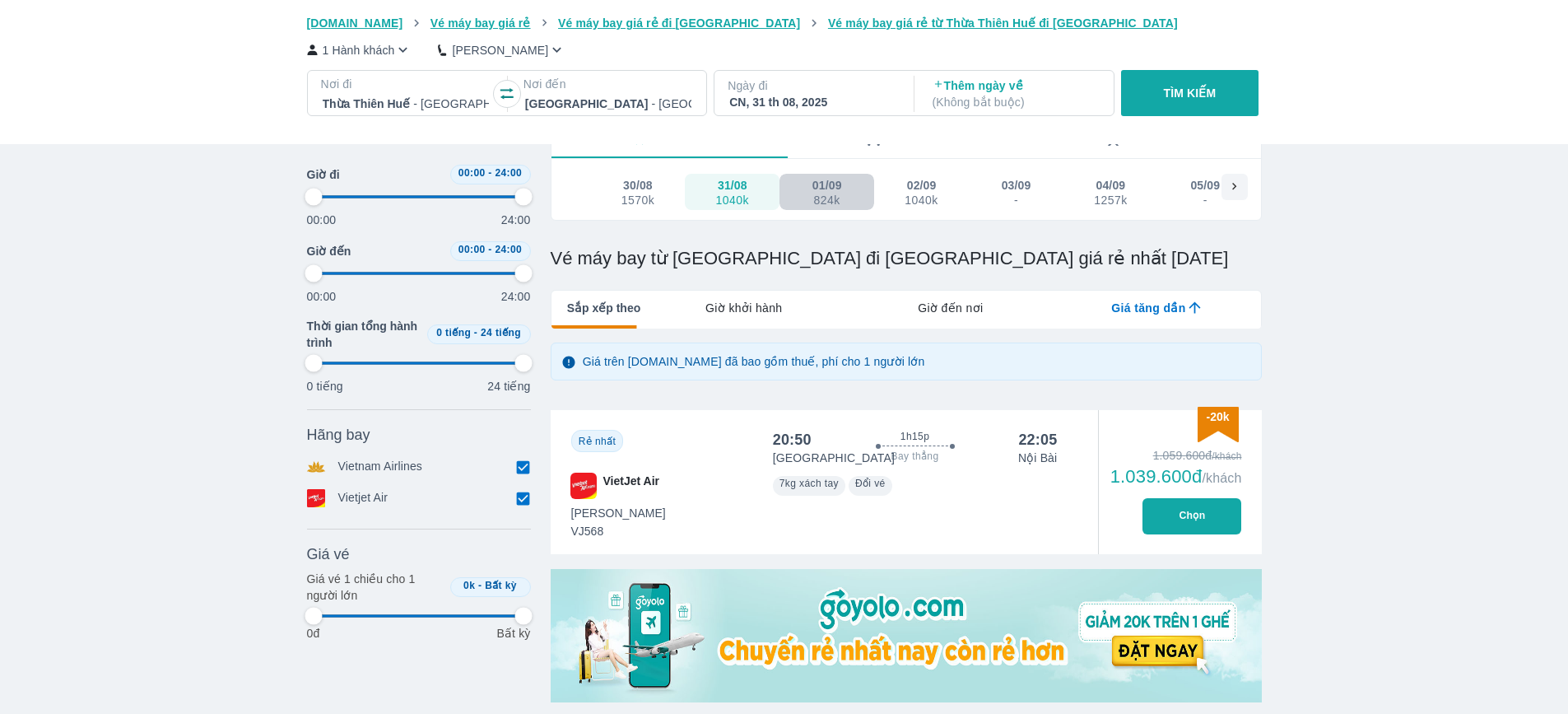
type input "97.9166666666667"
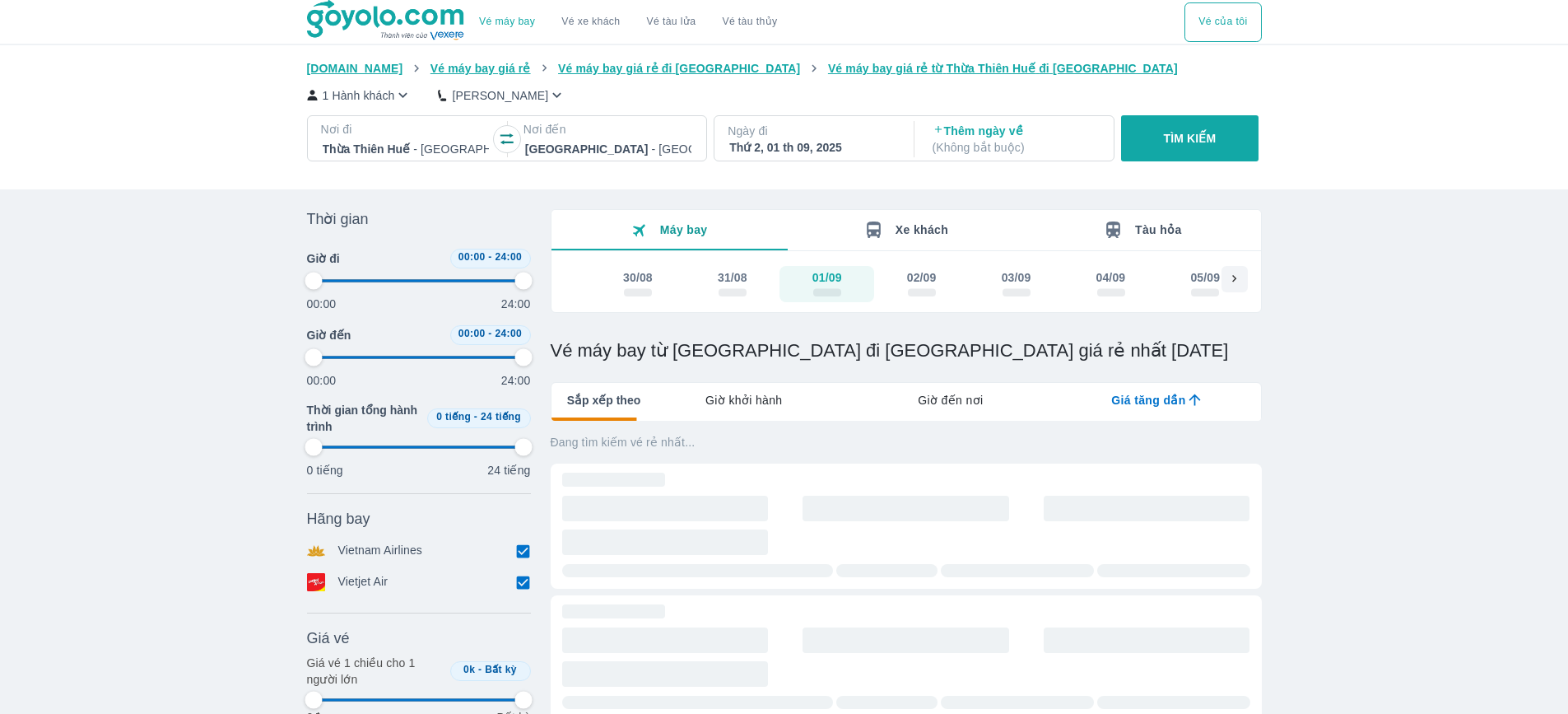
type input "97.9166666666667"
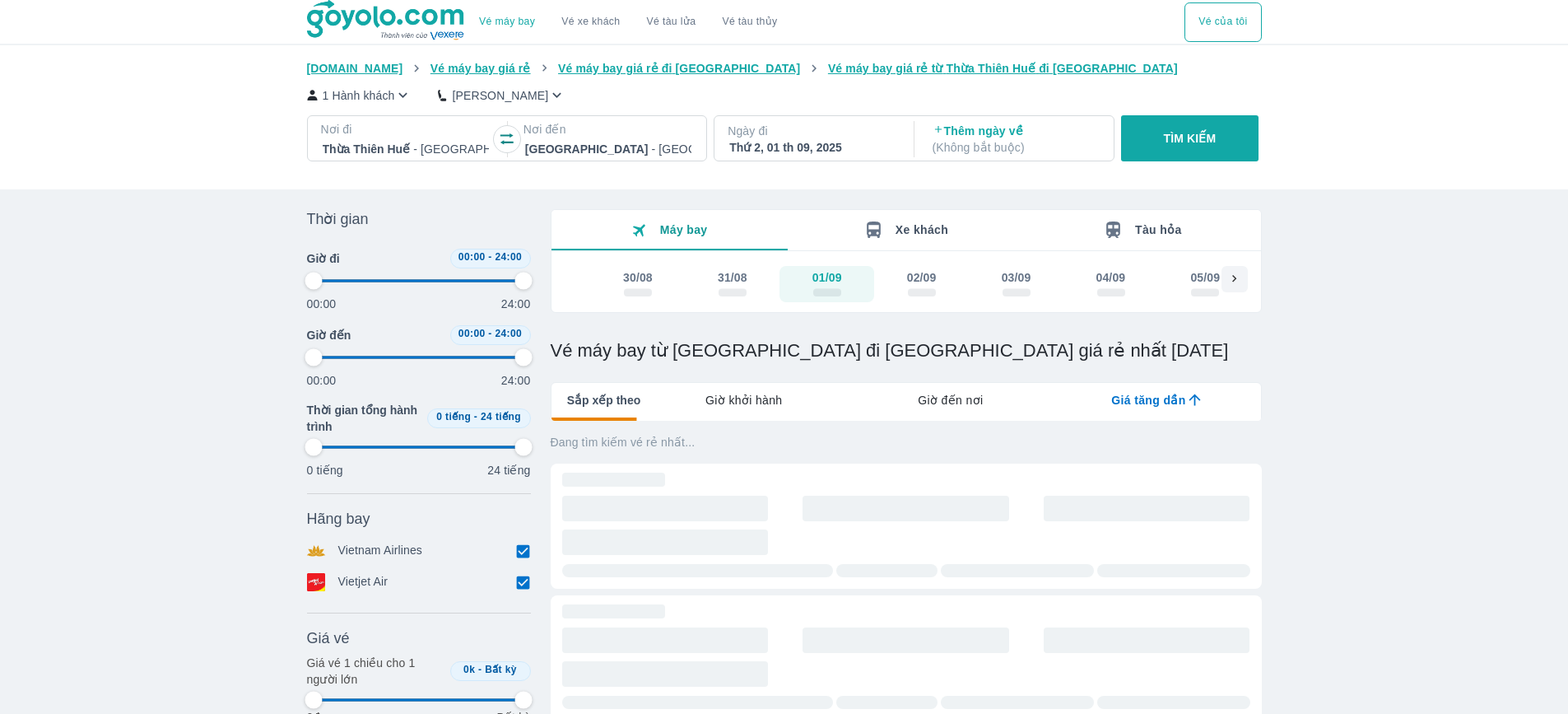
type input "97.9166666666667"
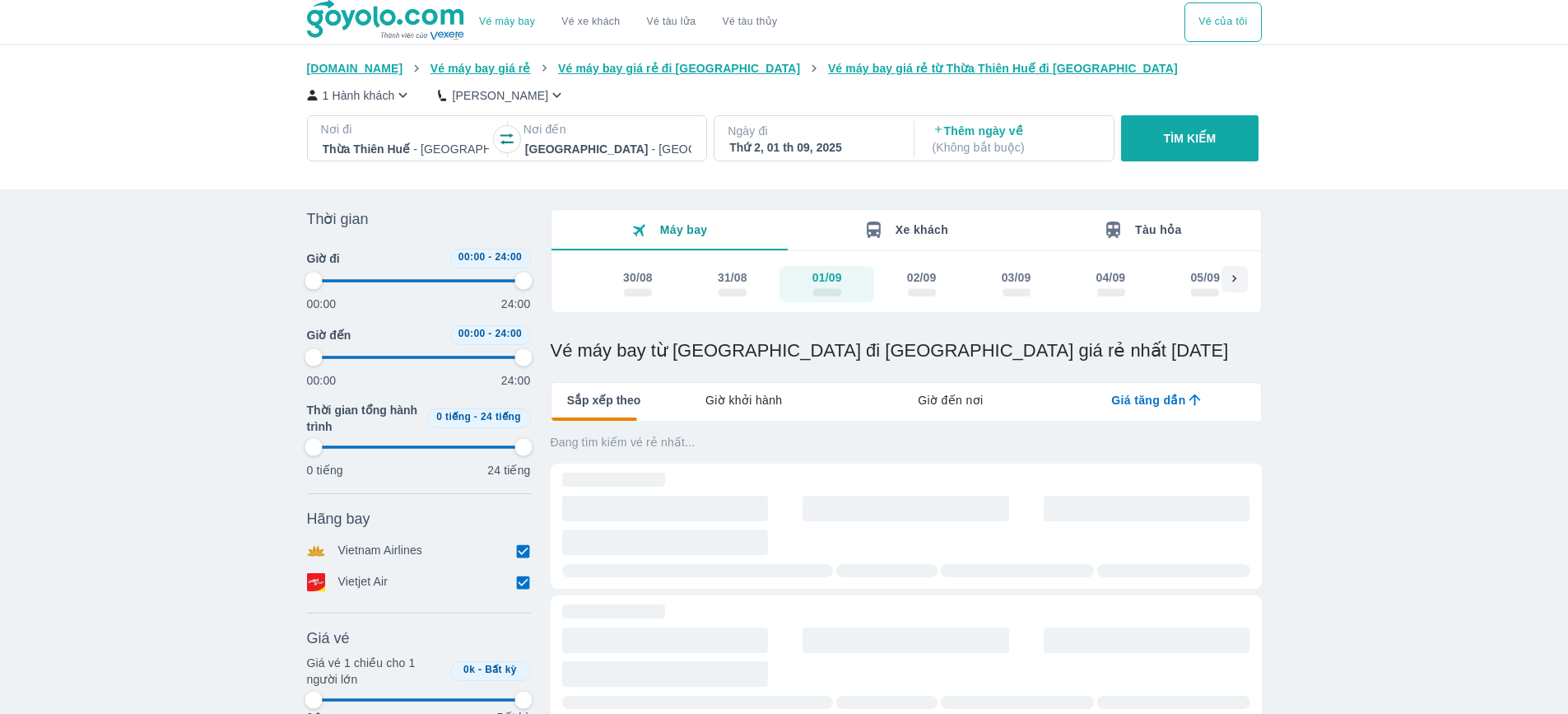
type input "97.9166666666667"
click at [741, 292] on span "scrollable day and price" at bounding box center [732, 292] width 28 height 8
type input "97.9166666666667"
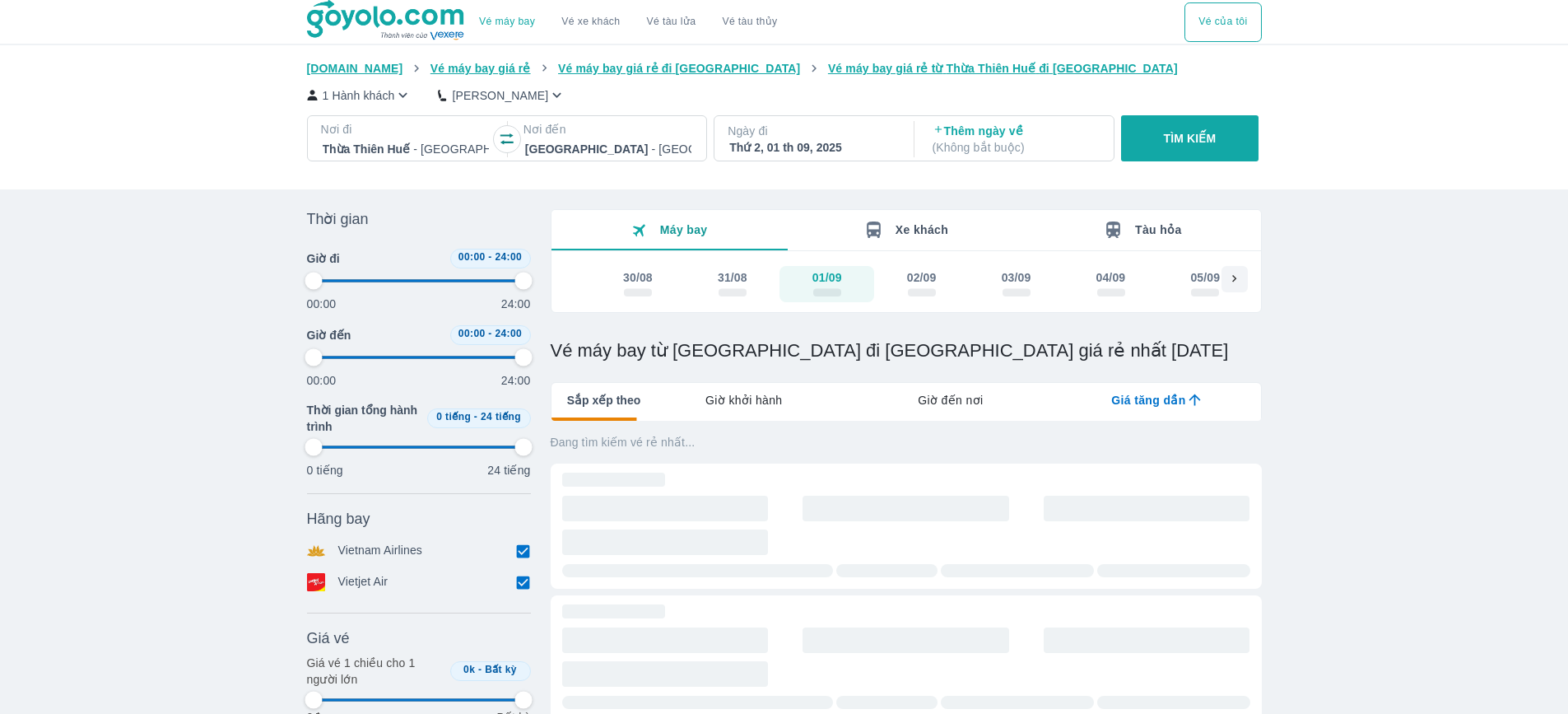
type input "97.9166666666667"
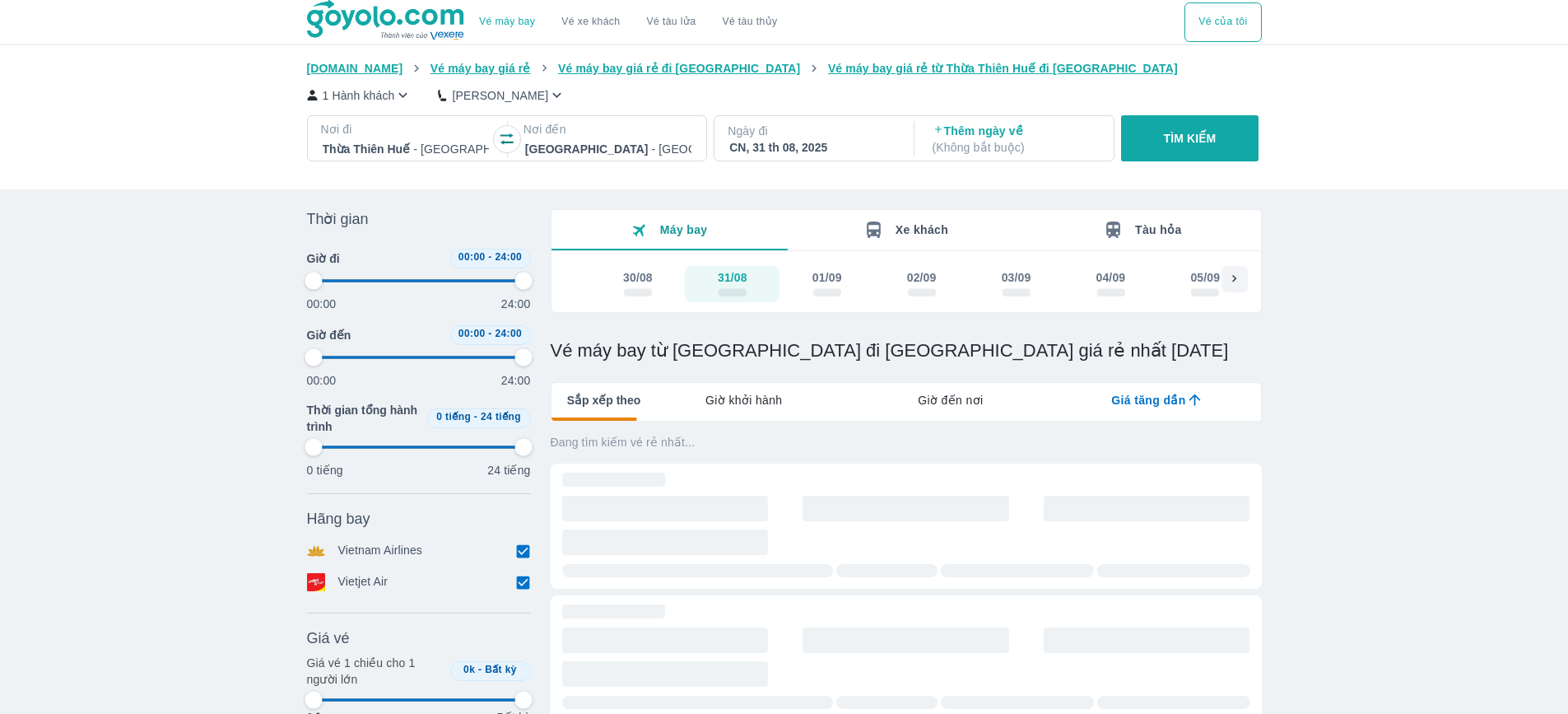
type input "97.9166666666667"
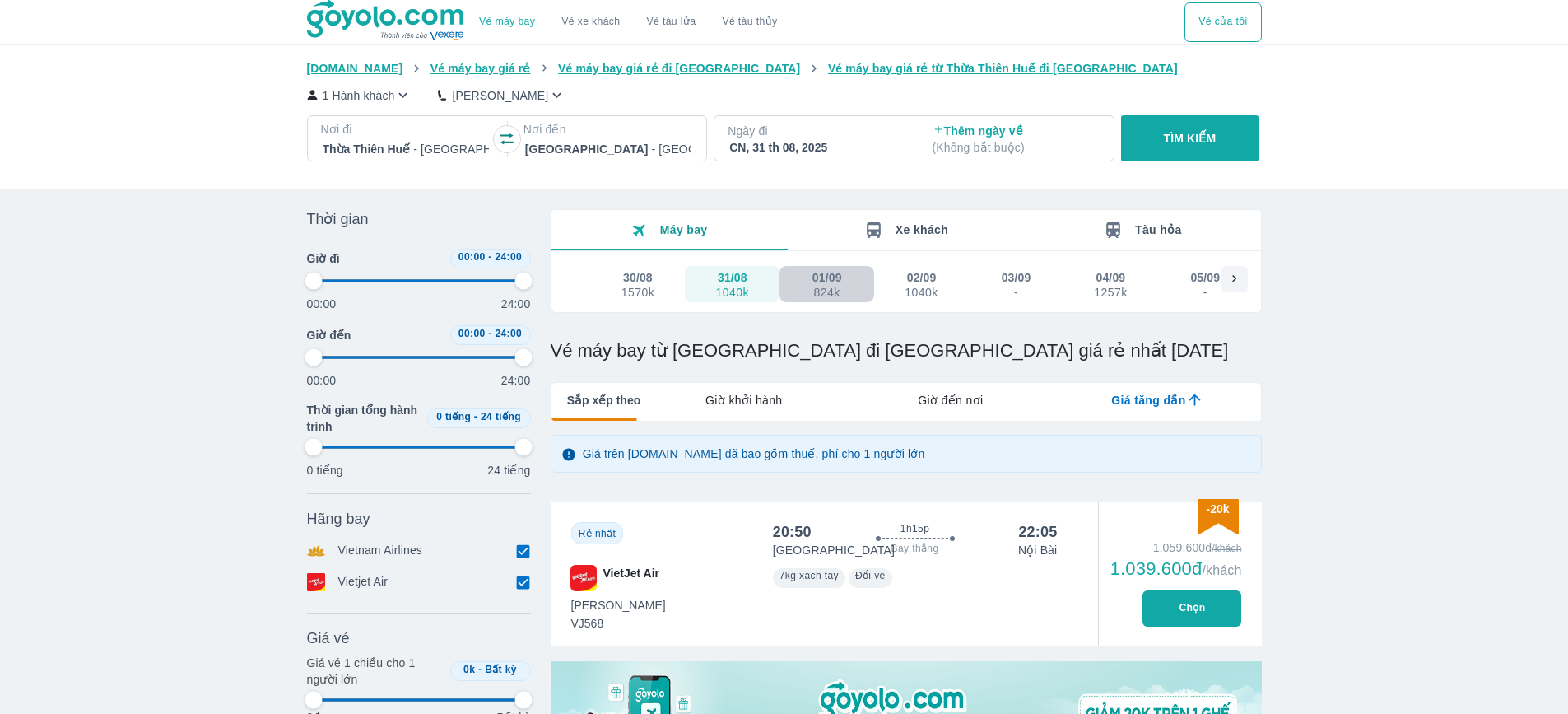
click at [813, 293] on div "824k" at bounding box center [827, 293] width 28 height 13
type input "97.9166666666667"
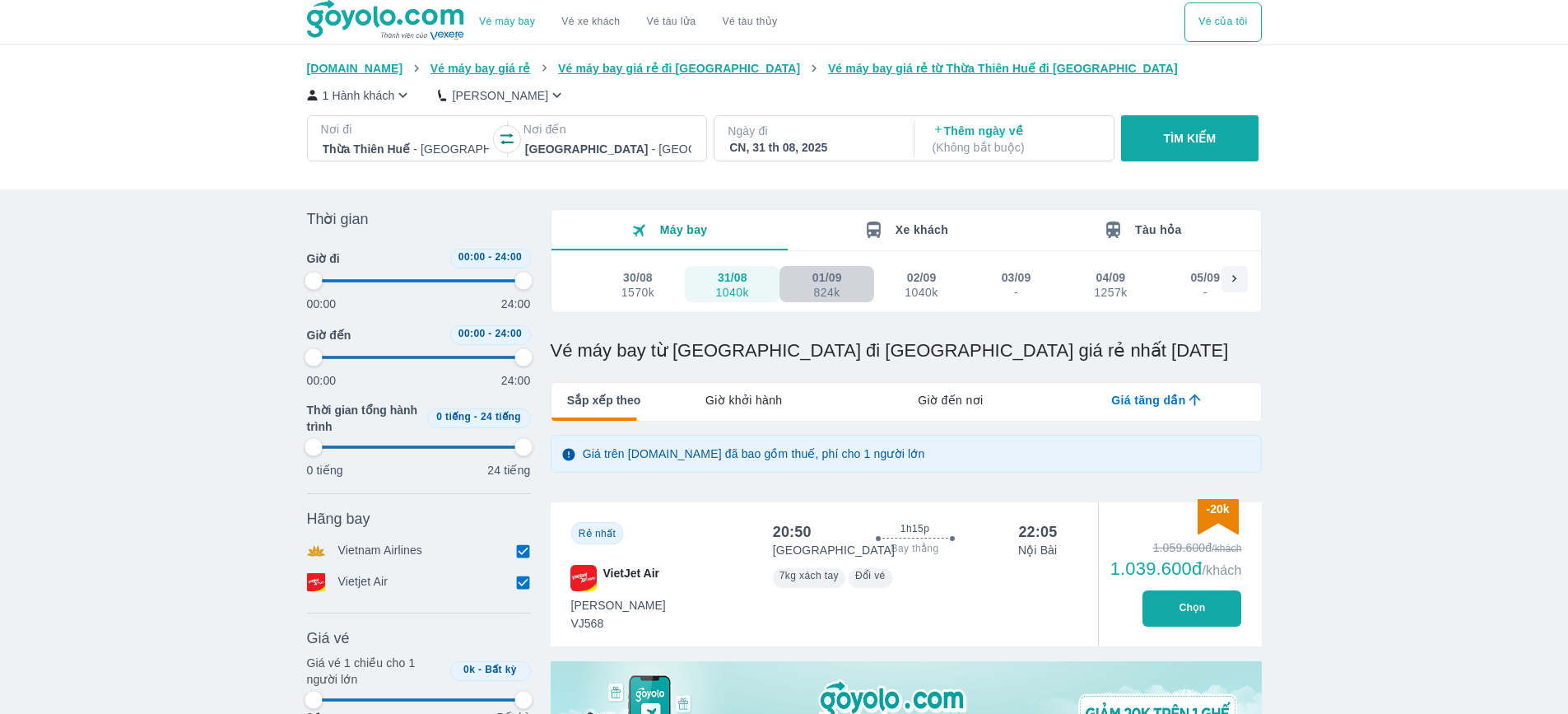
type input "97.9166666666667"
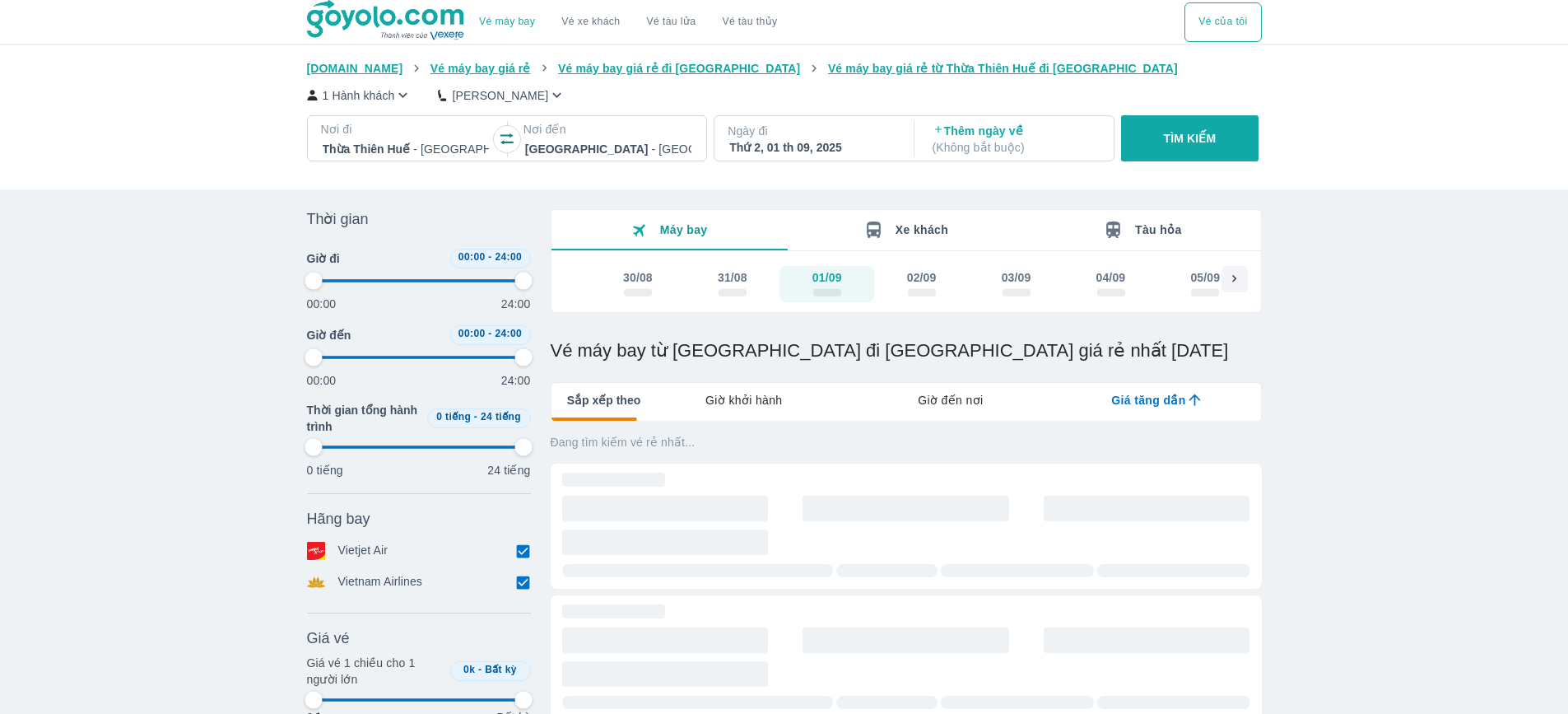
type input "97.9166666666667"
checkbox input "false"
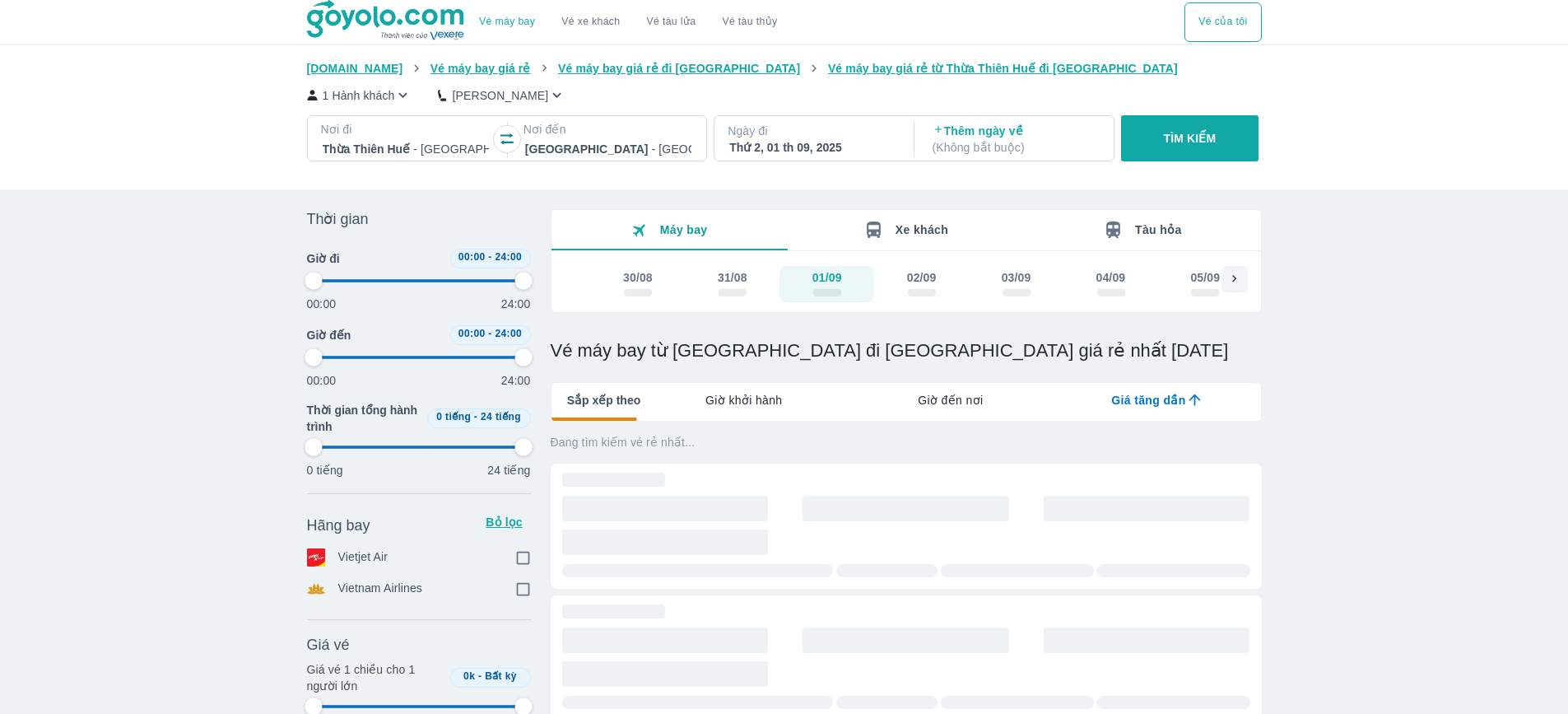
type input "97.9166666666667"
checkbox input "true"
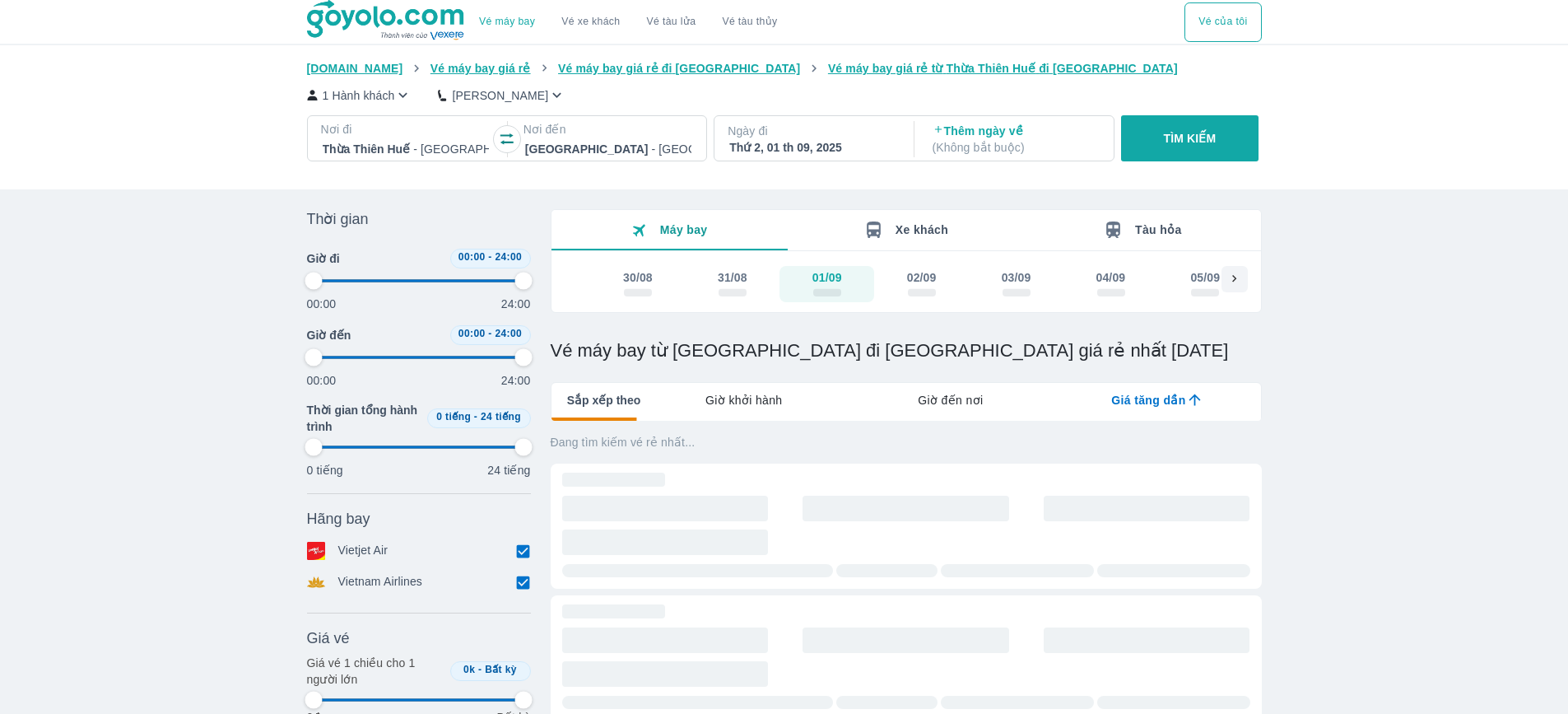
type input "97.9166666666667"
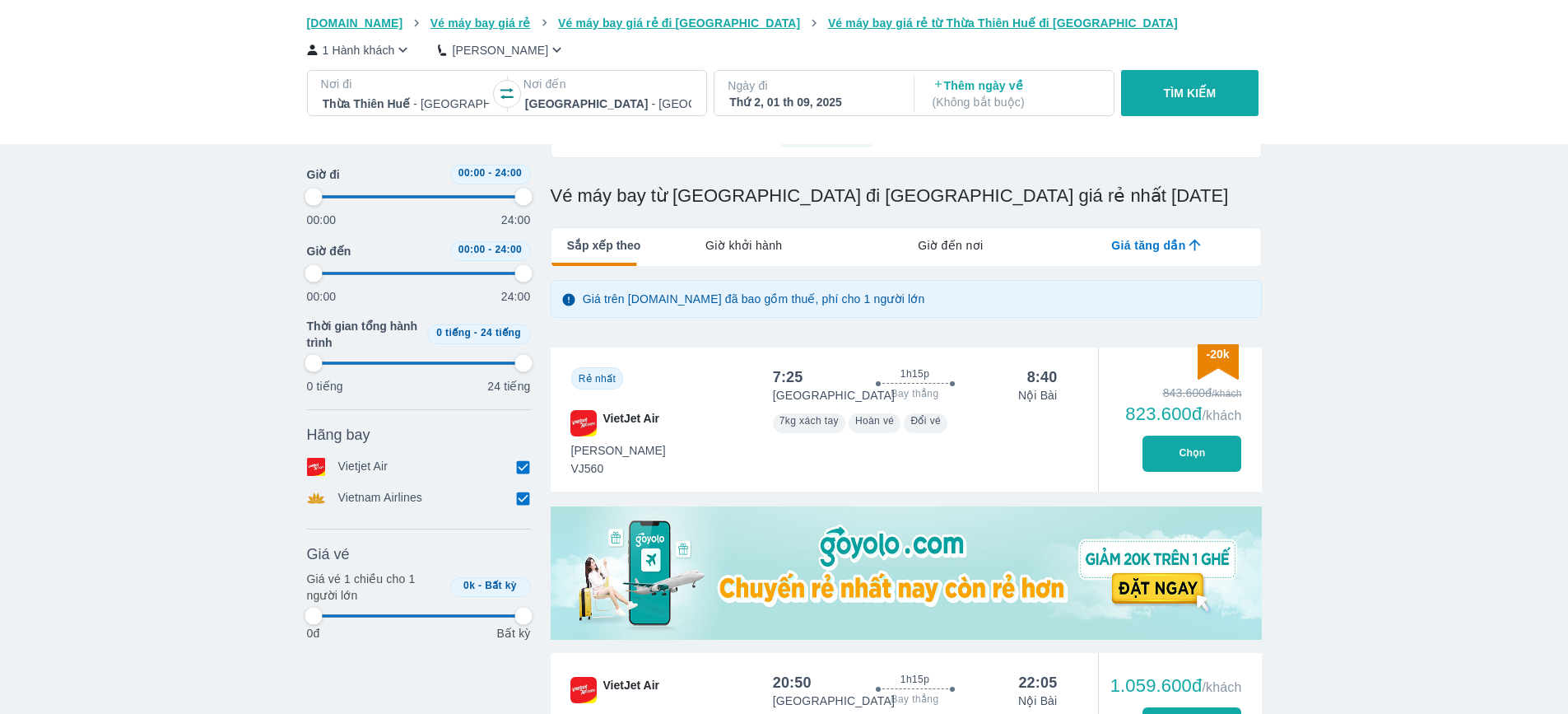
scroll to position [165, 0]
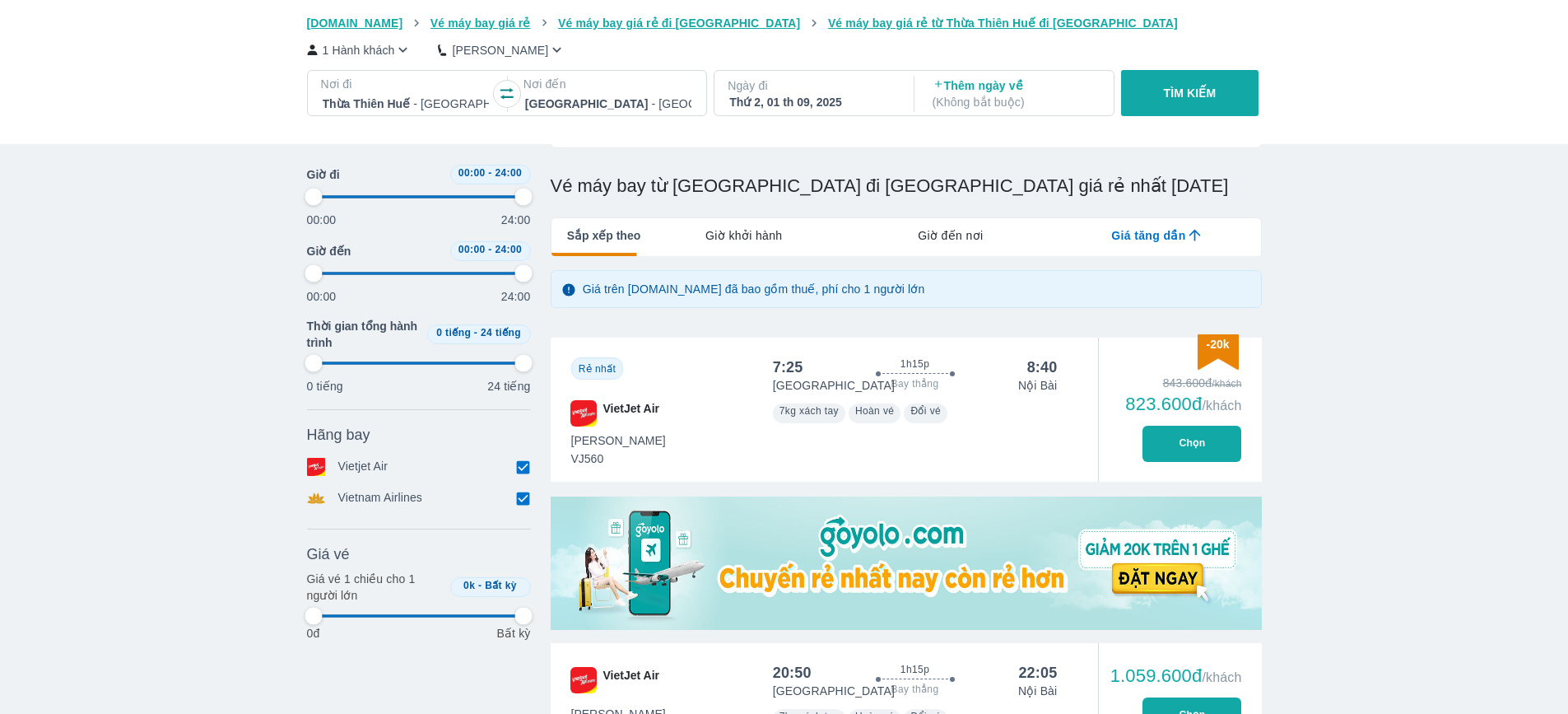
type input "97.9166666666667"
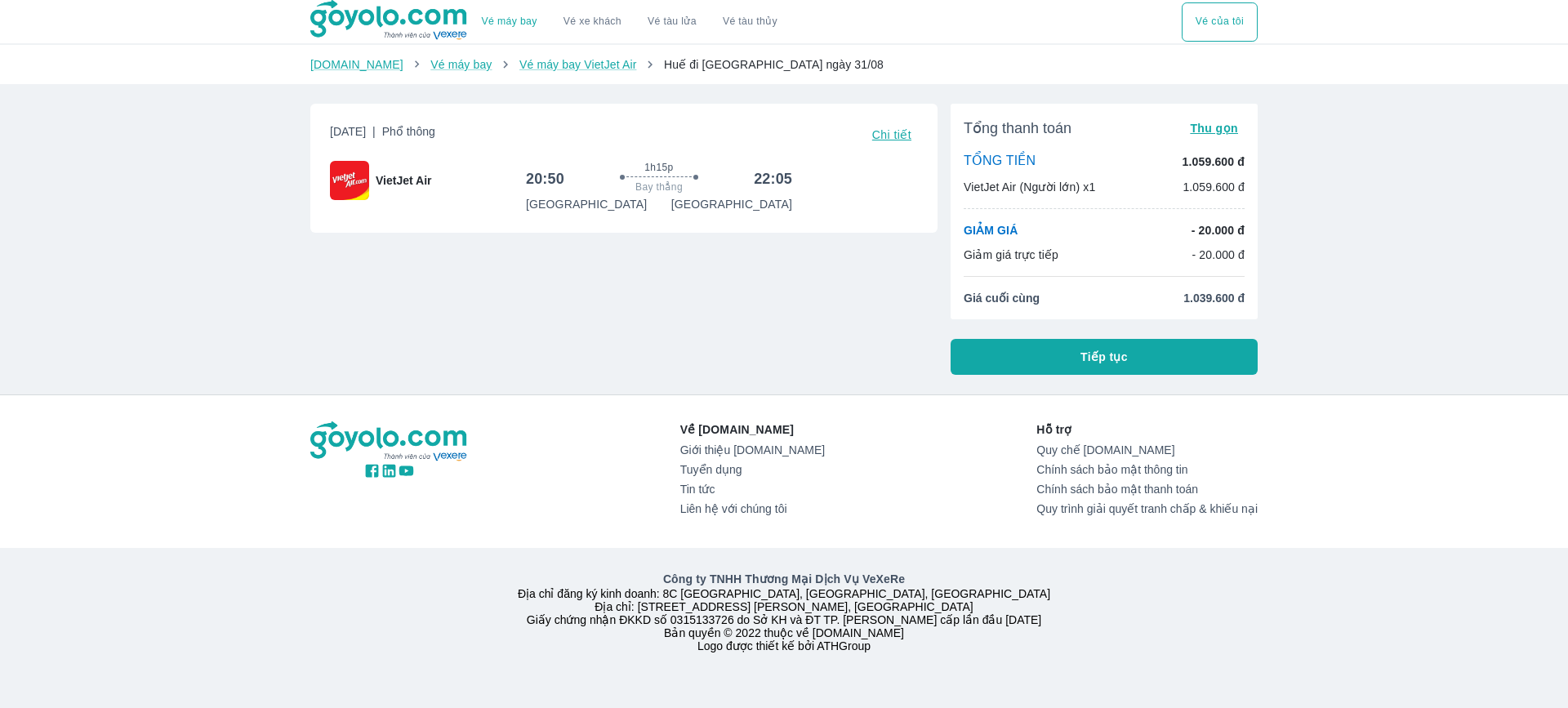
click at [1081, 365] on button "Tiếp tục" at bounding box center [1104, 357] width 307 height 36
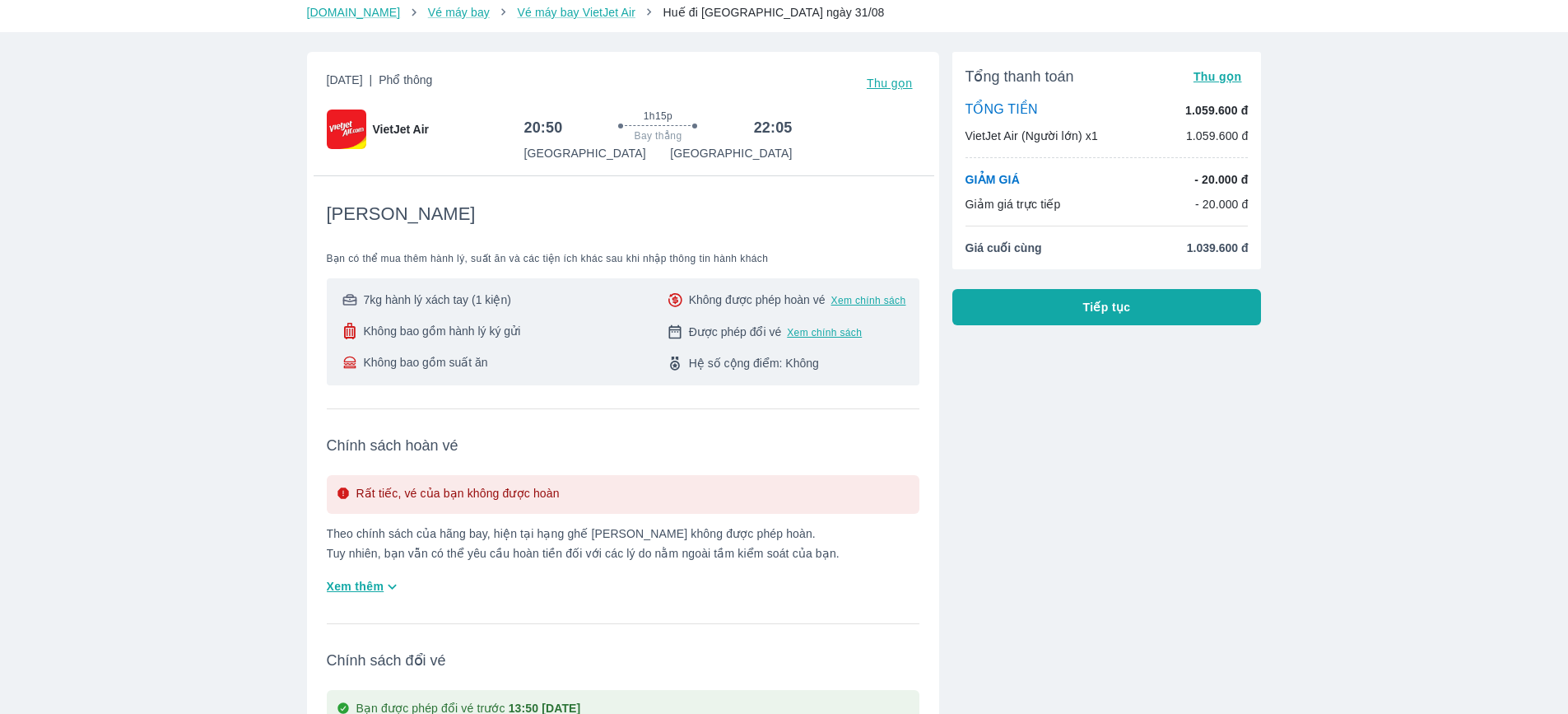
scroll to position [82, 0]
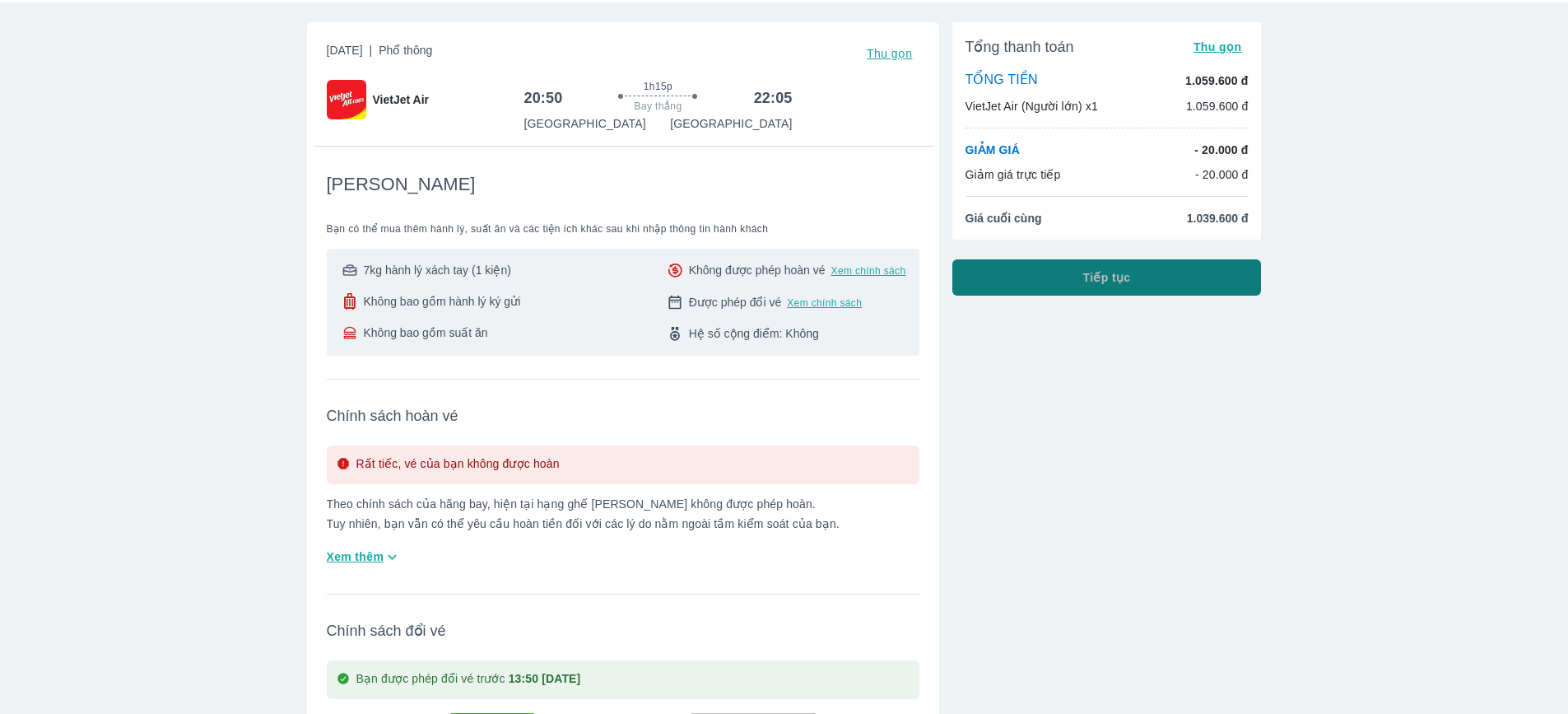
click at [1047, 281] on button "Tiếp tục" at bounding box center [1107, 278] width 310 height 37
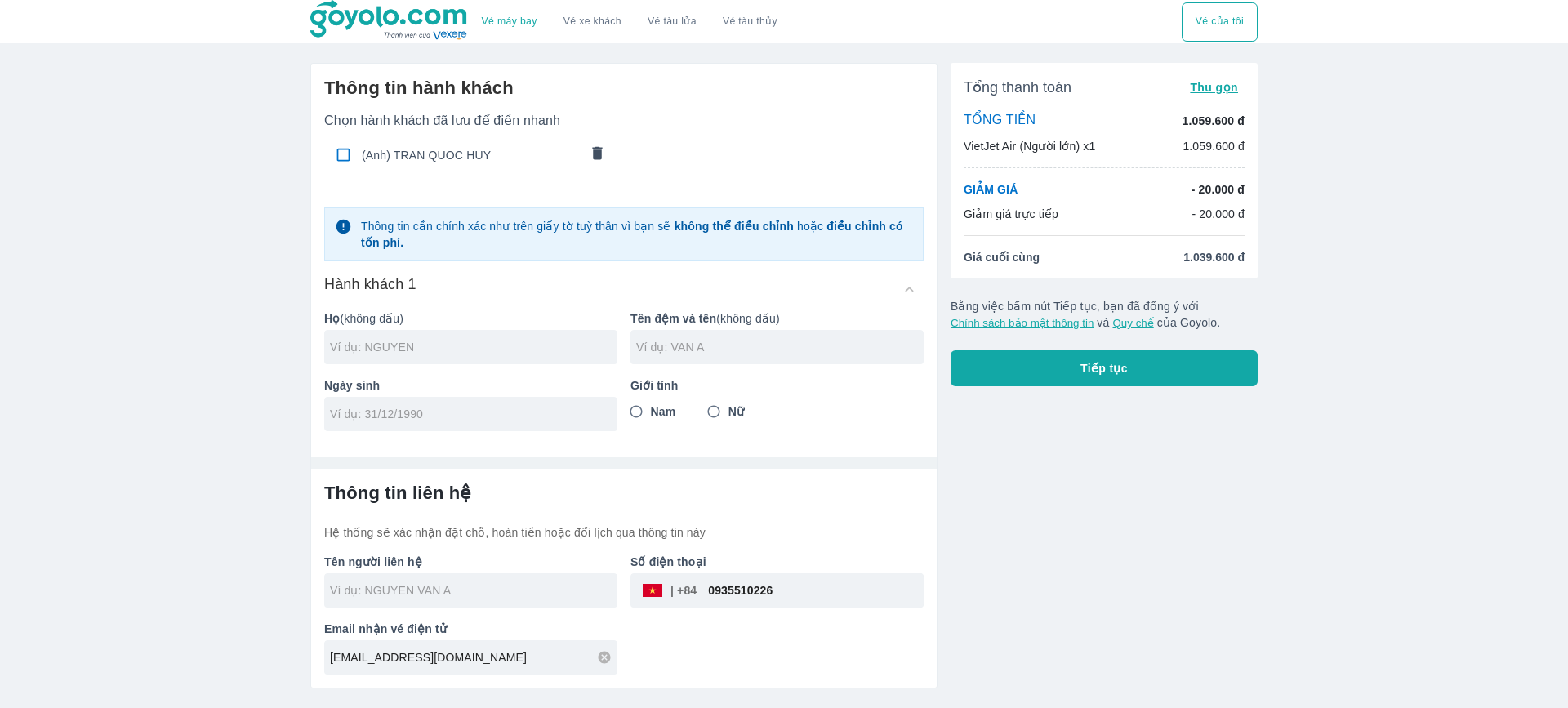
click at [472, 602] on div at bounding box center [471, 590] width 293 height 34
type input "[PERSON_NAME]"
drag, startPoint x: 484, startPoint y: 536, endPoint x: 708, endPoint y: 535, distance: 224.0
click at [708, 535] on p "Hệ thống sẽ xác nhận đặt chỗ, hoàn tiền hoặc đổi lịch qua thông tin này" at bounding box center [624, 532] width 599 height 16
click at [745, 536] on p "Hệ thống sẽ xác nhận đặt chỗ, hoàn tiền hoặc đổi lịch qua thông tin này" at bounding box center [624, 532] width 599 height 16
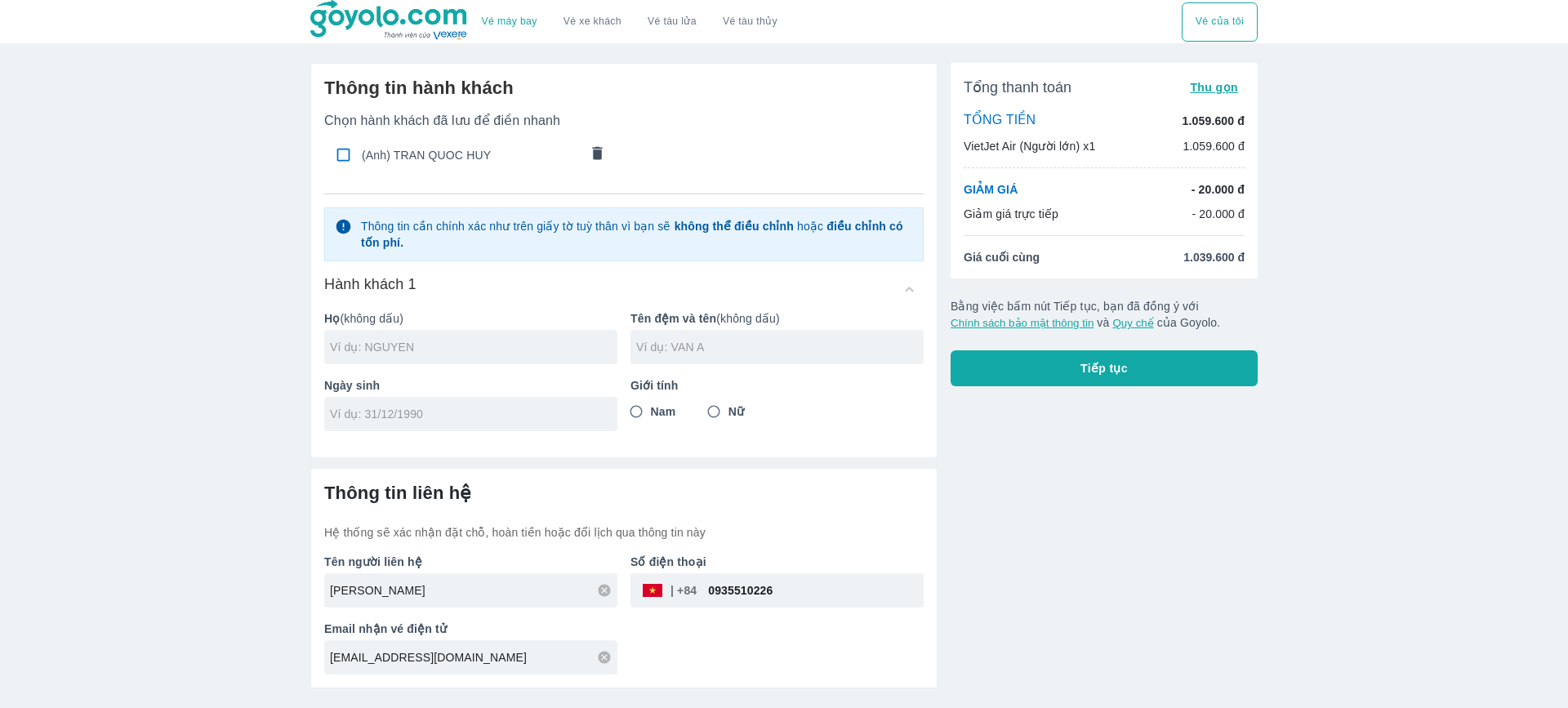
click at [424, 338] on div at bounding box center [471, 347] width 293 height 34
type input "[PERSON_NAME]"
click at [826, 360] on div at bounding box center [776, 347] width 293 height 34
type input "[PERSON_NAME]"
click at [638, 410] on input "Nam" at bounding box center [636, 412] width 29 height 29
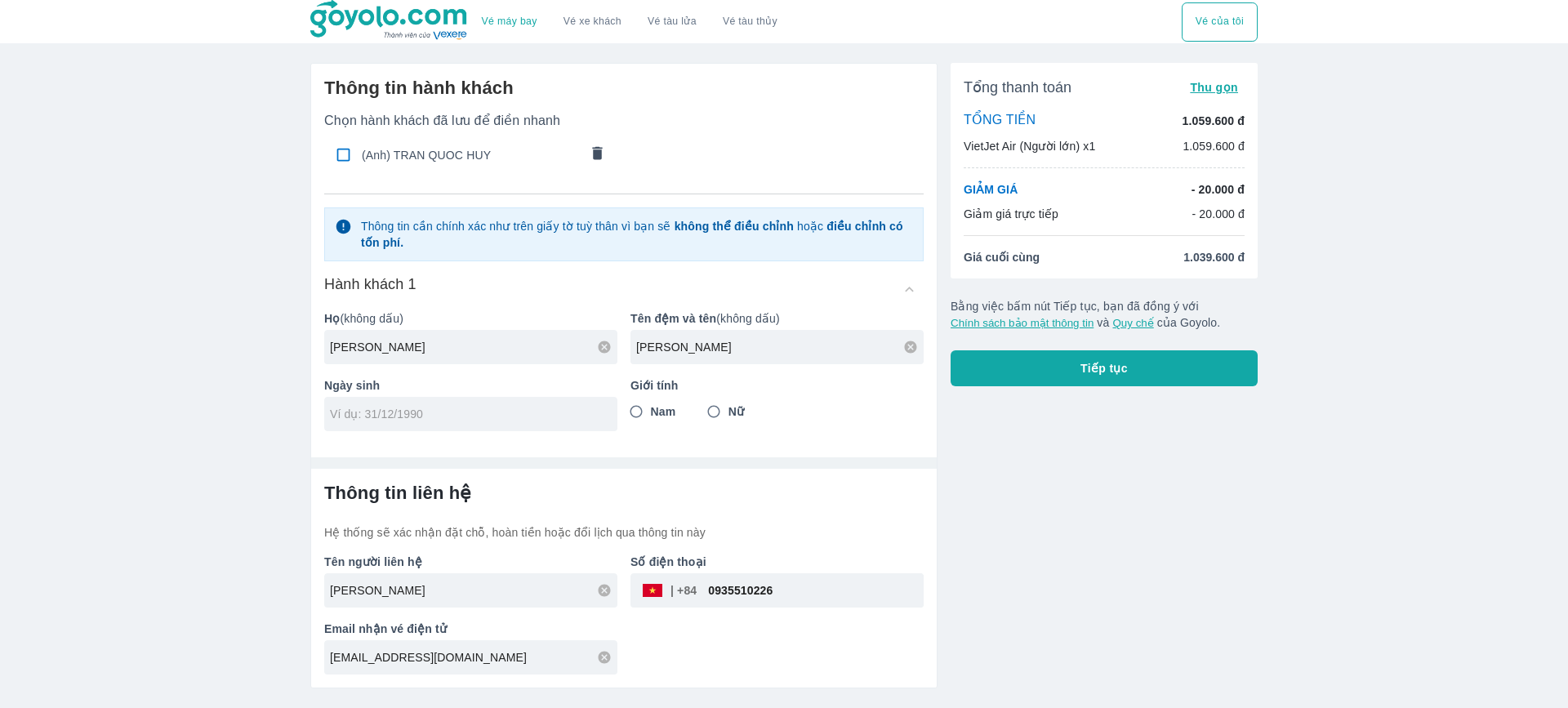
radio input "true"
click at [458, 426] on div at bounding box center [471, 414] width 293 height 34
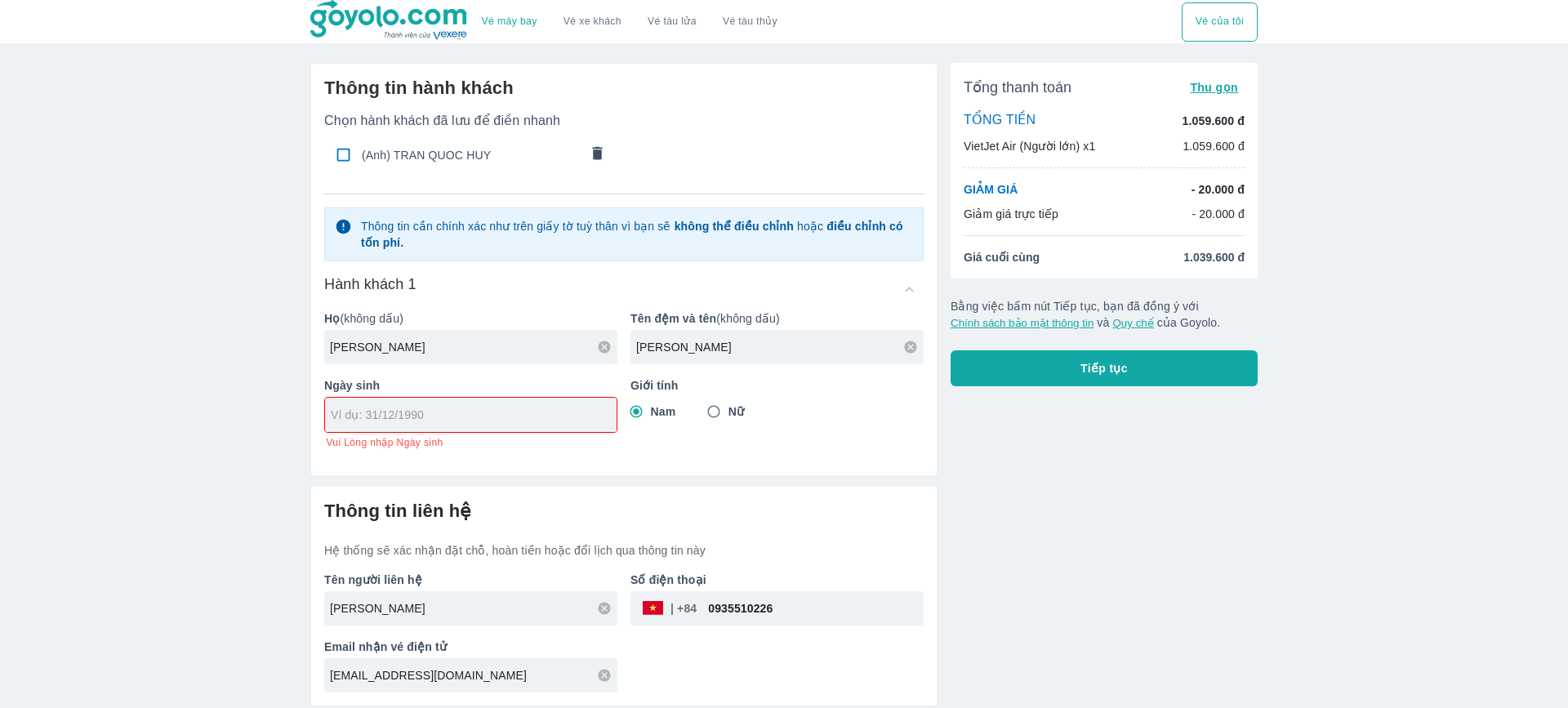
click at [1132, 479] on div "Tổng thanh toán Thu gọn TỔNG TIỀN 1.059.600 đ VietJet Air (Người lớn) x1 1.059.…" at bounding box center [1097, 378] width 320 height 656
click at [0, 410] on div "Vé máy bay Vé xe khách Vé tàu lửa Vé tàu thủy Vé của tôi Thông tin hành khách C…" at bounding box center [784, 354] width 1568 height 708
drag, startPoint x: 88, startPoint y: 163, endPoint x: 27, endPoint y: 40, distance: 137.3
click at [88, 163] on div "Vé máy bay Vé xe khách Vé tàu lửa Vé tàu thủy Vé của tôi Thông tin hành khách C…" at bounding box center [784, 354] width 1568 height 708
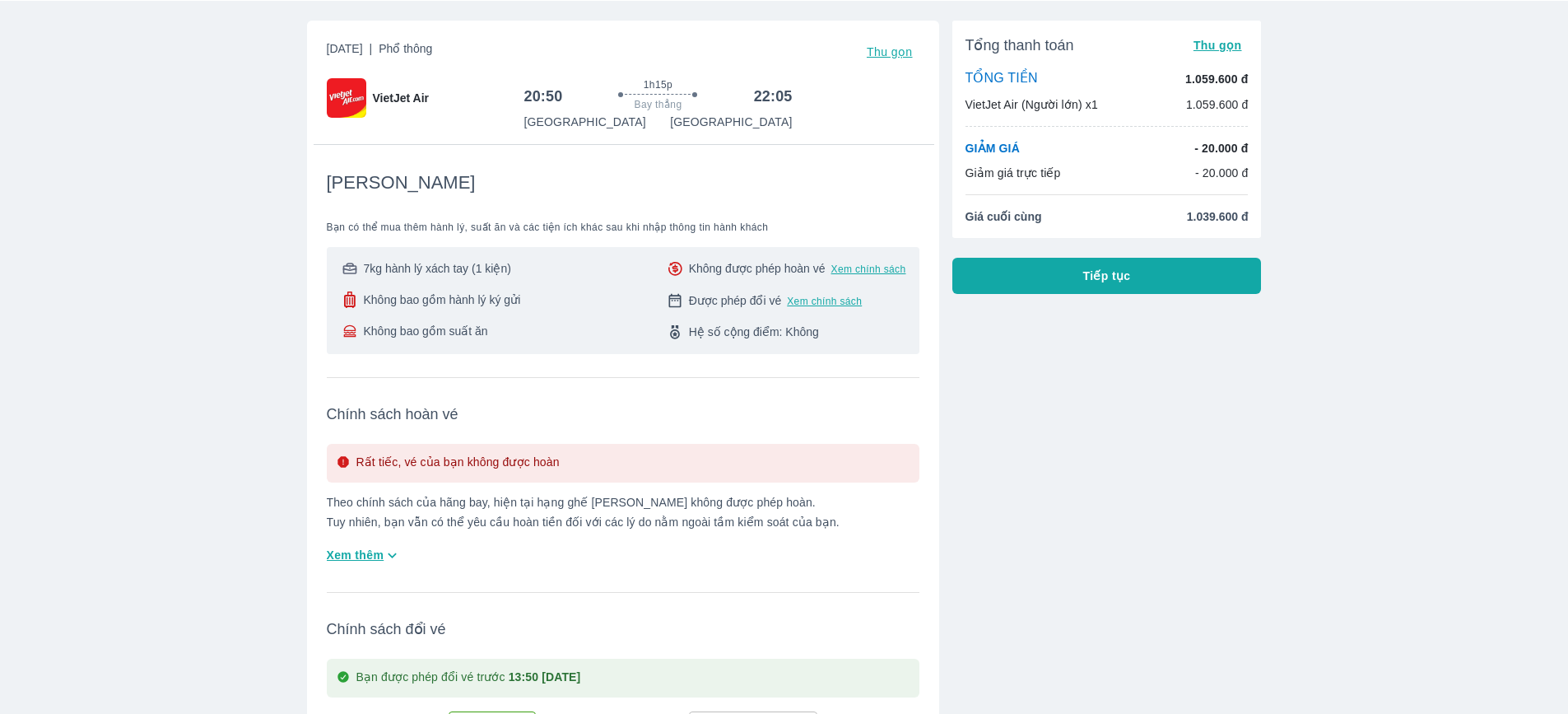
scroll to position [165, 0]
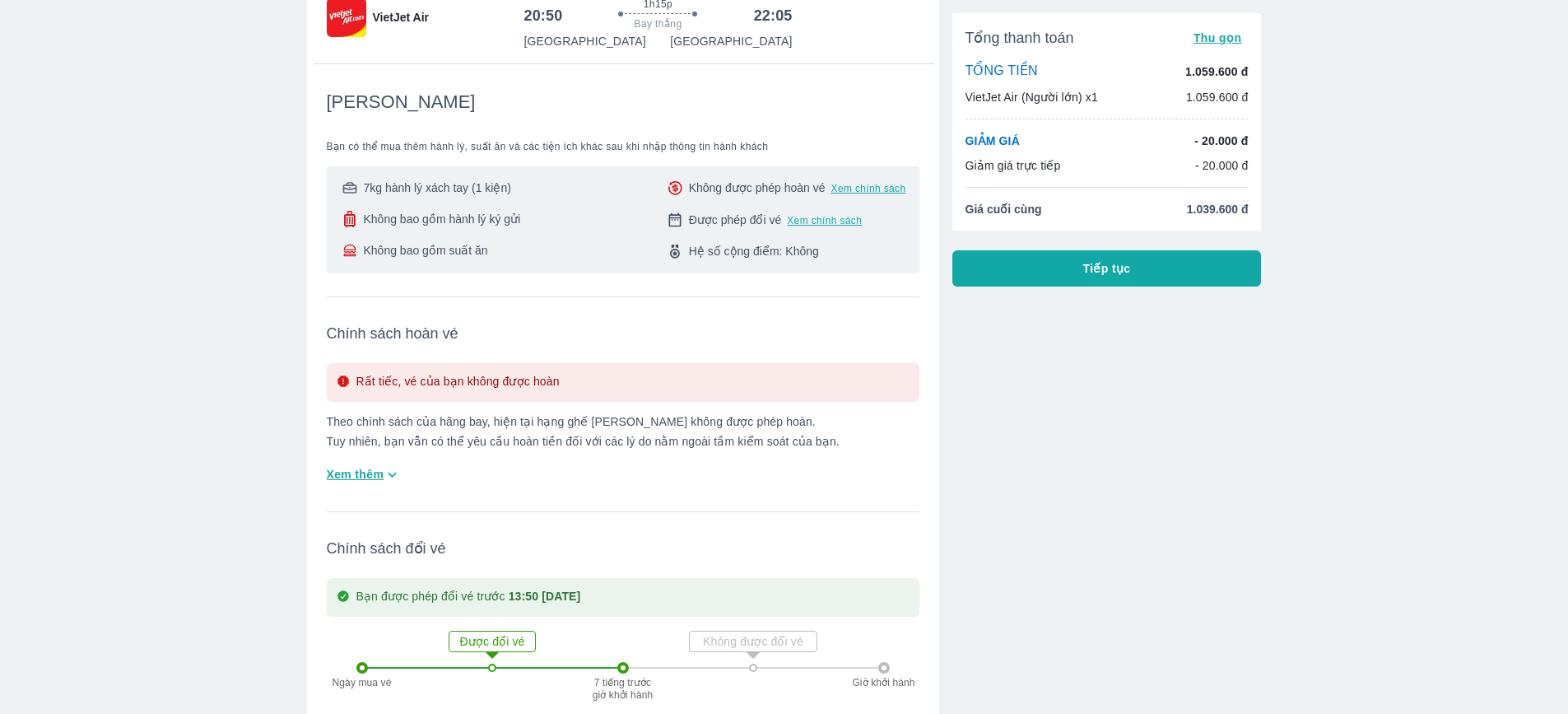
click at [1093, 282] on button "Tiếp tục" at bounding box center [1107, 269] width 310 height 37
